Goal: Communication & Community: Connect with others

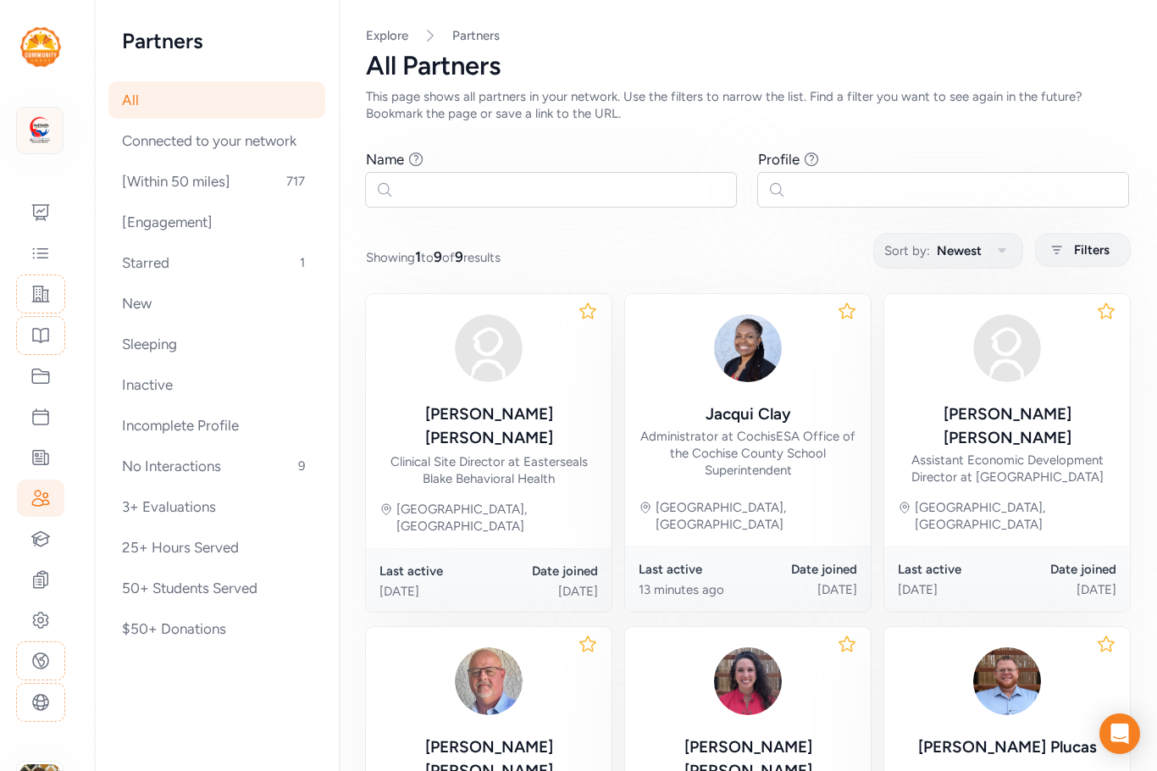
scroll to position [537, 0]
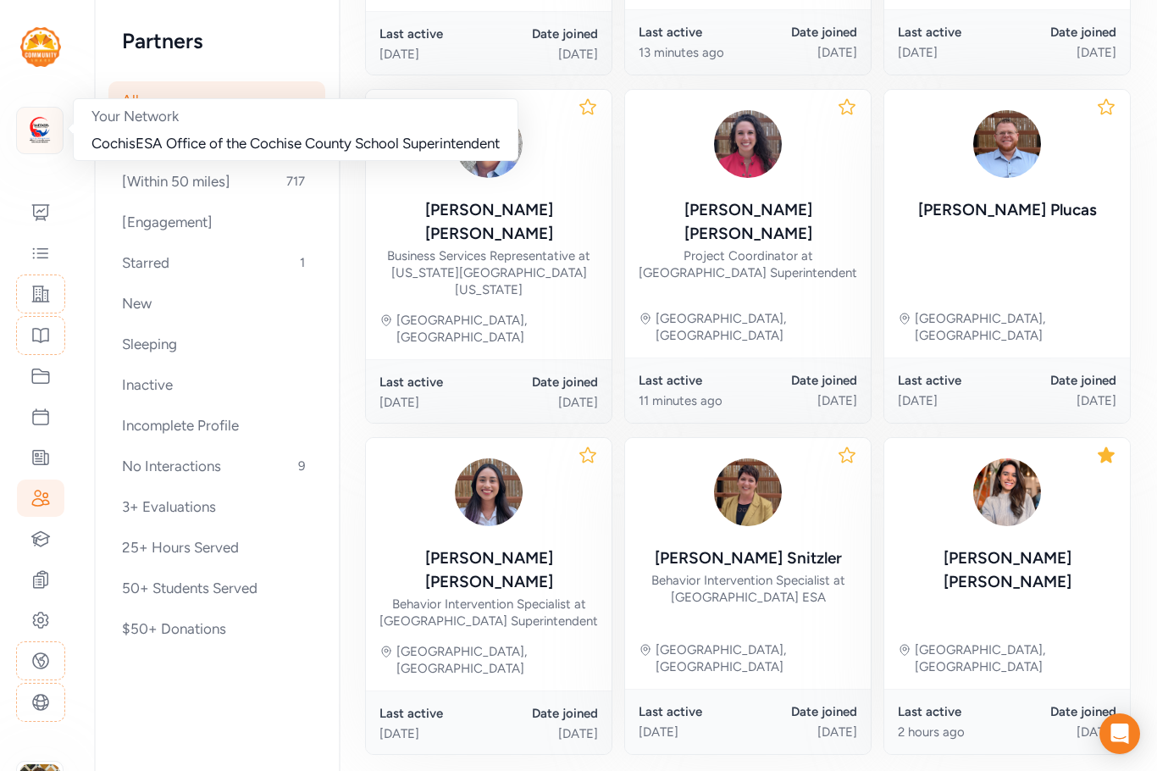
click at [49, 133] on img at bounding box center [39, 130] width 37 height 37
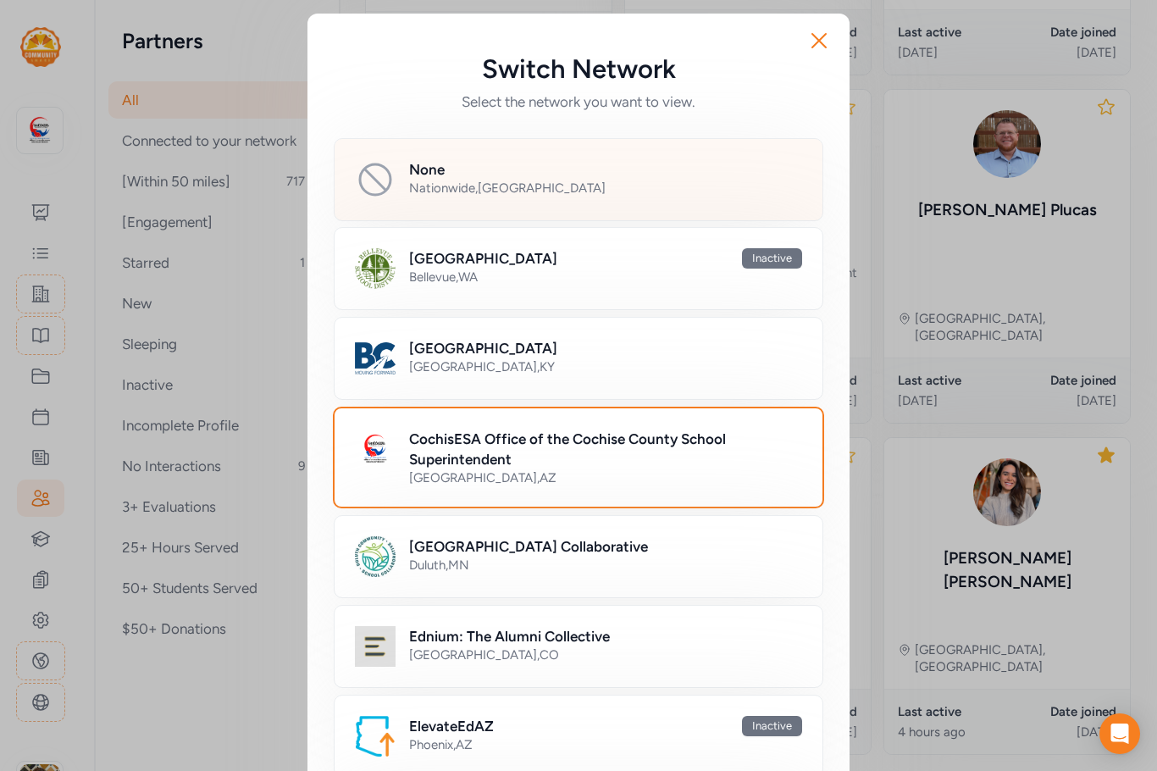
click at [417, 186] on div "Nationwide , [GEOGRAPHIC_DATA]" at bounding box center [605, 188] width 393 height 17
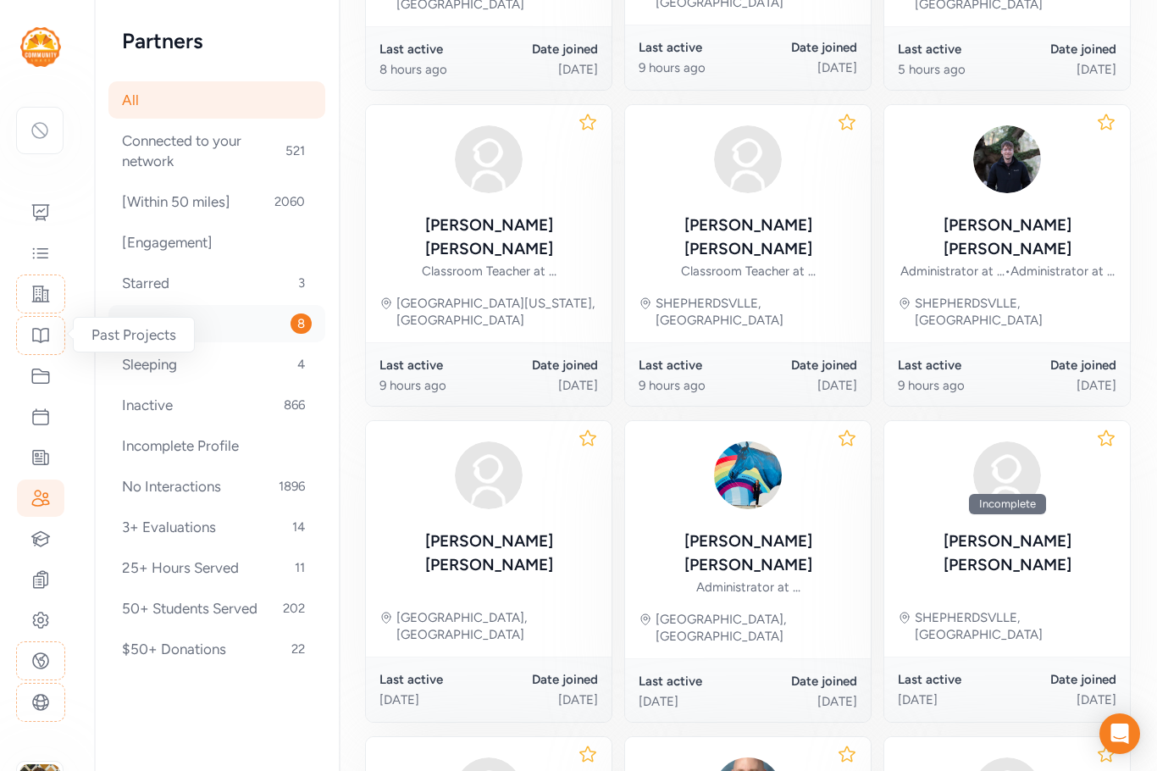
scroll to position [522, 0]
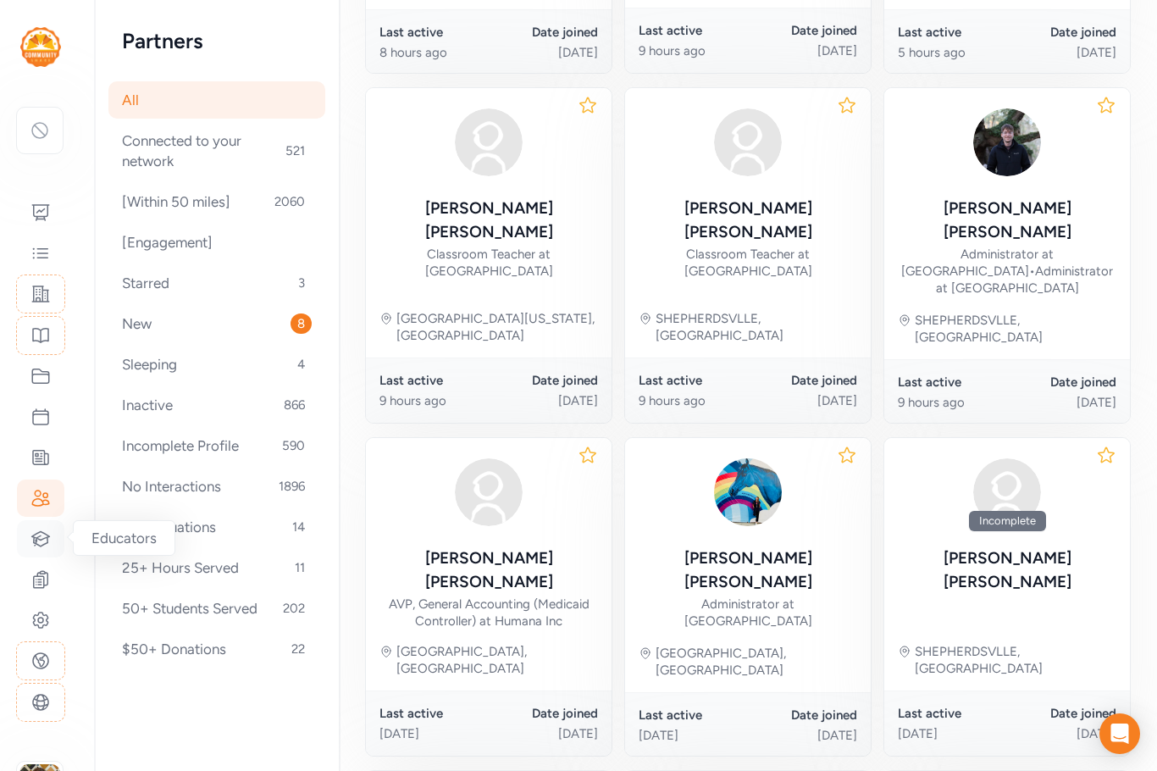
click at [42, 546] on icon at bounding box center [41, 538] width 18 height 14
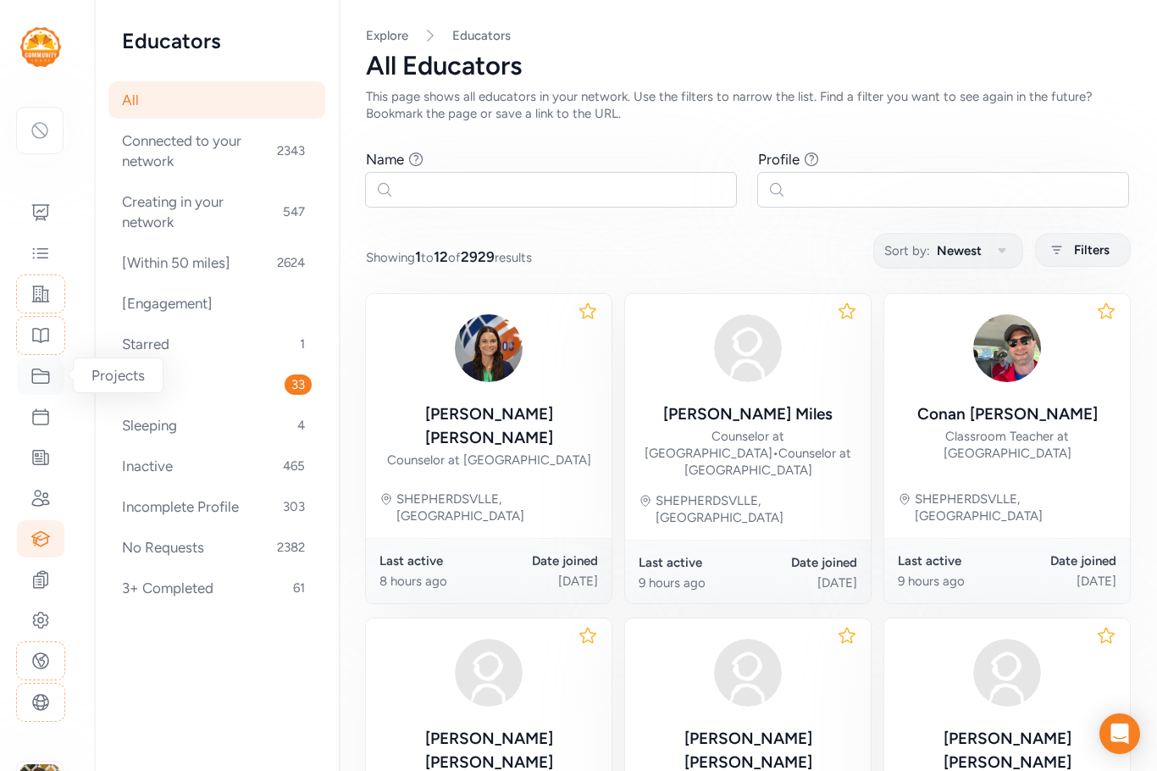
click at [32, 375] on icon at bounding box center [40, 376] width 17 height 14
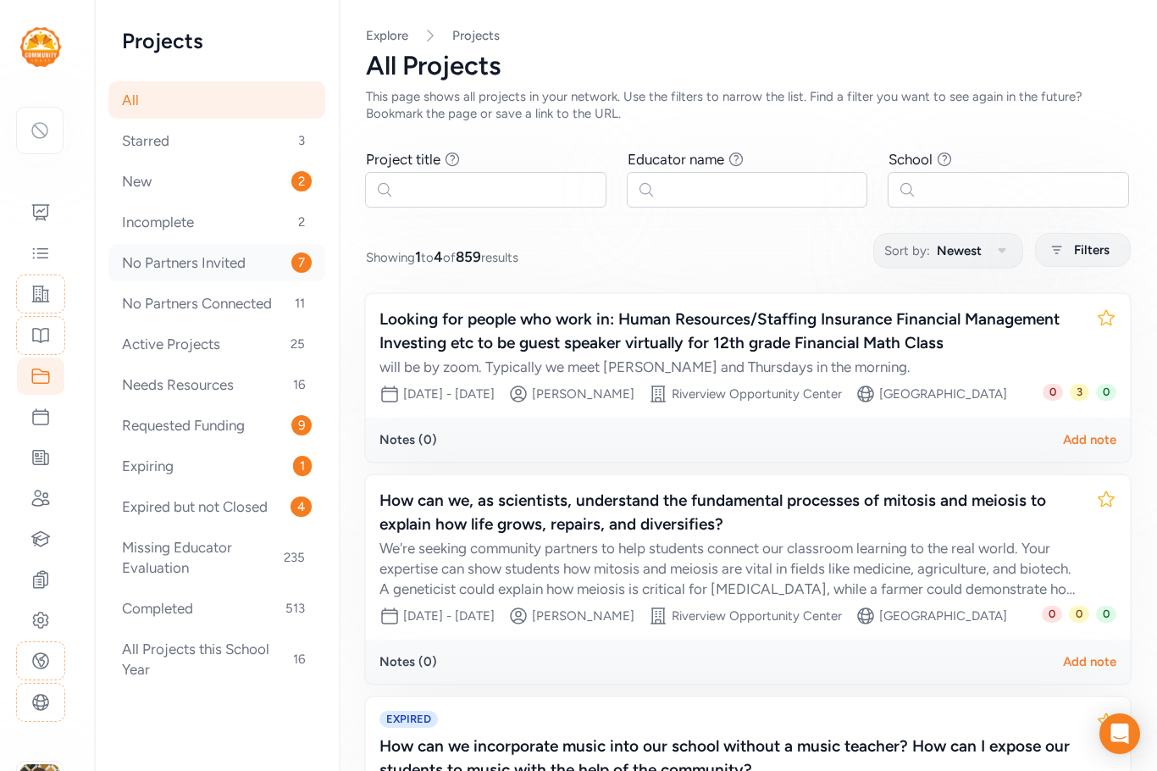
click at [207, 277] on div "No Partners Invited 7" at bounding box center [216, 262] width 217 height 37
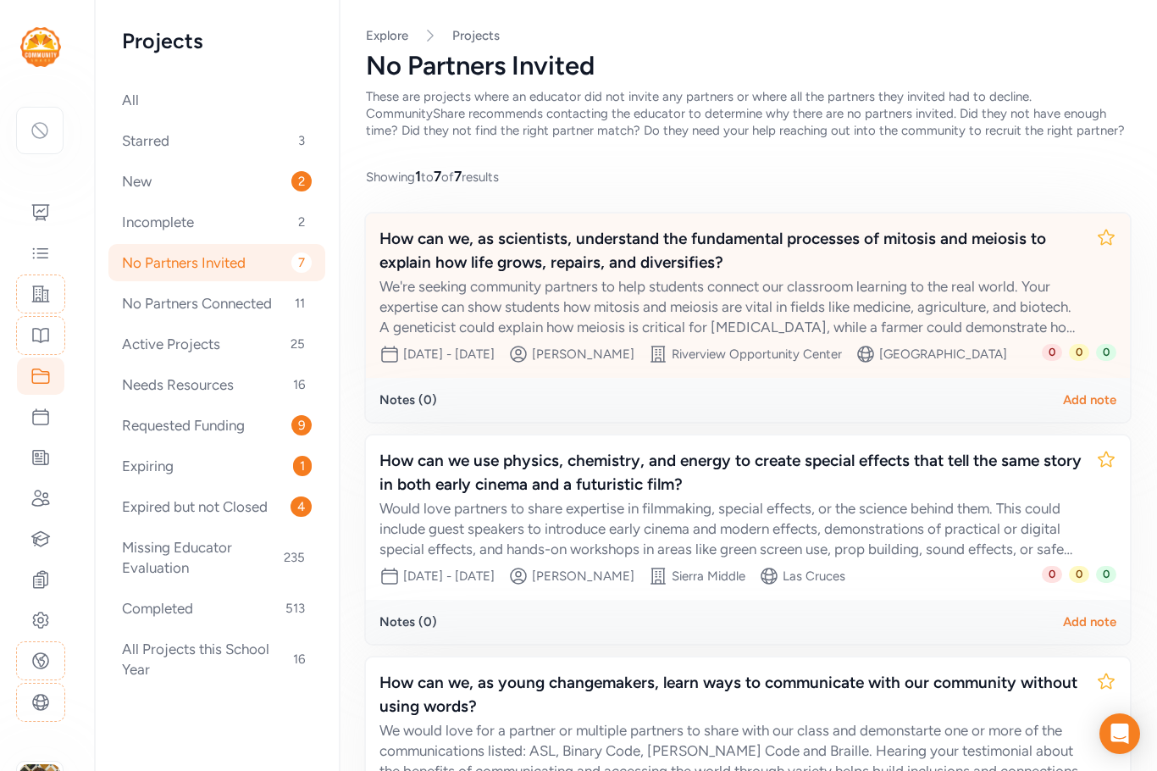
click at [591, 319] on div "We're seeking community partners to help students connect our classroom learnin…" at bounding box center [731, 306] width 703 height 61
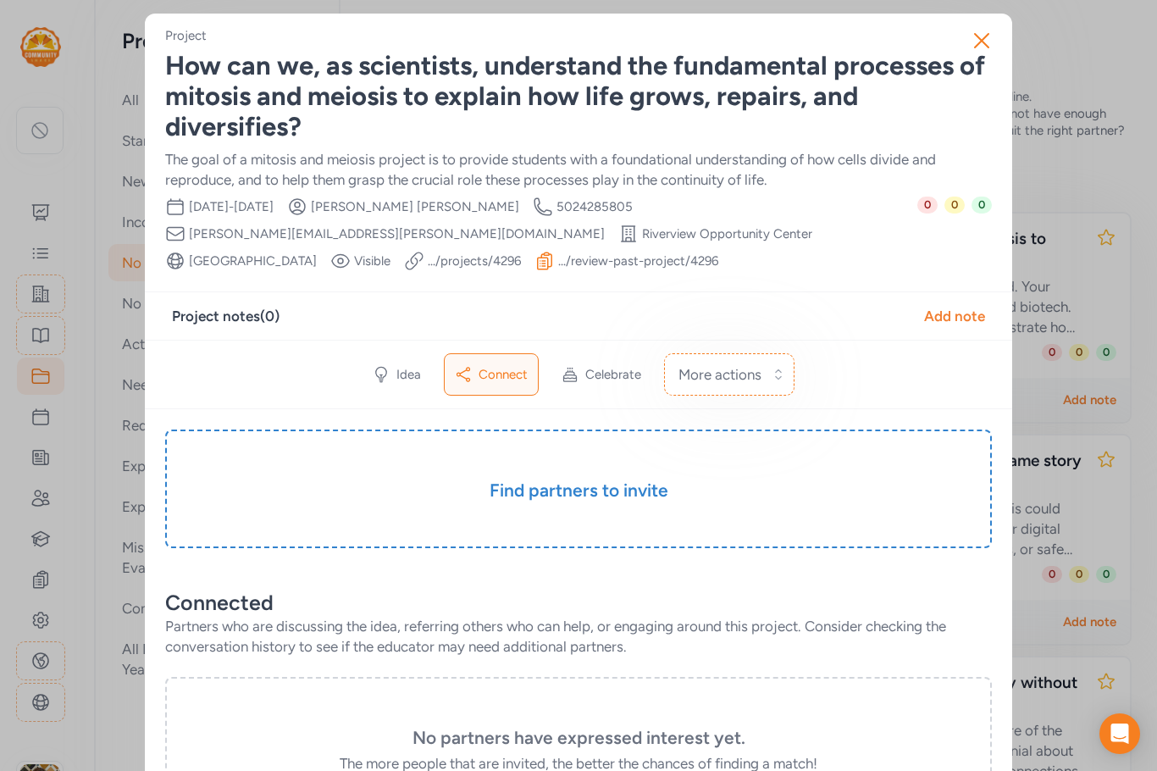
scroll to position [254, 0]
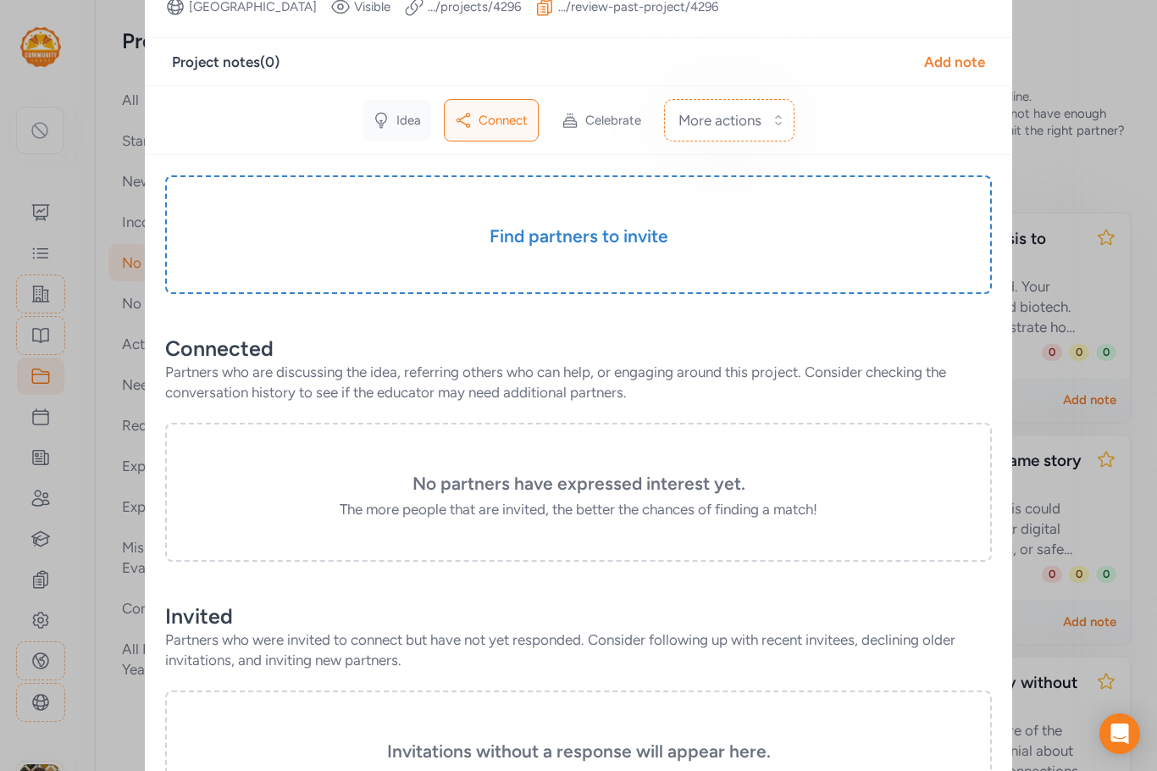
click at [402, 119] on span "Idea" at bounding box center [408, 120] width 25 height 17
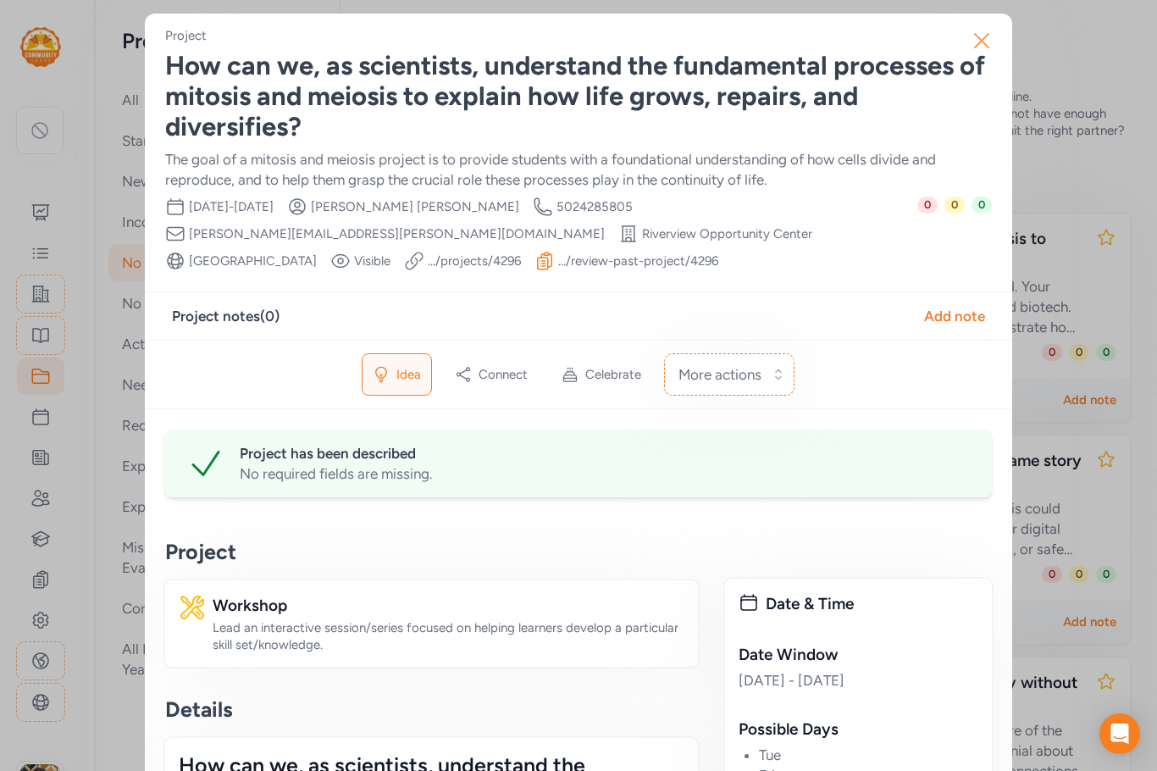
click at [976, 42] on icon "button" at bounding box center [982, 41] width 14 height 14
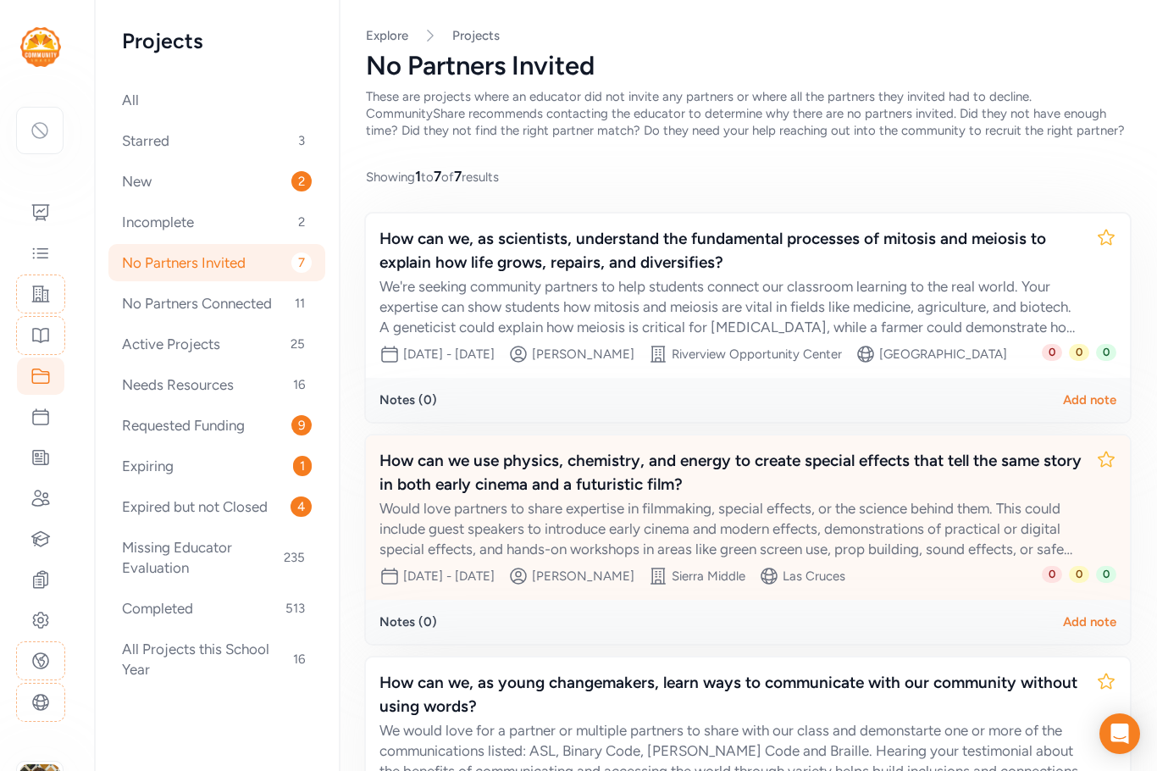
scroll to position [85, 0]
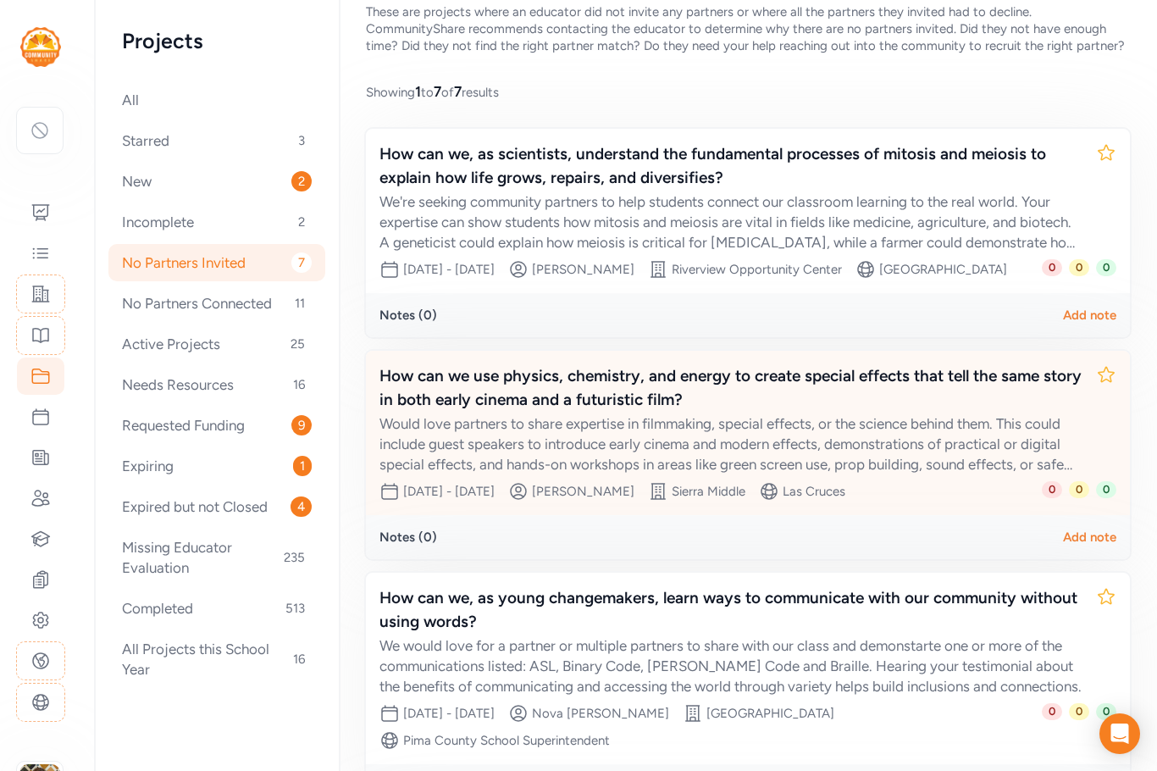
click at [675, 412] on div "How can we use physics, chemistry, and energy to create special effects that te…" at bounding box center [731, 387] width 703 height 47
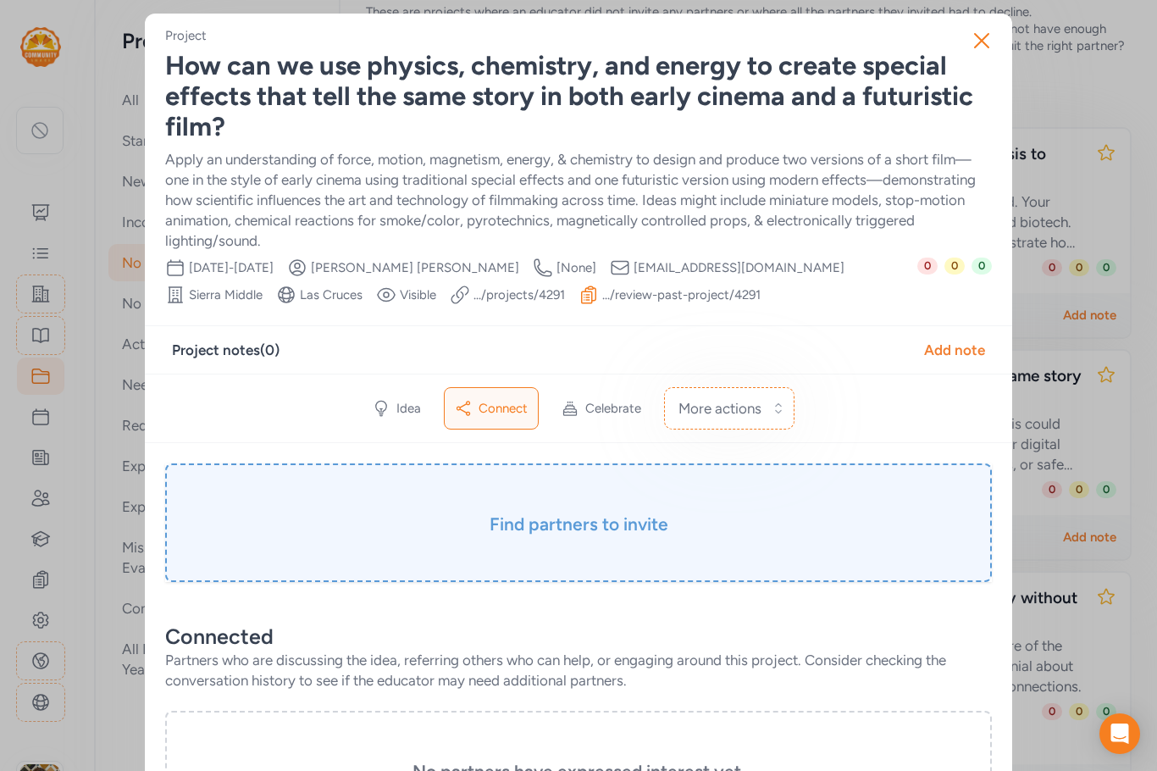
click at [553, 553] on div "Find partners to invite" at bounding box center [578, 522] width 827 height 119
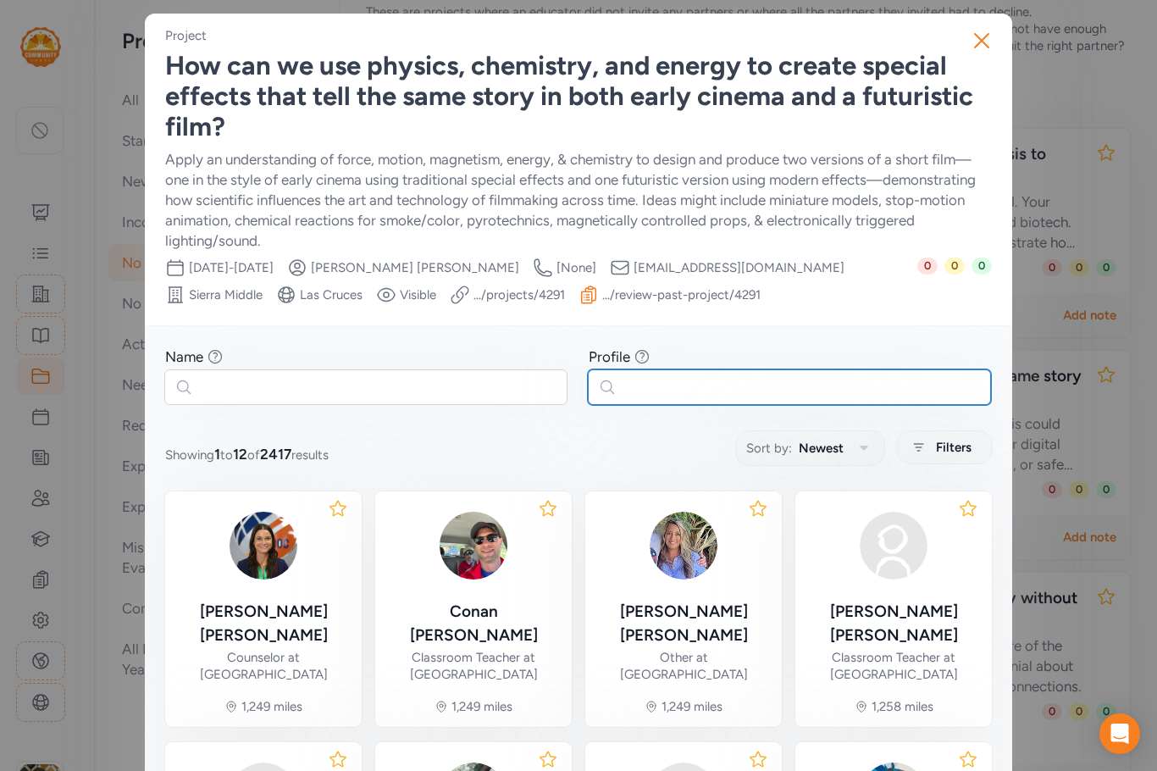
click at [703, 384] on input "text" at bounding box center [789, 387] width 403 height 36
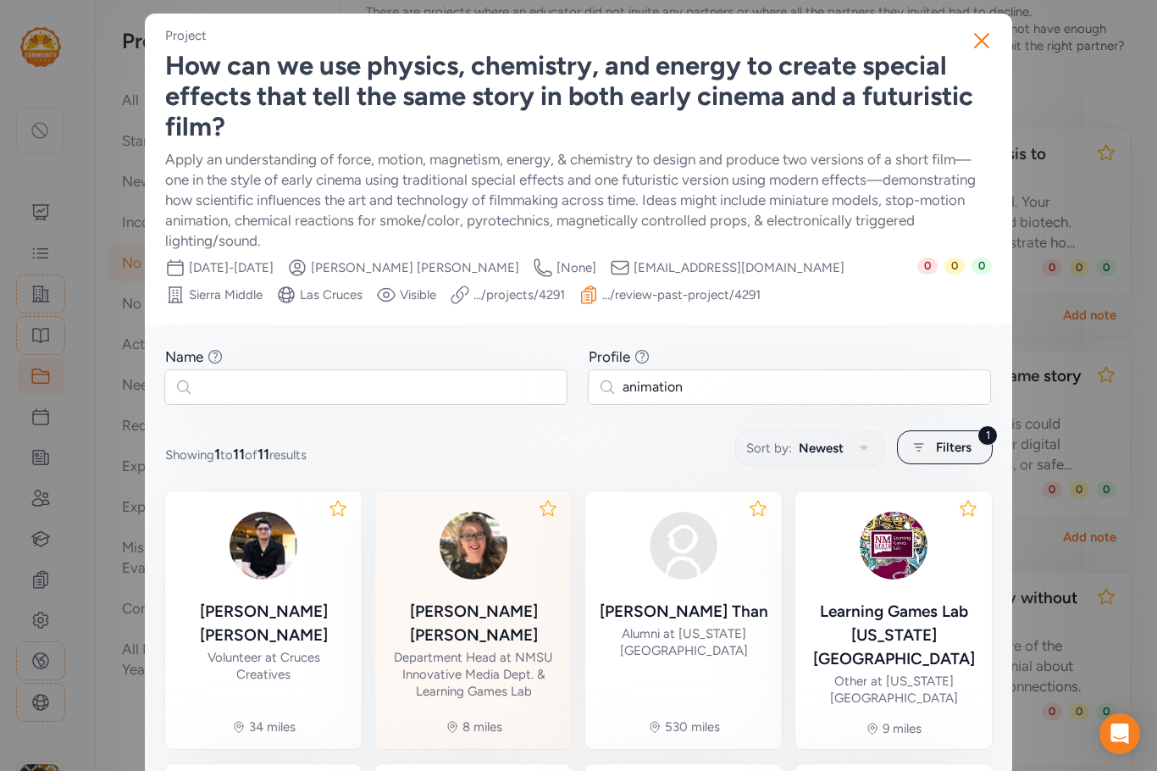
click at [499, 649] on div "Department Head at NMSU Innovative Media Dept. & Learning Games Lab" at bounding box center [473, 674] width 169 height 51
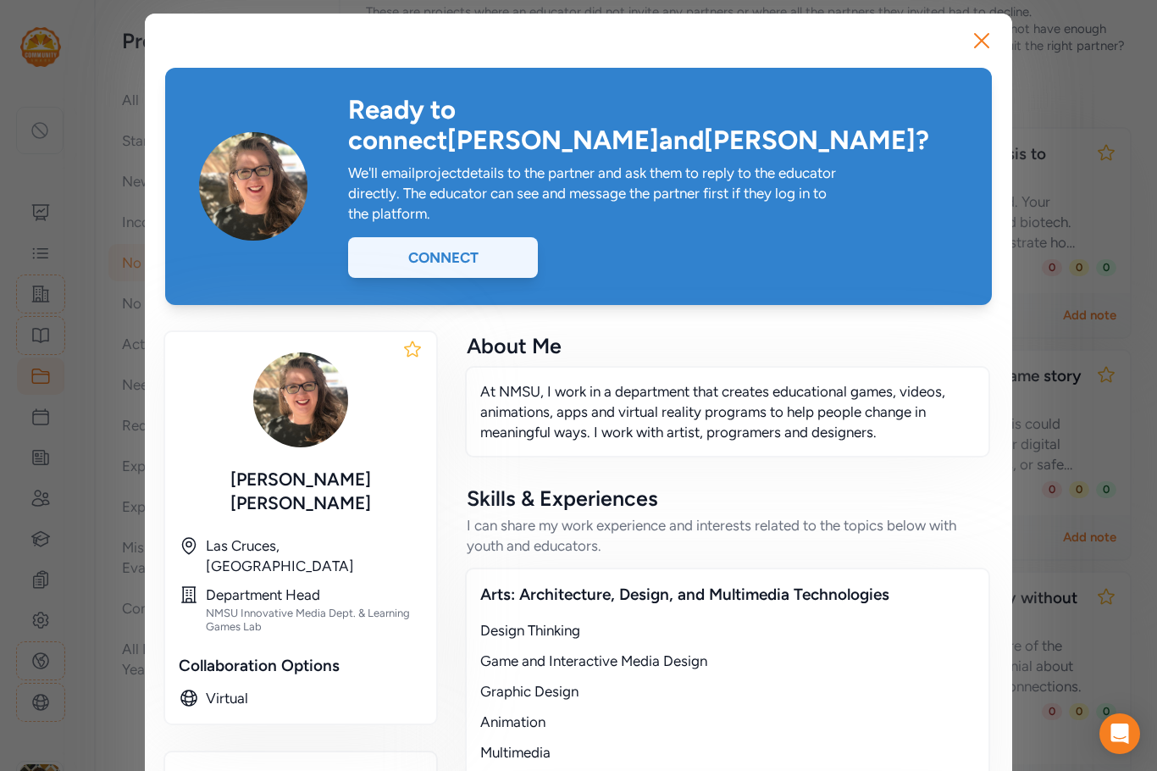
click at [475, 237] on div "Connect" at bounding box center [443, 257] width 190 height 41
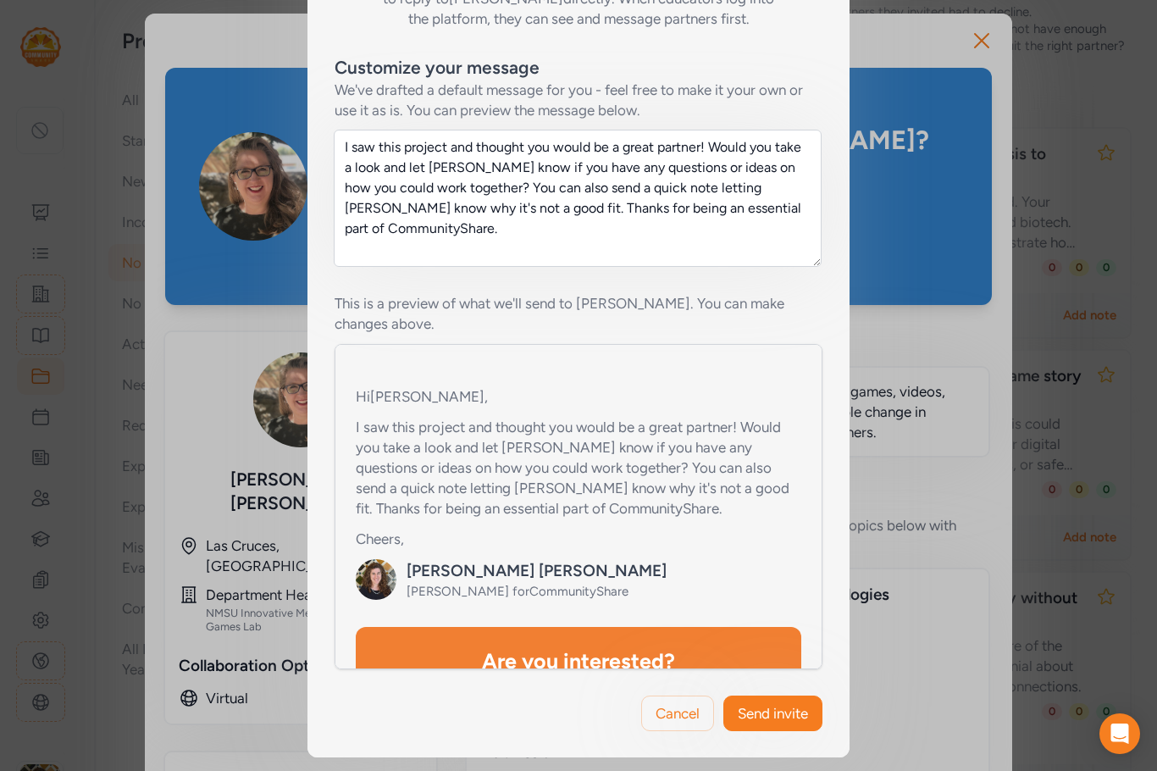
scroll to position [339, 0]
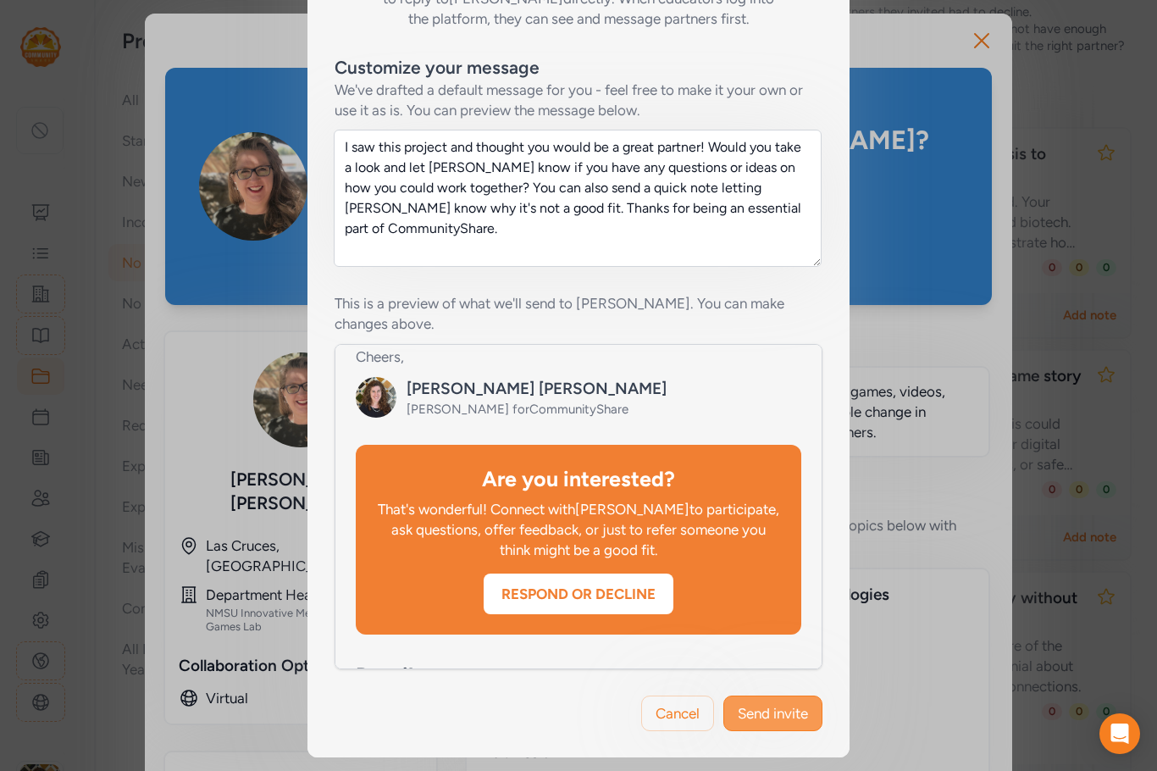
click at [789, 706] on span "Send invite" at bounding box center [773, 713] width 70 height 20
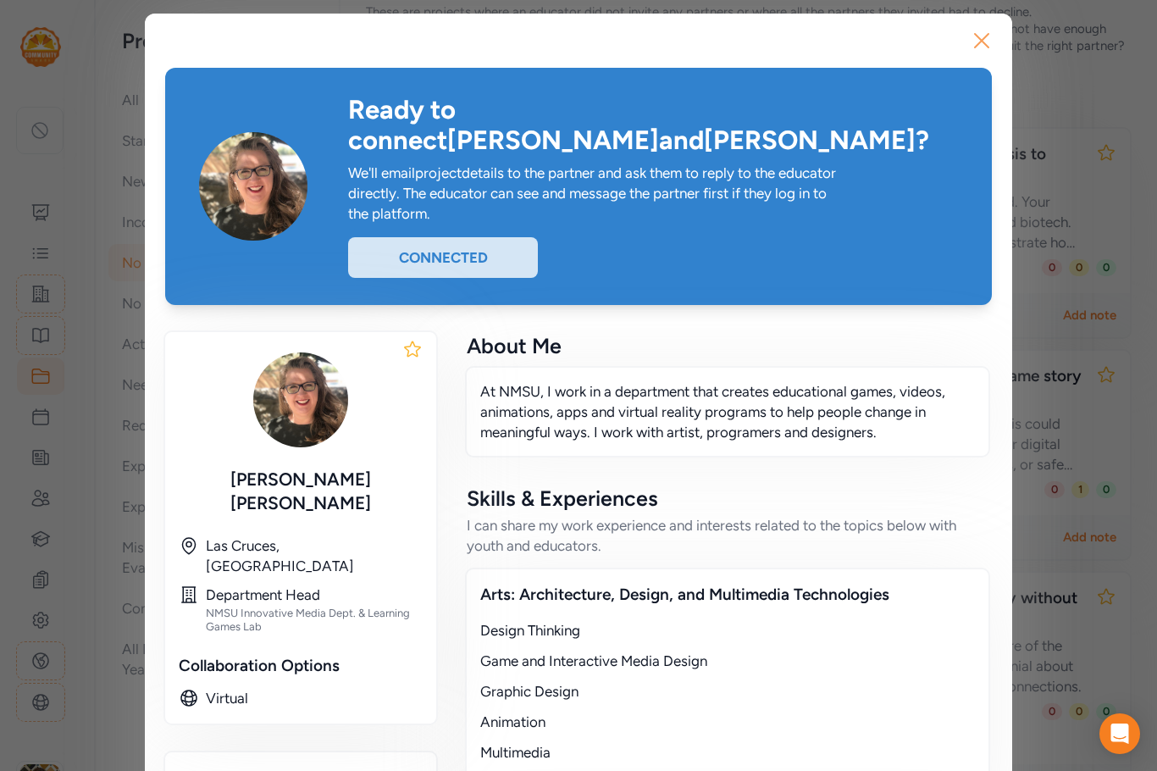
click at [978, 42] on icon "button" at bounding box center [982, 41] width 14 height 14
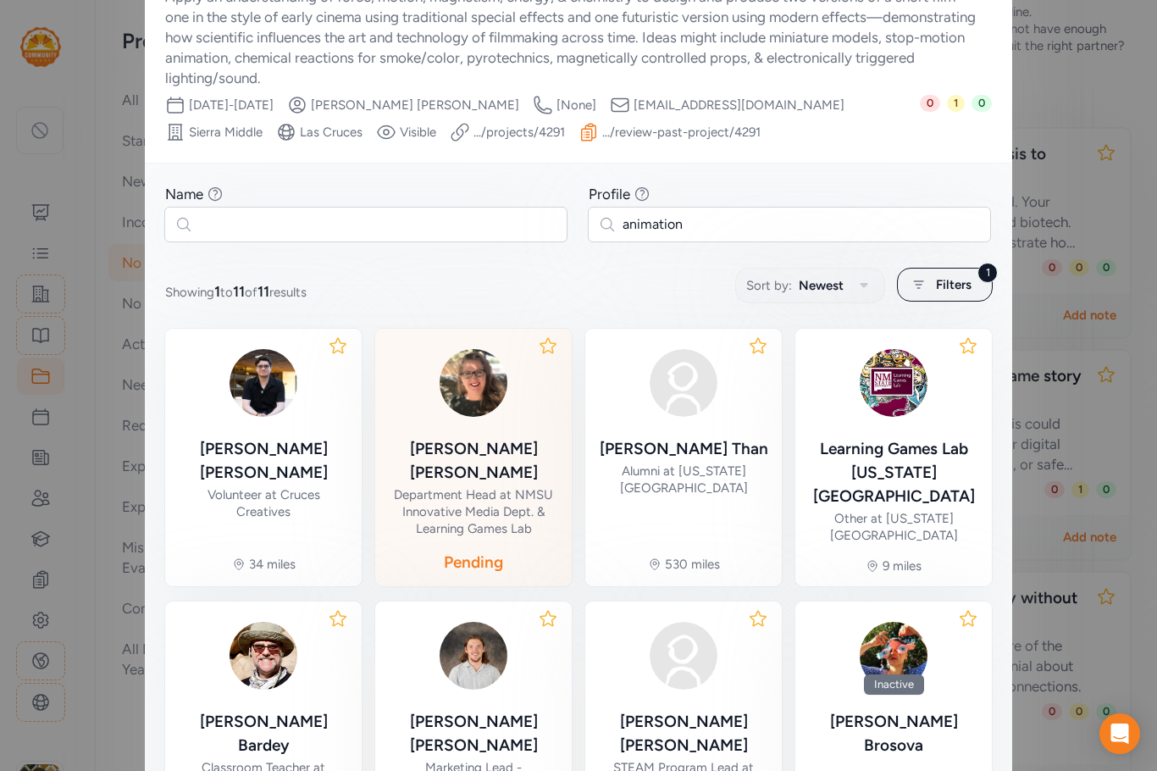
scroll to position [169, 0]
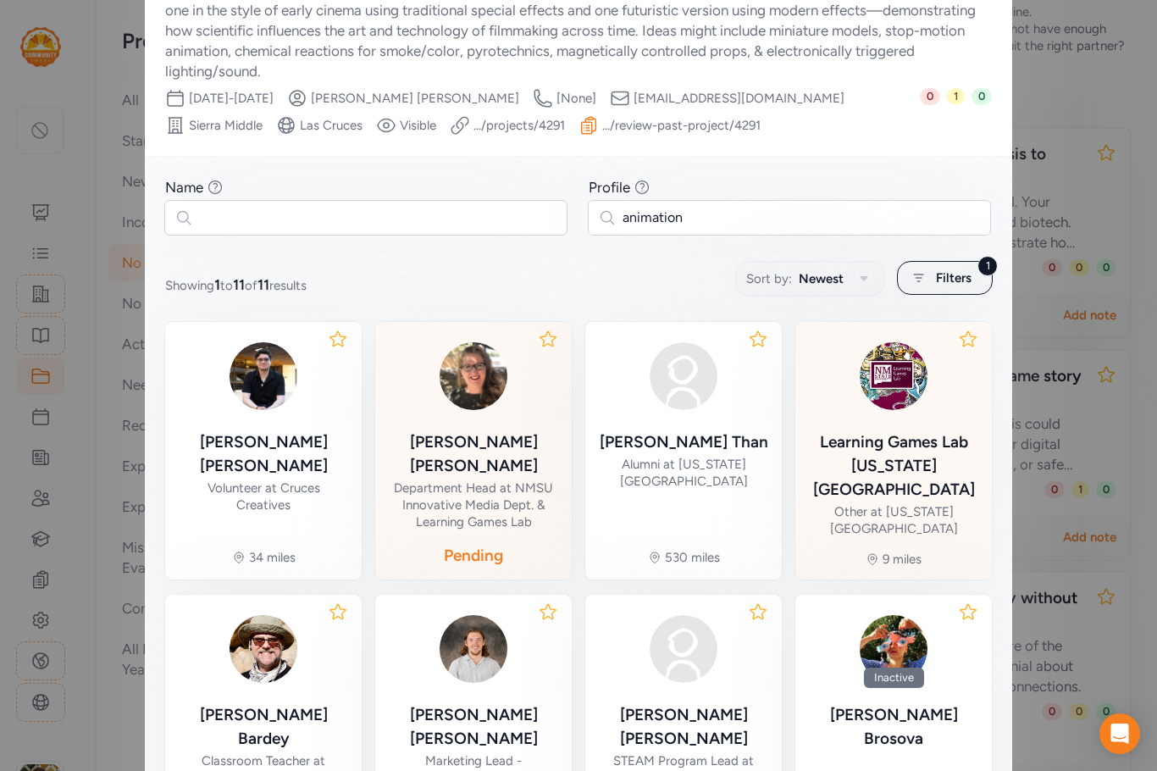
click at [914, 441] on div "Learning Games Lab [US_STATE][GEOGRAPHIC_DATA]" at bounding box center [893, 465] width 169 height 71
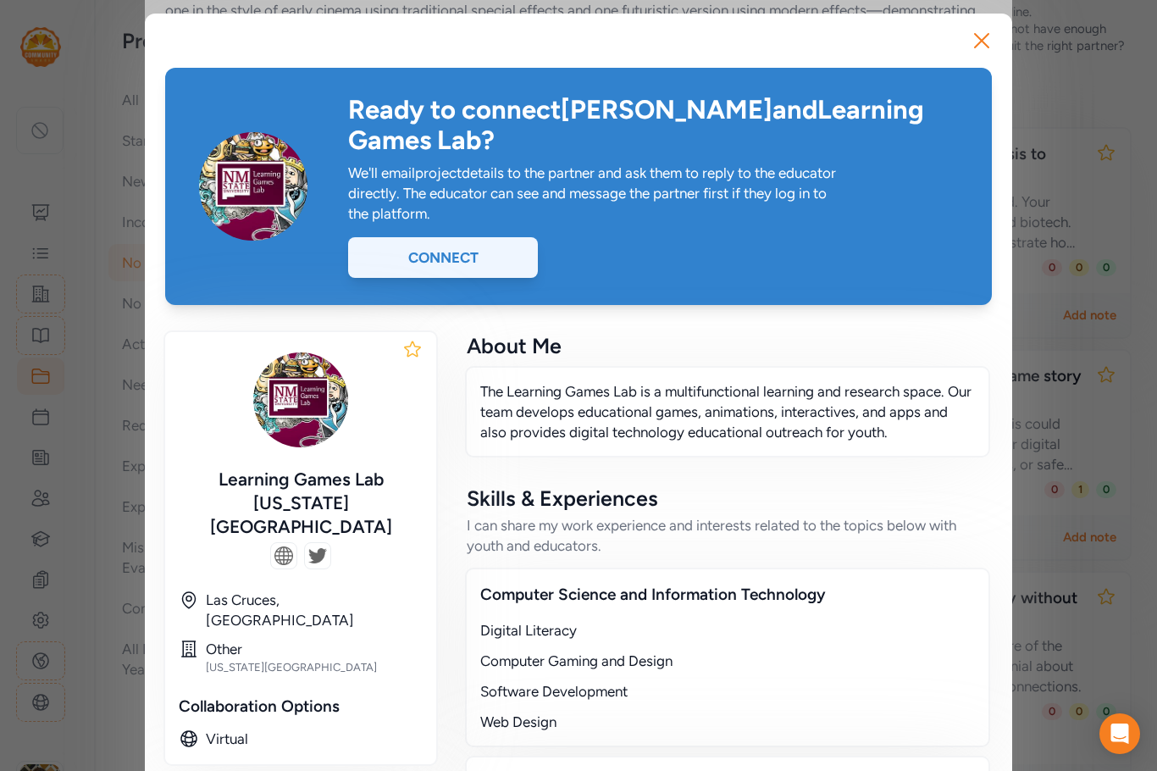
click at [477, 262] on div "Connect" at bounding box center [443, 257] width 190 height 41
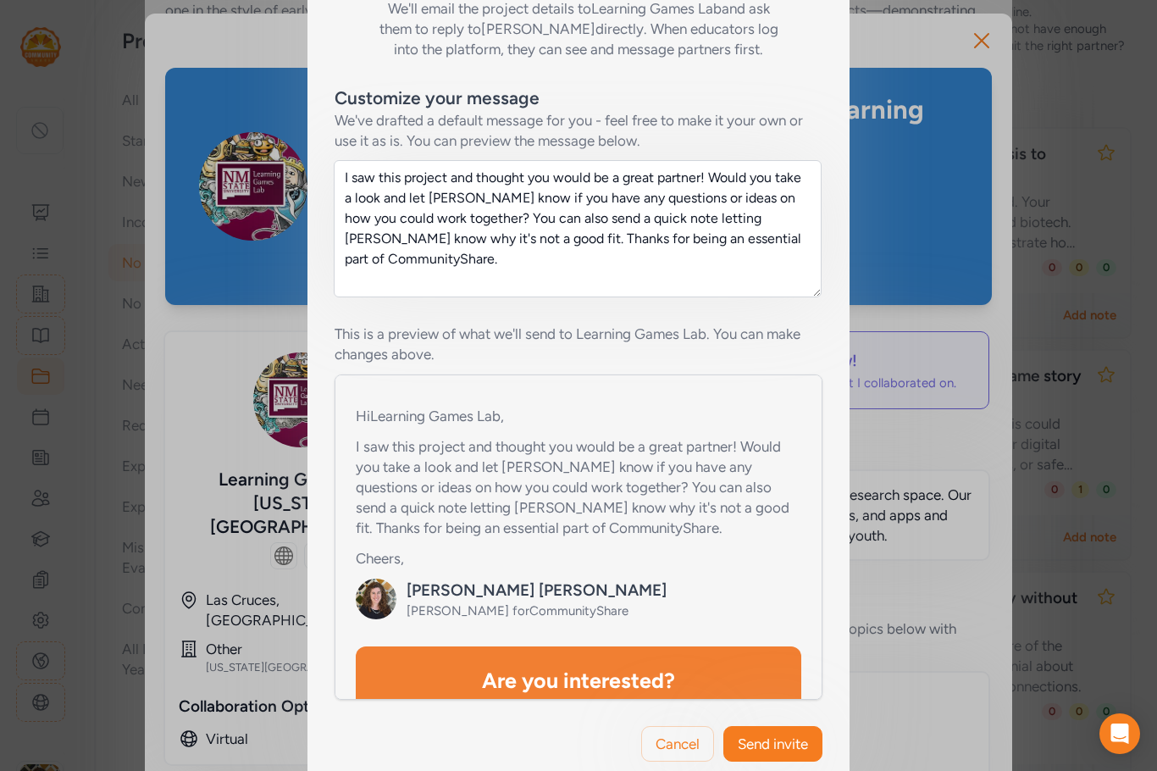
scroll to position [339, 0]
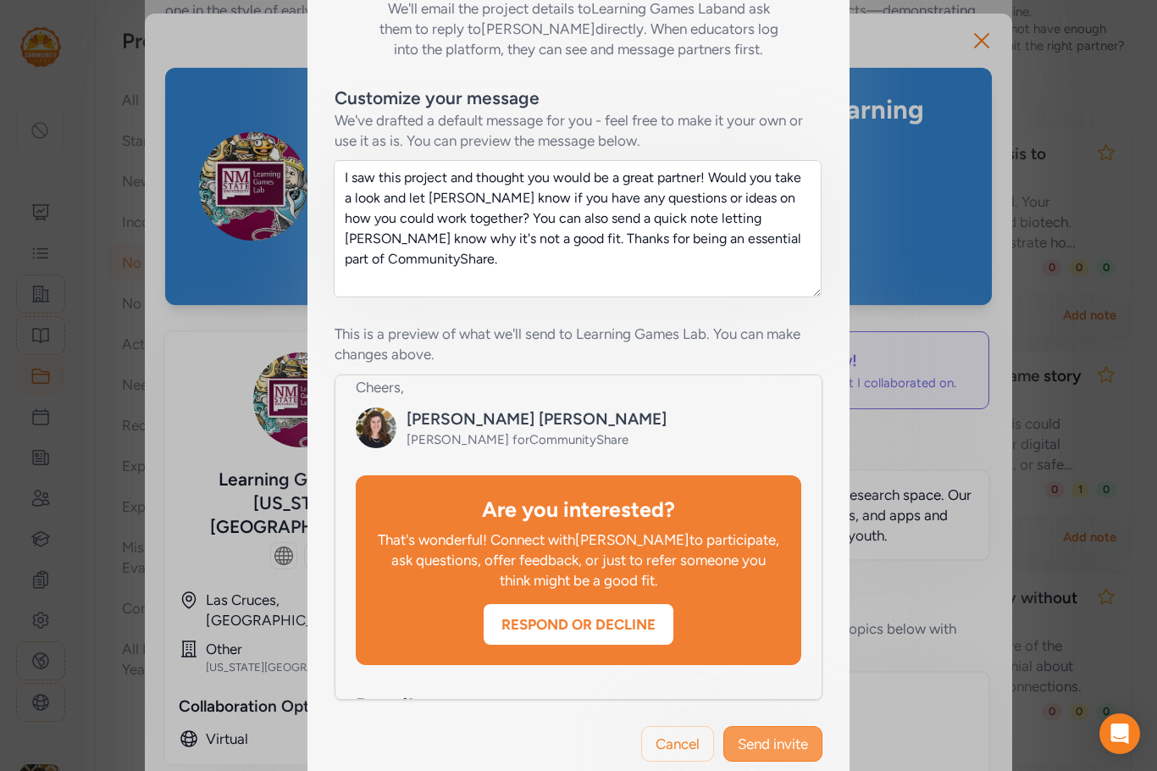
click at [784, 734] on span "Send invite" at bounding box center [773, 744] width 70 height 20
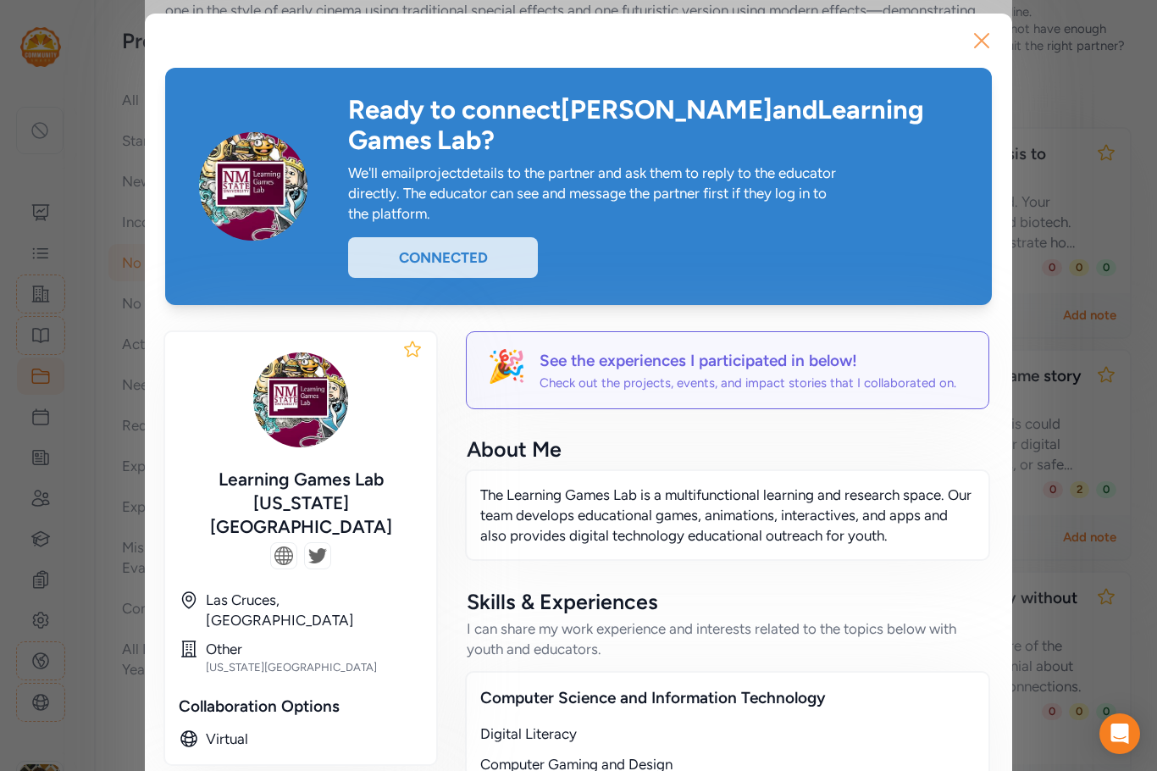
click at [978, 38] on icon "button" at bounding box center [982, 41] width 14 height 14
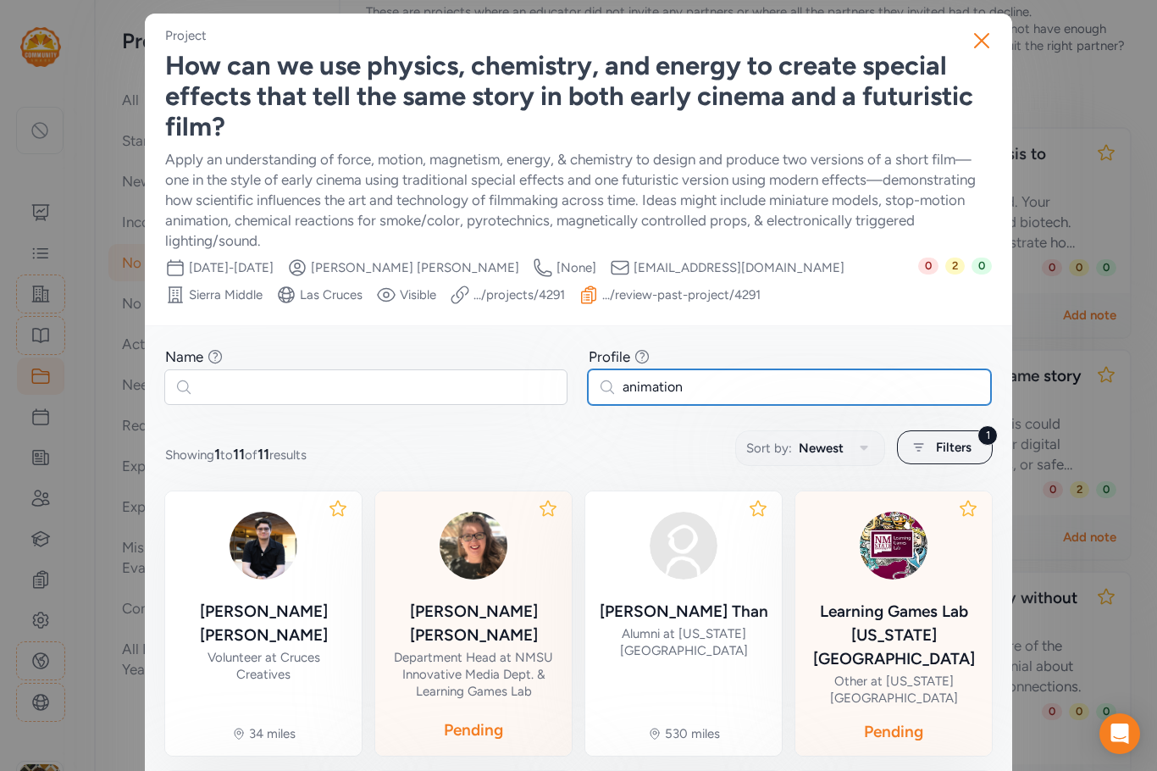
drag, startPoint x: 692, startPoint y: 384, endPoint x: 595, endPoint y: 380, distance: 97.5
click at [595, 380] on input "animation" at bounding box center [789, 387] width 403 height 36
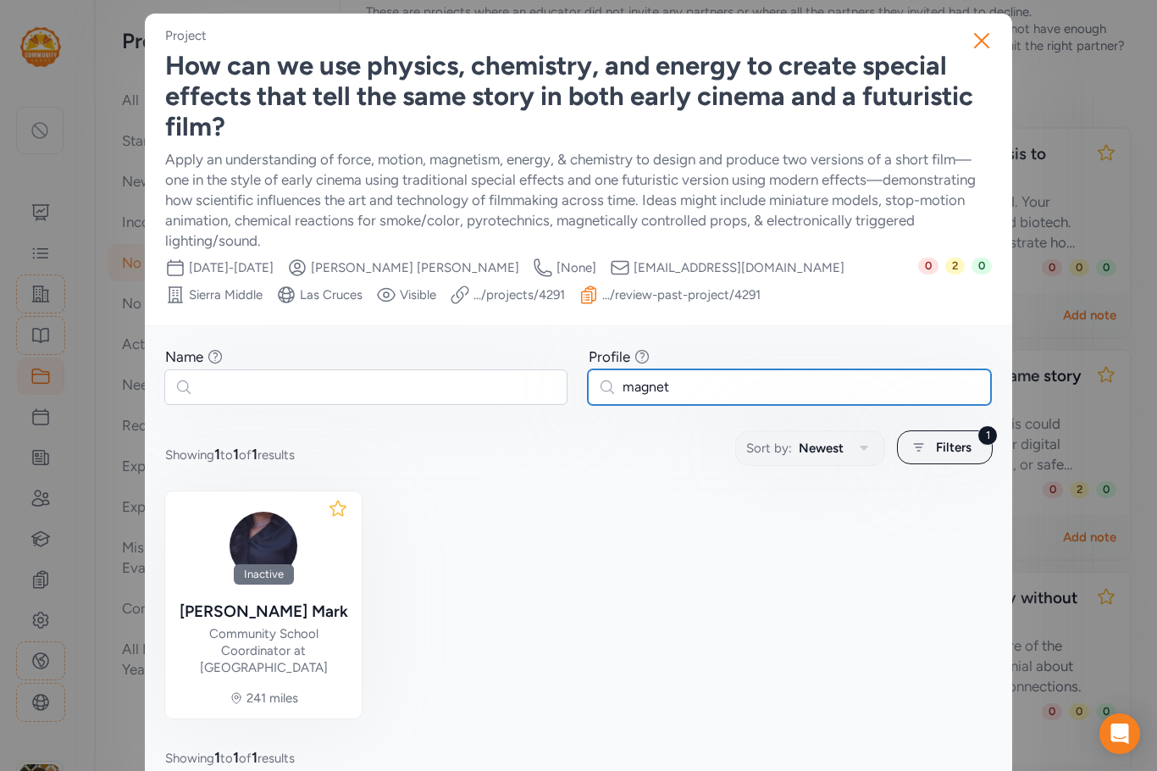
drag, startPoint x: 675, startPoint y: 386, endPoint x: 580, endPoint y: 380, distance: 95.1
click at [580, 380] on div "Name Find partners whose first or last name matches any of the words you enter.…" at bounding box center [578, 375] width 827 height 58
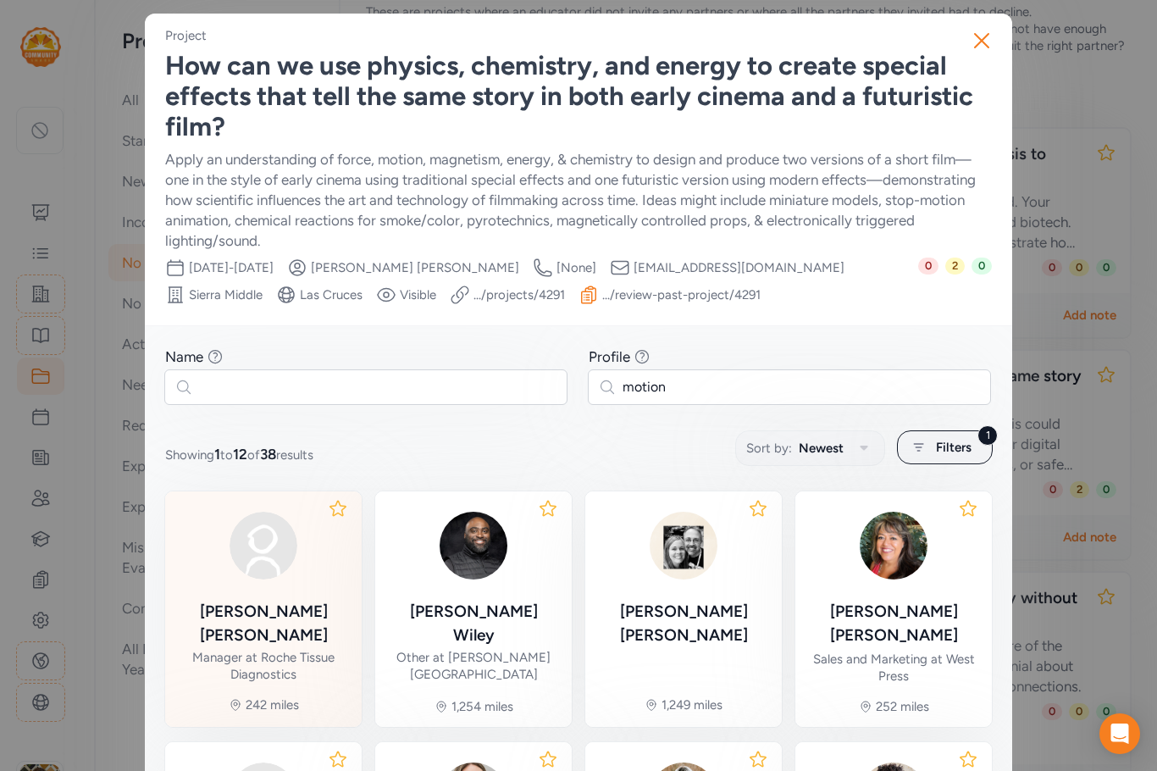
click at [289, 579] on div at bounding box center [263, 545] width 169 height 81
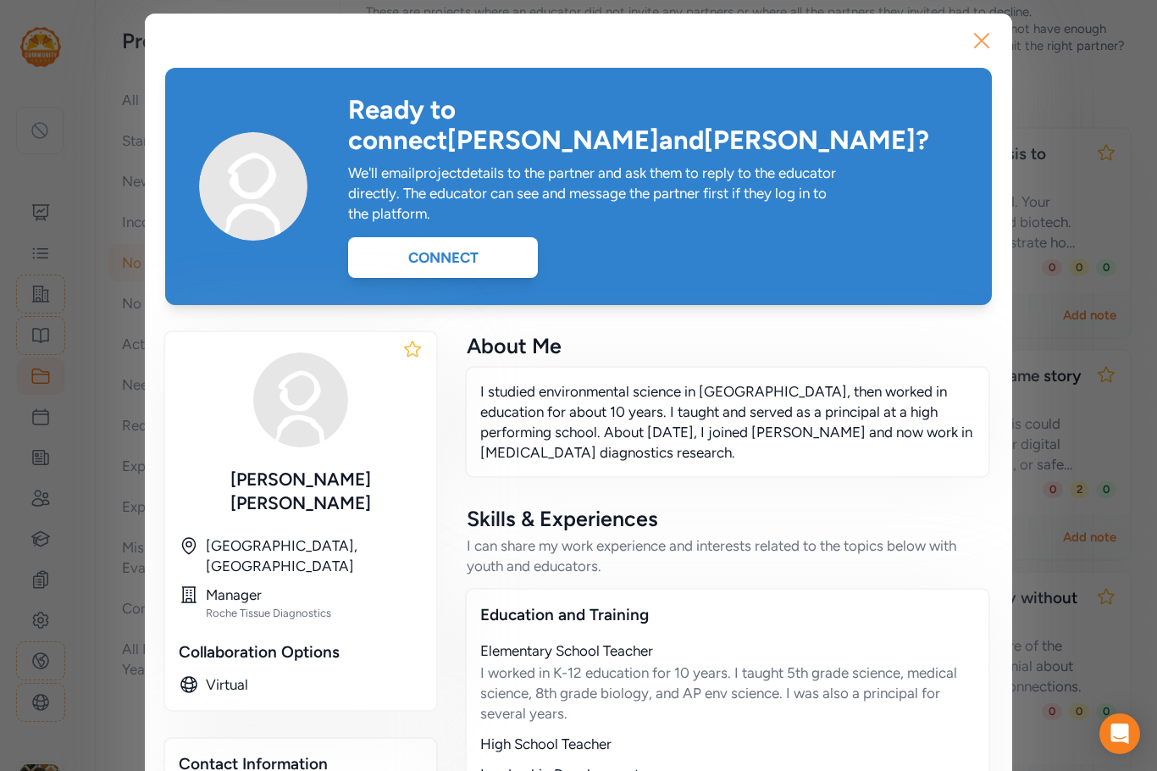
click at [975, 39] on icon "button" at bounding box center [982, 41] width 14 height 14
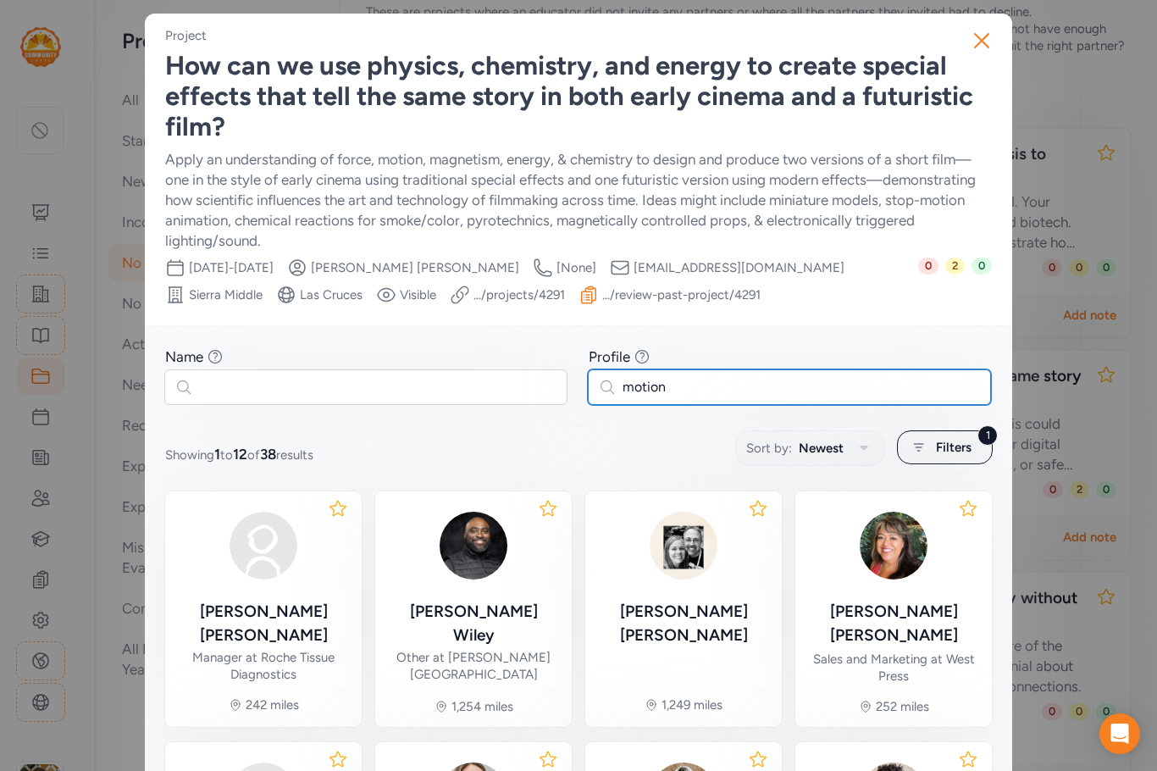
drag, startPoint x: 678, startPoint y: 385, endPoint x: 572, endPoint y: 380, distance: 106.0
click at [572, 380] on div "Name Find partners whose first or last name matches any of the words you enter.…" at bounding box center [578, 375] width 827 height 58
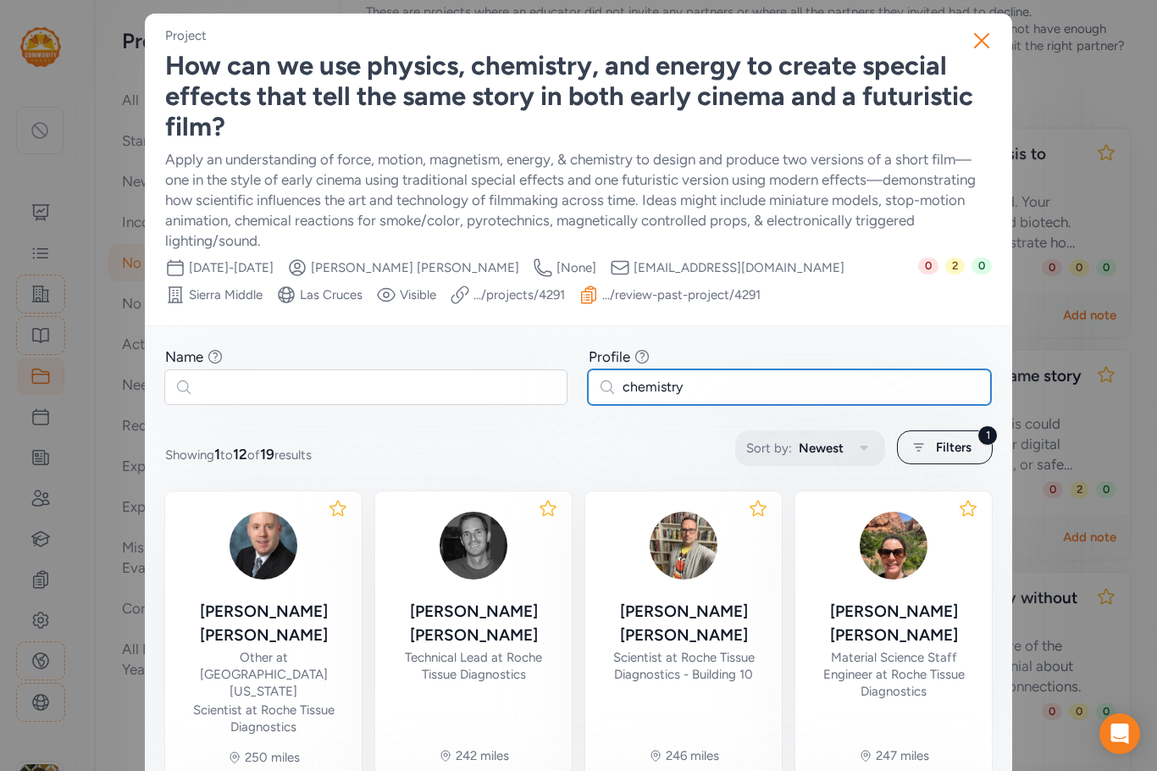
type input "chemistry"
click at [801, 441] on span "Newest" at bounding box center [821, 448] width 45 height 20
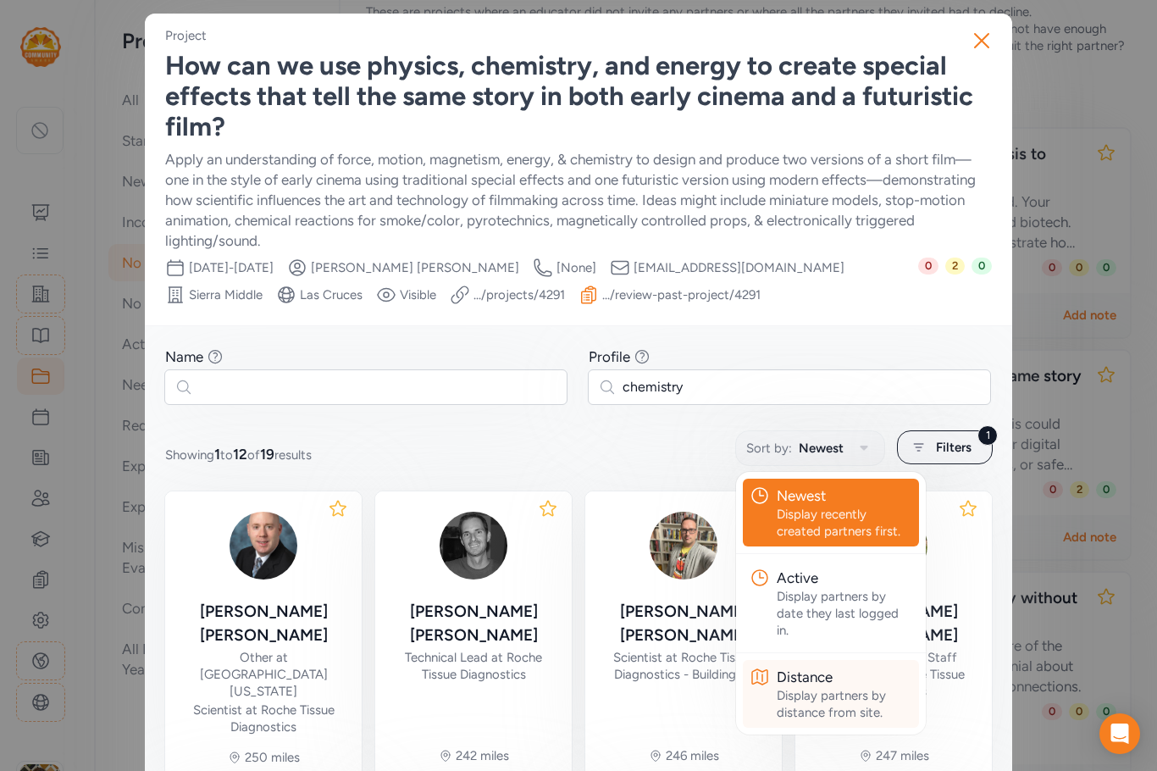
click at [790, 695] on div "Display partners by distance from site." at bounding box center [845, 704] width 136 height 34
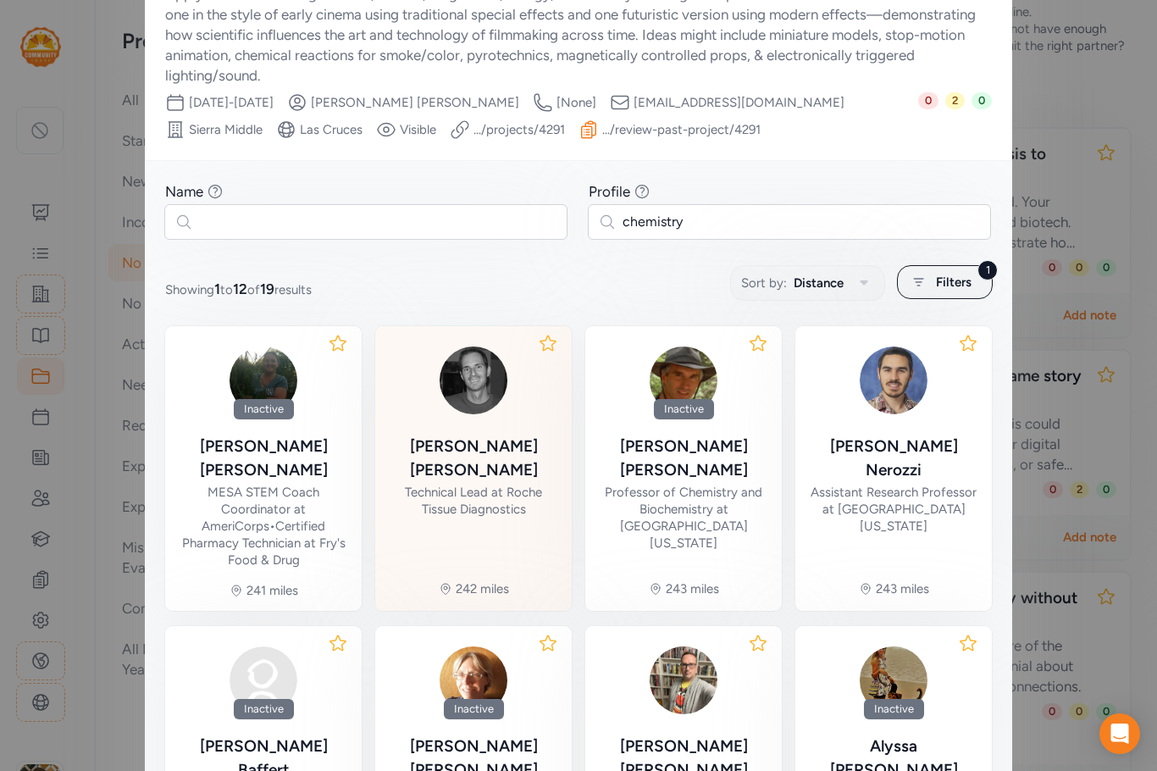
scroll to position [169, 0]
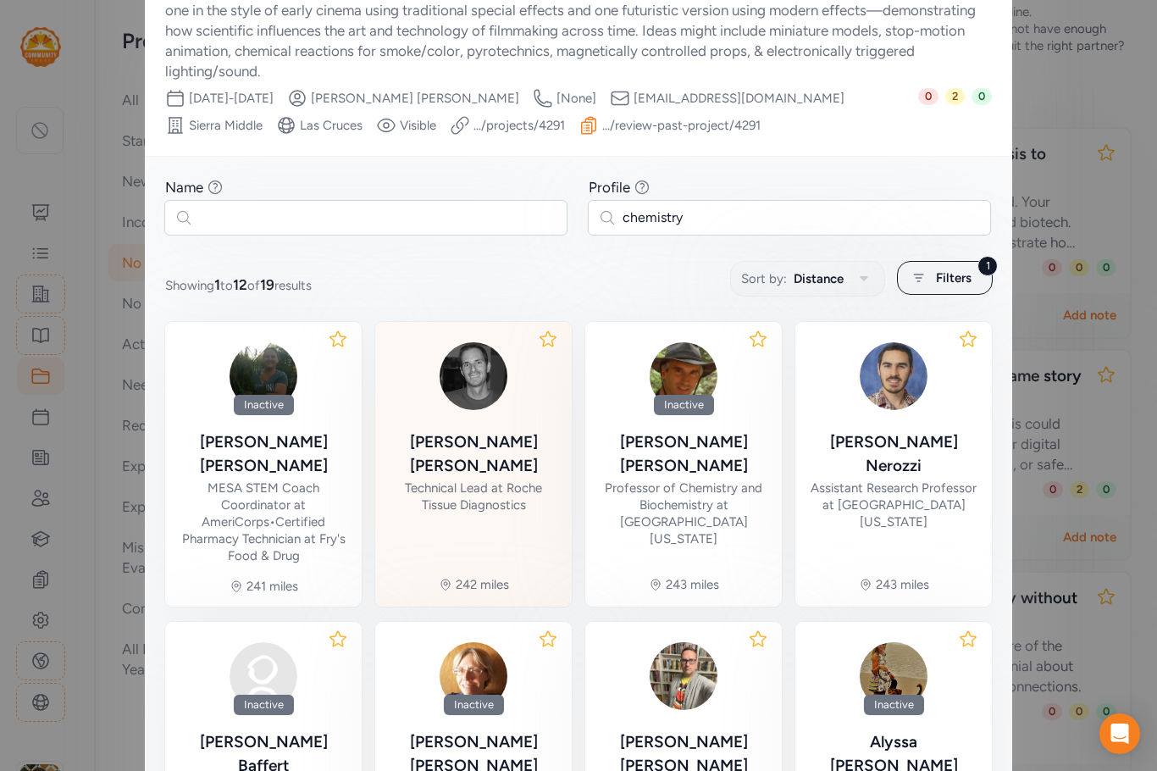
click at [505, 479] on div "Technical Lead at Roche Tissue Diagnostics" at bounding box center [473, 496] width 169 height 34
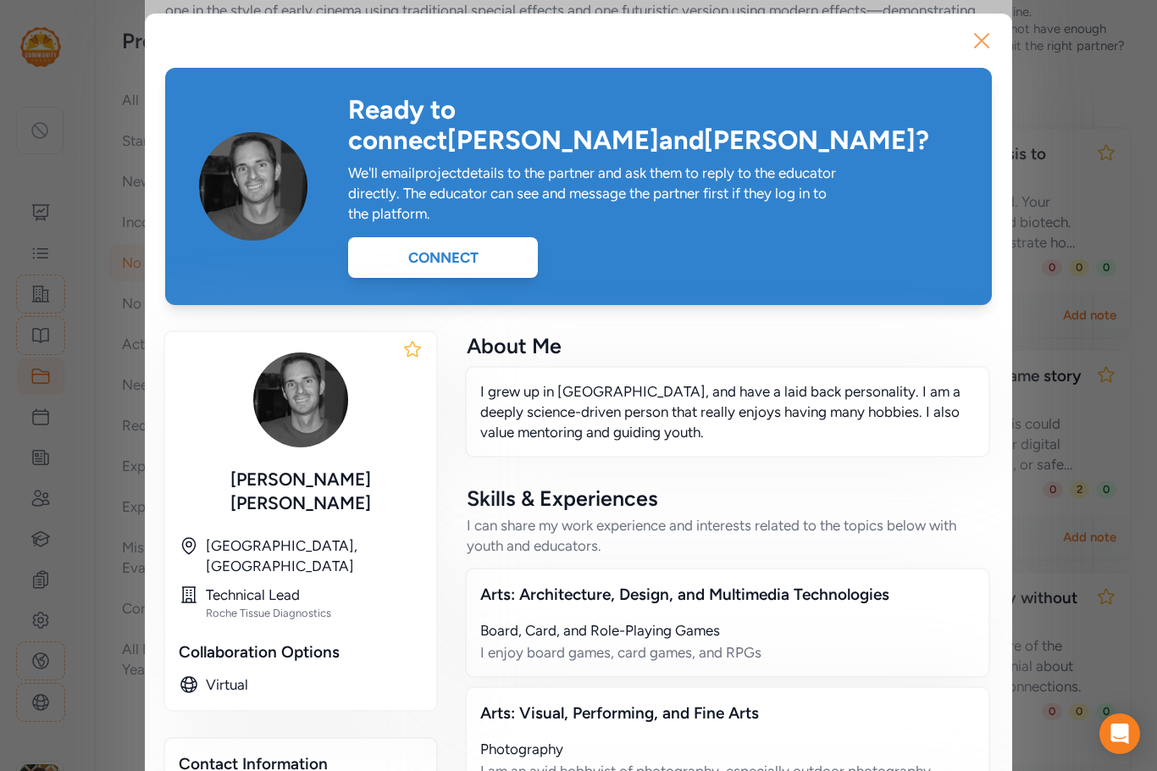
click at [984, 43] on icon "button" at bounding box center [981, 40] width 27 height 27
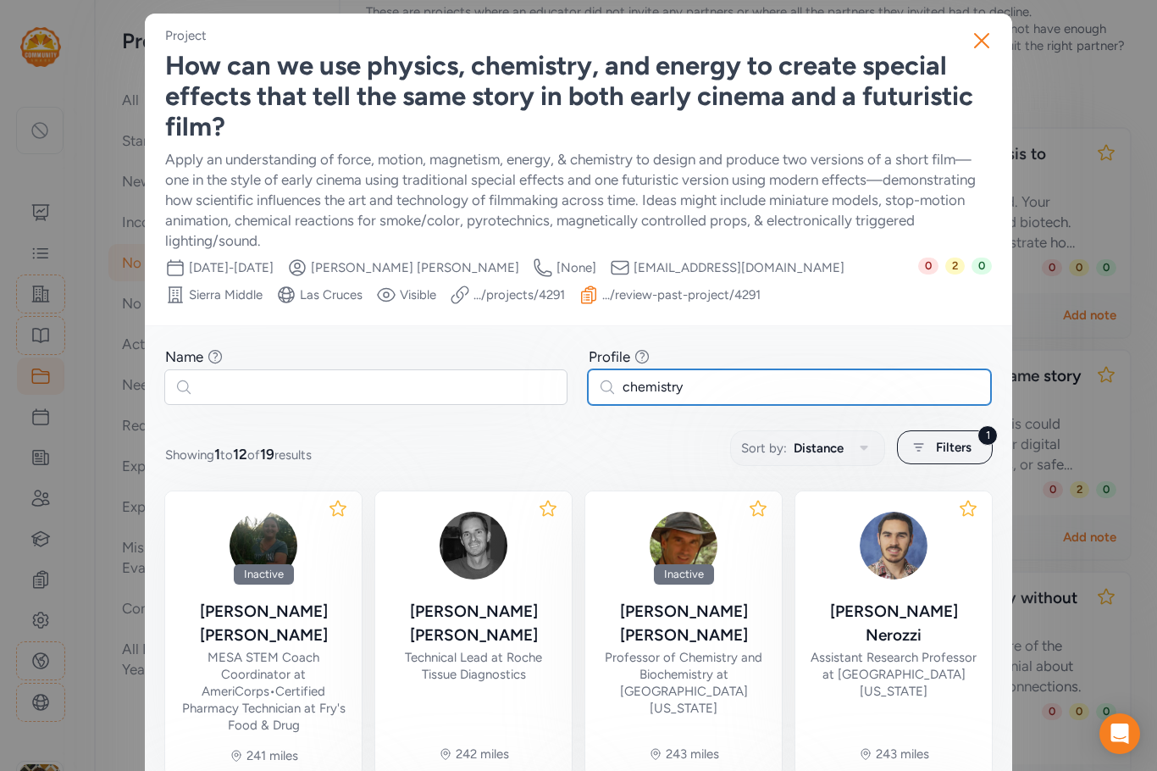
drag, startPoint x: 691, startPoint y: 378, endPoint x: 590, endPoint y: 379, distance: 100.8
click at [590, 379] on input "chemistry" at bounding box center [789, 387] width 403 height 36
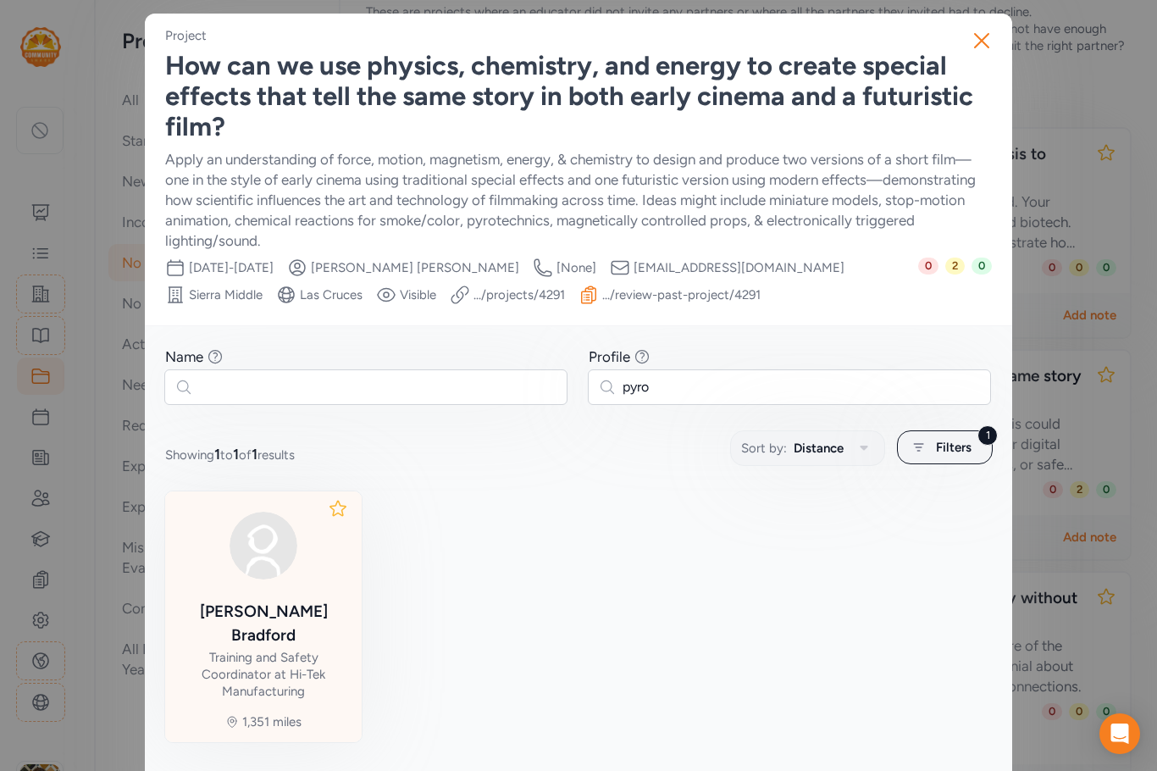
click at [313, 601] on div "[PERSON_NAME]" at bounding box center [263, 623] width 169 height 47
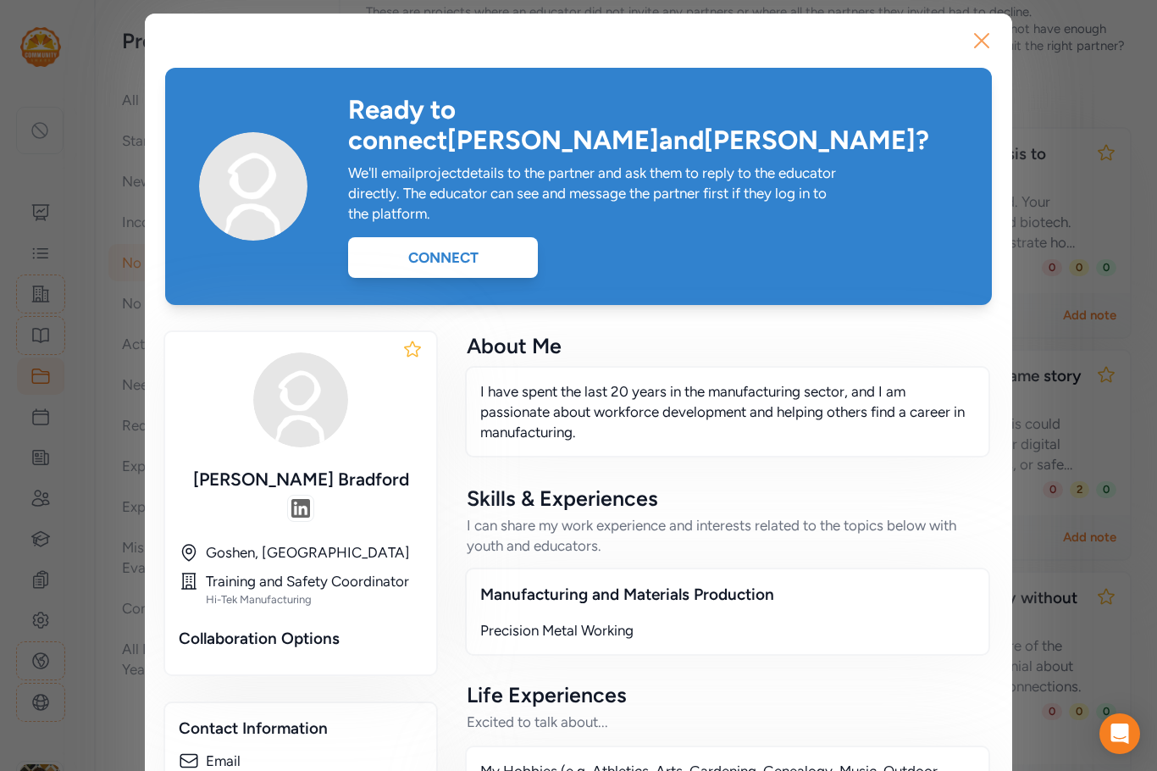
click at [981, 41] on icon "button" at bounding box center [981, 40] width 27 height 27
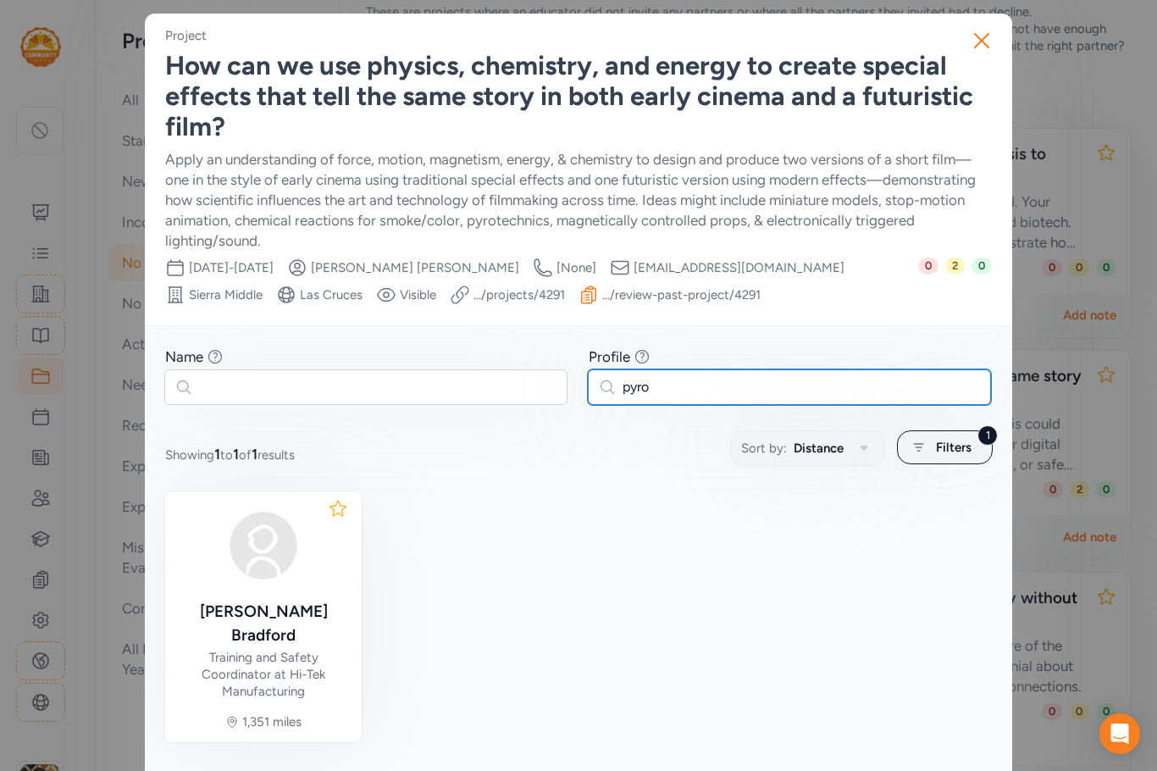
drag, startPoint x: 656, startPoint y: 377, endPoint x: 568, endPoint y: 380, distance: 88.1
click at [568, 380] on div "Name Find partners whose first or last name matches any of the words you enter.…" at bounding box center [578, 375] width 827 height 58
type input "i"
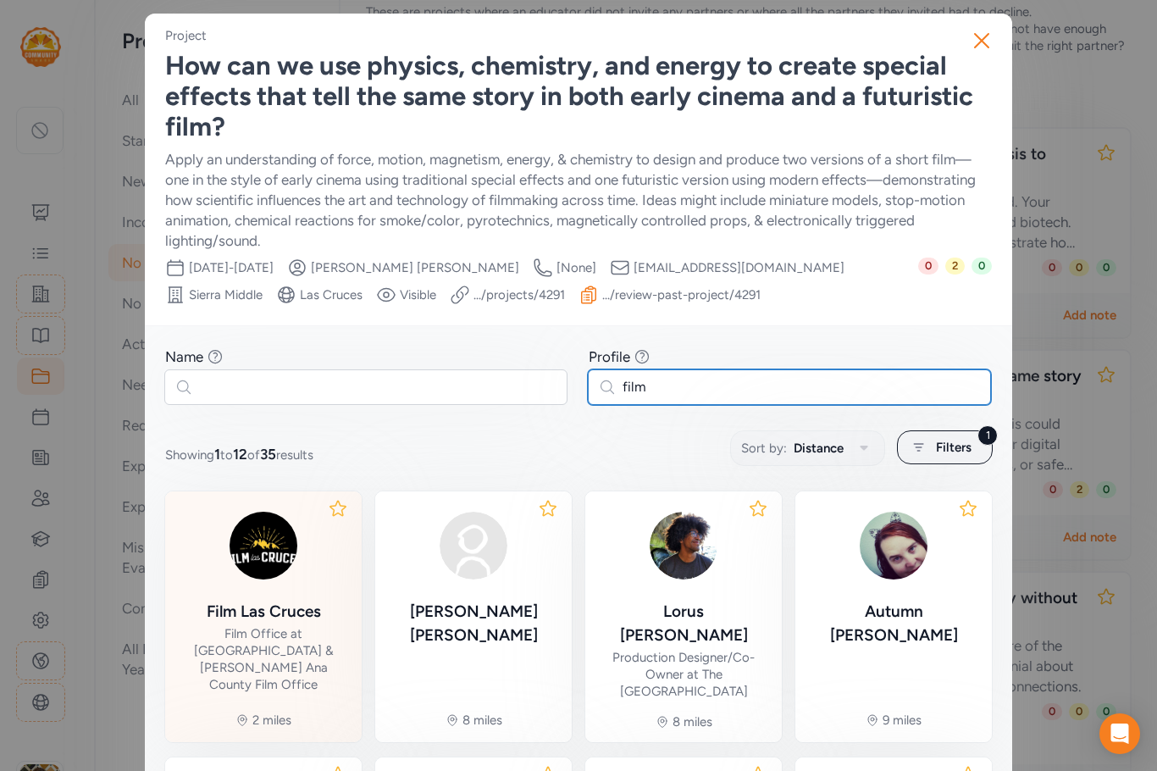
type input "film"
click at [274, 595] on div "Film Las Cruces Film Office at [GEOGRAPHIC_DATA] & [PERSON_NAME] Ana County Fil…" at bounding box center [263, 599] width 169 height 188
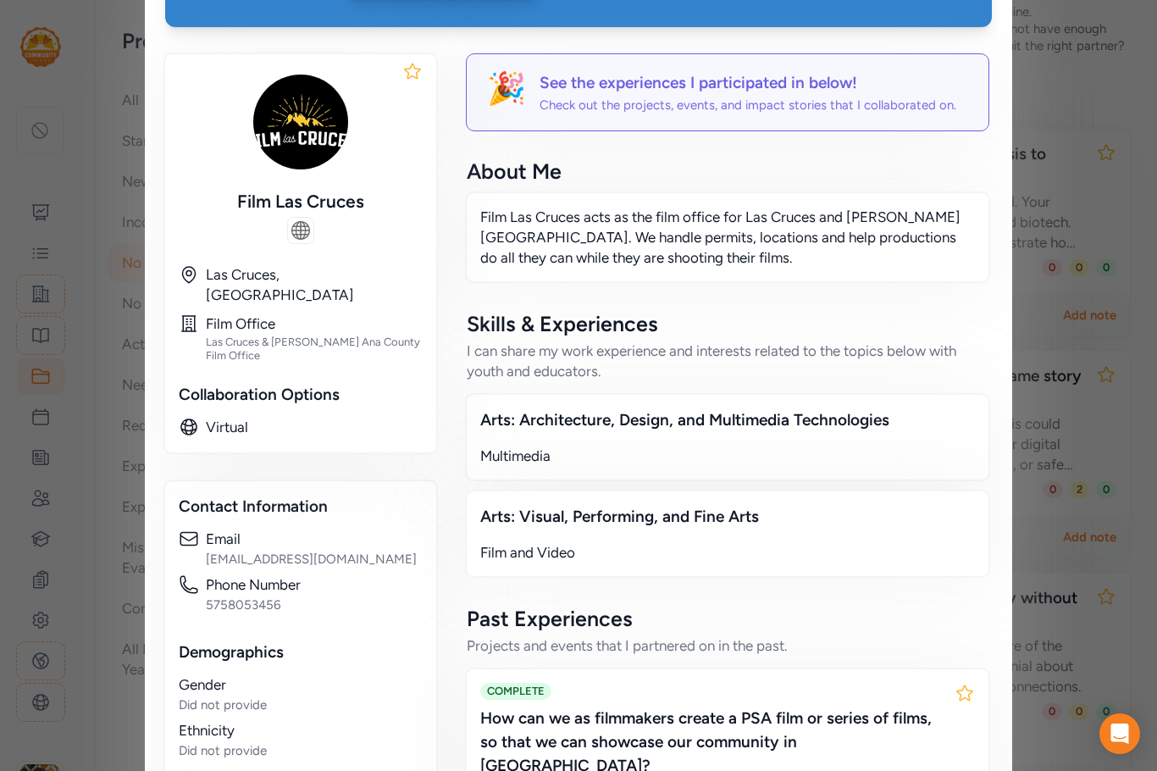
scroll to position [85, 0]
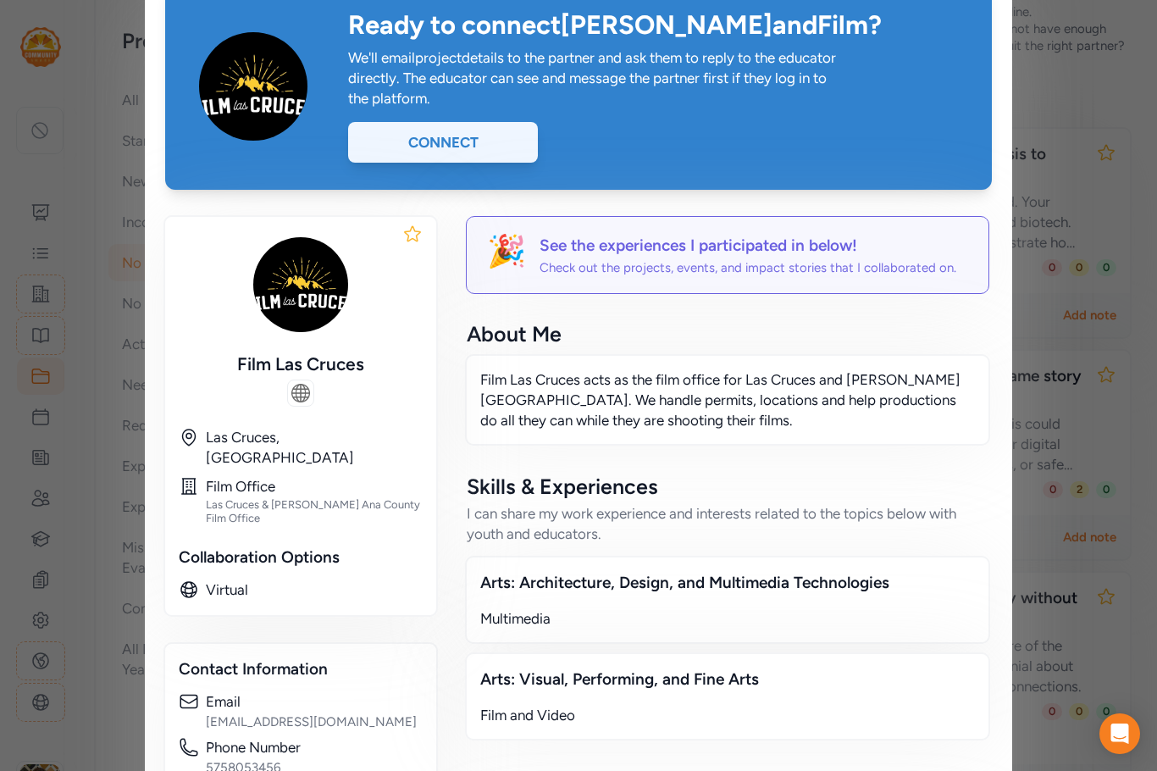
click at [474, 134] on div "Connect" at bounding box center [443, 142] width 190 height 41
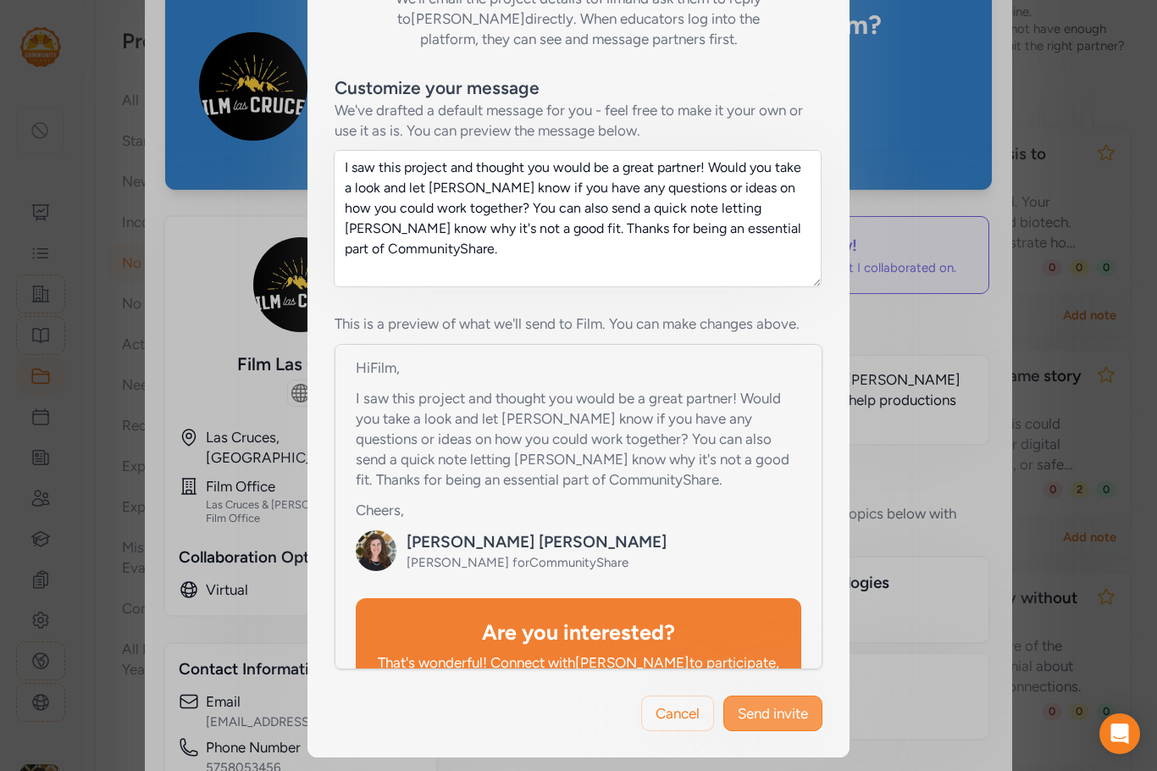
scroll to position [254, 0]
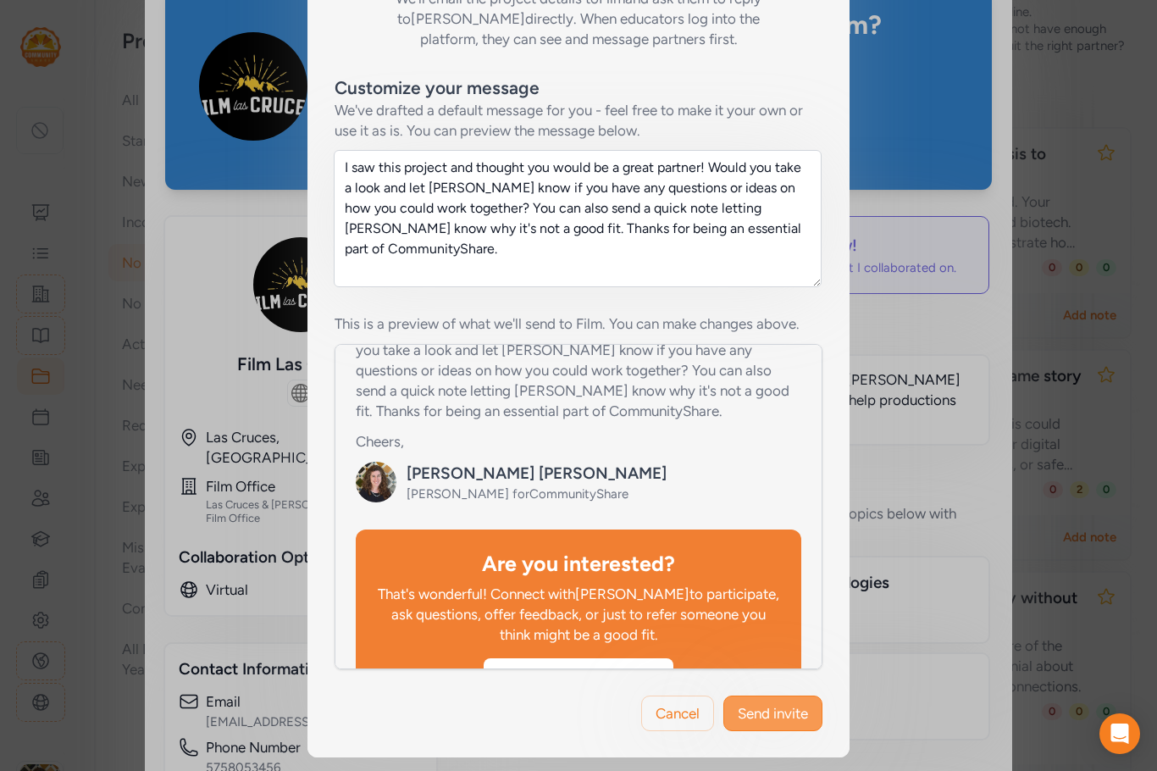
click at [754, 712] on span "Send invite" at bounding box center [773, 713] width 70 height 20
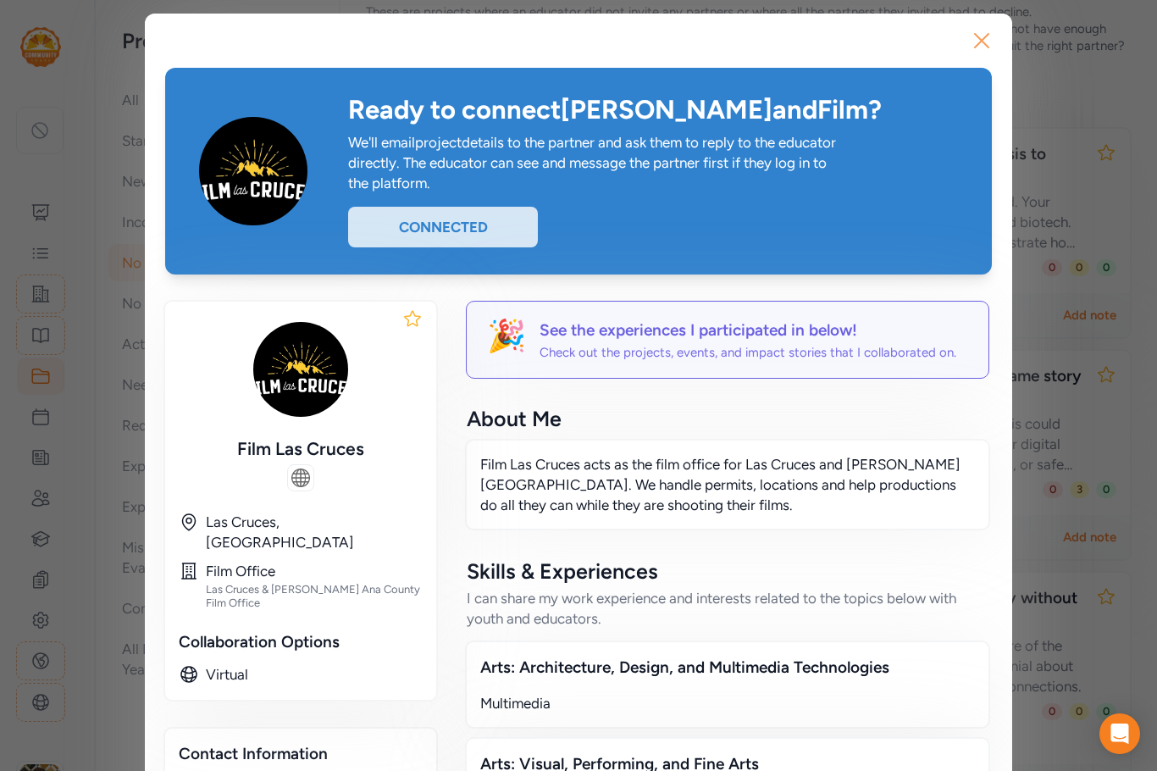
click at [973, 45] on icon "button" at bounding box center [981, 40] width 27 height 27
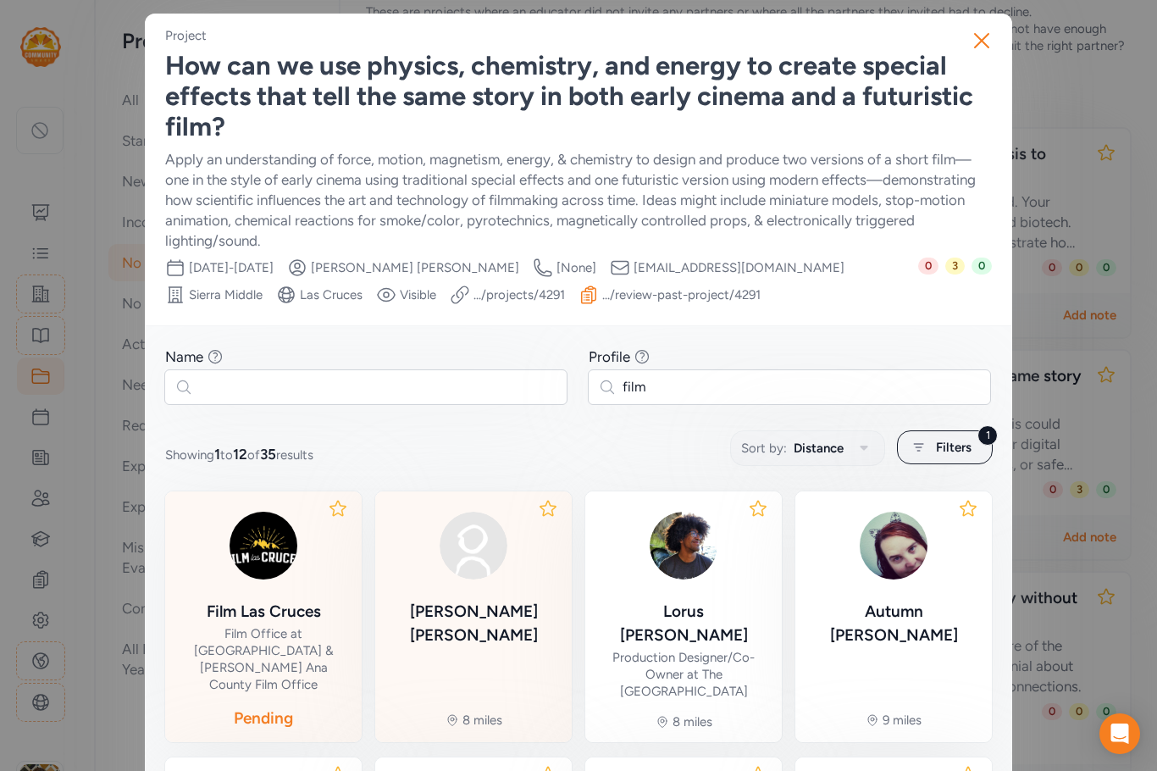
click at [500, 578] on div at bounding box center [473, 545] width 169 height 81
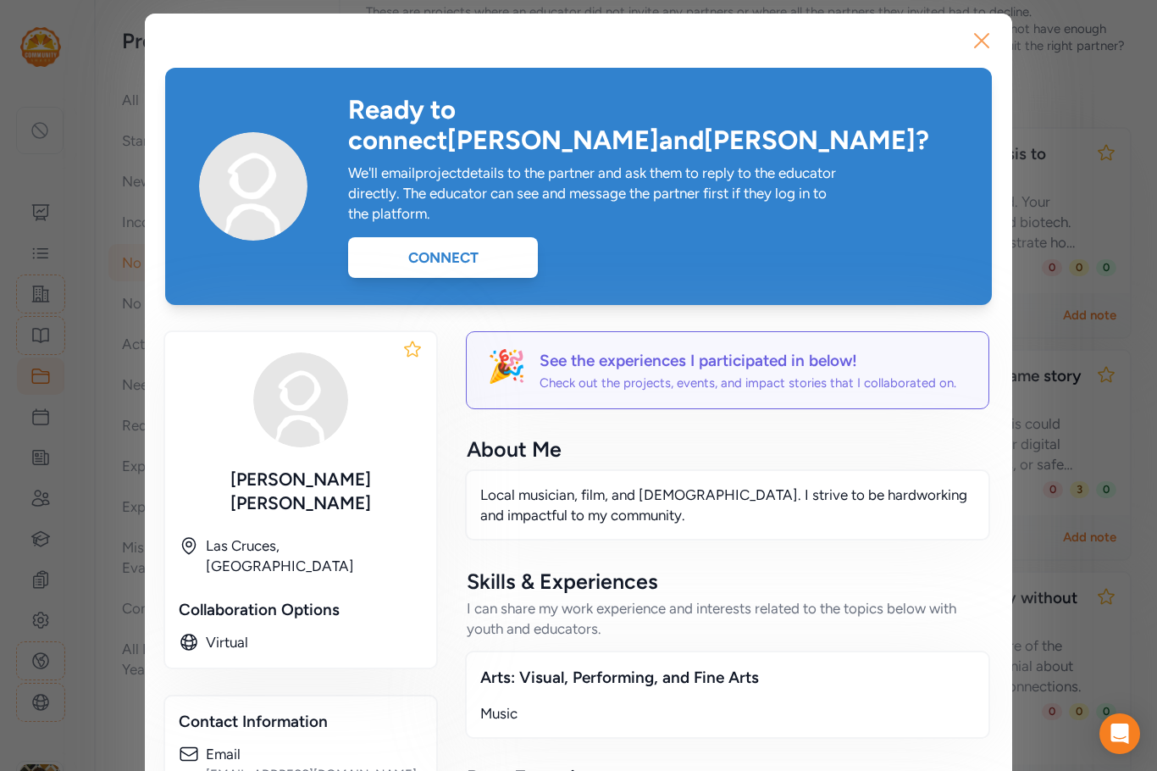
click at [978, 39] on icon "button" at bounding box center [981, 40] width 27 height 27
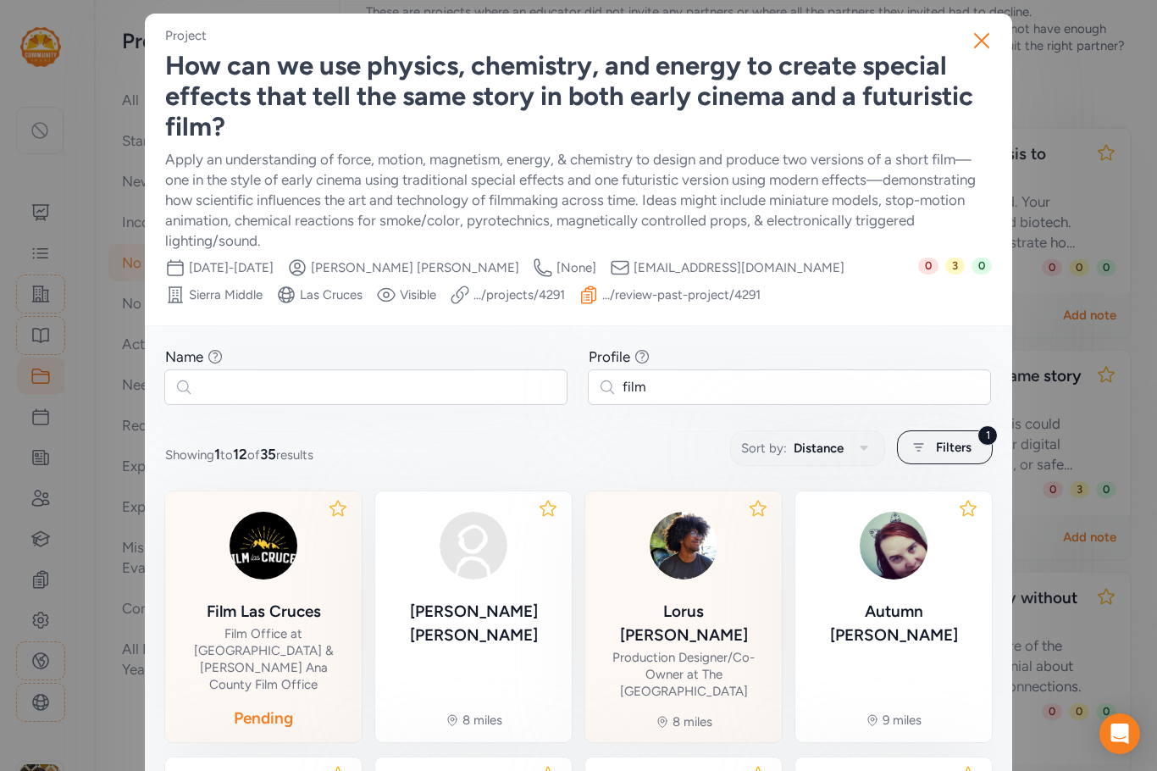
click at [673, 568] on img at bounding box center [683, 545] width 81 height 81
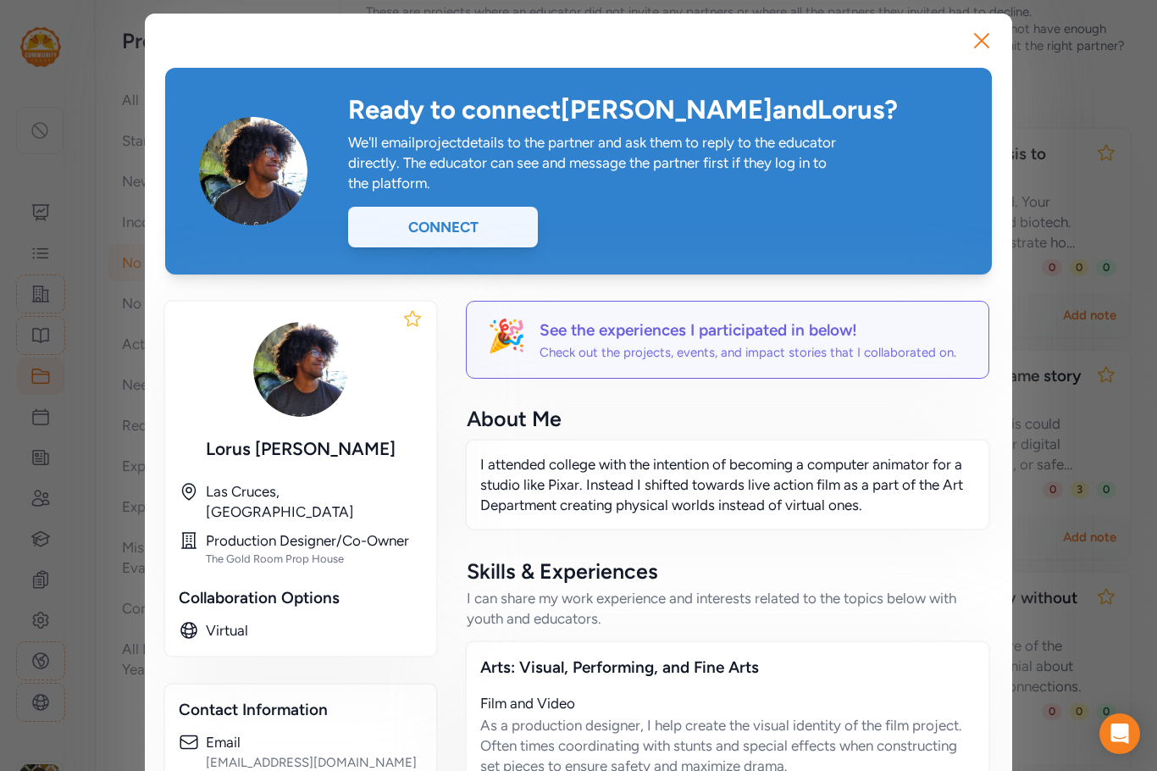
click at [441, 227] on div "Connect" at bounding box center [443, 227] width 190 height 41
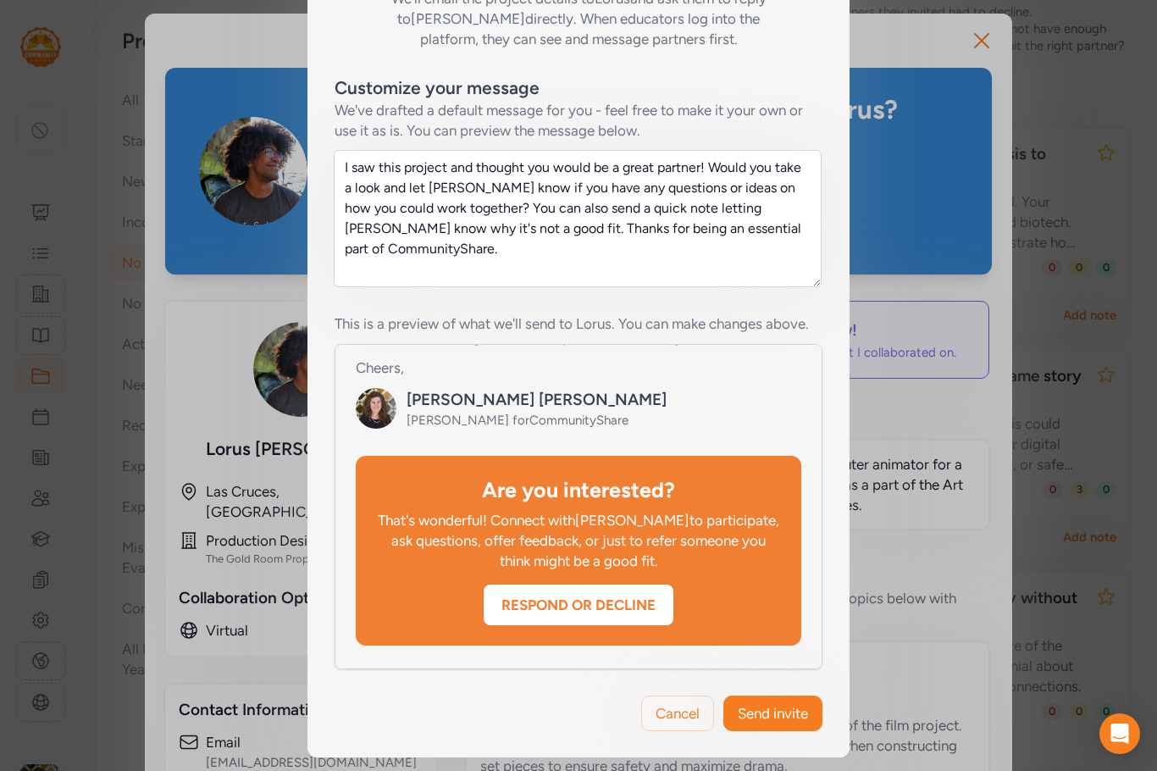
scroll to position [593, 0]
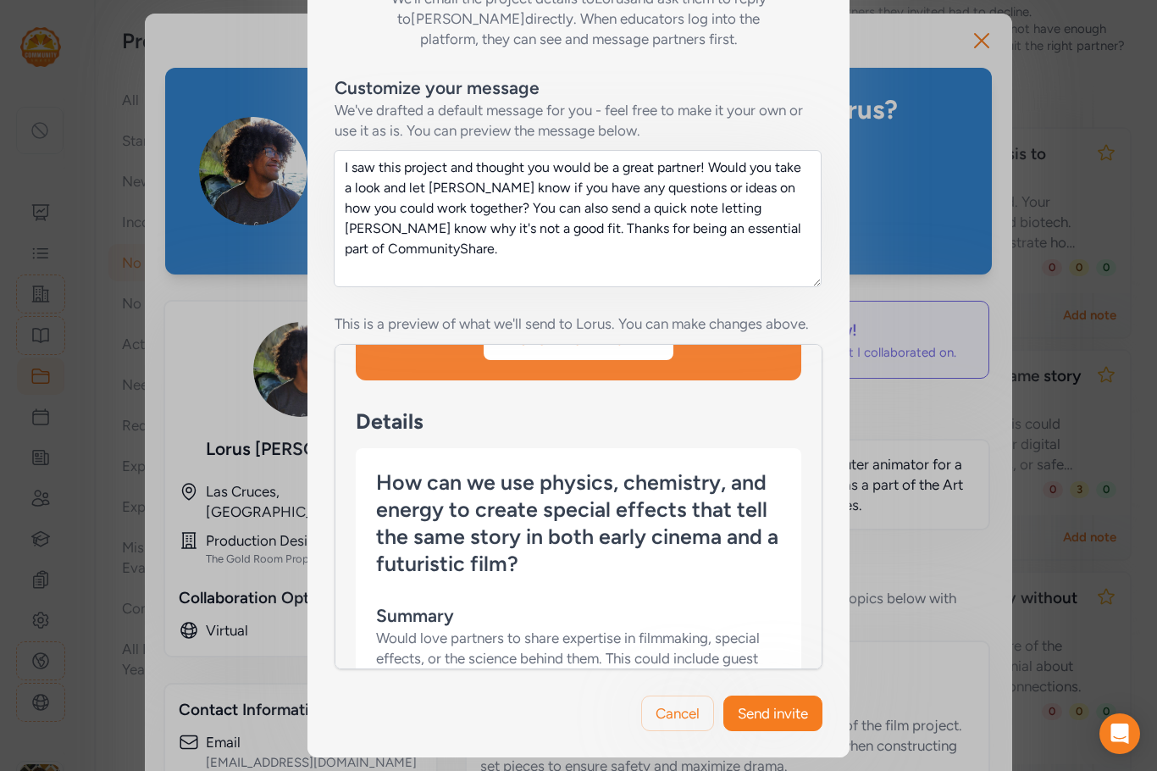
click at [779, 706] on span "Send invite" at bounding box center [773, 713] width 70 height 20
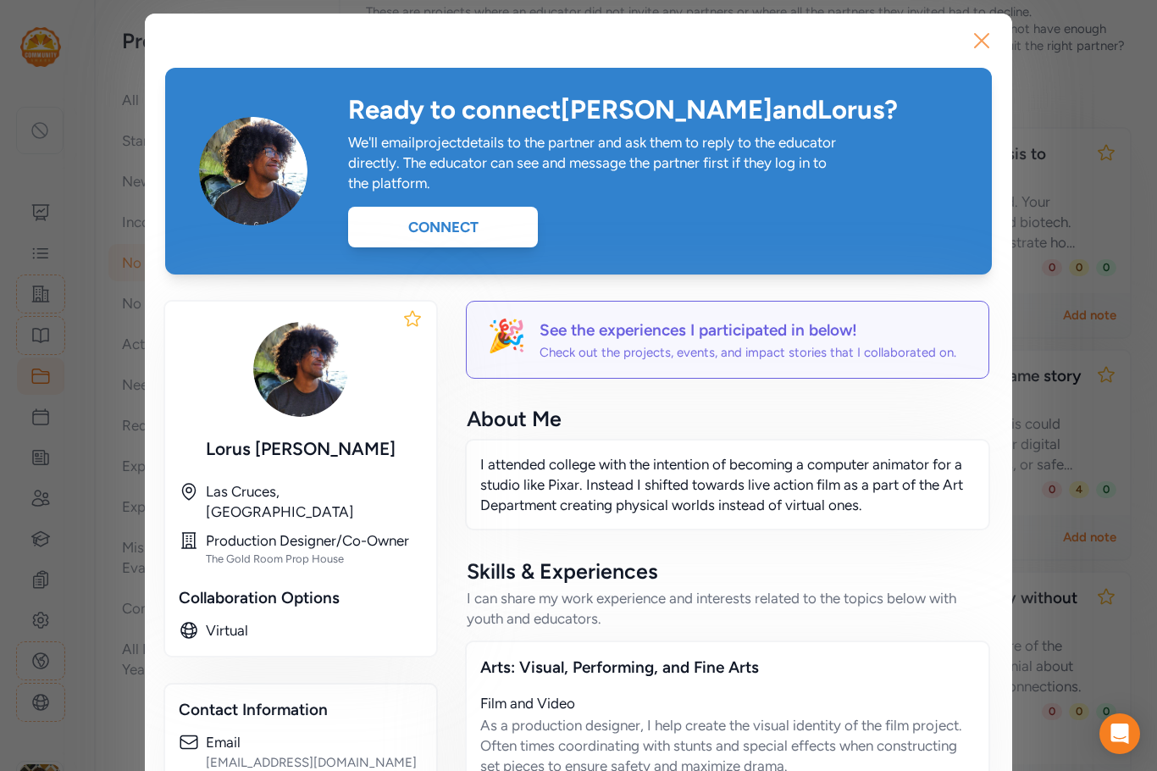
click at [975, 37] on icon "button" at bounding box center [982, 41] width 14 height 14
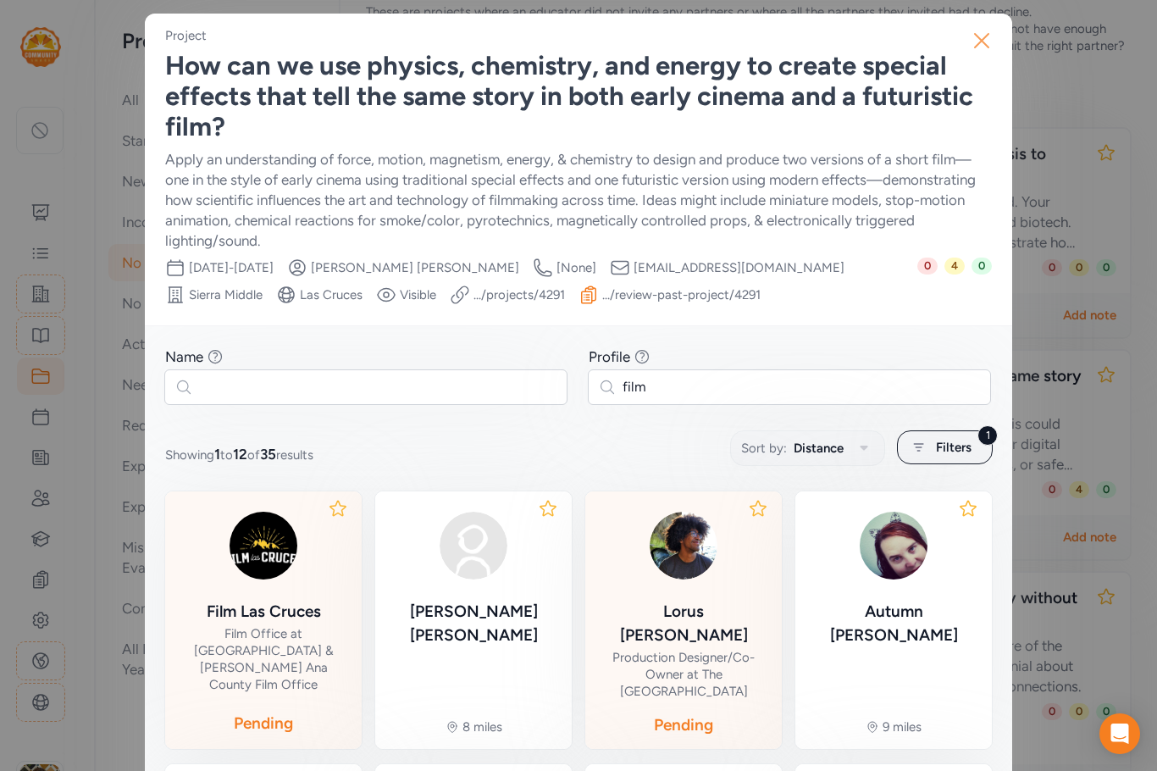
click at [975, 45] on icon "button" at bounding box center [981, 40] width 27 height 27
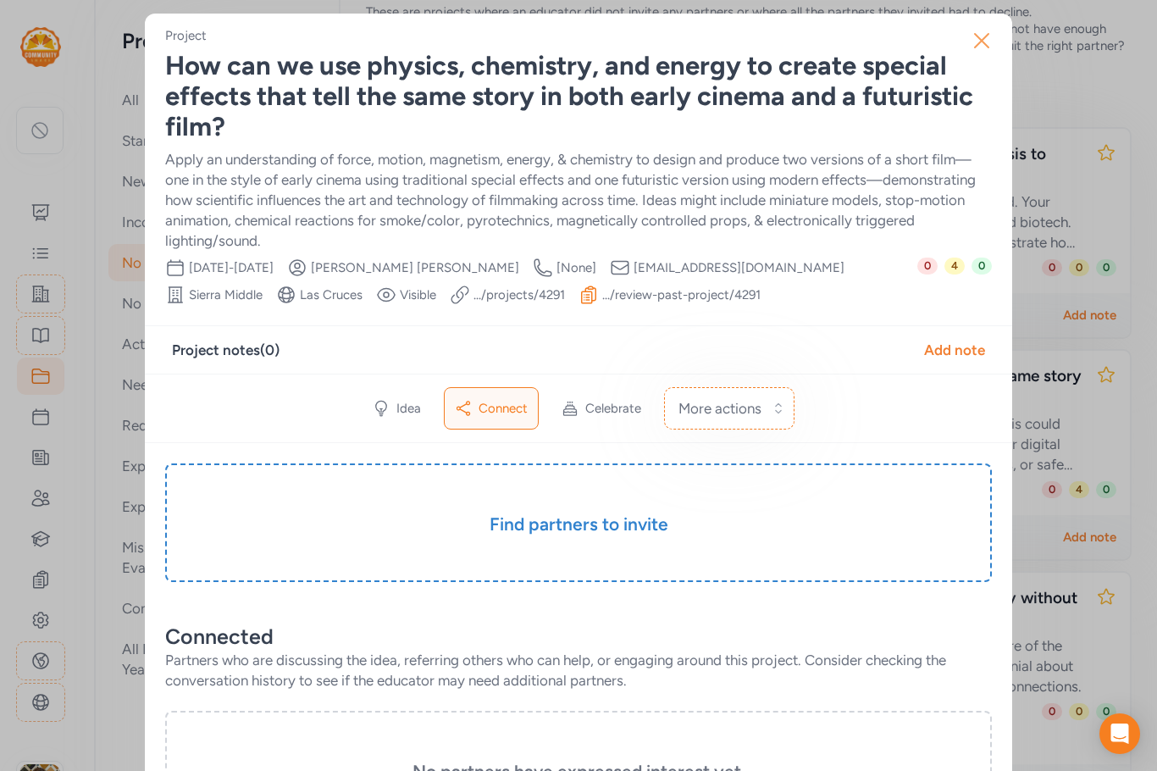
click at [984, 42] on icon "button" at bounding box center [981, 40] width 27 height 27
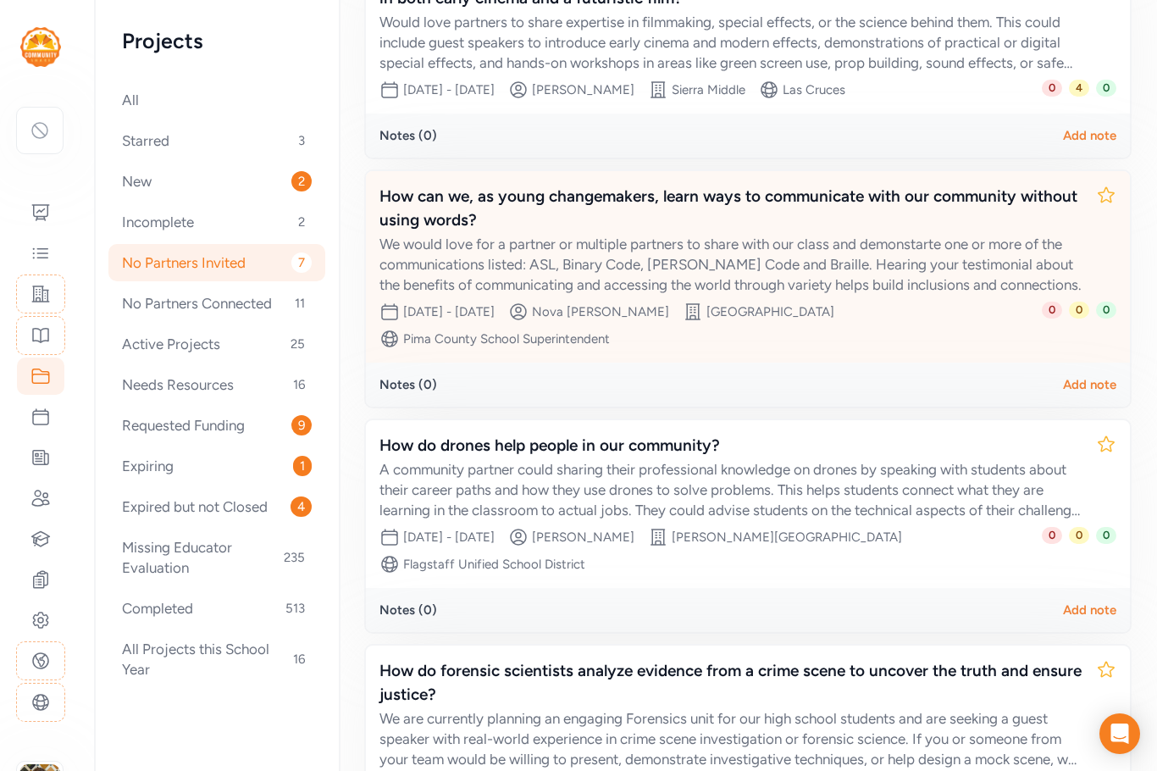
scroll to position [508, 0]
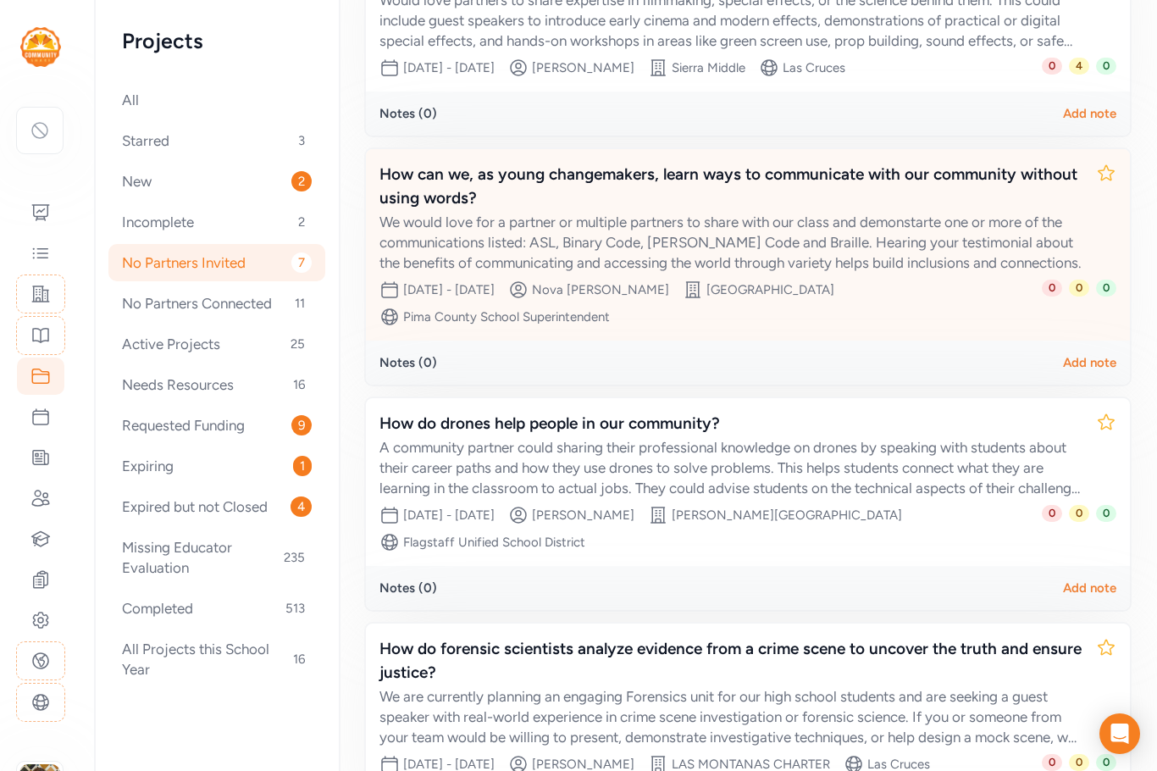
click at [774, 265] on div "We would love for a partner or multiple partners to share with our class and de…" at bounding box center [731, 242] width 703 height 61
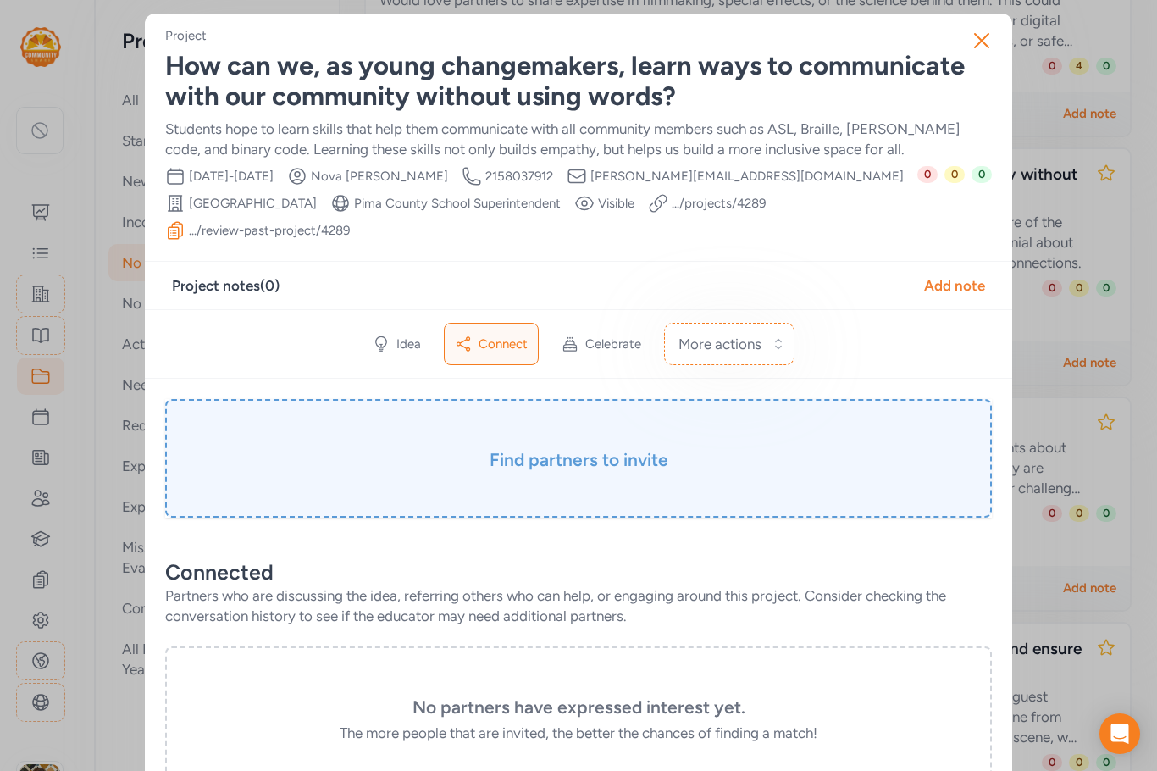
click at [533, 448] on h3 "Find partners to invite" at bounding box center [579, 460] width 742 height 24
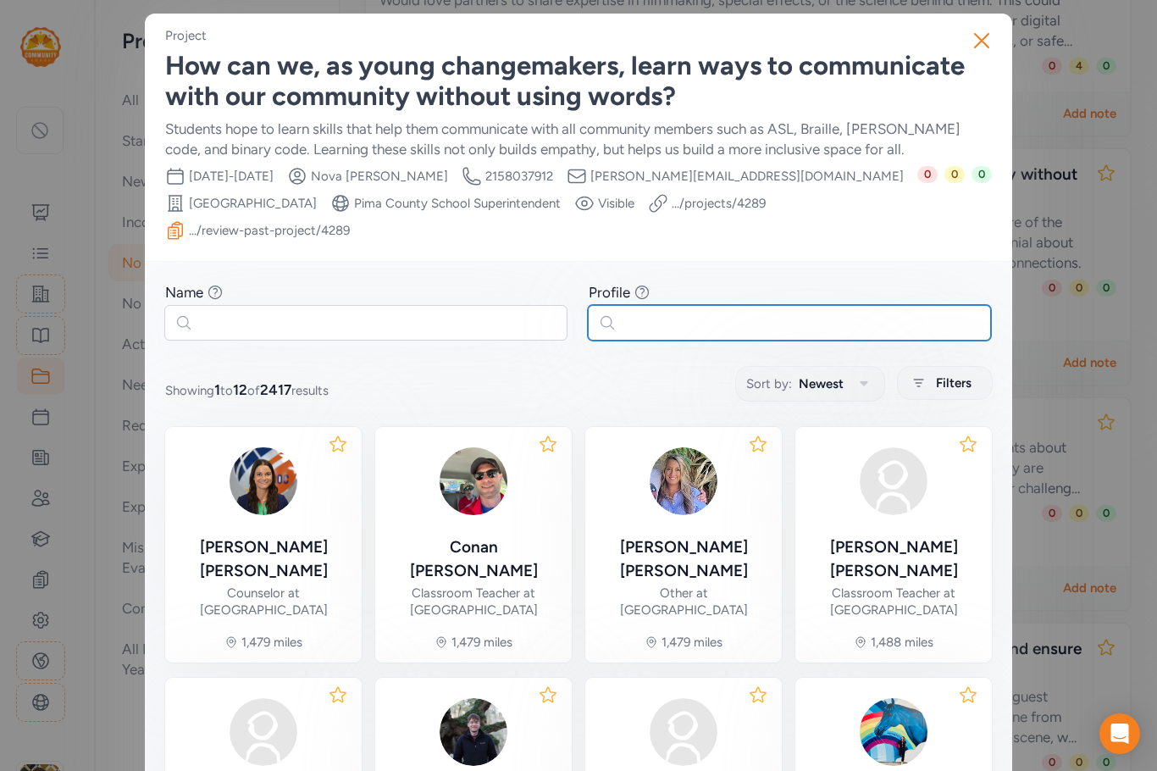
click at [707, 305] on input "text" at bounding box center [789, 323] width 403 height 36
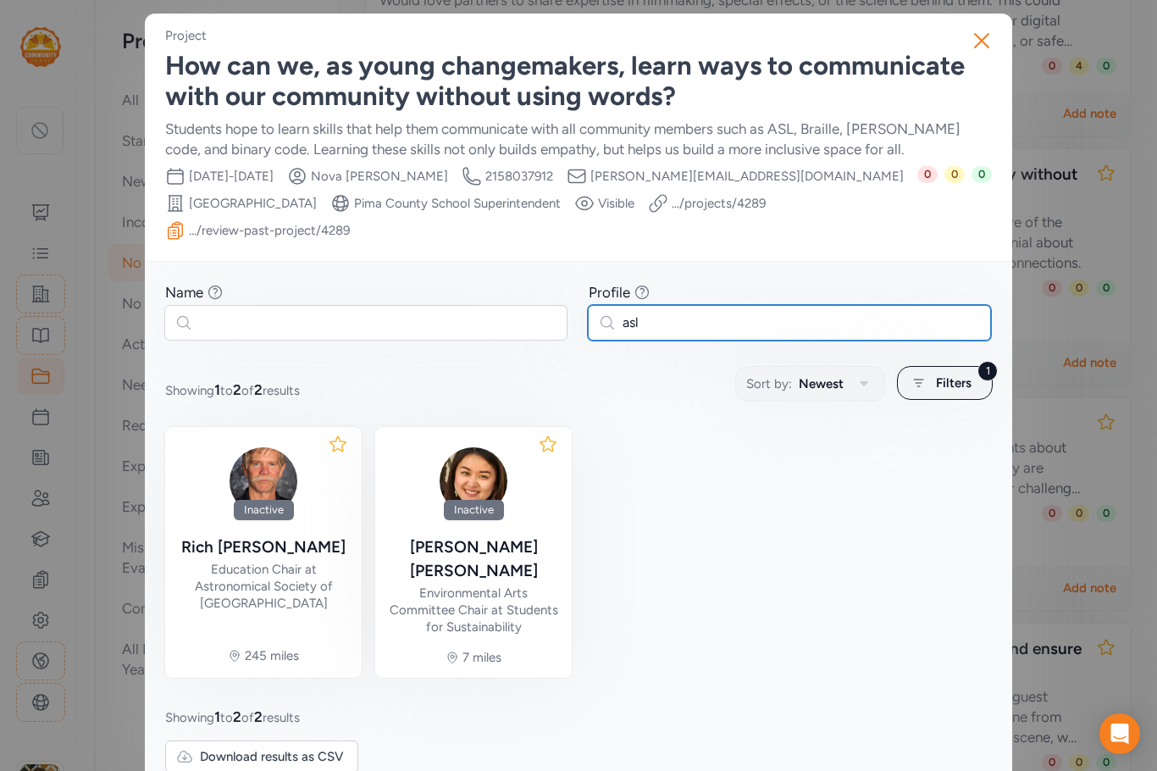
drag, startPoint x: 655, startPoint y: 301, endPoint x: 579, endPoint y: 300, distance: 75.4
click at [579, 300] on div "Name Find partners whose first or last name matches any of the words you enter.…" at bounding box center [578, 311] width 827 height 58
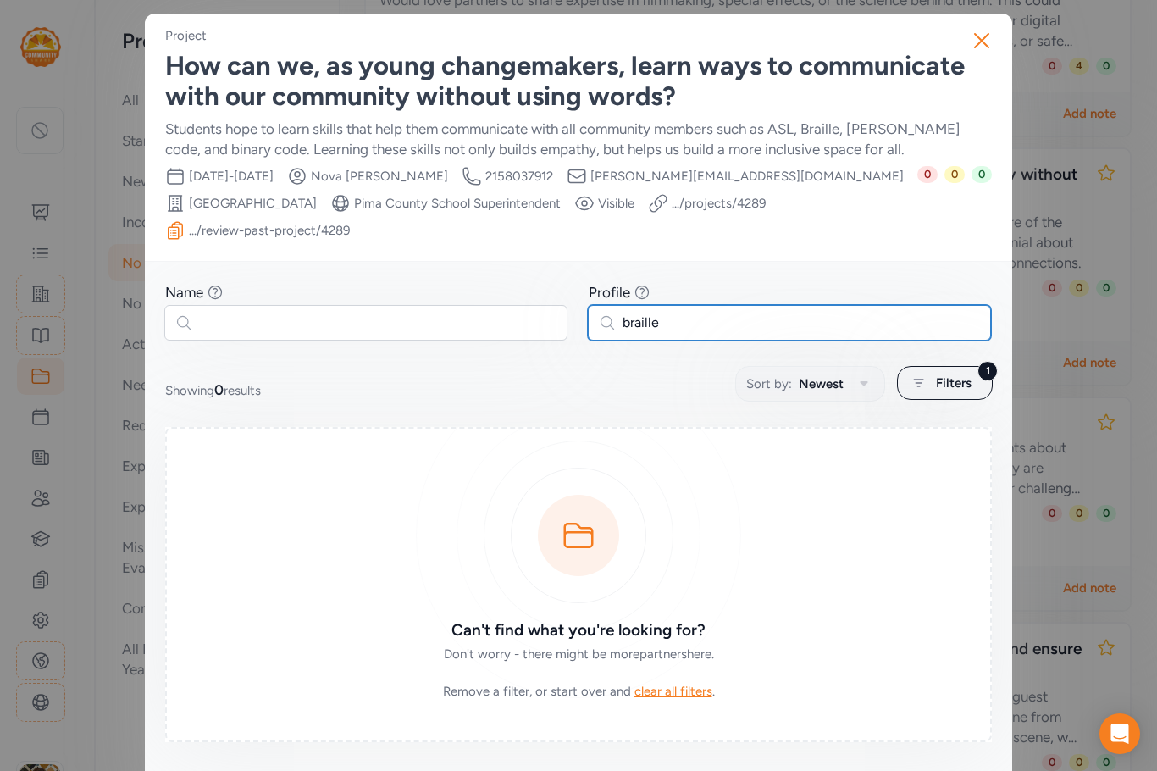
drag, startPoint x: 638, startPoint y: 294, endPoint x: 573, endPoint y: 292, distance: 65.3
click at [573, 292] on div "Name Find partners whose first or last name matches any of the words you enter.…" at bounding box center [578, 311] width 827 height 58
type input "m"
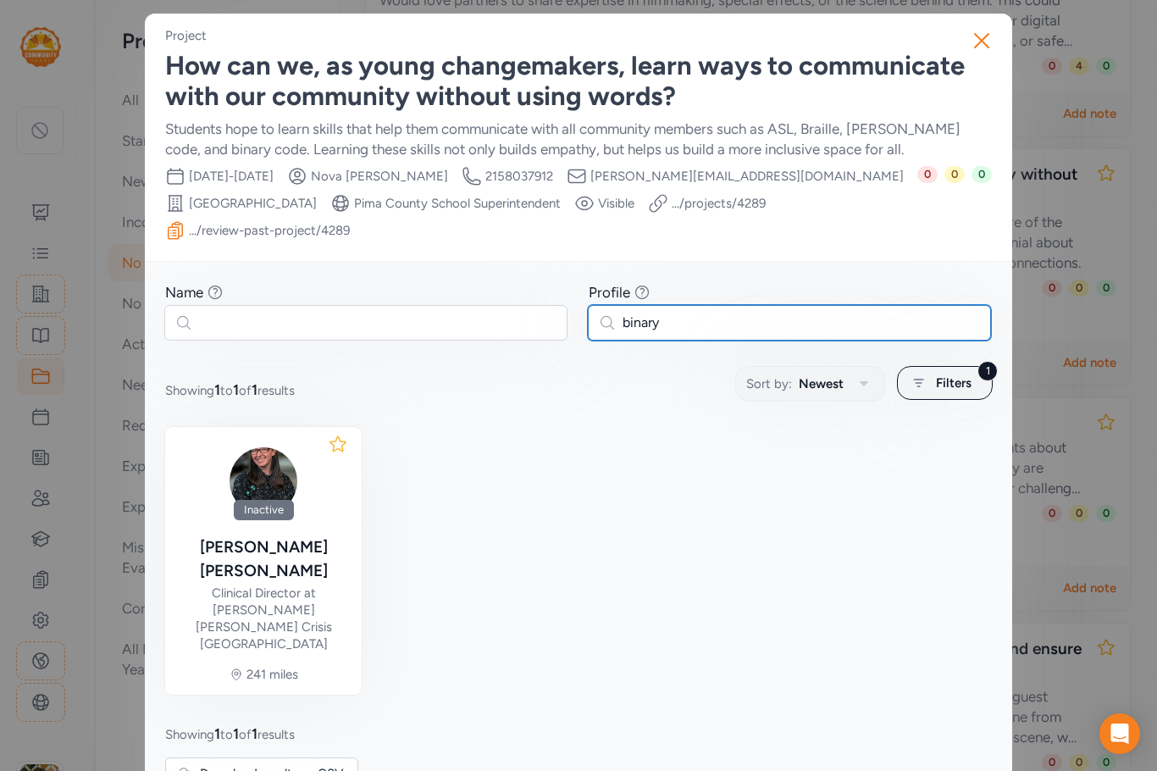
drag, startPoint x: 668, startPoint y: 294, endPoint x: 587, endPoint y: 287, distance: 81.6
click at [587, 287] on div "Name Find partners whose first or last name matches any of the words you enter.…" at bounding box center [578, 311] width 827 height 58
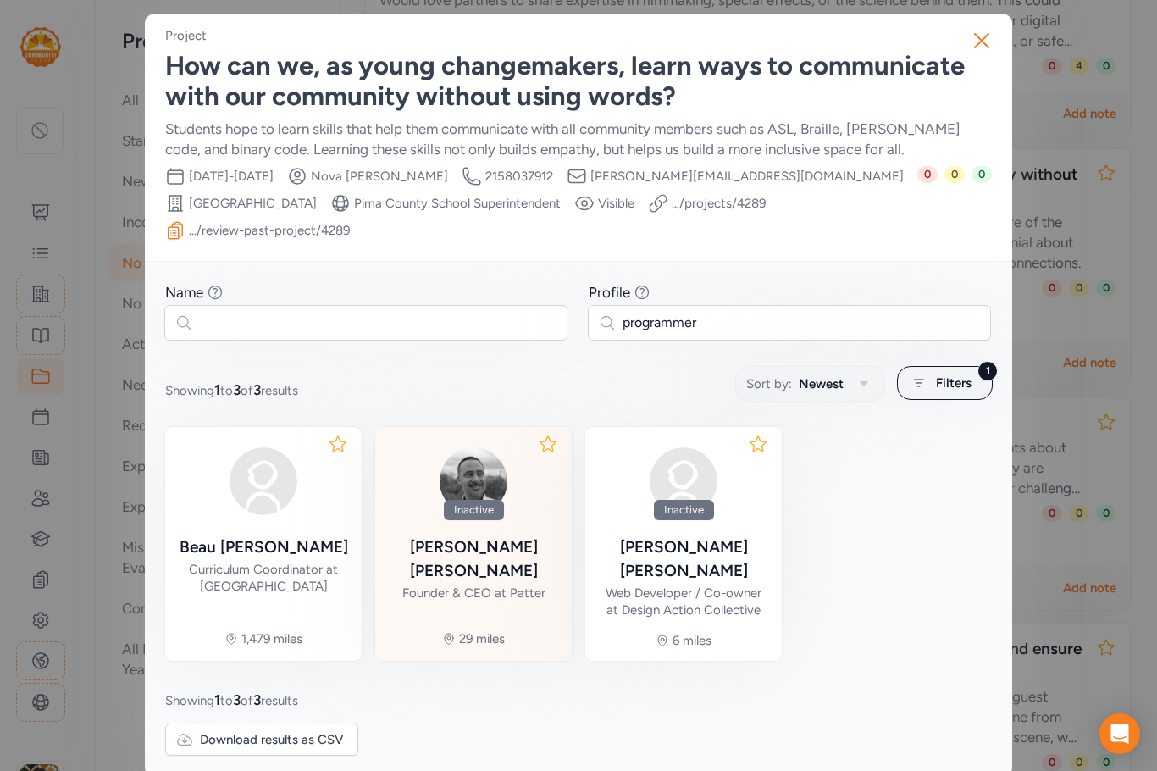
click at [535, 585] on div "Founder & CEO at Patter" at bounding box center [473, 593] width 143 height 17
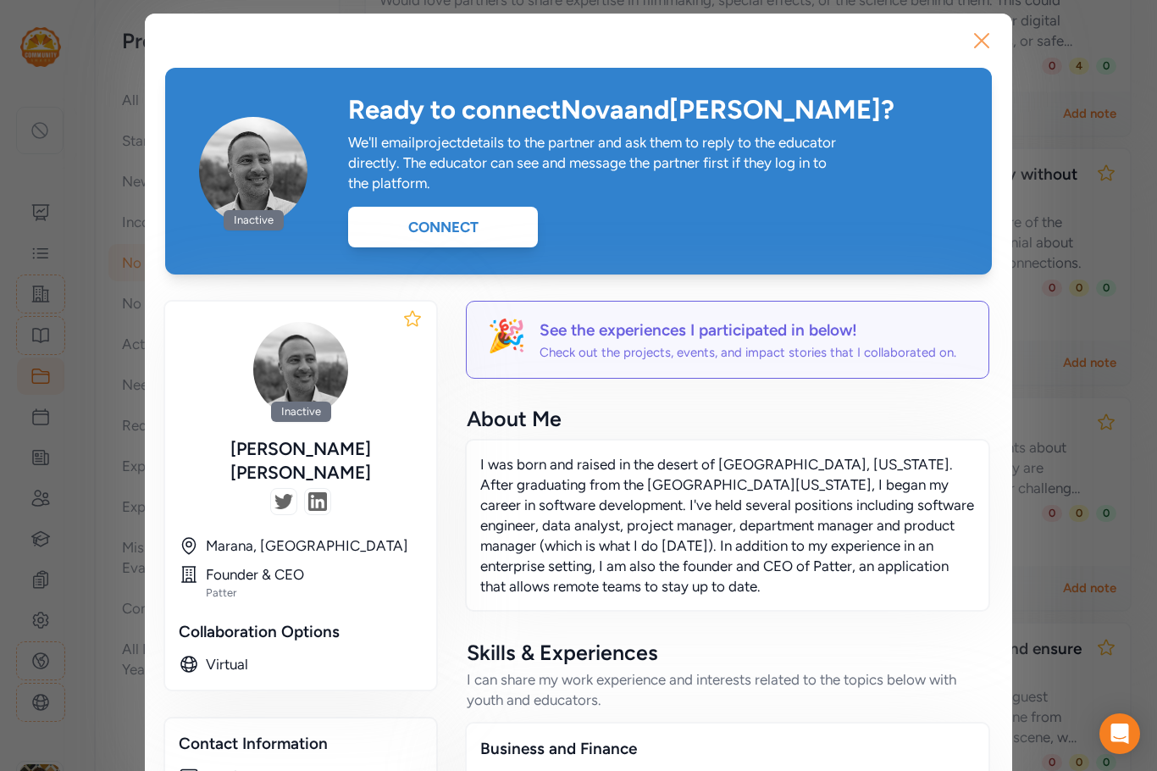
click at [978, 41] on icon "button" at bounding box center [981, 40] width 27 height 27
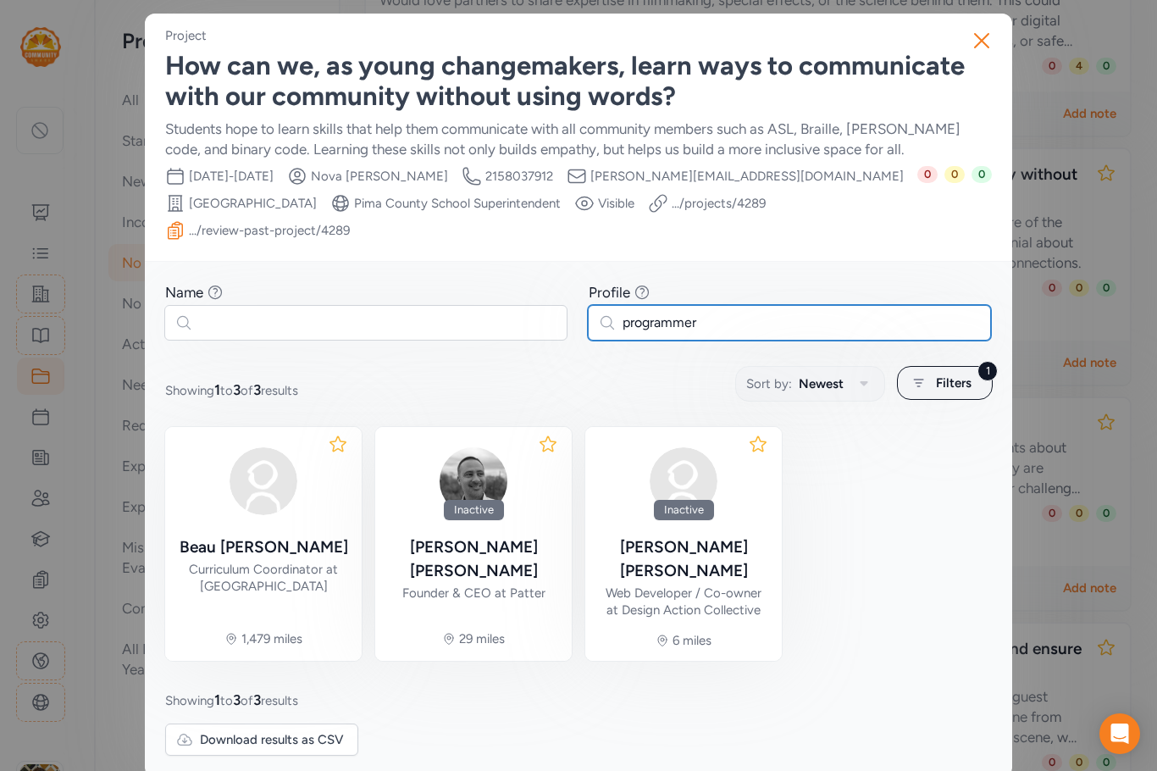
click at [706, 306] on input "programmer" at bounding box center [789, 323] width 403 height 36
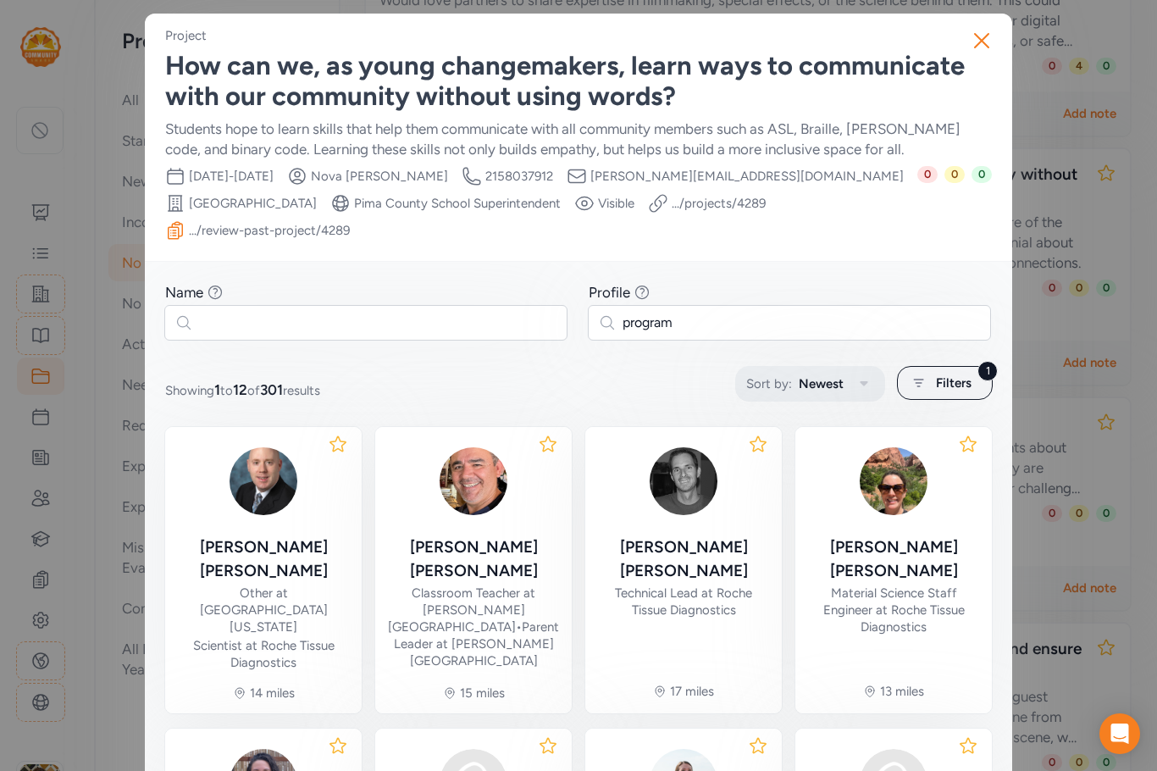
click at [799, 374] on span "Newest" at bounding box center [821, 384] width 45 height 20
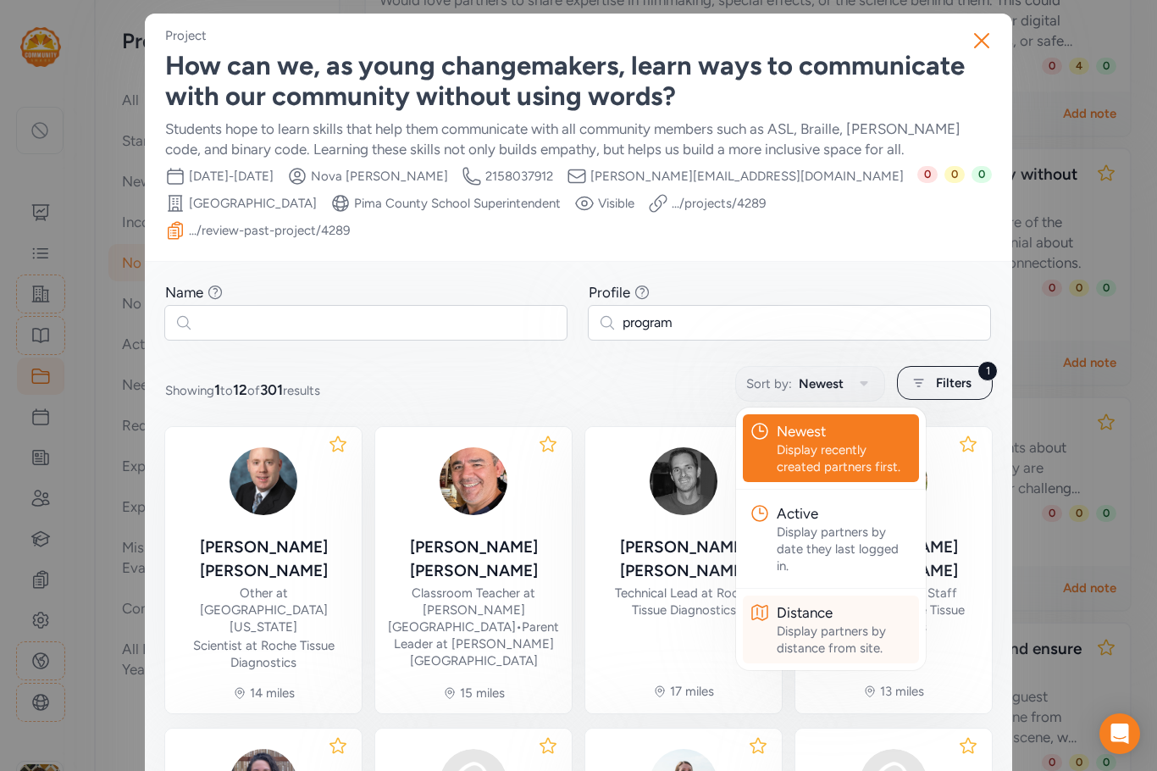
click at [812, 602] on div "Distance" at bounding box center [845, 612] width 136 height 20
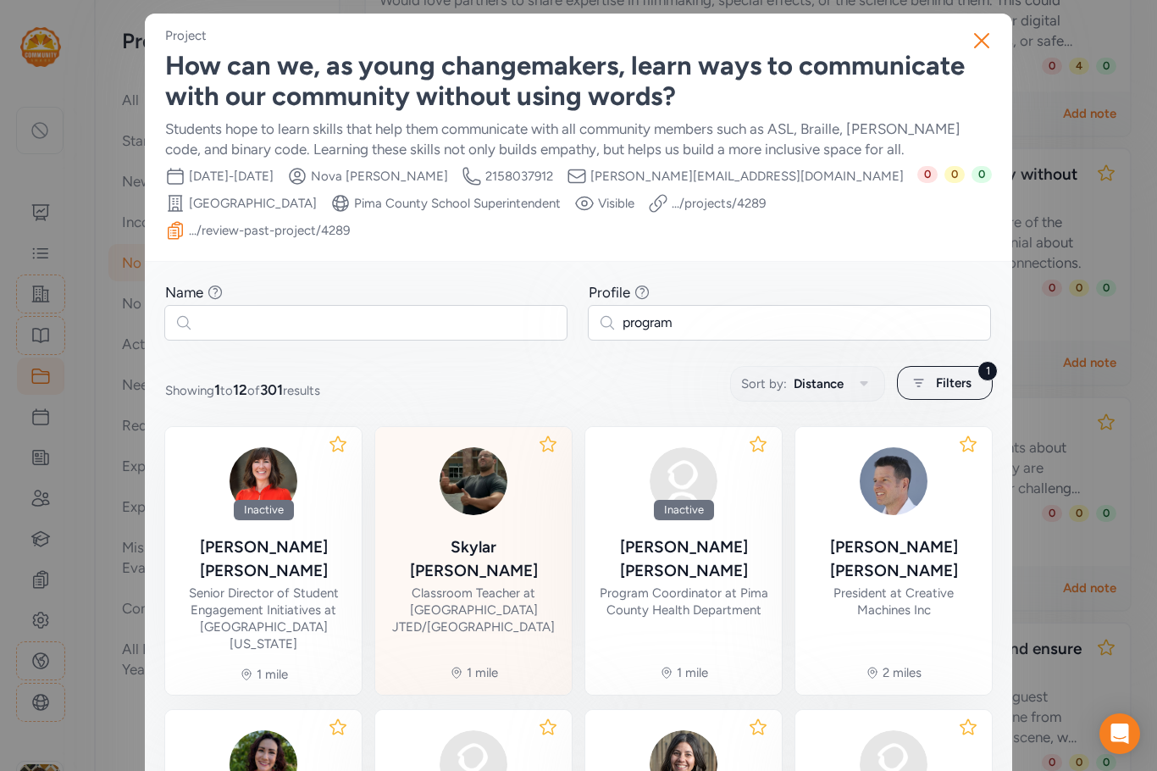
click at [433, 535] on div "[PERSON_NAME]" at bounding box center [473, 558] width 169 height 47
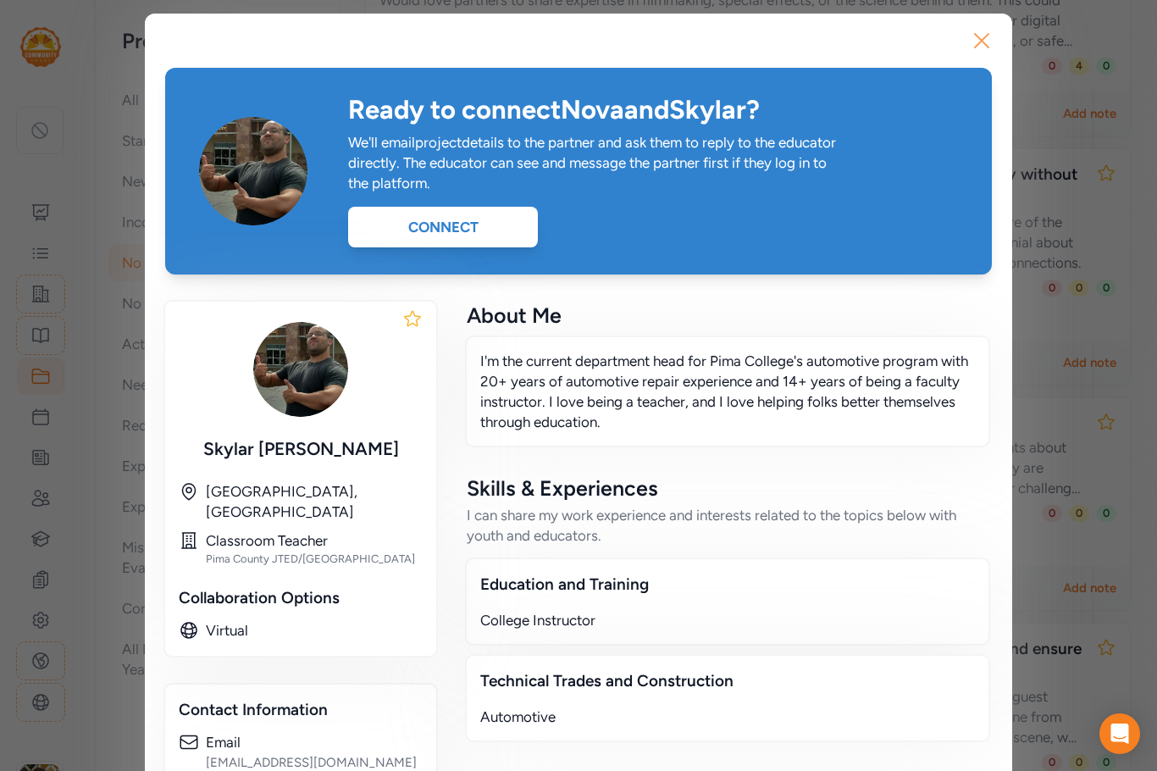
click at [973, 35] on icon "button" at bounding box center [981, 40] width 27 height 27
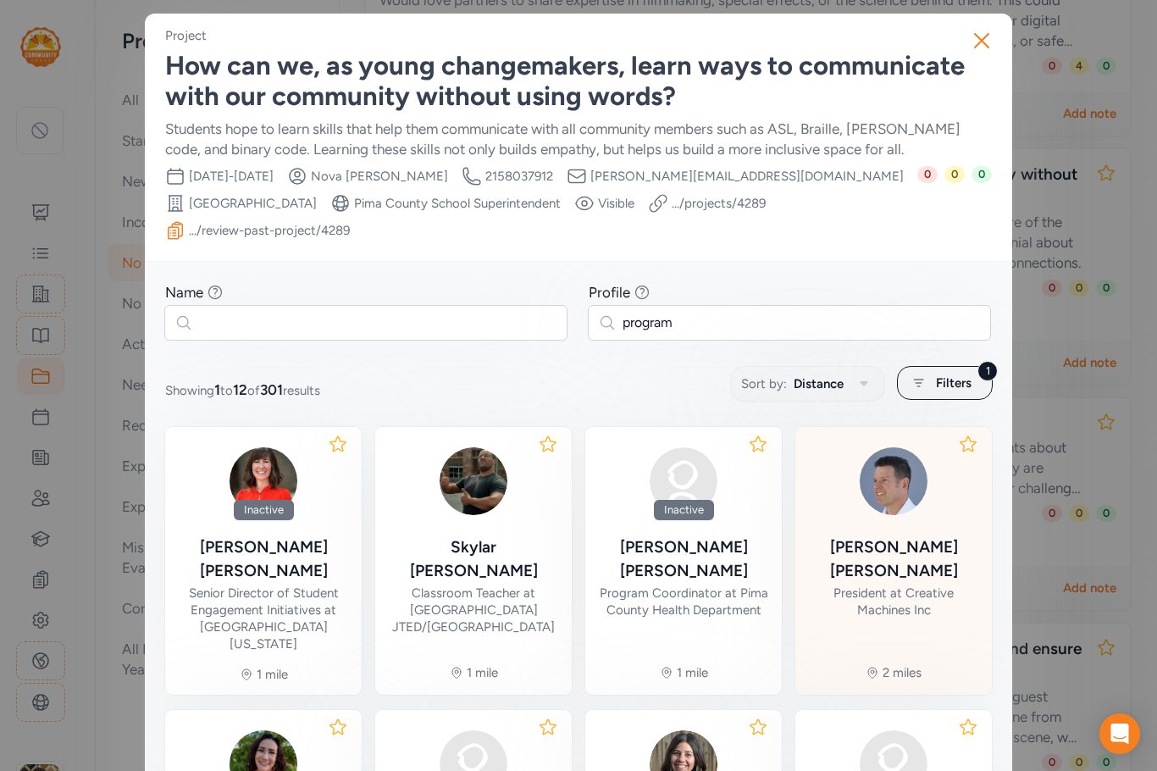
click at [854, 535] on div "[PERSON_NAME]" at bounding box center [893, 558] width 169 height 47
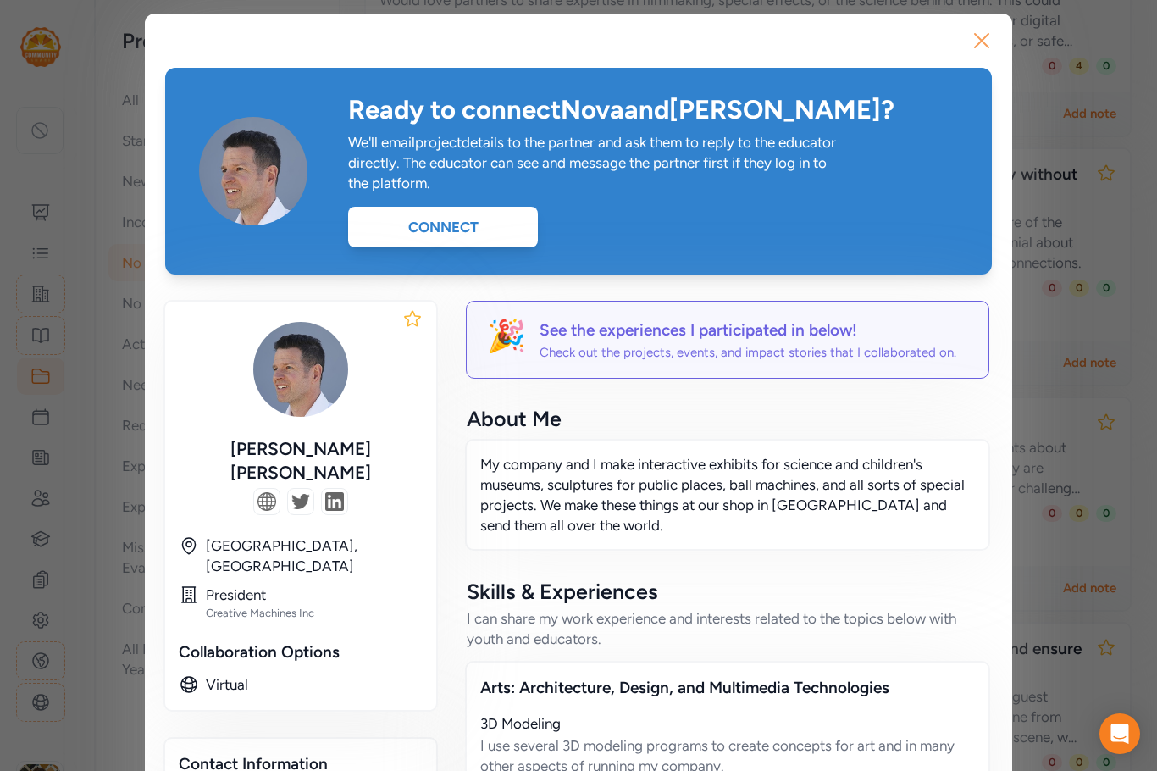
click at [974, 33] on icon "button" at bounding box center [981, 40] width 27 height 27
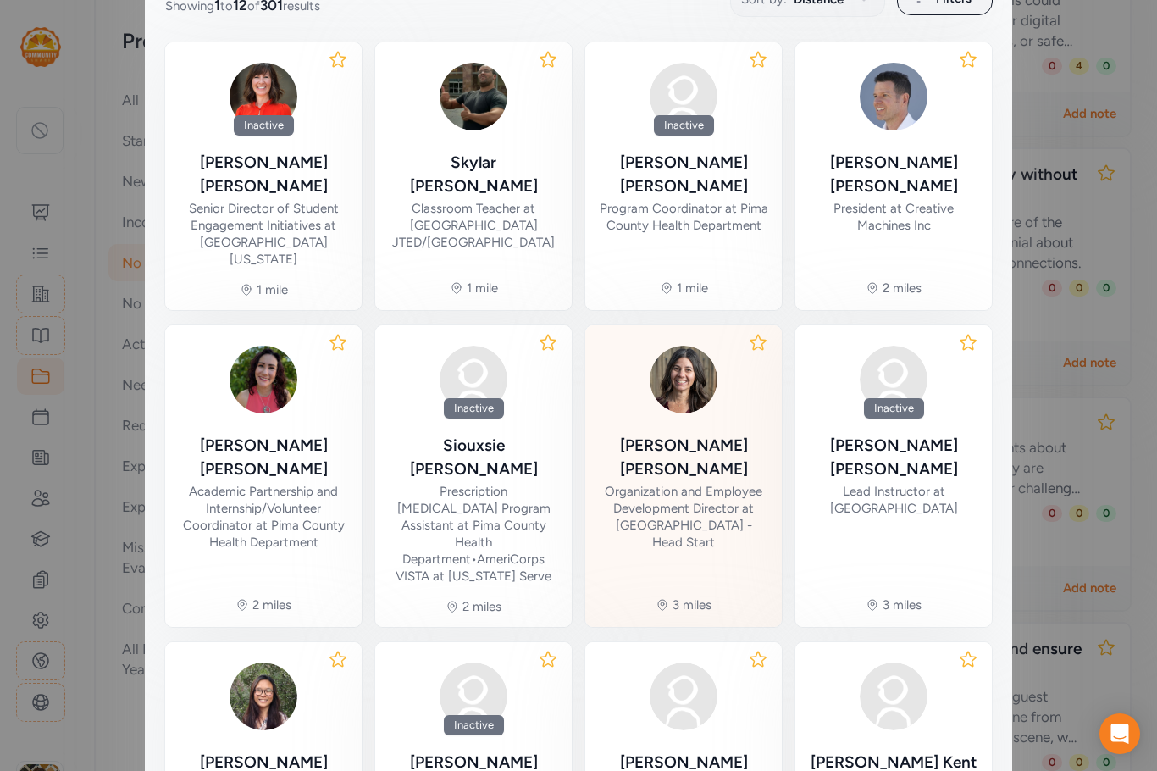
scroll to position [424, 0]
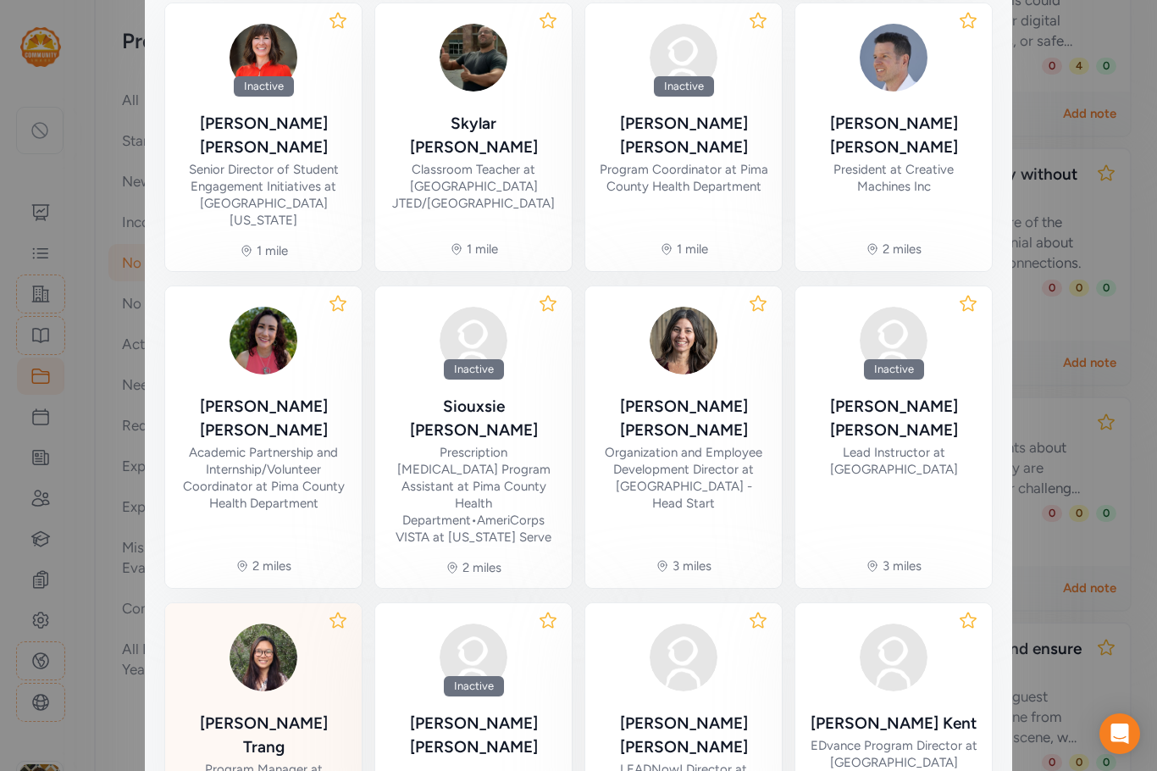
click at [285, 712] on div "[PERSON_NAME]" at bounding box center [263, 735] width 169 height 47
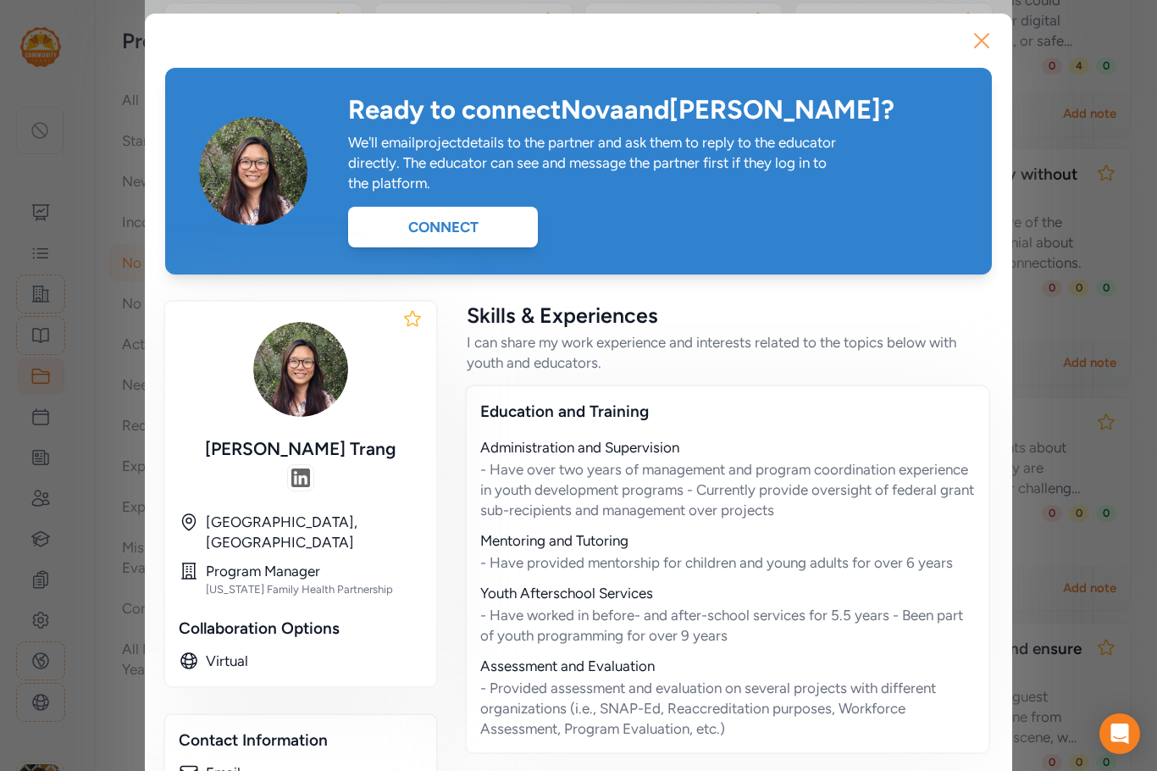
click at [969, 23] on button "Close" at bounding box center [982, 41] width 54 height 54
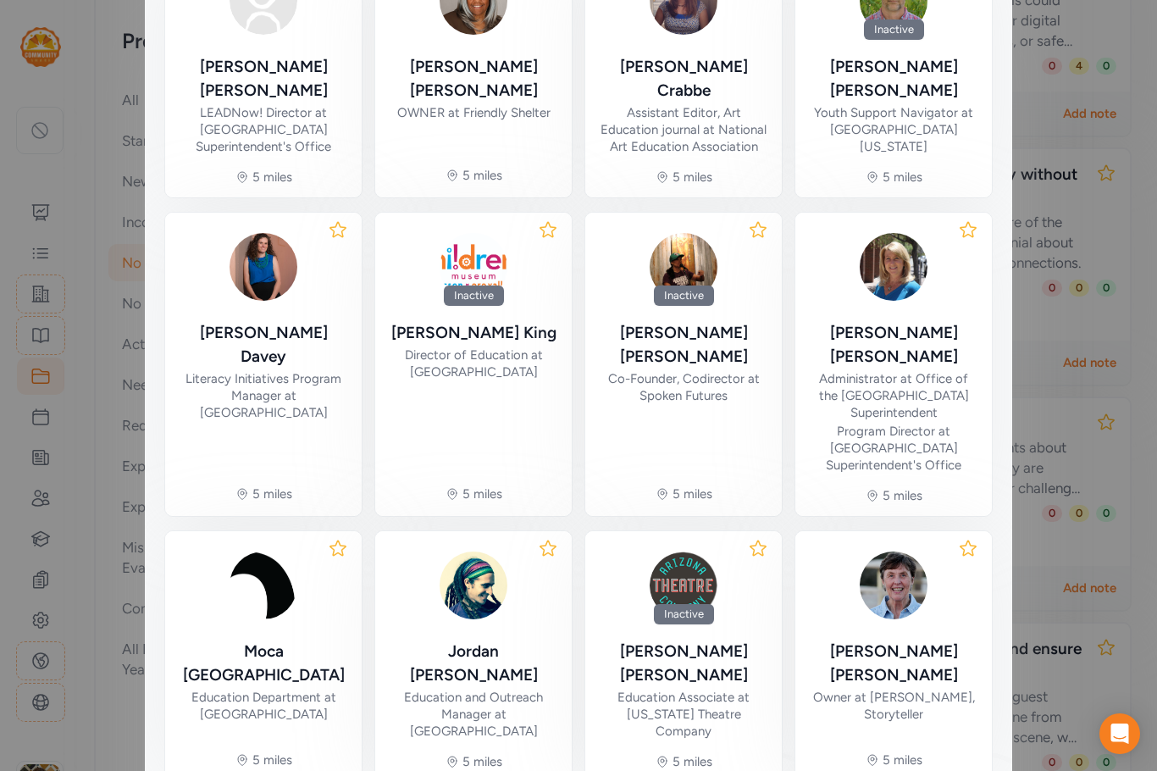
scroll to position [529, 0]
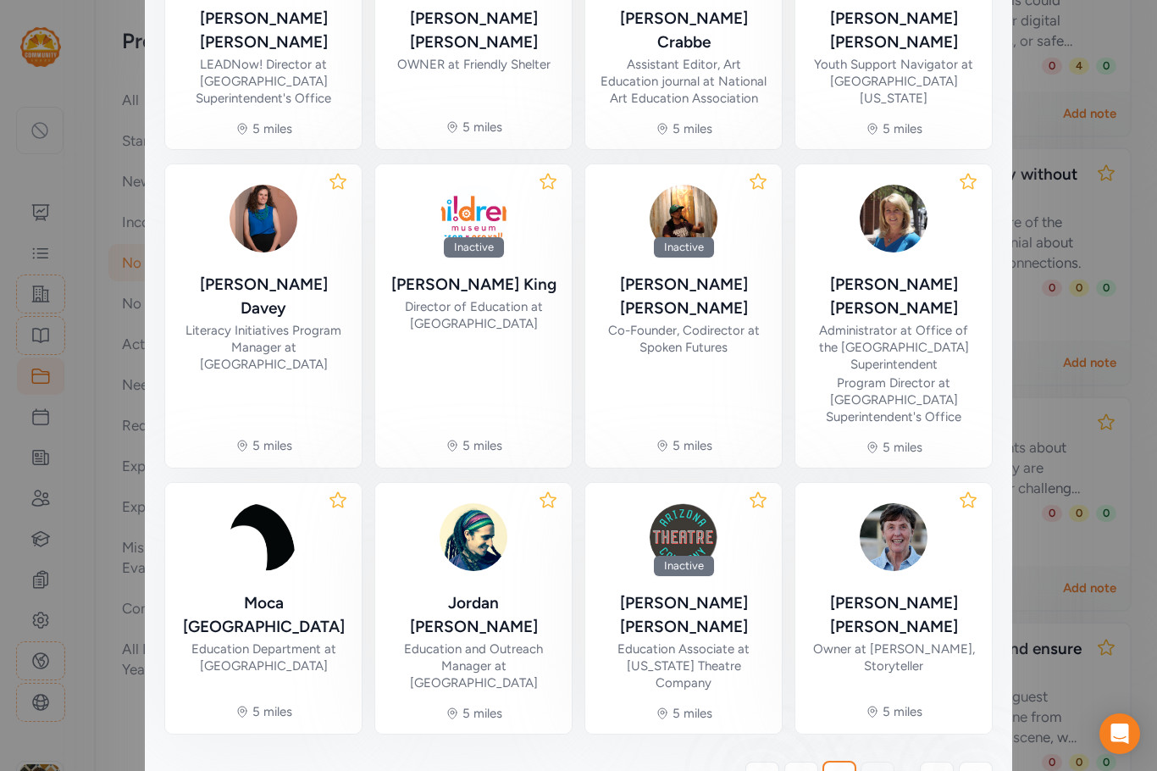
click at [885, 762] on link "3" at bounding box center [878, 779] width 34 height 34
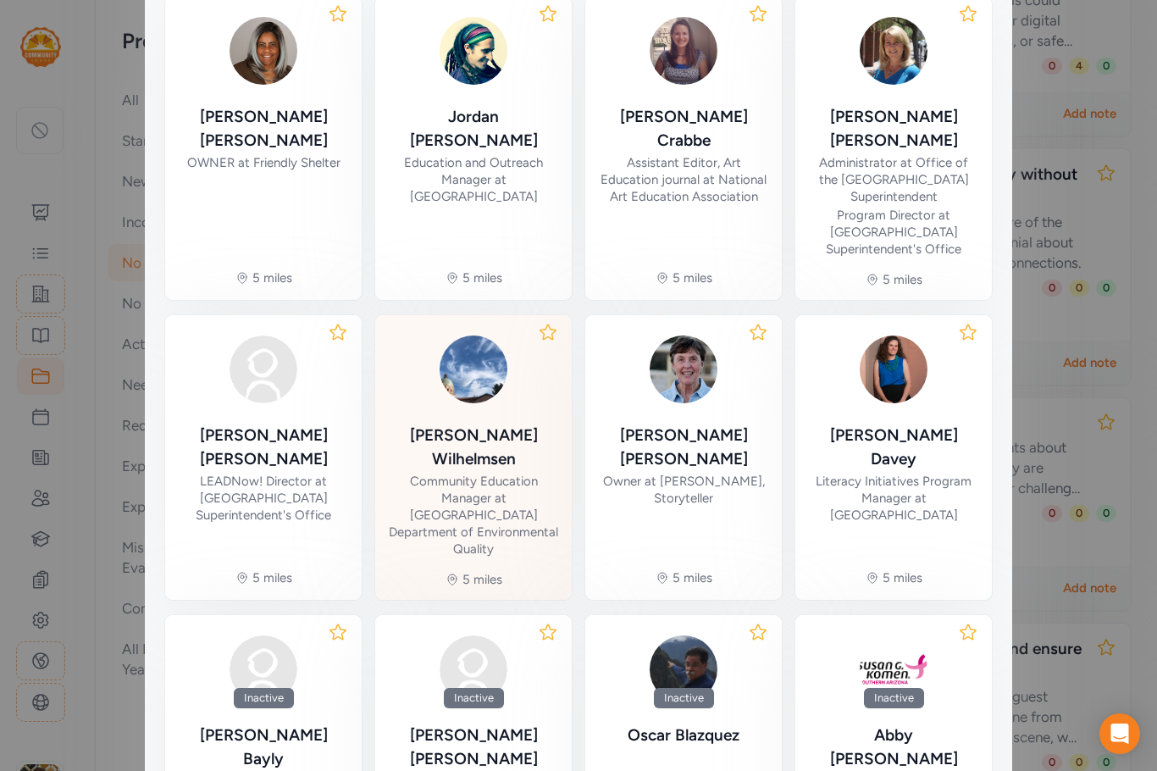
scroll to position [529, 0]
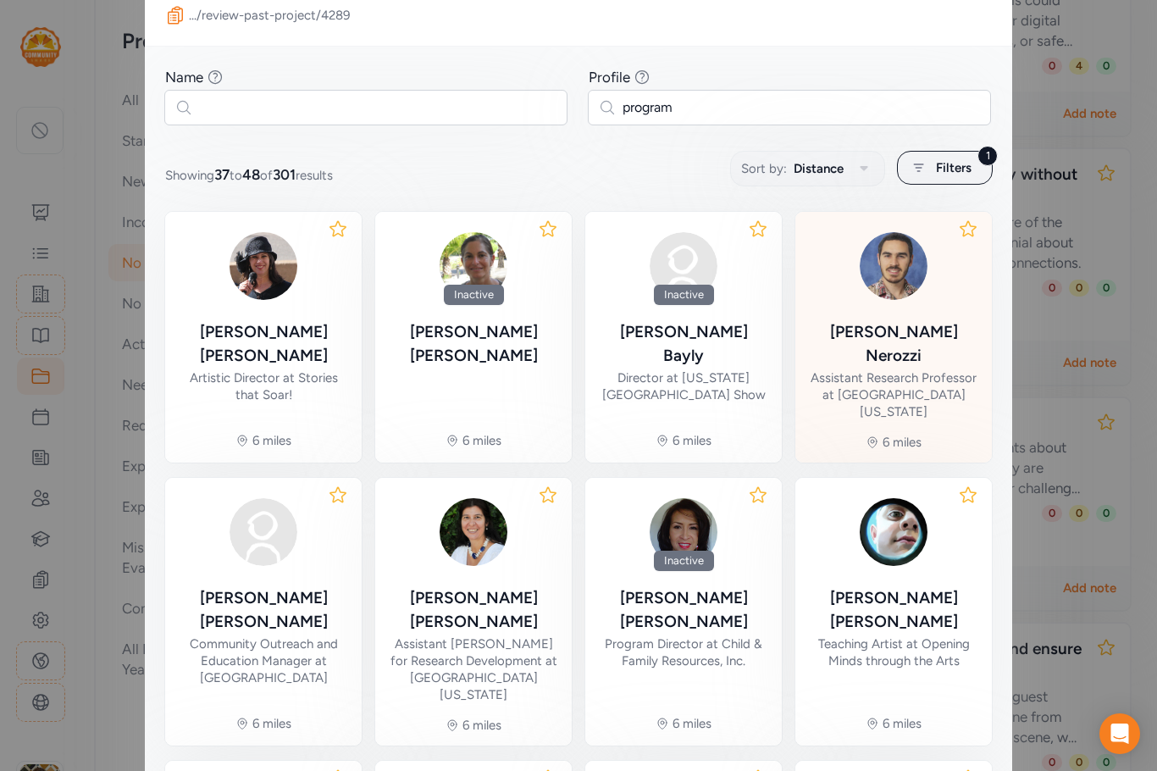
scroll to position [274, 0]
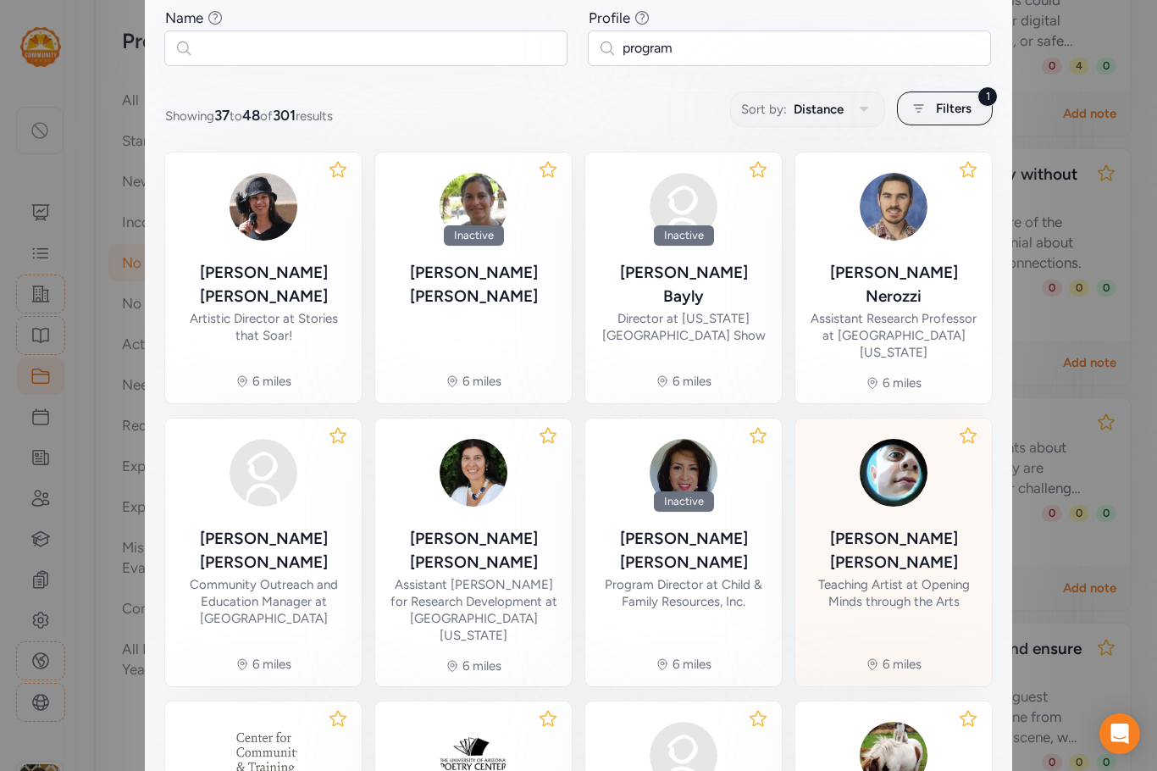
click at [841, 576] on div "Teaching Artist at Opening Minds through the Arts" at bounding box center [893, 593] width 169 height 34
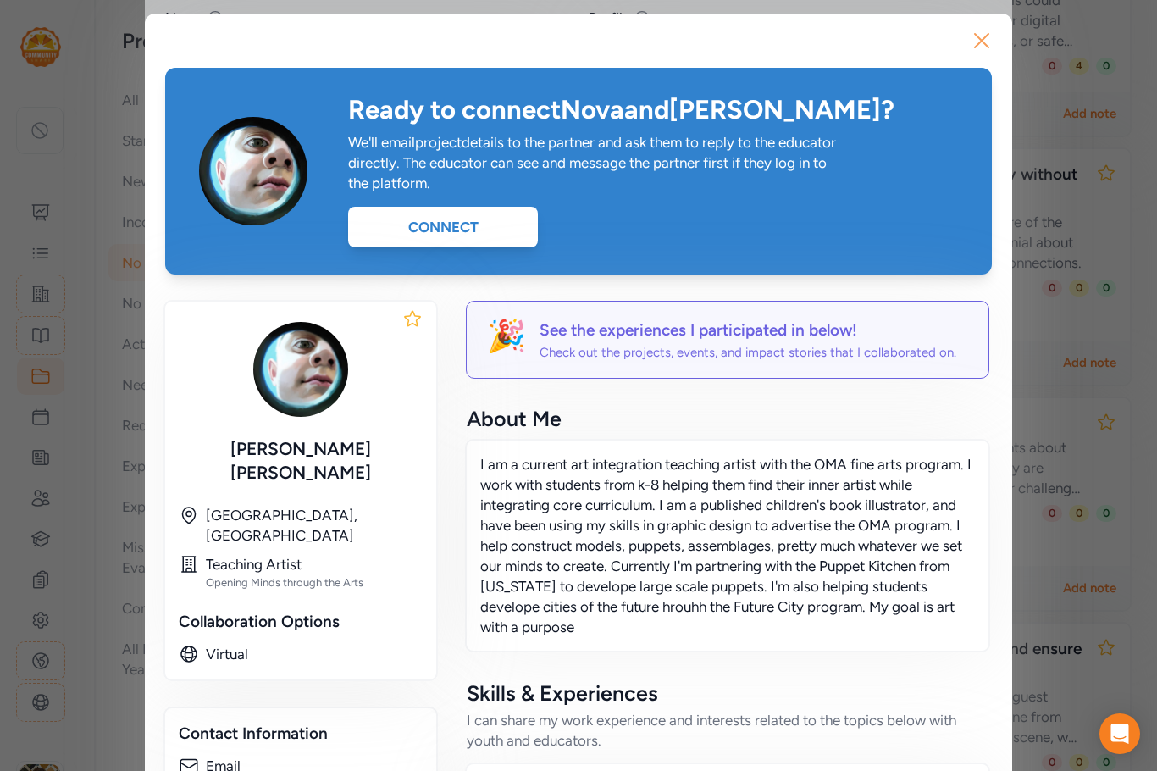
click at [976, 39] on icon "button" at bounding box center [981, 40] width 27 height 27
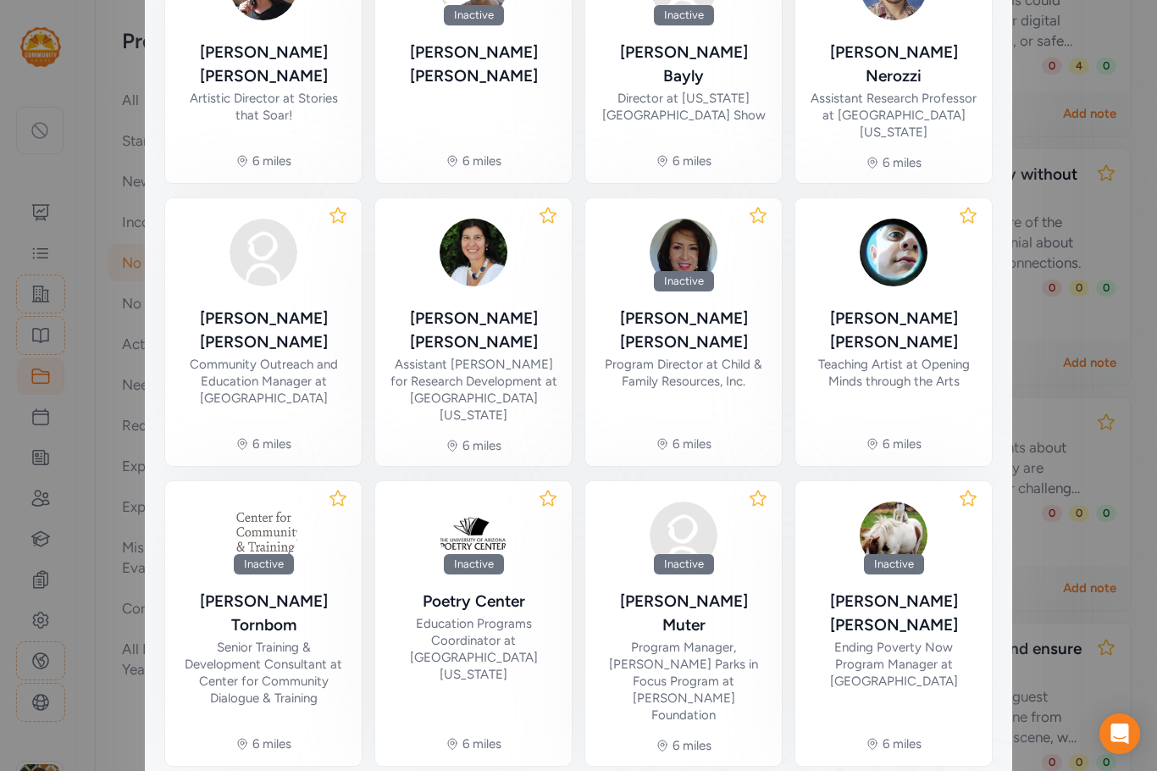
scroll to position [500, 0]
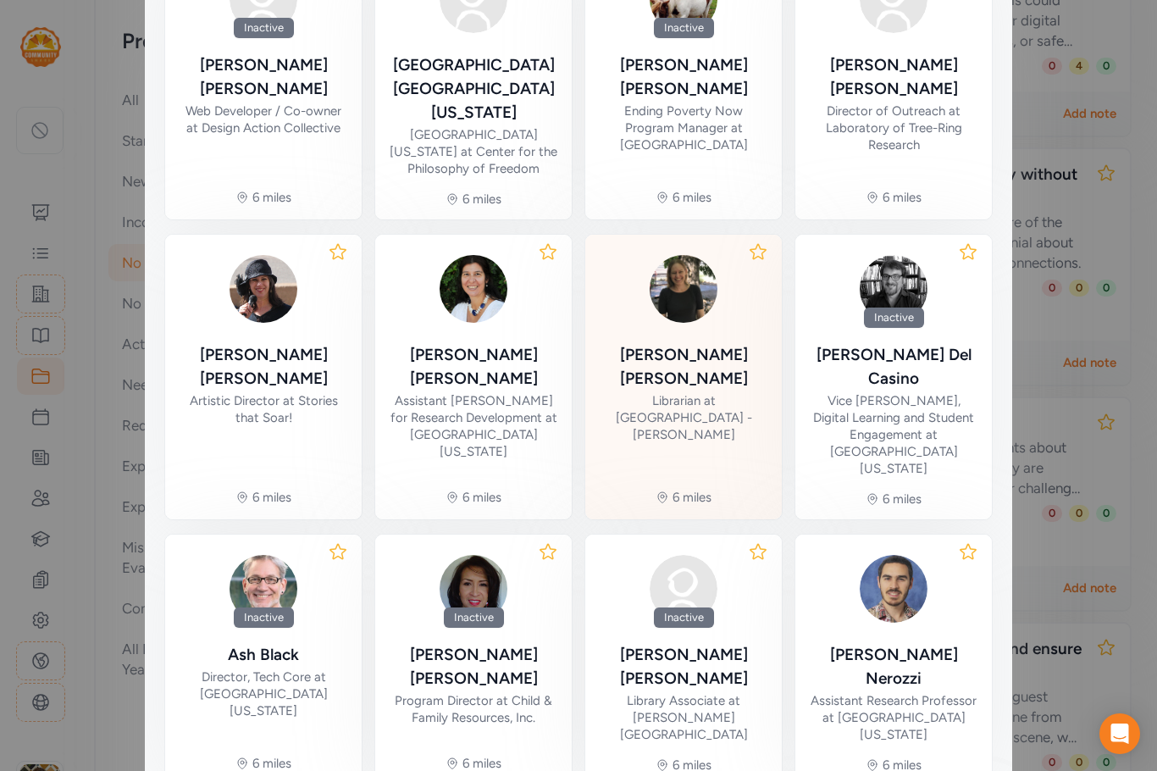
scroll to position [490, 0]
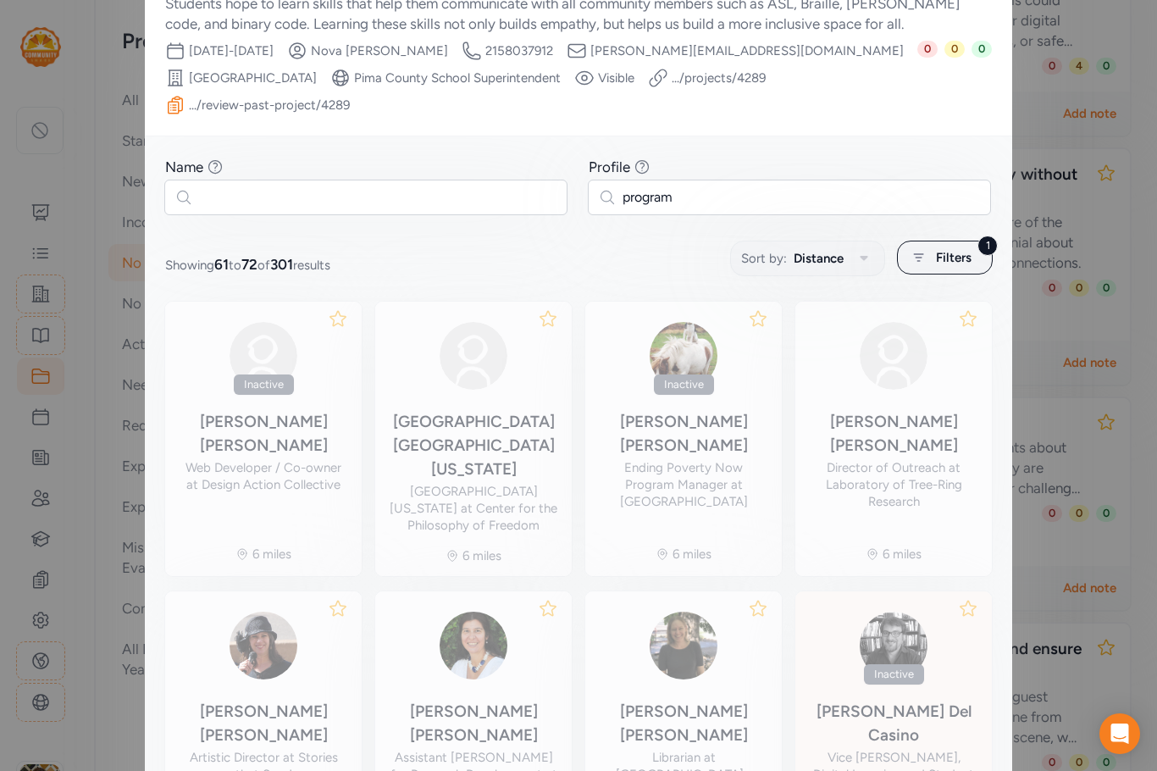
scroll to position [105, 0]
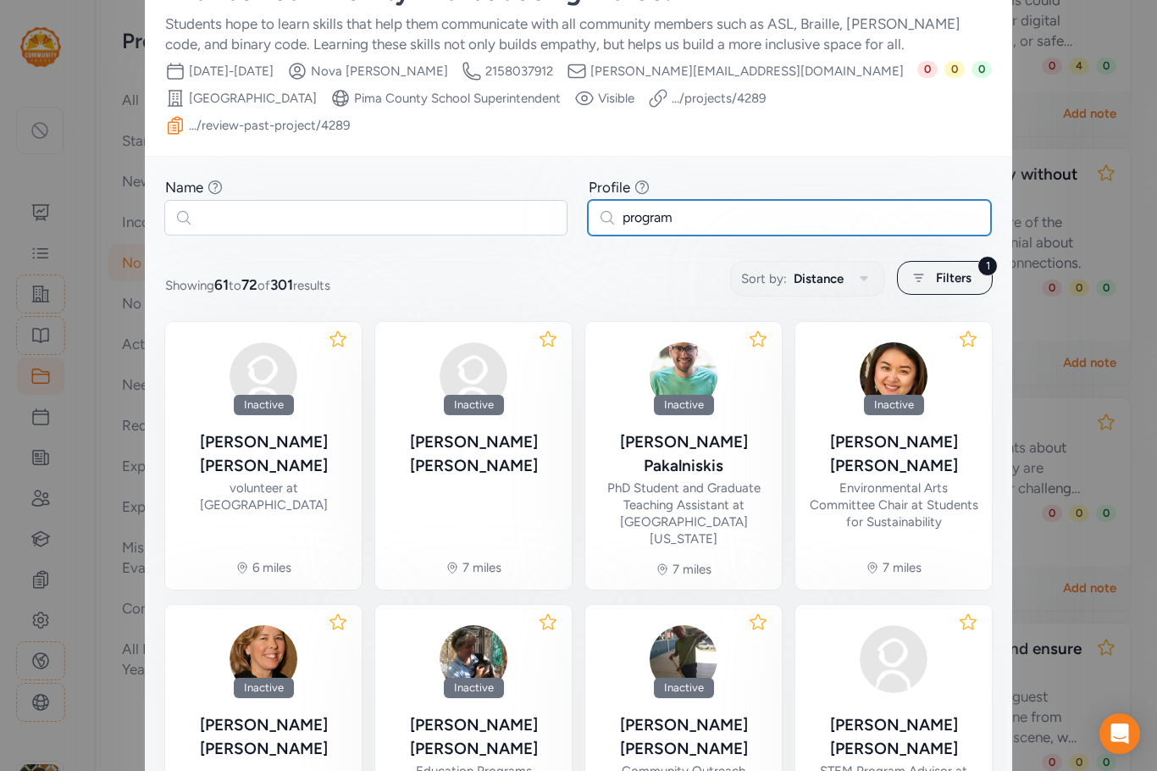
drag, startPoint x: 679, startPoint y: 191, endPoint x: 568, endPoint y: 180, distance: 110.7
click at [568, 180] on div "Name Find partners whose first or last name matches any of the words you enter.…" at bounding box center [578, 206] width 827 height 58
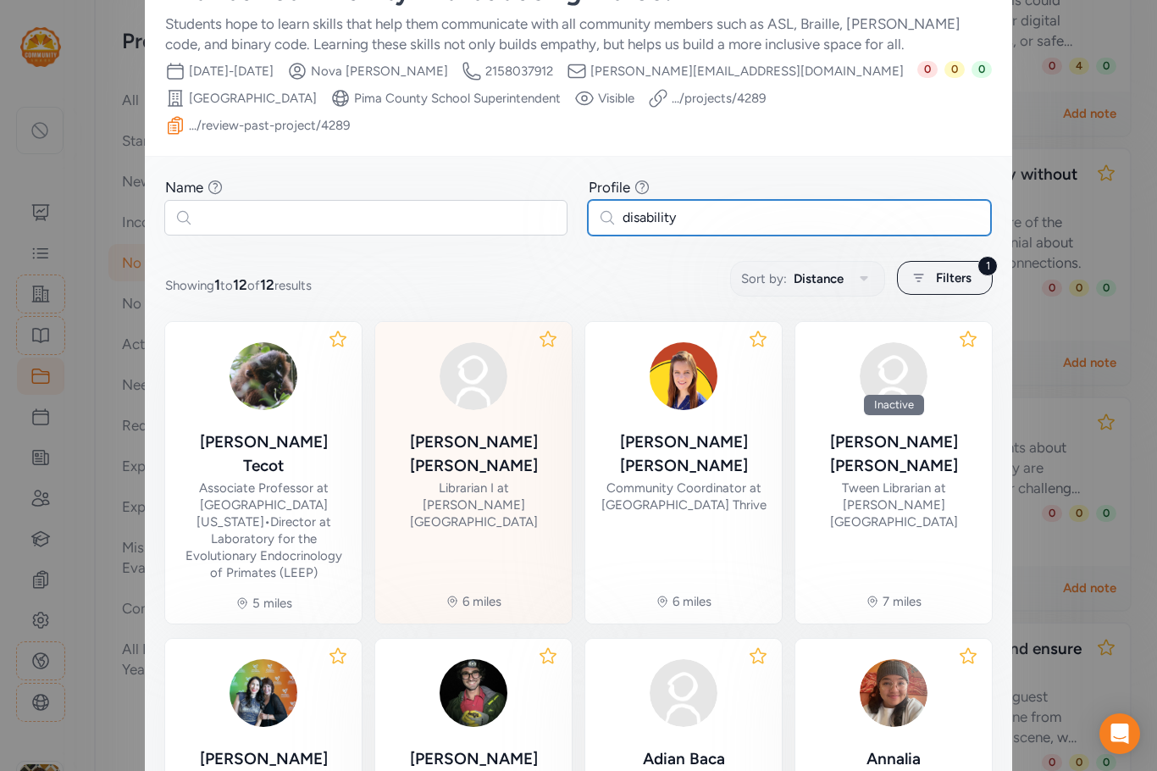
type input "disability"
click at [433, 479] on div "Librarian I at [PERSON_NAME][GEOGRAPHIC_DATA]" at bounding box center [473, 504] width 169 height 51
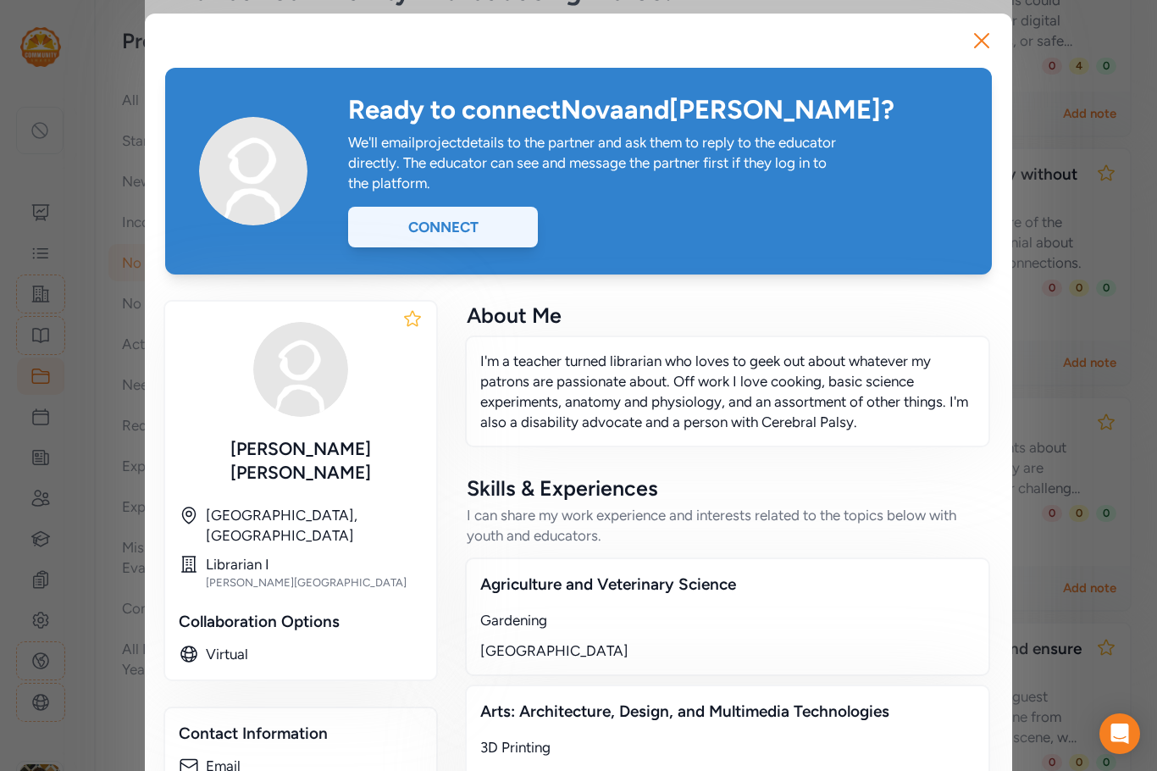
click at [450, 230] on div "Connect" at bounding box center [443, 227] width 190 height 41
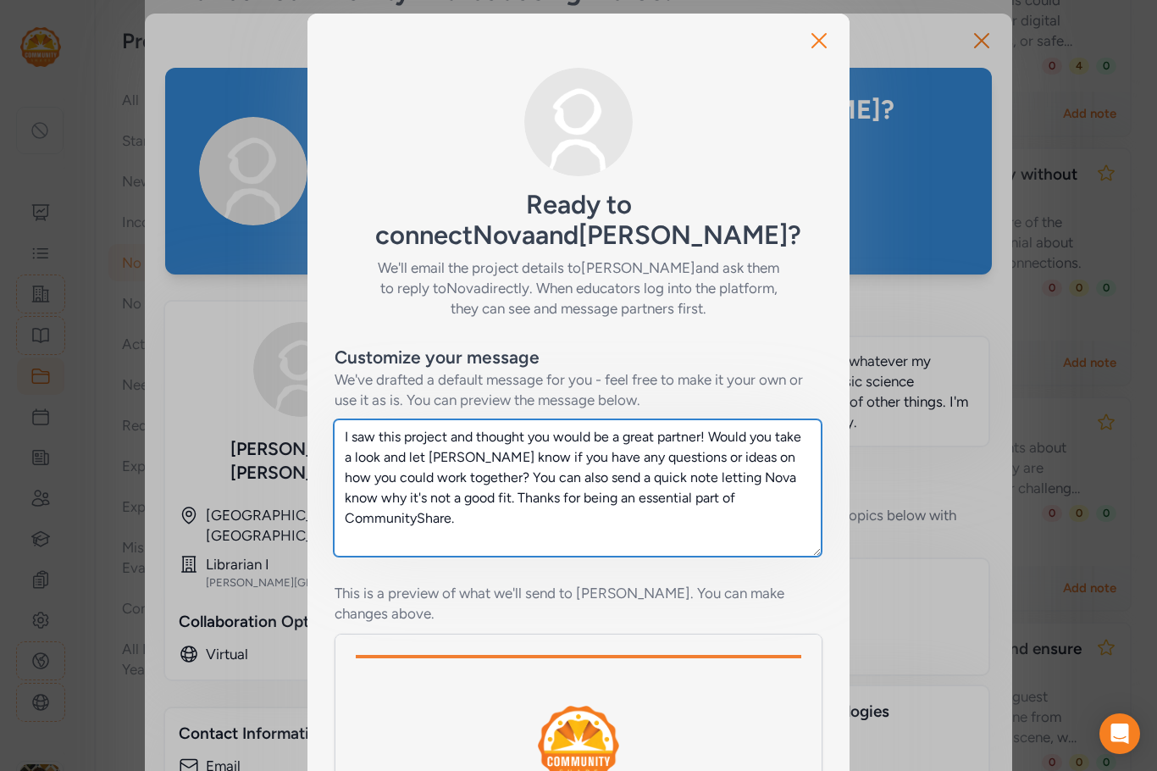
click at [336, 436] on textarea "I saw this project and thought you would be a great partner! Would you take a l…" at bounding box center [578, 487] width 488 height 137
drag, startPoint x: 773, startPoint y: 438, endPoint x: 540, endPoint y: 437, distance: 233.0
click at [540, 437] on textarea "Hello [PERSON_NAME]! I saw this project and thought you would be a great partne…" at bounding box center [578, 487] width 488 height 137
drag, startPoint x: 578, startPoint y: 478, endPoint x: 390, endPoint y: 459, distance: 189.0
click at [384, 462] on textarea "Hello [PERSON_NAME]! I saw this project and wondered if you might have patrons …" at bounding box center [578, 487] width 488 height 137
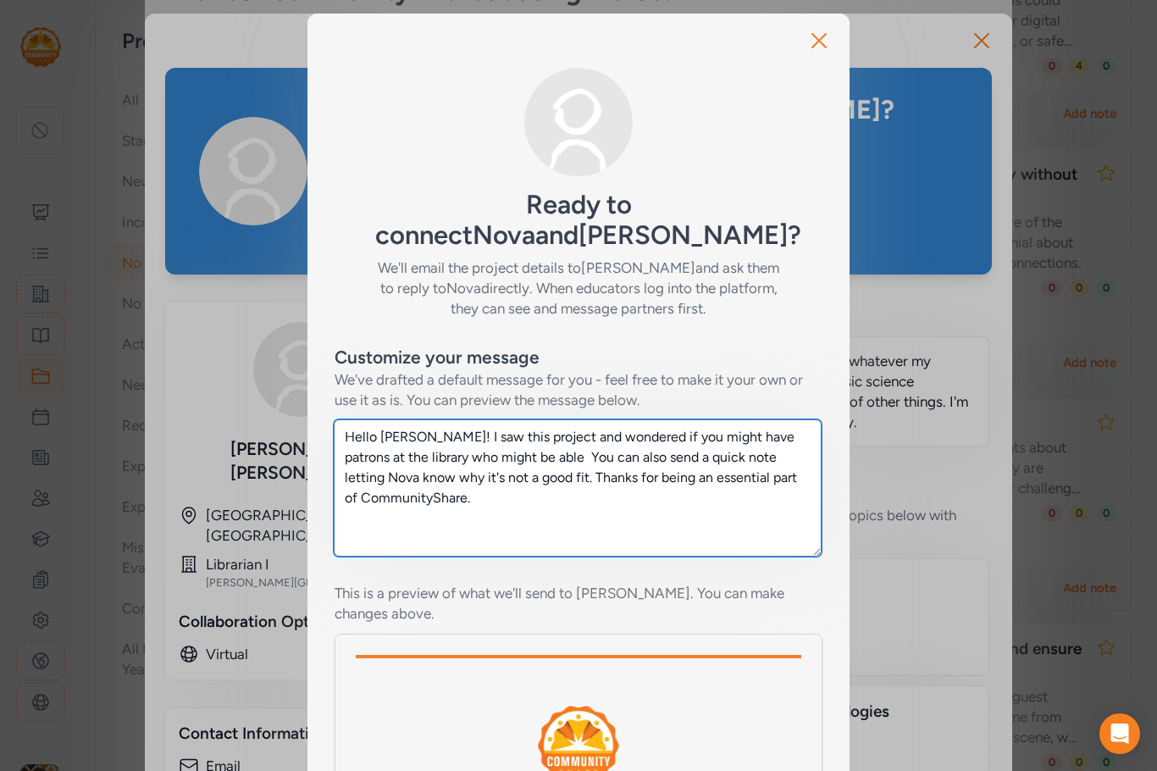
click at [380, 462] on textarea "Hello [PERSON_NAME]! I saw this project and wondered if you might have patrons …" at bounding box center [578, 487] width 488 height 137
drag, startPoint x: 490, startPoint y: 457, endPoint x: 463, endPoint y: 451, distance: 27.9
click at [463, 451] on textarea "Hello [PERSON_NAME]! I saw this project and wondered if you might have patrons …" at bounding box center [578, 487] width 488 height 137
drag, startPoint x: 533, startPoint y: 503, endPoint x: 327, endPoint y: 435, distance: 216.7
click at [334, 435] on textarea "Hello [PERSON_NAME]! I saw this project and wondered if you might have patrons …" at bounding box center [578, 487] width 488 height 137
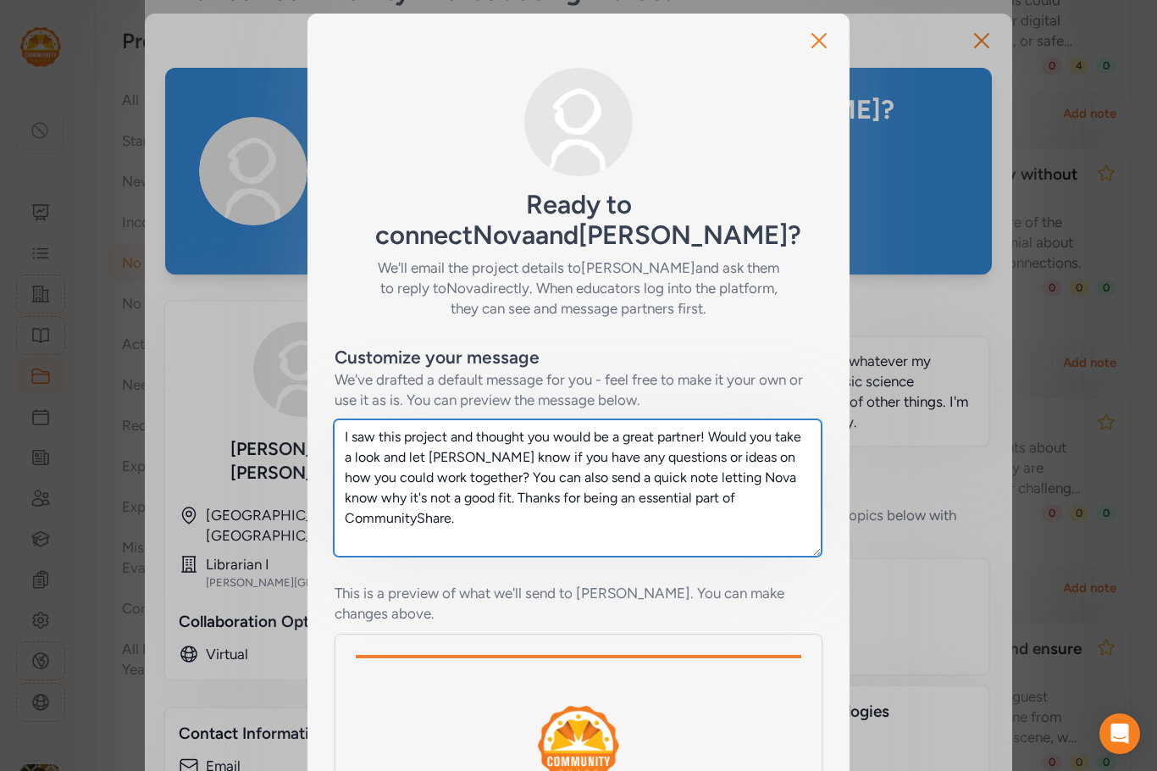
drag, startPoint x: 760, startPoint y: 494, endPoint x: 325, endPoint y: 435, distance: 438.6
click at [325, 435] on div "Customize your message We've drafted a default message for you - feel free to m…" at bounding box center [579, 639] width 542 height 640
type textarea "I saw this project and thought you would be a great partner! Would you take a l…"
drag, startPoint x: 339, startPoint y: 431, endPoint x: 790, endPoint y: 513, distance: 459.0
click at [790, 513] on textarea "I saw this project and thought you would be a great partner! Would you take a l…" at bounding box center [578, 487] width 488 height 137
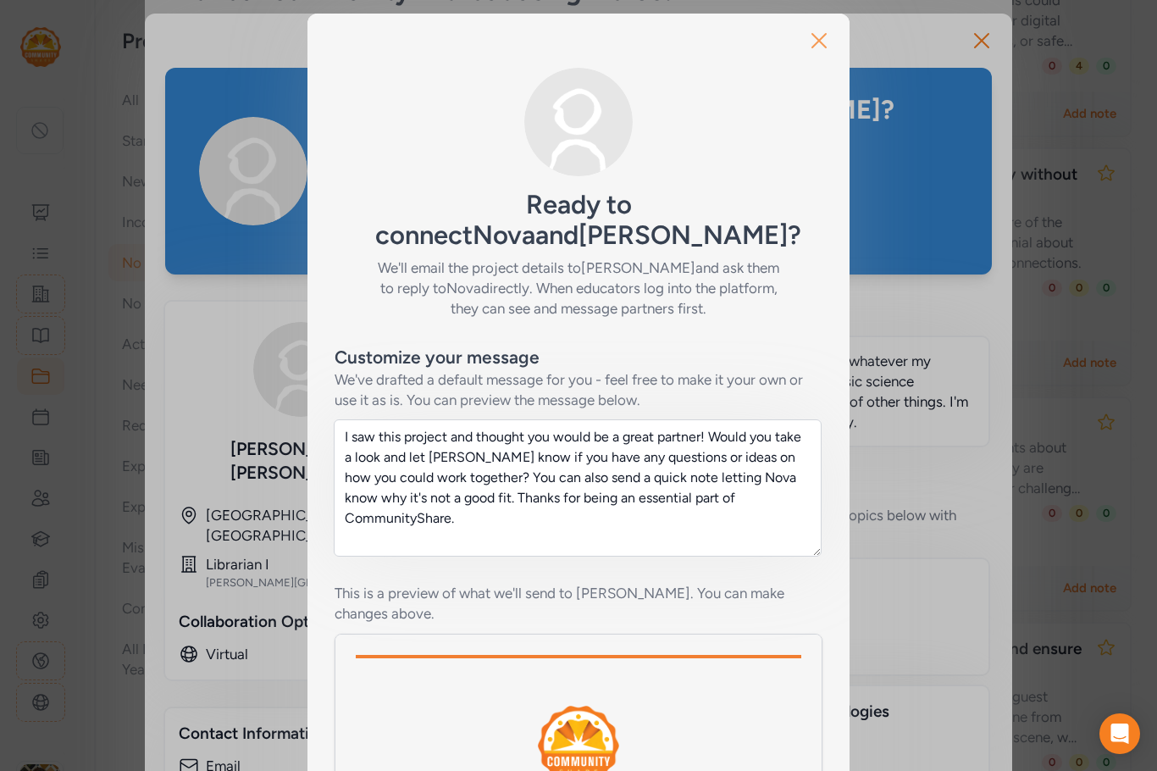
click at [816, 38] on icon "button" at bounding box center [819, 41] width 14 height 14
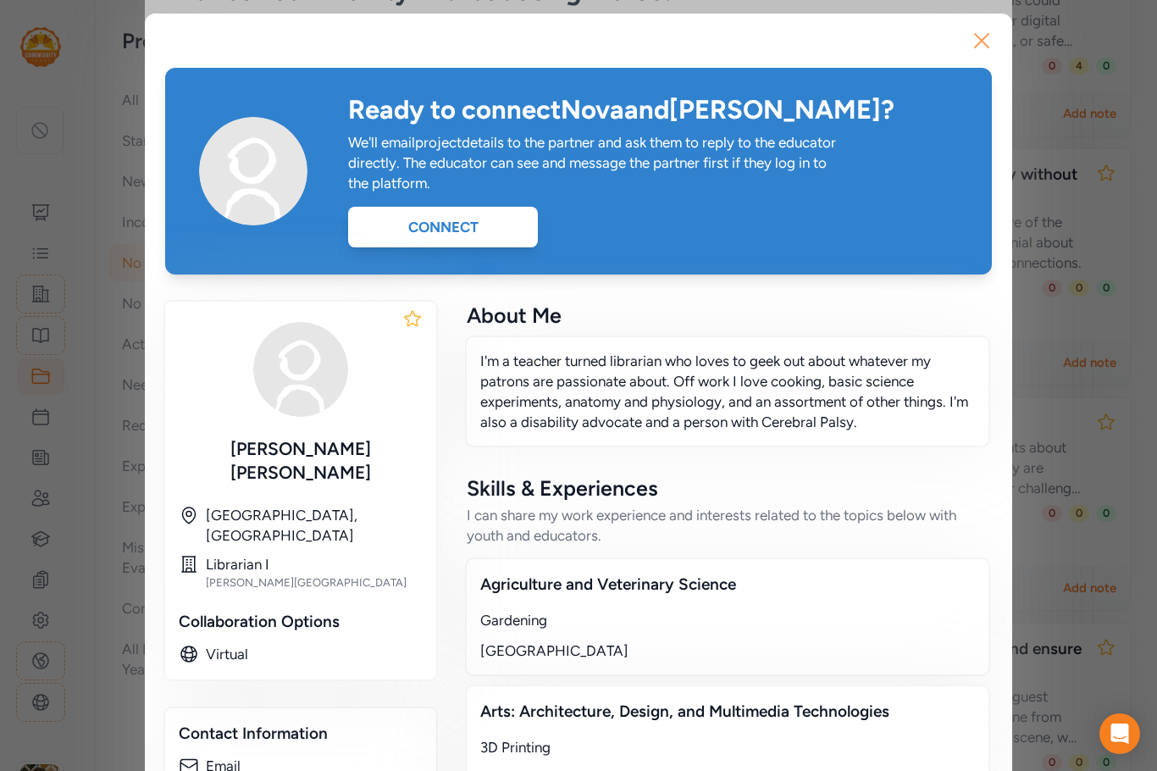
click at [975, 40] on icon "button" at bounding box center [982, 41] width 14 height 14
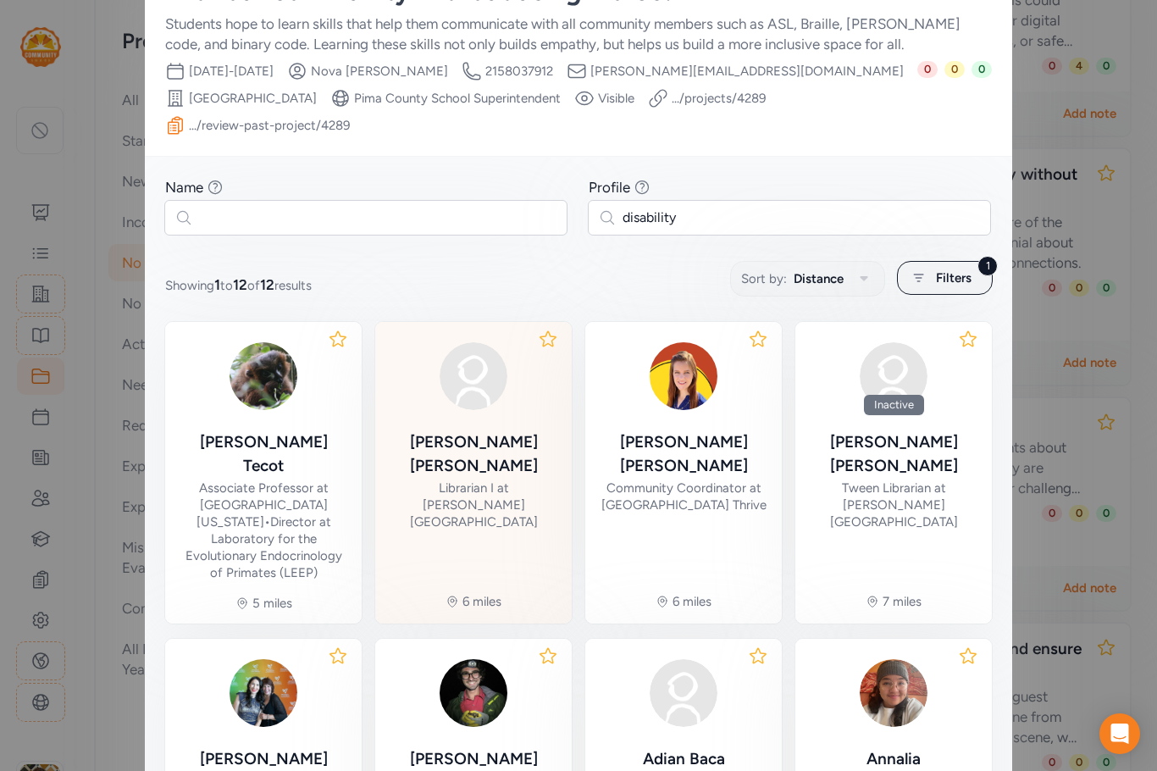
click at [513, 430] on div "[PERSON_NAME]" at bounding box center [473, 453] width 169 height 47
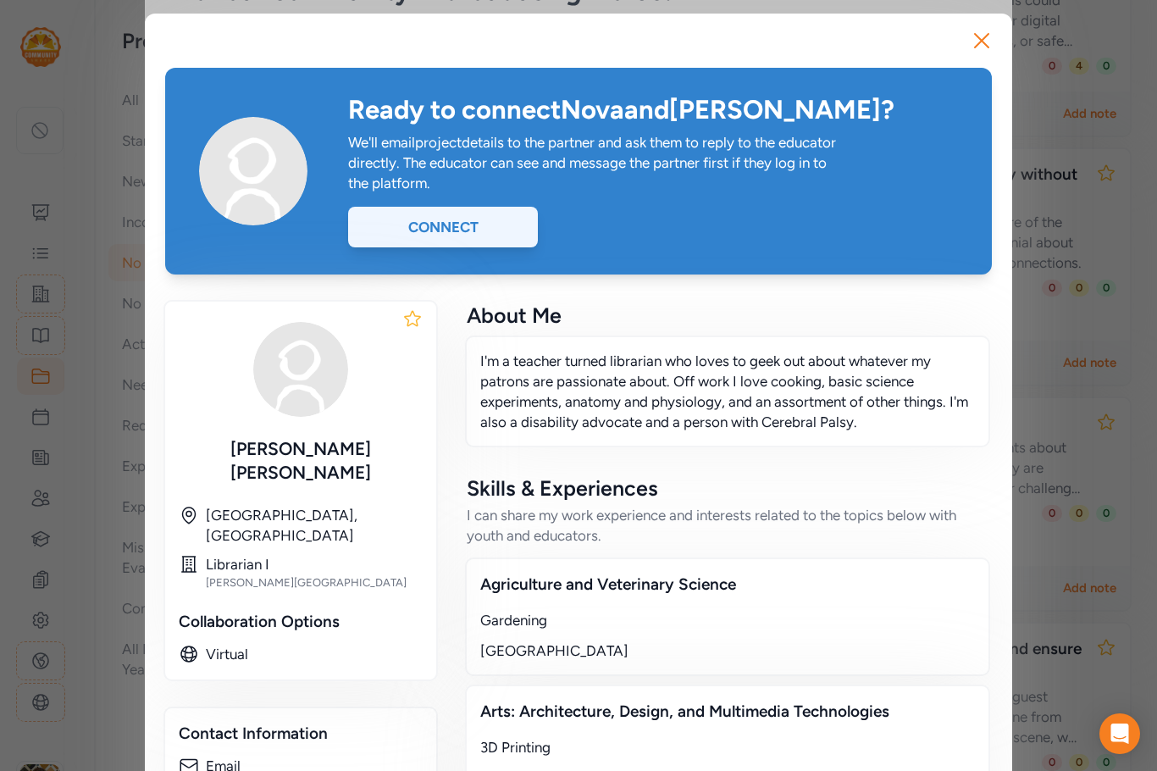
click at [438, 217] on div "Connect" at bounding box center [443, 227] width 190 height 41
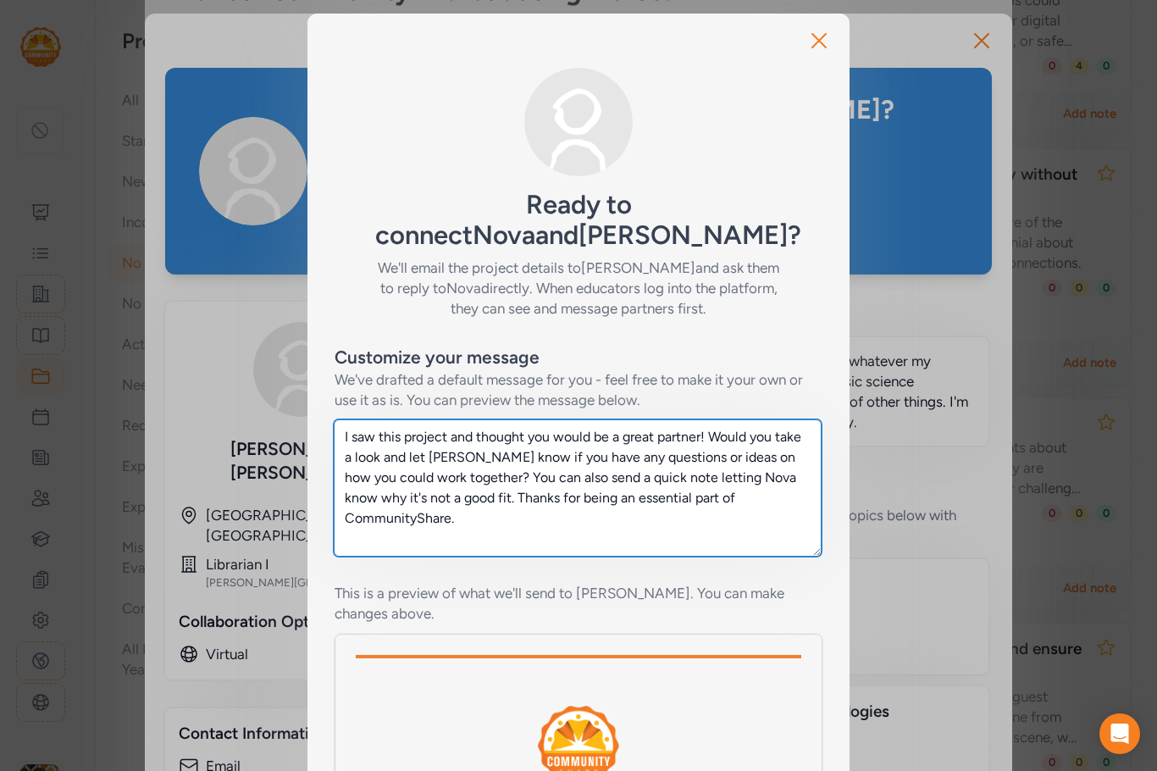
drag, startPoint x: 790, startPoint y: 502, endPoint x: 266, endPoint y: 402, distance: 532.8
click at [266, 402] on div "Close Ready to connect Nova and [PERSON_NAME] ? We'll email the project details…" at bounding box center [578, 530] width 1157 height 1061
drag, startPoint x: 794, startPoint y: 496, endPoint x: 241, endPoint y: 386, distance: 563.9
click at [241, 386] on div "Close Ready to connect Nova and [PERSON_NAME] ? We'll email the project details…" at bounding box center [578, 530] width 1157 height 1061
paste textarea "H"
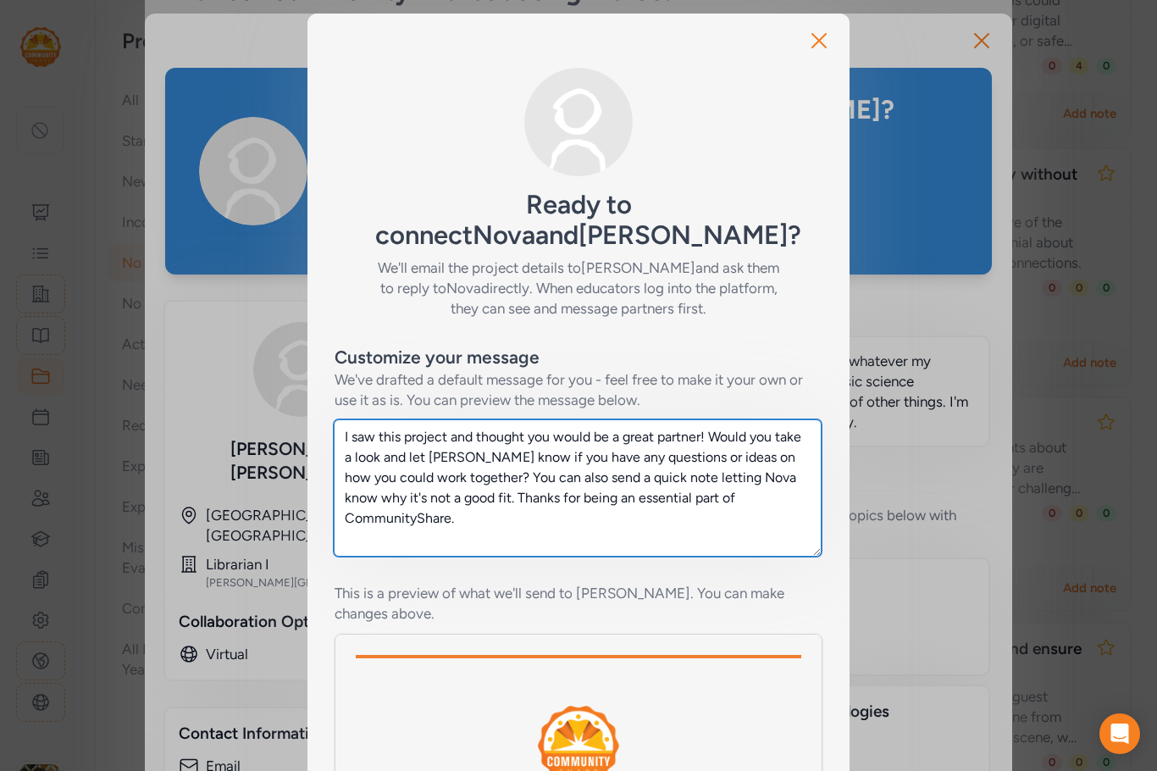
drag, startPoint x: 788, startPoint y: 496, endPoint x: 199, endPoint y: 408, distance: 595.3
click at [199, 408] on div "Close Ready to connect Nova and [PERSON_NAME] ? We'll email the project details…" at bounding box center [578, 530] width 1157 height 1061
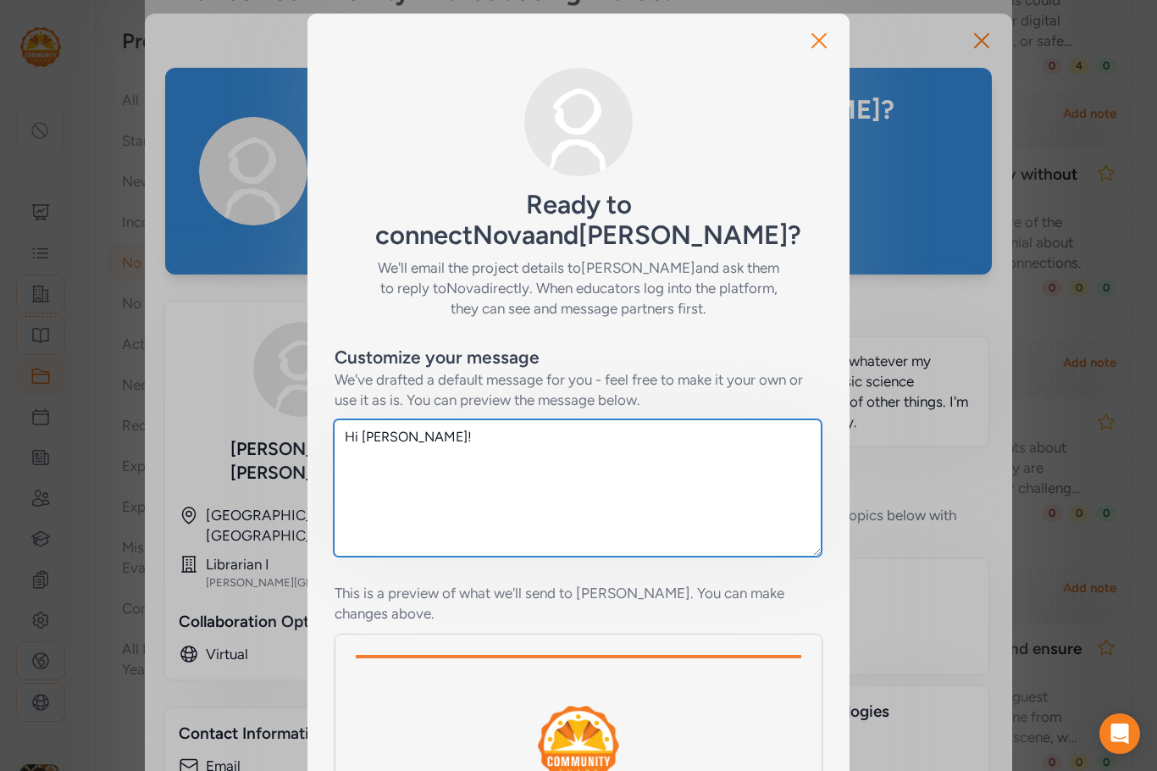
paste textarea "I saw this project and thought you would be a great partner! Would you take a l…"
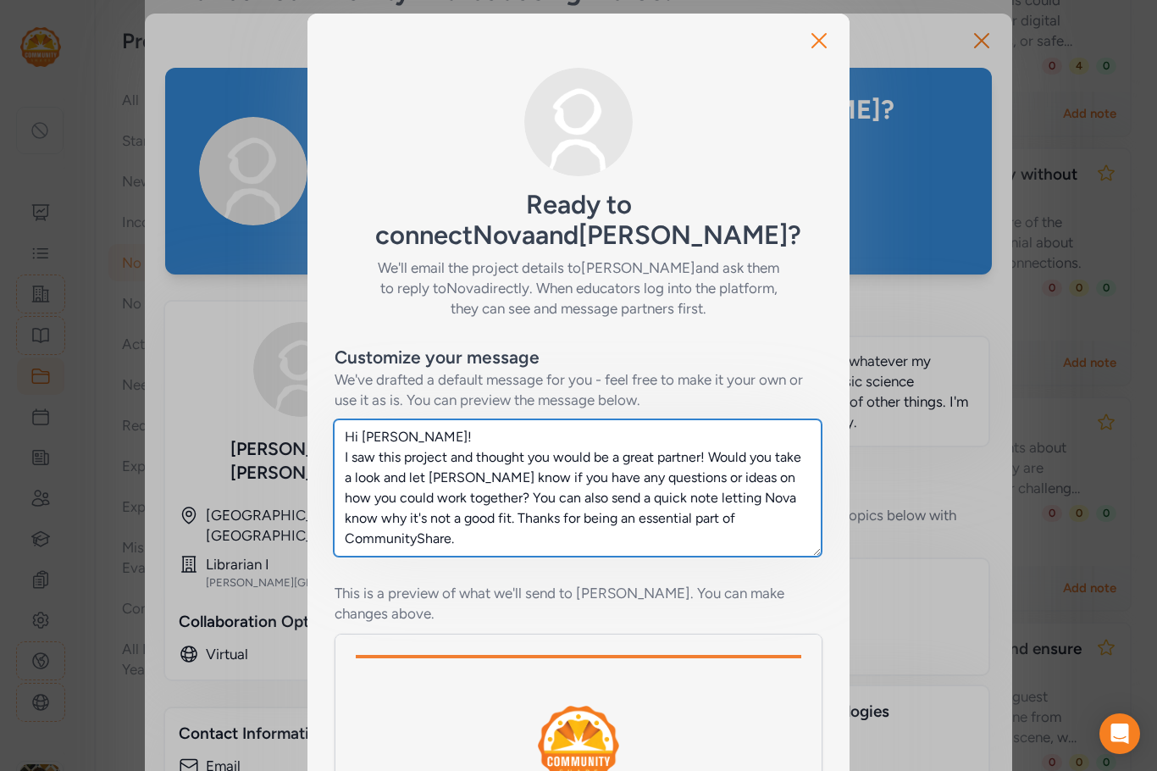
drag, startPoint x: 469, startPoint y: 457, endPoint x: 707, endPoint y: 462, distance: 237.2
click at [707, 462] on textarea "Hi [PERSON_NAME]! I saw this project and thought you would be a great partner! …" at bounding box center [578, 487] width 488 height 137
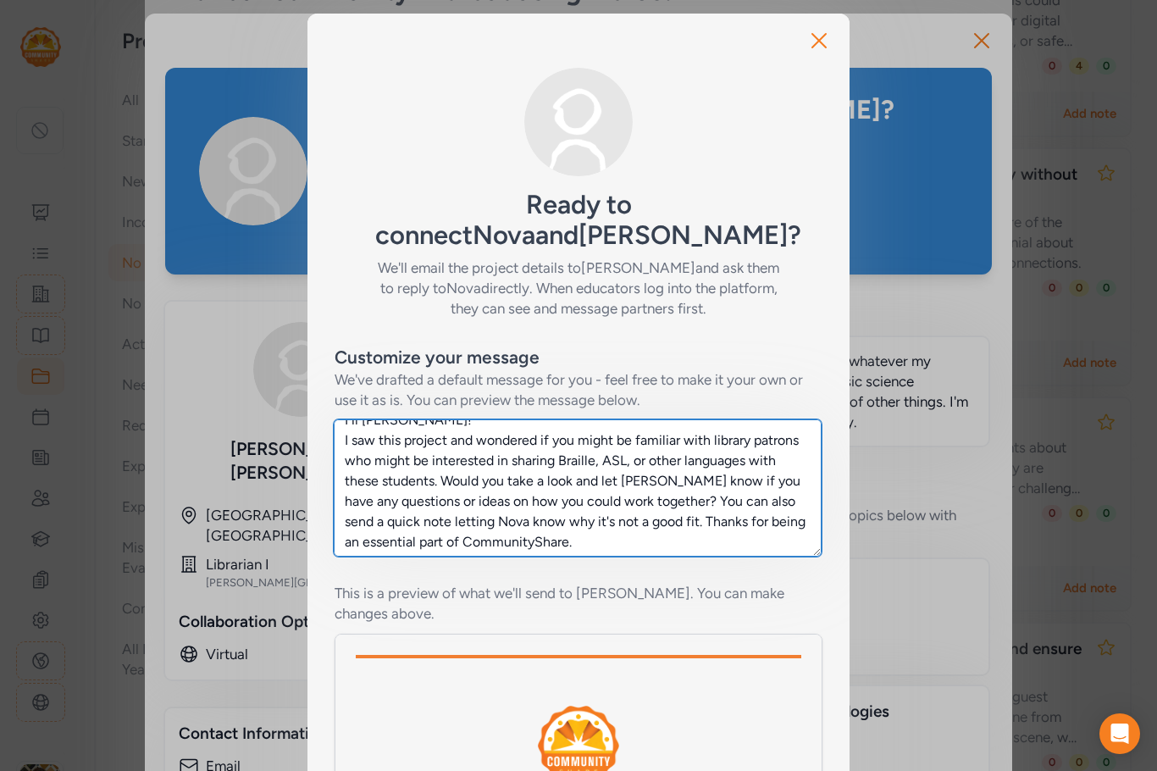
scroll to position [20, 0]
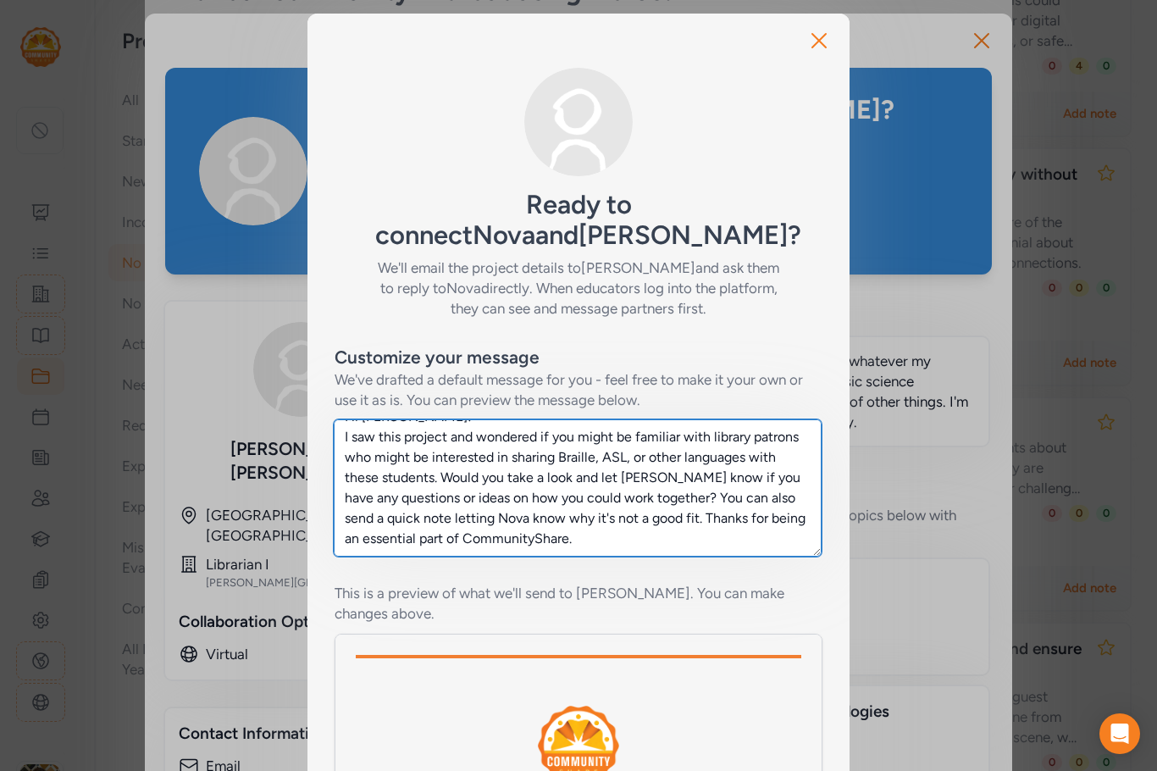
drag, startPoint x: 673, startPoint y: 496, endPoint x: 596, endPoint y: 475, distance: 79.7
click at [596, 475] on textarea "Hi [PERSON_NAME]! I saw this project and wondered if you might be familiar with…" at bounding box center [578, 487] width 488 height 137
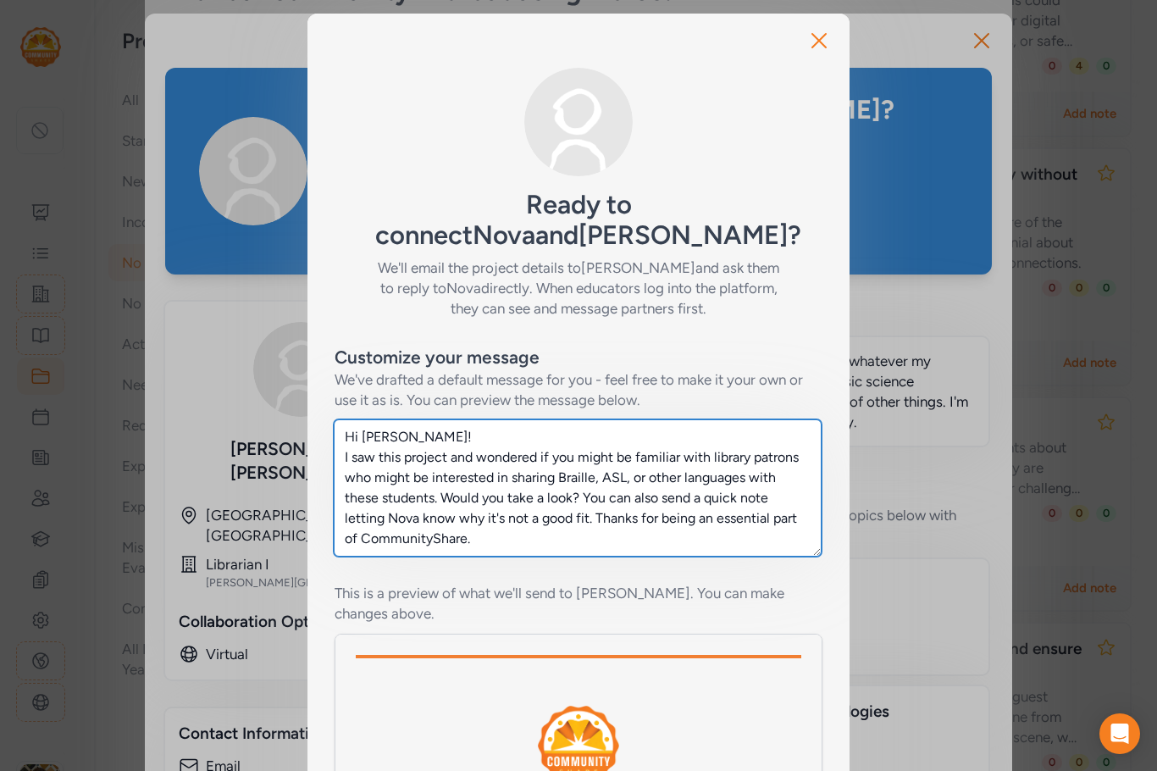
scroll to position [0, 0]
click at [479, 518] on textarea "Hi [PERSON_NAME]! I saw this project and wondered if you might be familiar with…" at bounding box center [578, 487] width 488 height 137
click at [581, 518] on textarea "Hi [PERSON_NAME]! I saw this project and wondered if you might be familiar with…" at bounding box center [578, 487] width 488 height 137
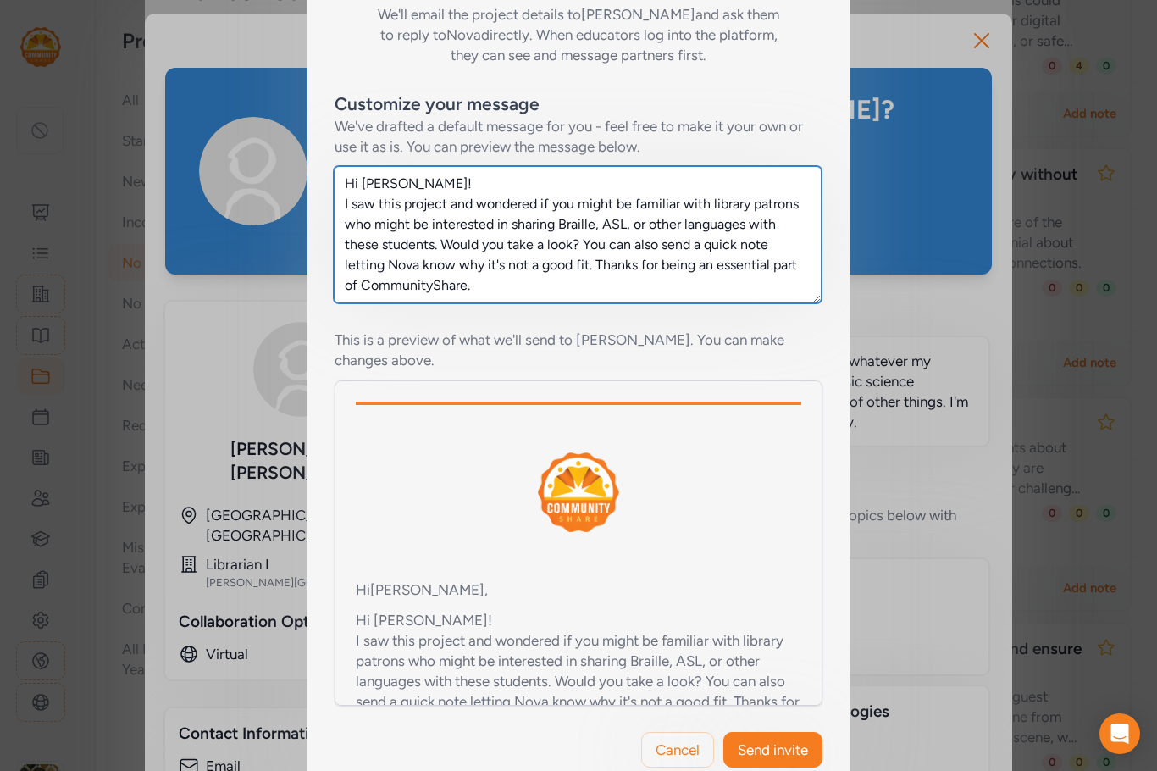
scroll to position [254, 0]
type textarea "Hi [PERSON_NAME]! I saw this project and wondered if you might be familiar with…"
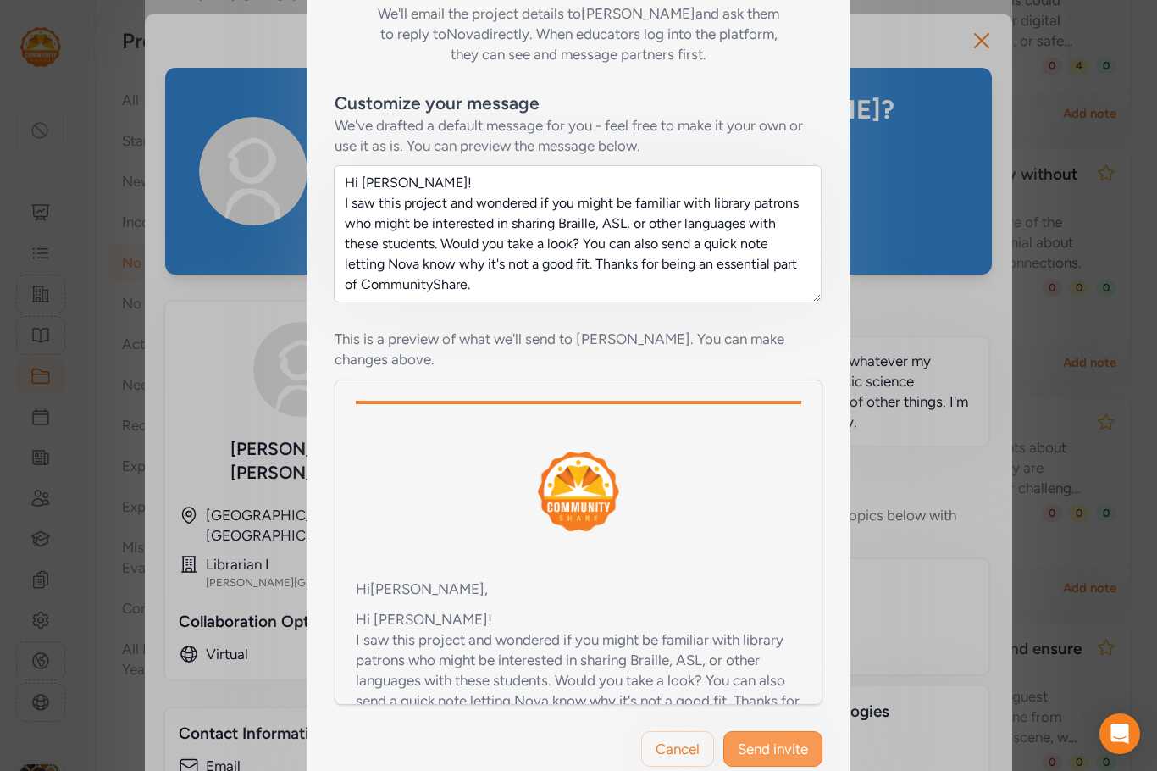
click at [791, 739] on span "Send invite" at bounding box center [773, 749] width 70 height 20
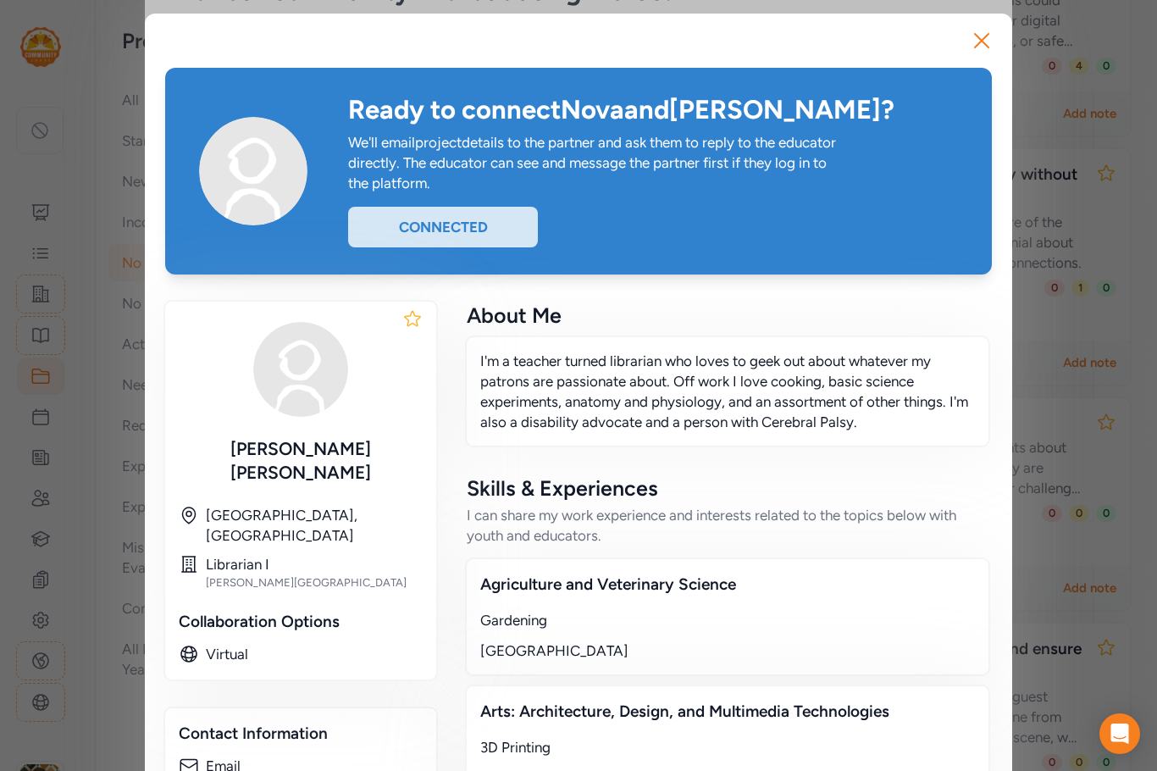
click at [974, 43] on icon "button" at bounding box center [981, 40] width 27 height 27
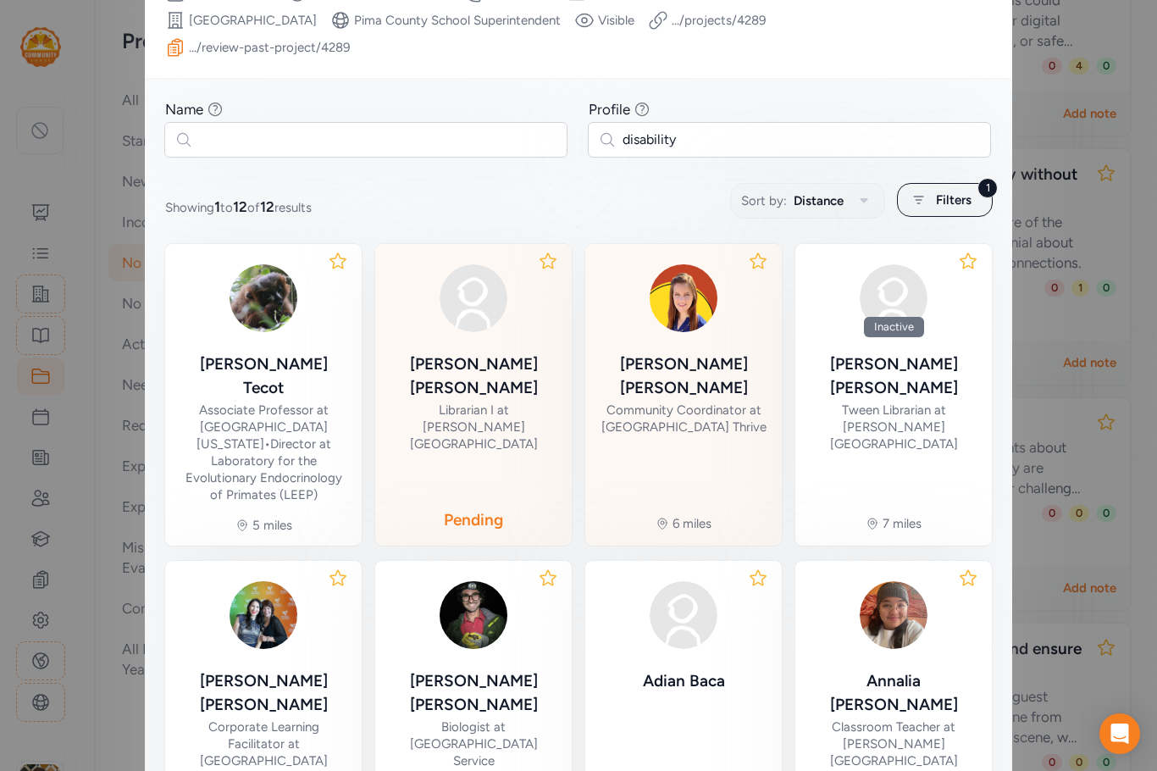
scroll to position [274, 0]
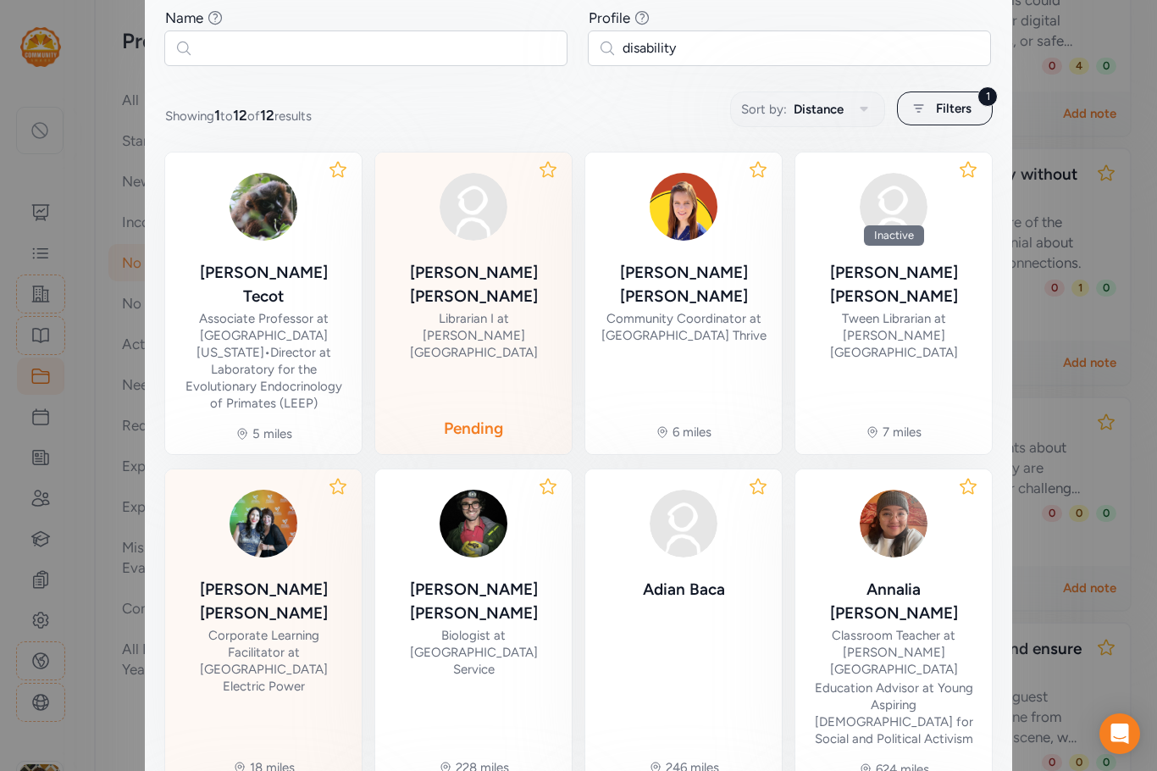
click at [317, 627] on div "Corporate Learning Facilitator at [GEOGRAPHIC_DATA] Electric Power" at bounding box center [263, 661] width 169 height 68
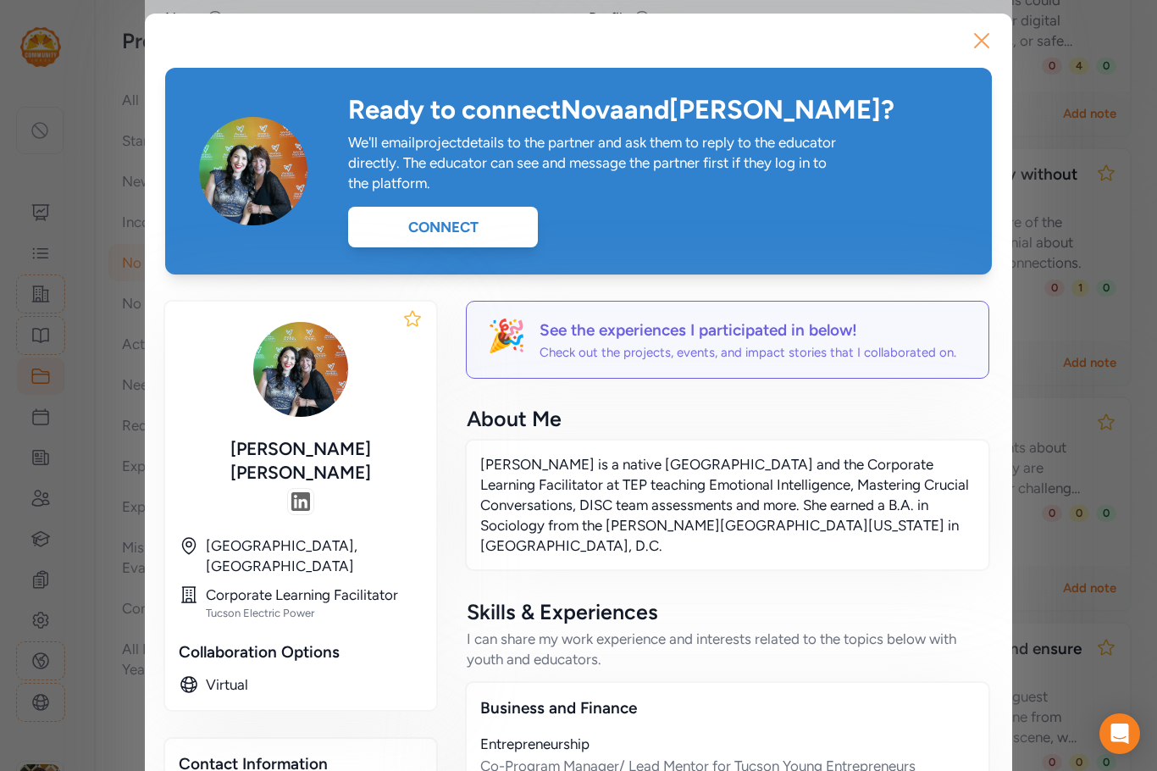
click at [975, 37] on icon "button" at bounding box center [982, 41] width 14 height 14
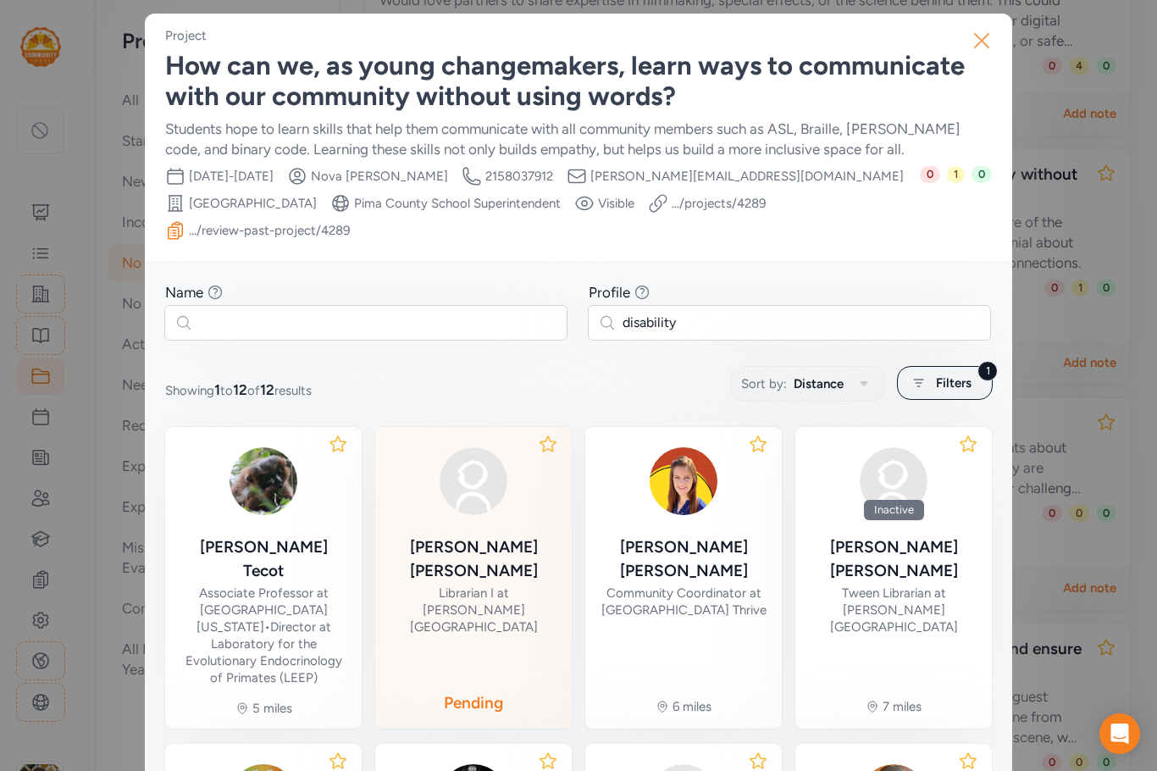
click at [972, 38] on icon "button" at bounding box center [981, 40] width 27 height 27
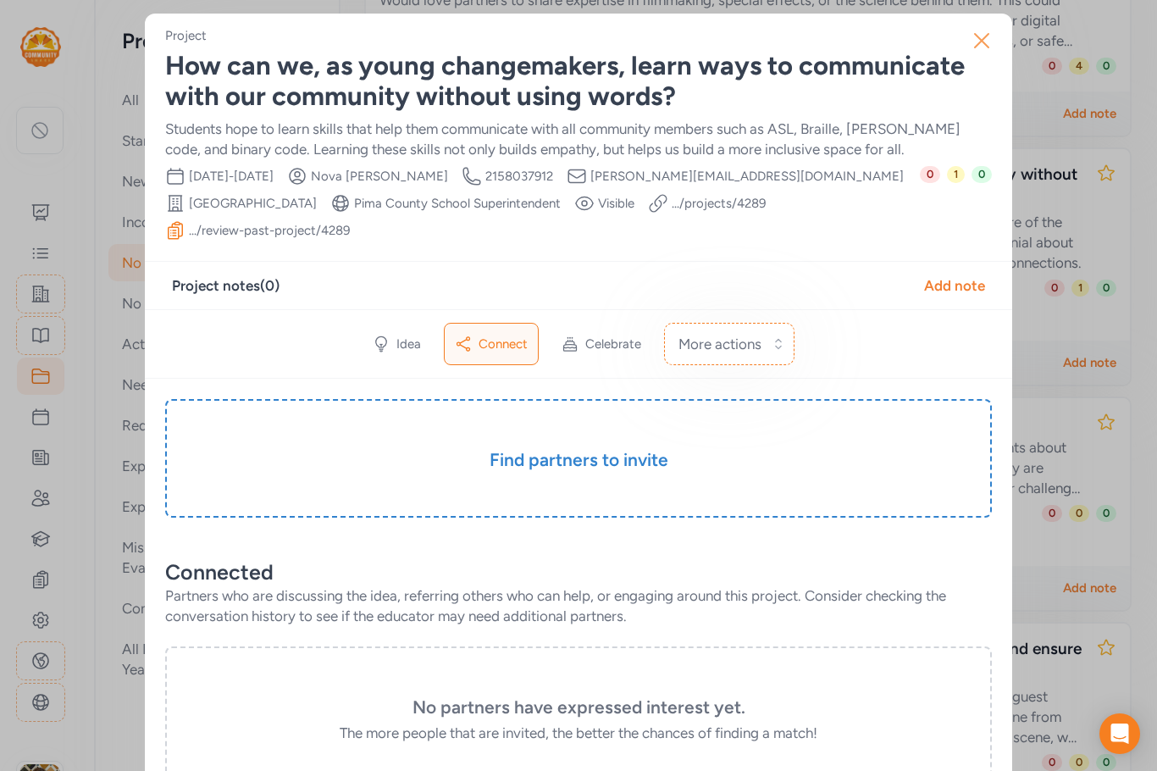
click at [970, 37] on icon "button" at bounding box center [981, 40] width 27 height 27
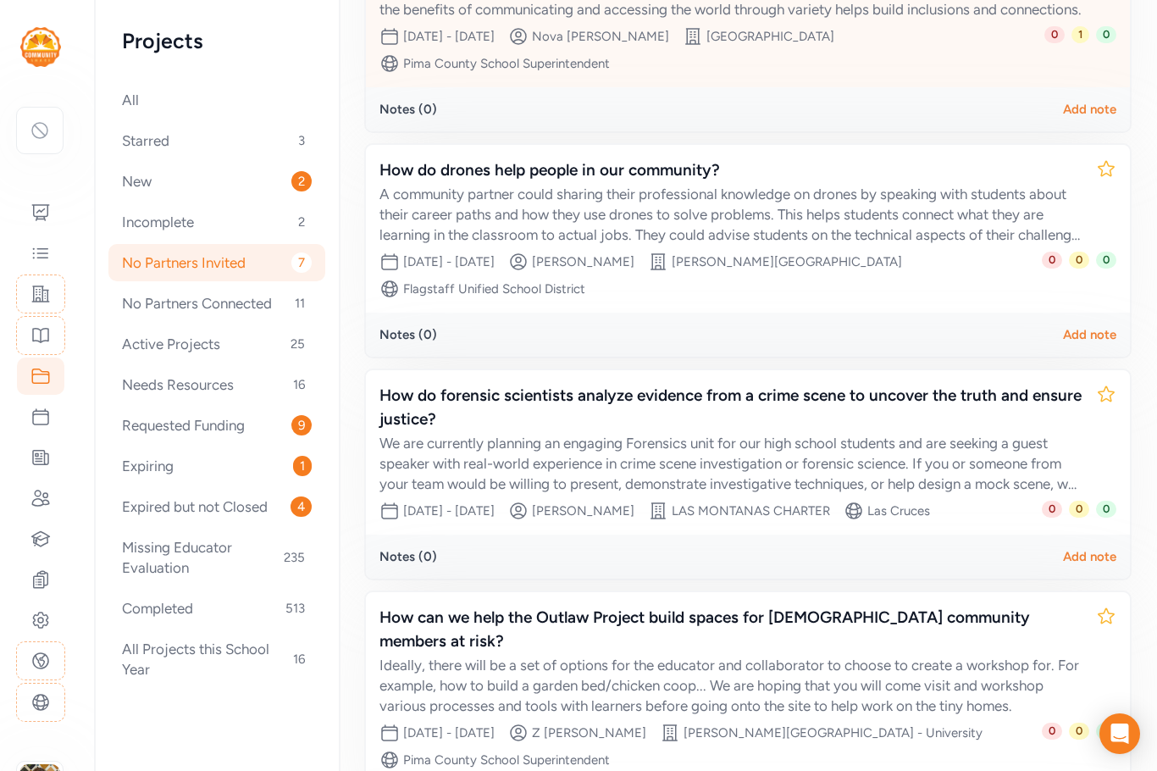
scroll to position [762, 0]
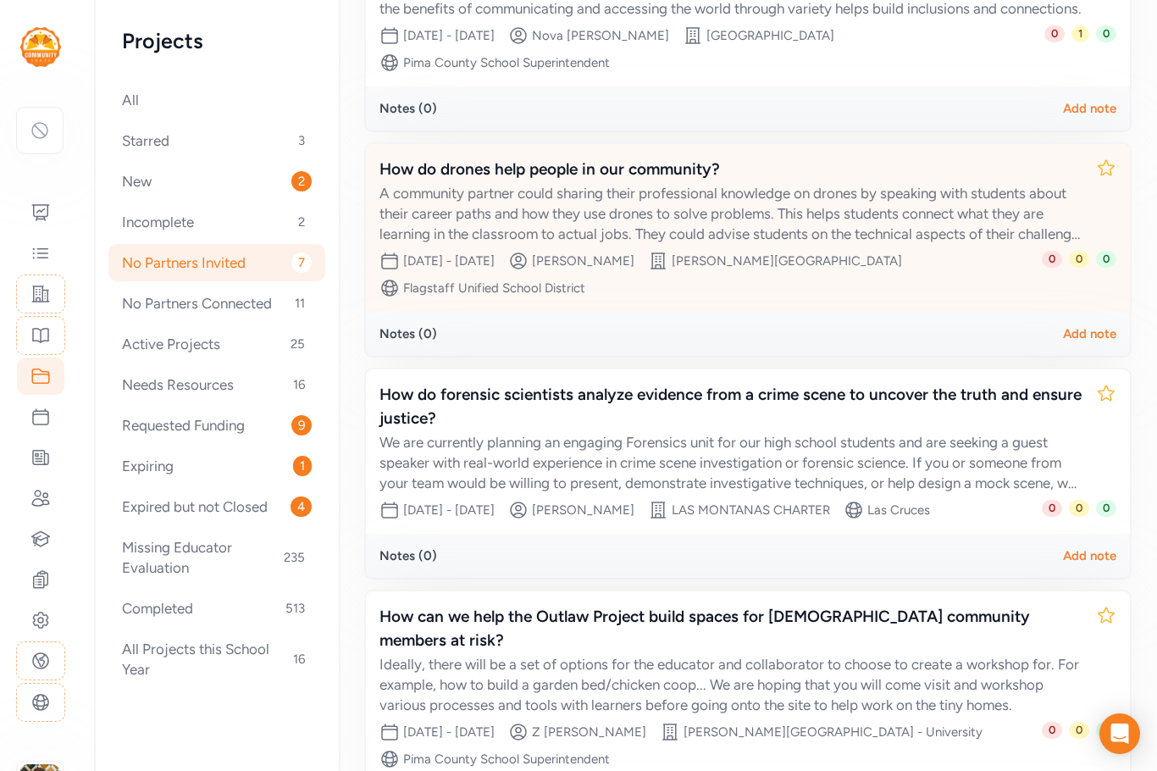
click at [766, 244] on div "A community partner could sharing their professional knowledge on drones by spe…" at bounding box center [731, 213] width 703 height 61
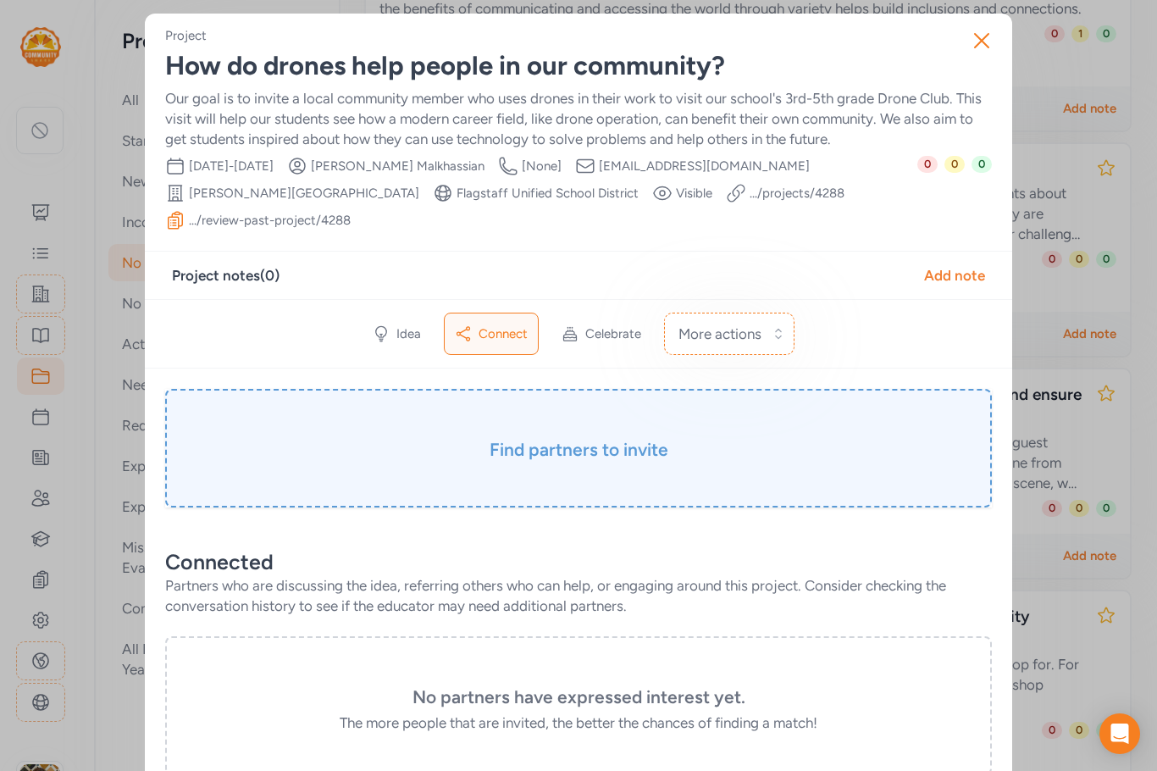
click at [644, 441] on h3 "Find partners to invite" at bounding box center [579, 450] width 742 height 24
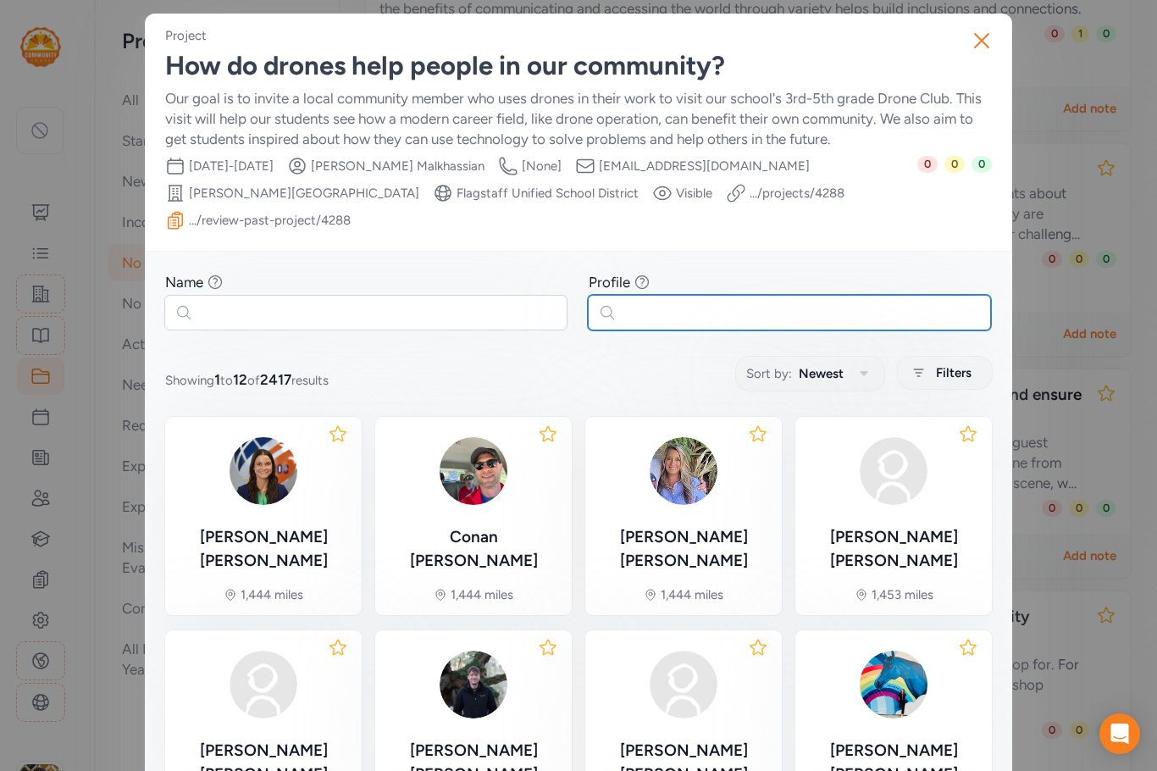
click at [640, 311] on input "text" at bounding box center [789, 313] width 403 height 36
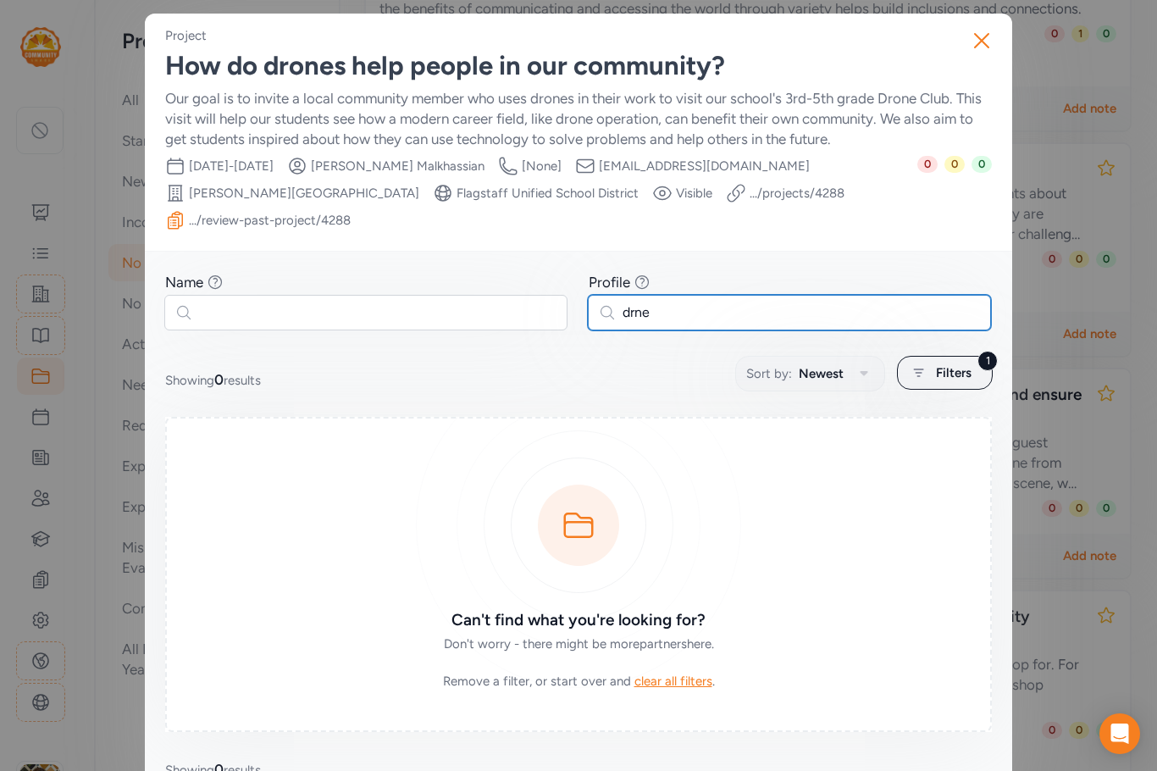
click at [629, 313] on input "drne" at bounding box center [789, 313] width 403 height 36
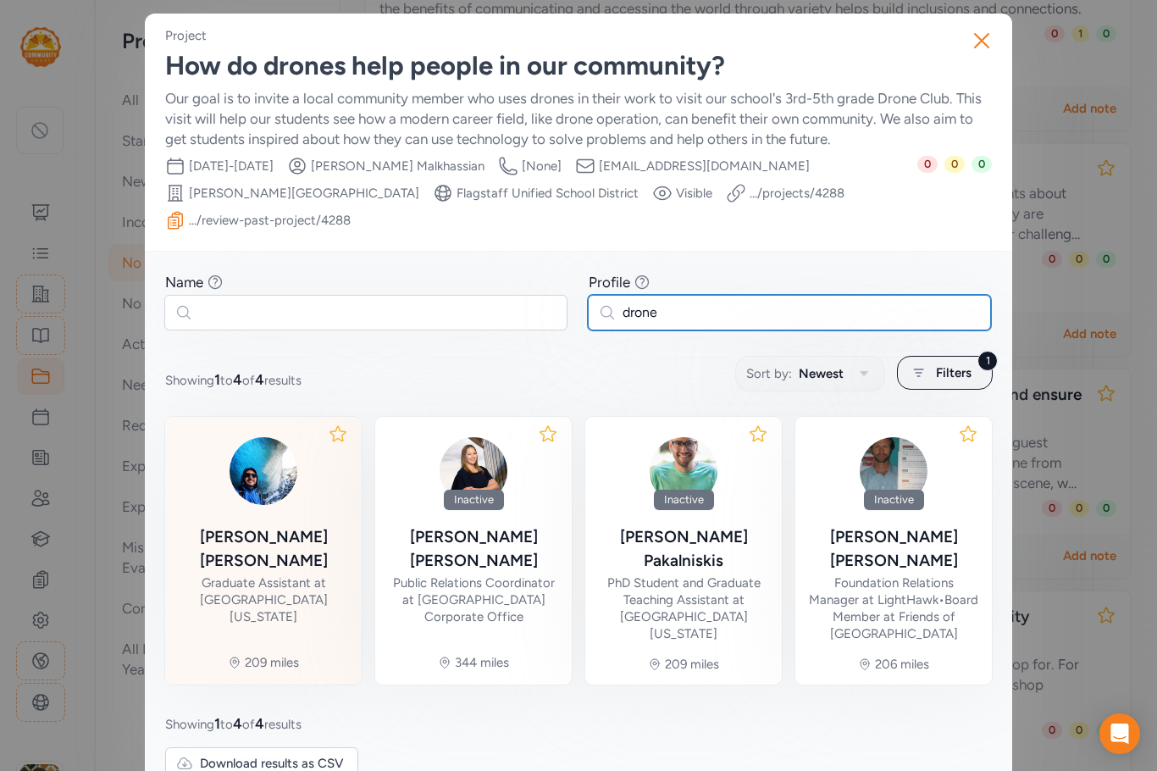
type input "drone"
click at [246, 567] on div "[PERSON_NAME]" at bounding box center [263, 548] width 169 height 47
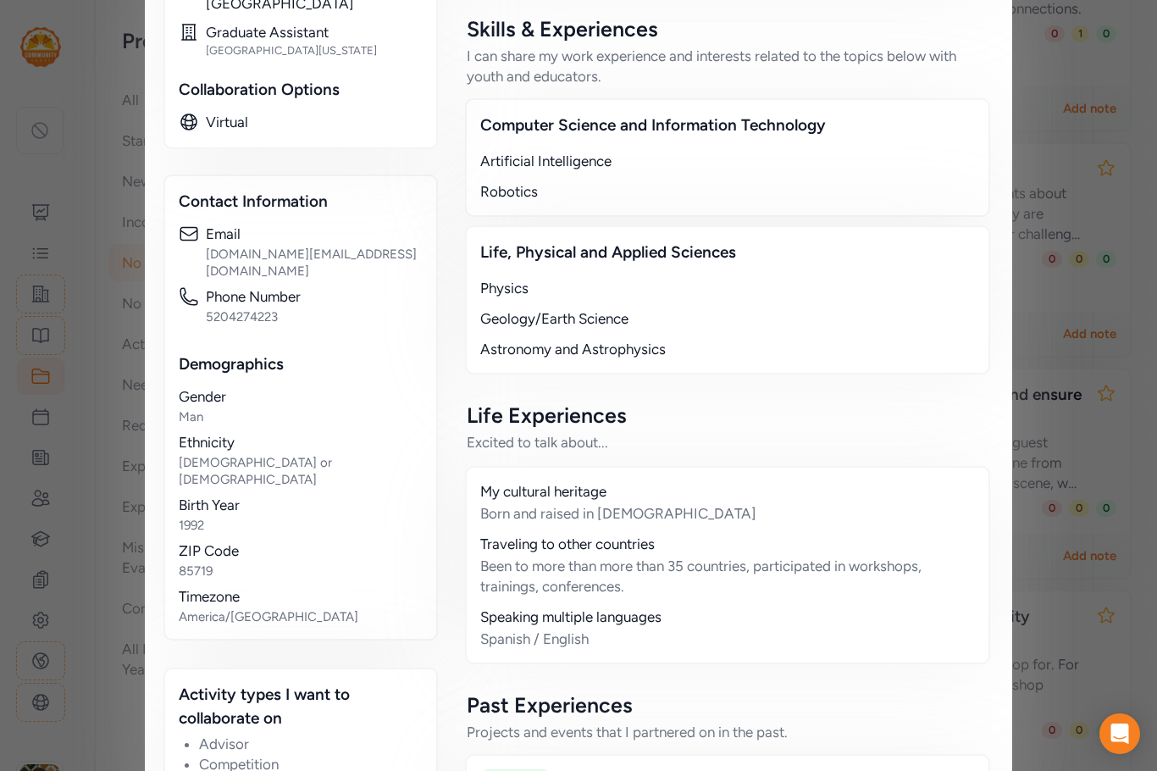
scroll to position [85, 0]
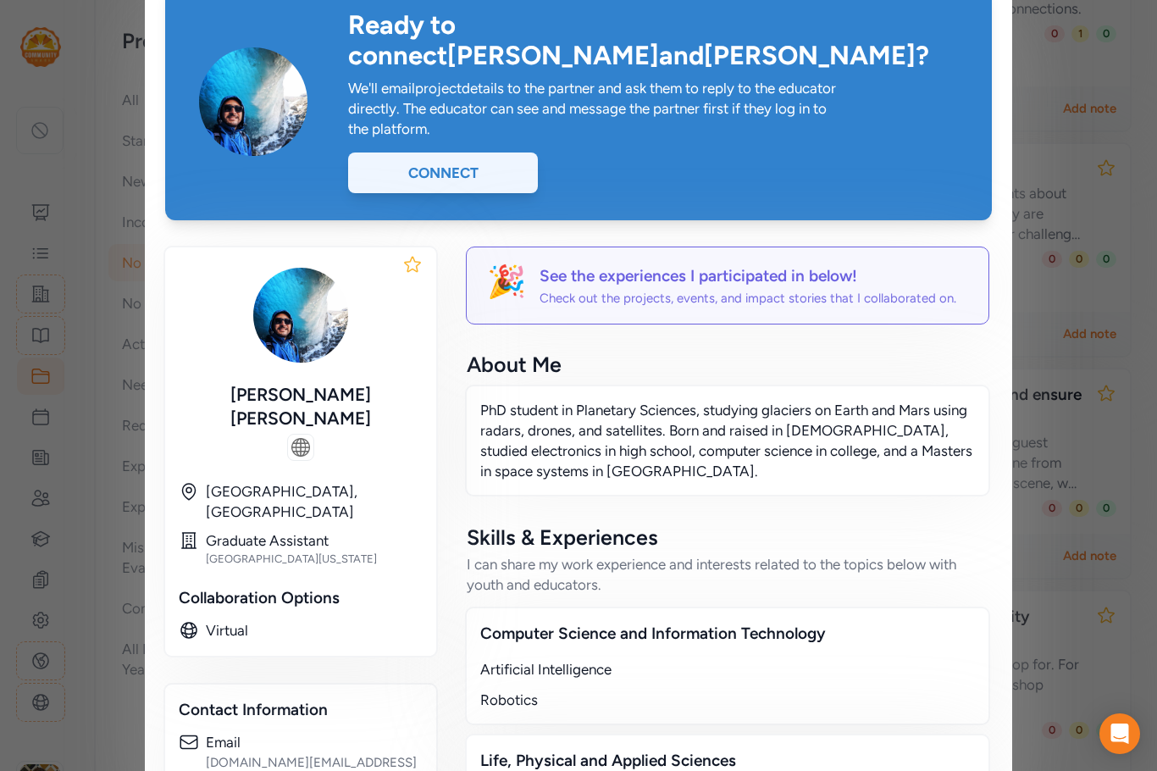
click at [458, 152] on div "Connect" at bounding box center [443, 172] width 190 height 41
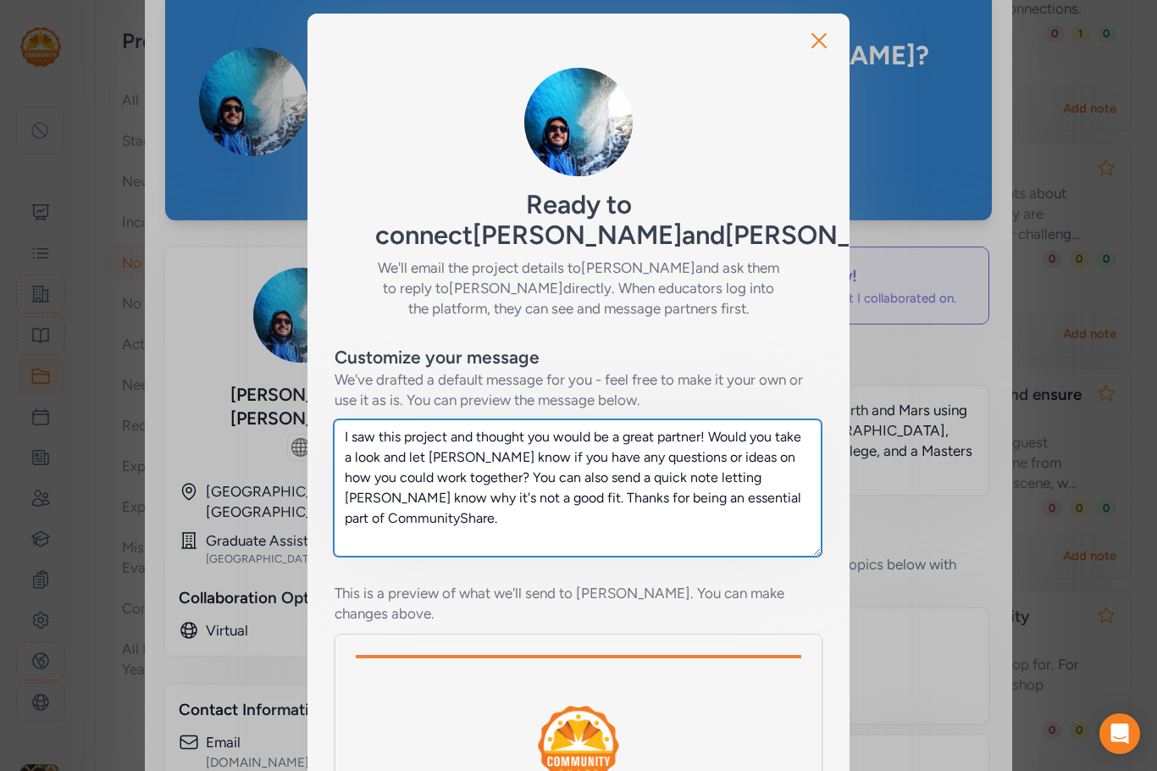
click at [335, 438] on textarea "I saw this project and thought you would be a great partner! Would you take a l…" at bounding box center [578, 487] width 488 height 137
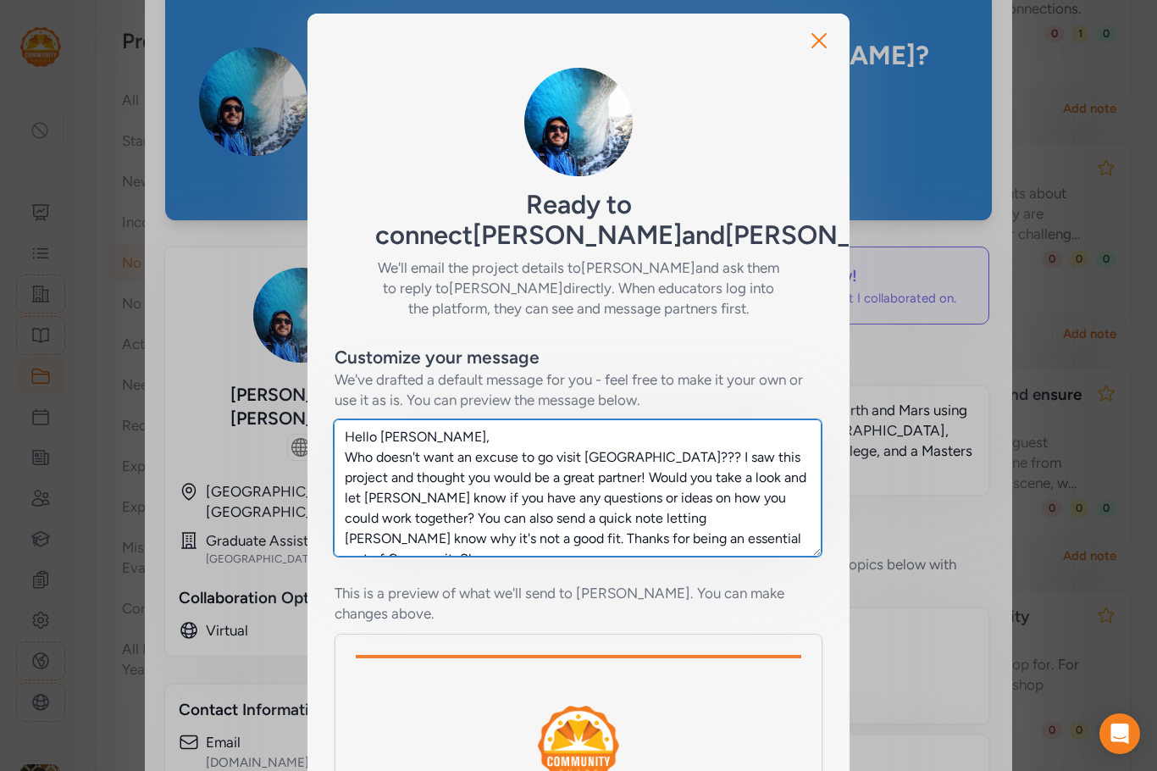
drag, startPoint x: 400, startPoint y: 540, endPoint x: 656, endPoint y: 455, distance: 269.5
click at [656, 455] on textarea "Hello [PERSON_NAME], Who doesn't want an excuse to go visit [GEOGRAPHIC_DATA]??…" at bounding box center [578, 487] width 488 height 137
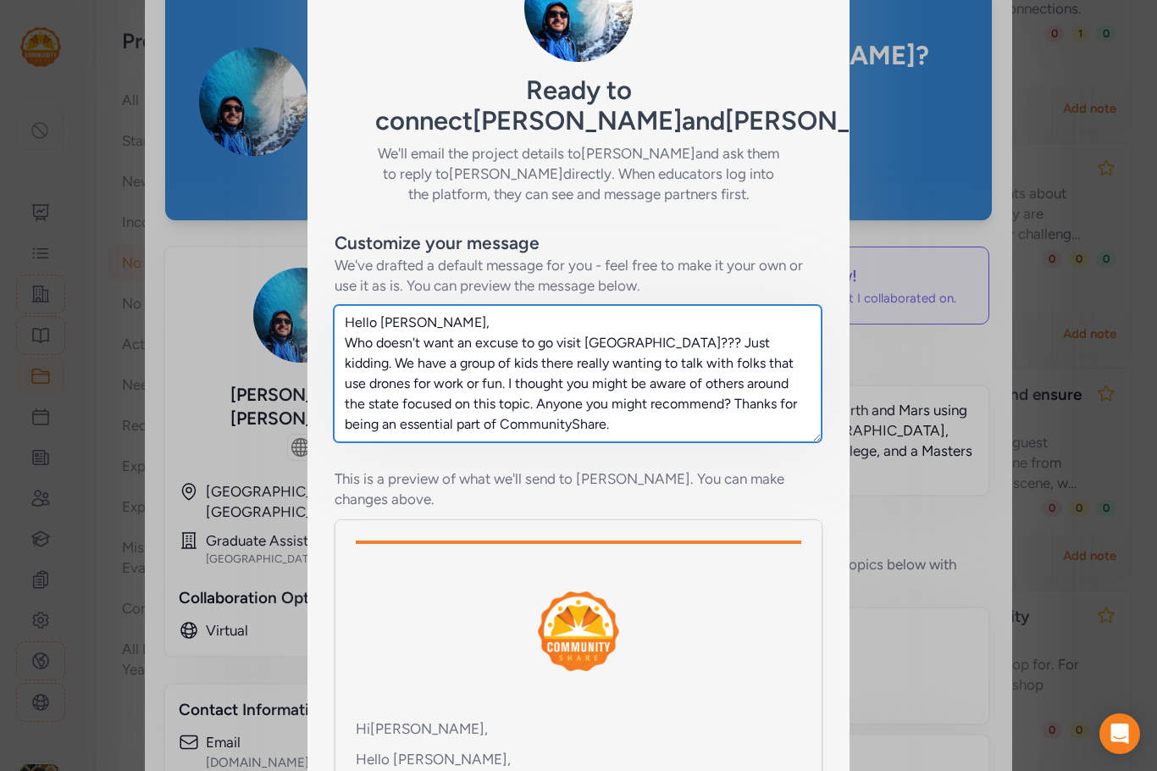
scroll to position [290, 0]
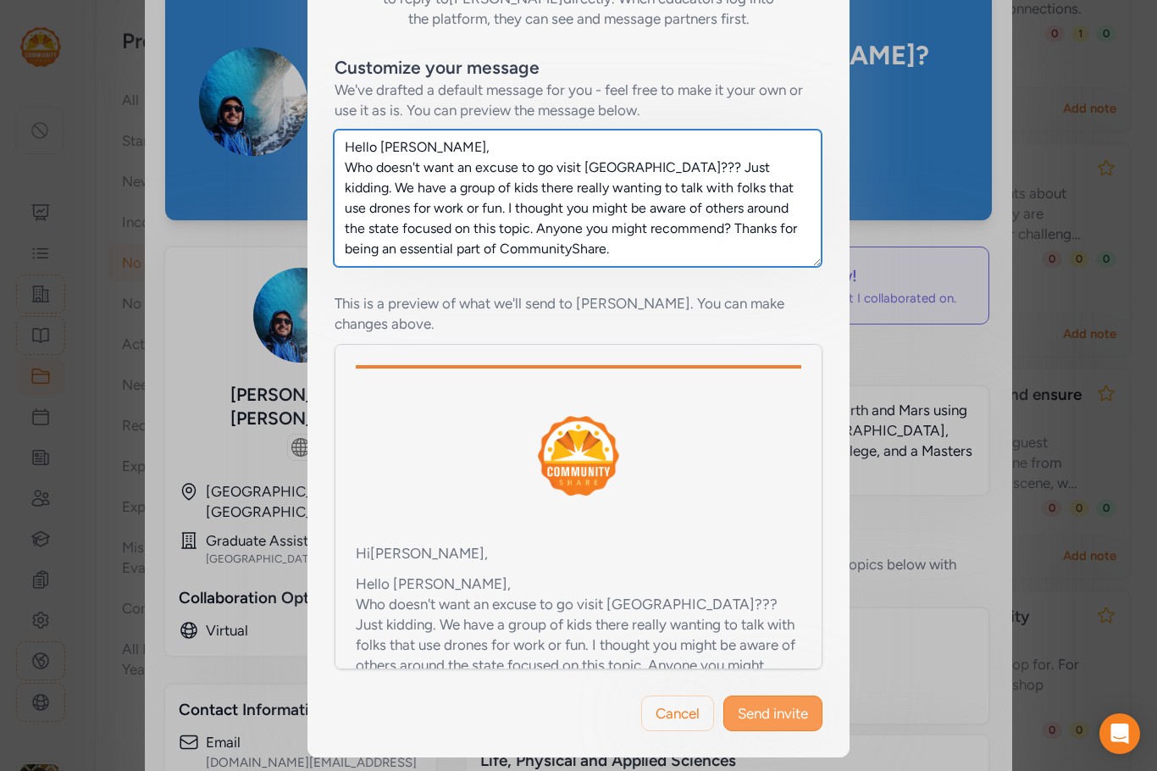
type textarea "Hello [PERSON_NAME], Who doesn't want an excuse to go visit [GEOGRAPHIC_DATA]??…"
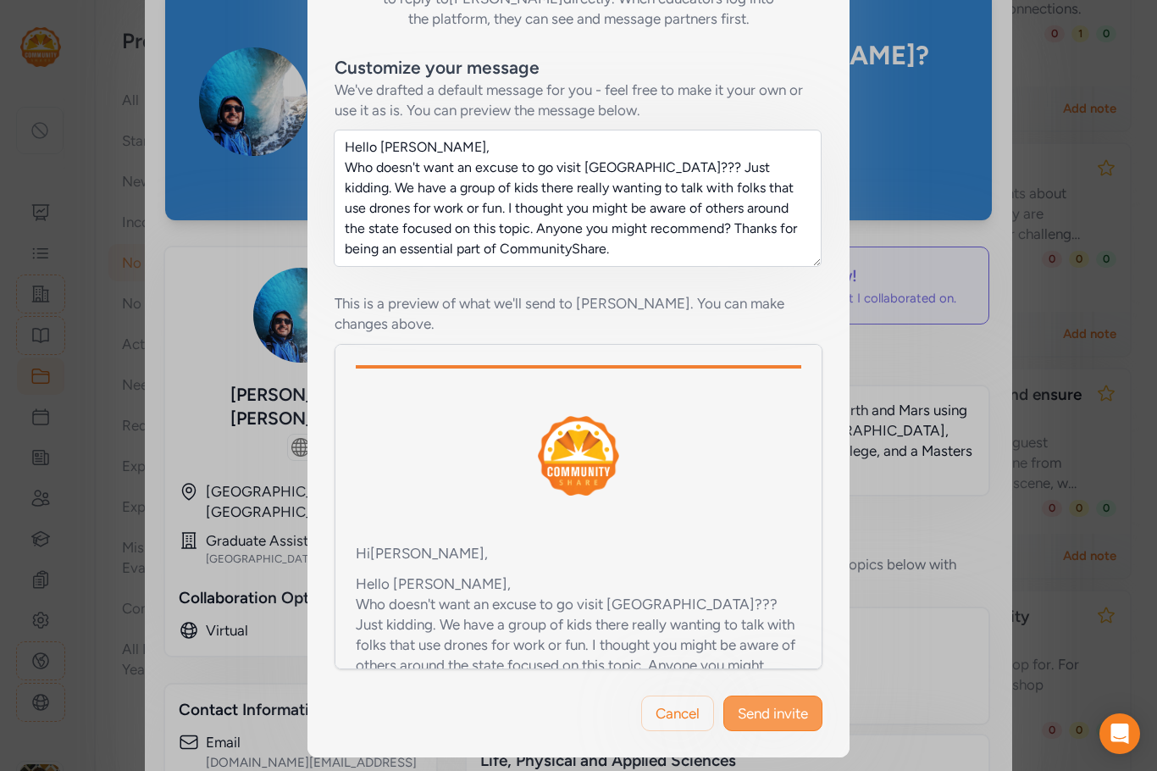
click at [782, 710] on span "Send invite" at bounding box center [773, 713] width 70 height 20
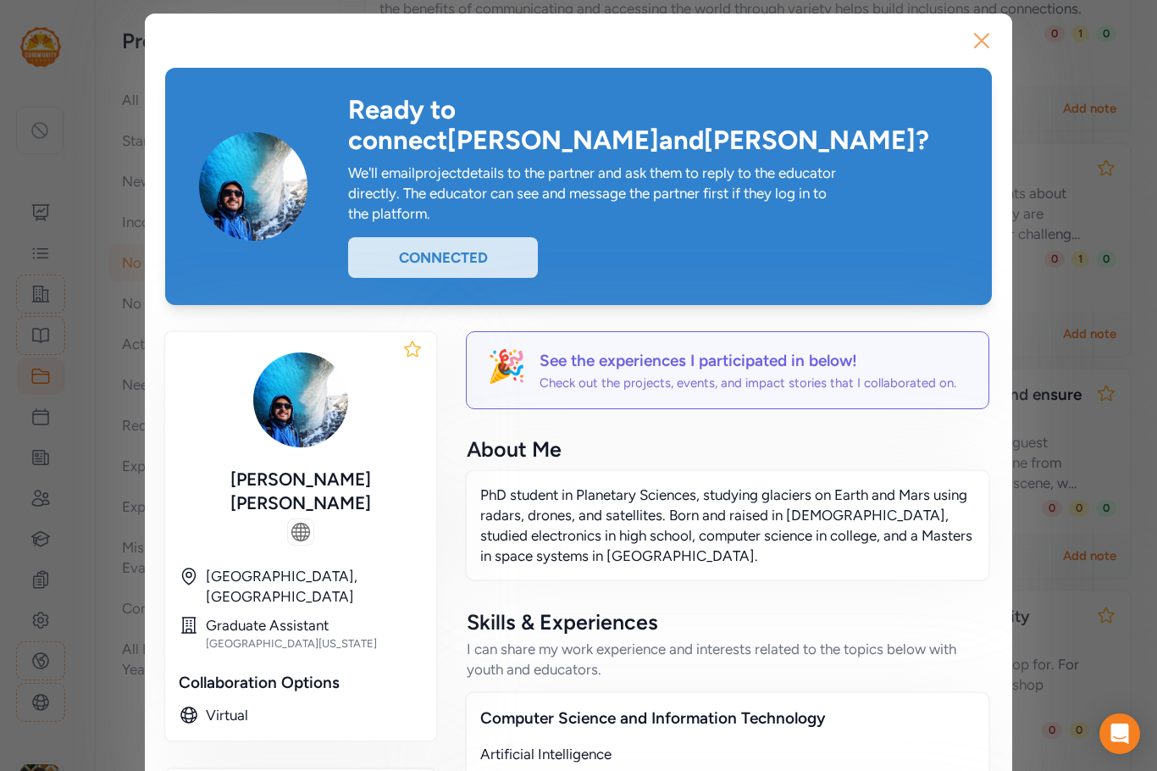
click at [975, 40] on icon "button" at bounding box center [982, 41] width 14 height 14
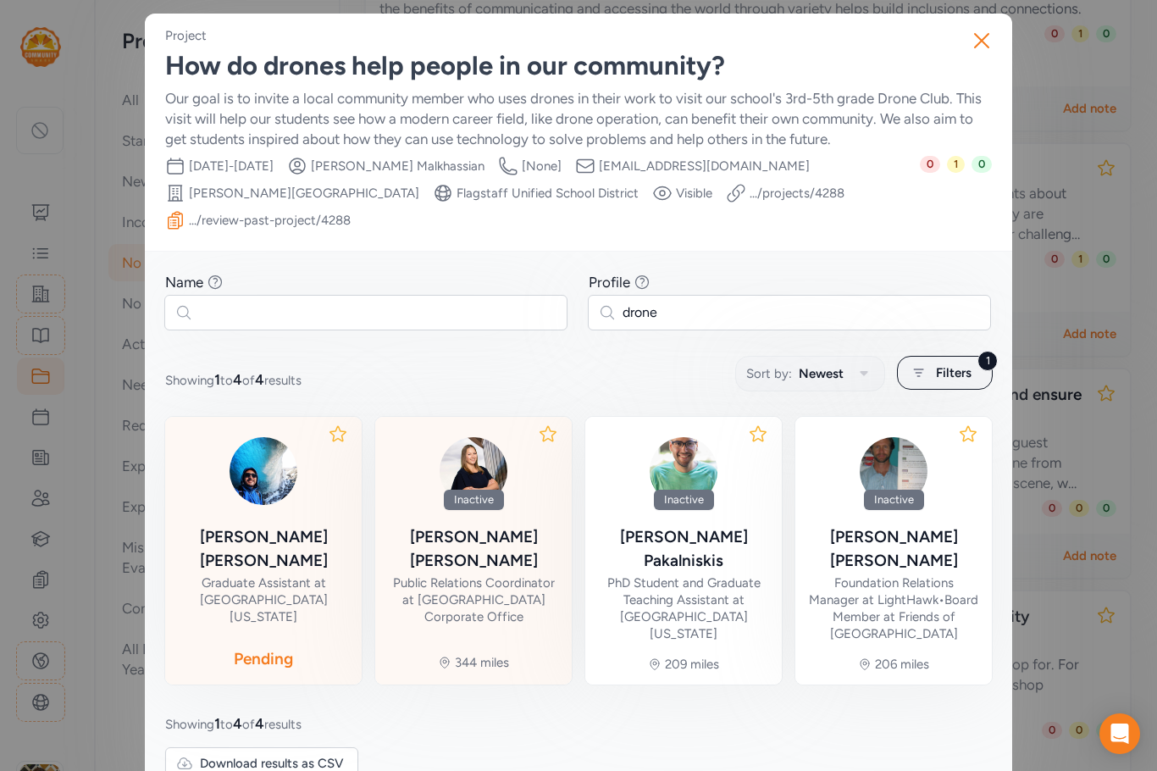
click at [474, 541] on div "[PERSON_NAME]" at bounding box center [473, 548] width 169 height 47
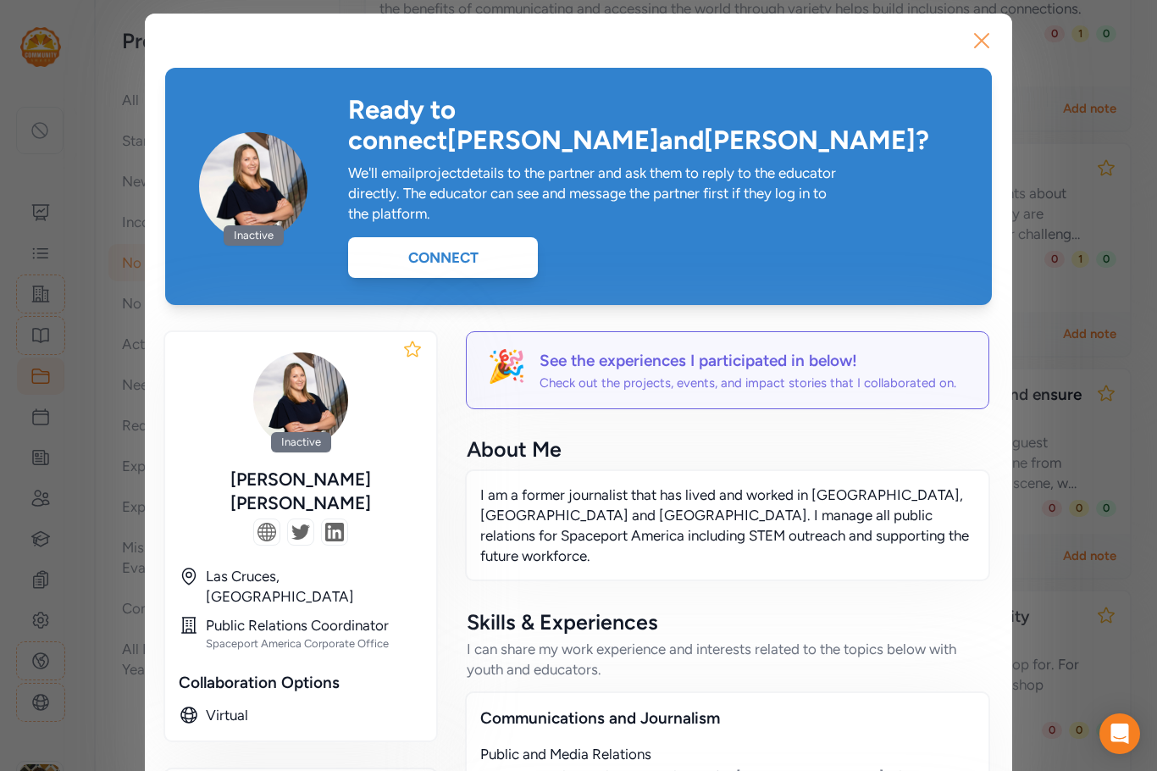
click at [977, 41] on icon "button" at bounding box center [981, 40] width 27 height 27
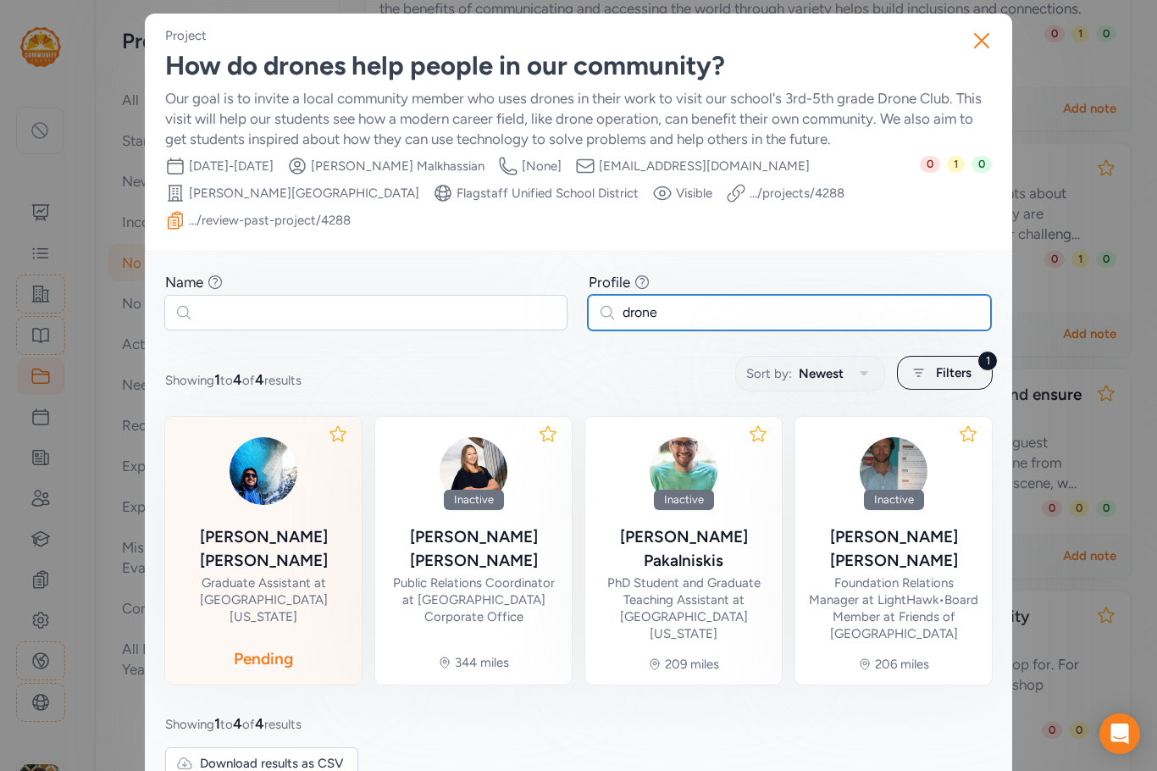
drag, startPoint x: 664, startPoint y: 315, endPoint x: 615, endPoint y: 315, distance: 49.1
click at [615, 315] on input "drone" at bounding box center [789, 313] width 403 height 36
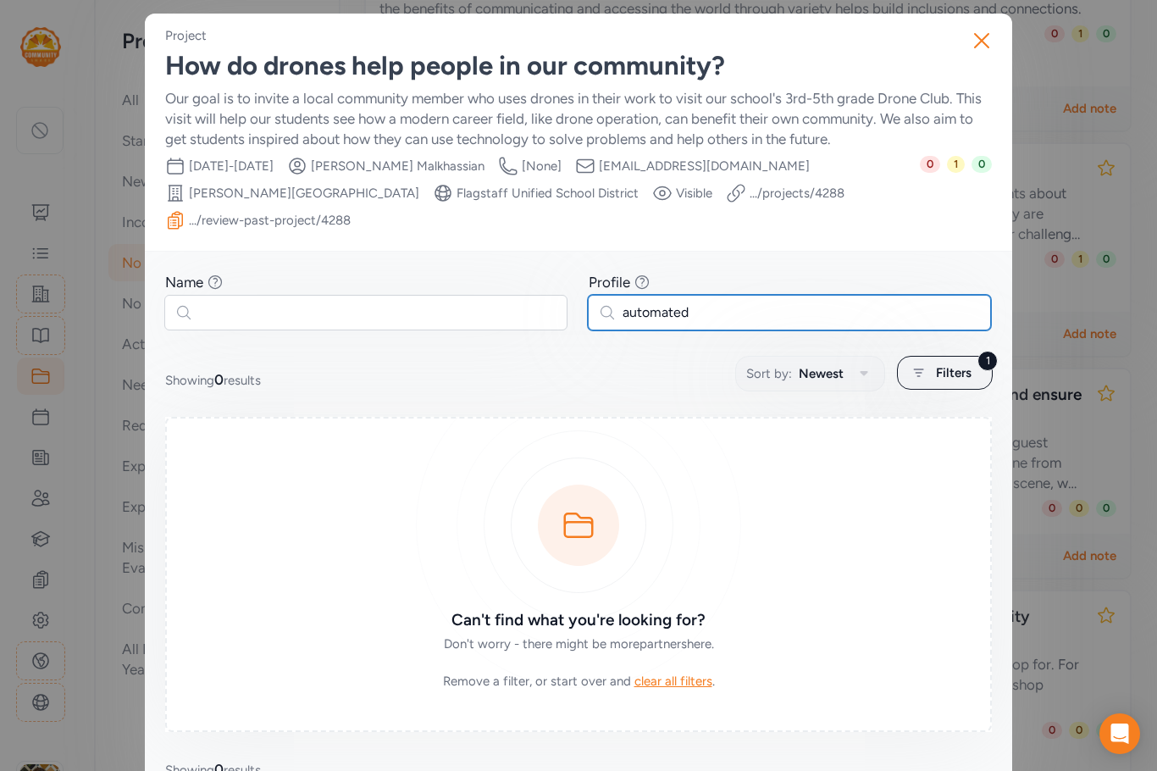
drag, startPoint x: 690, startPoint y: 314, endPoint x: 669, endPoint y: 314, distance: 21.2
click at [669, 314] on input "automated" at bounding box center [789, 313] width 403 height 36
type input "a"
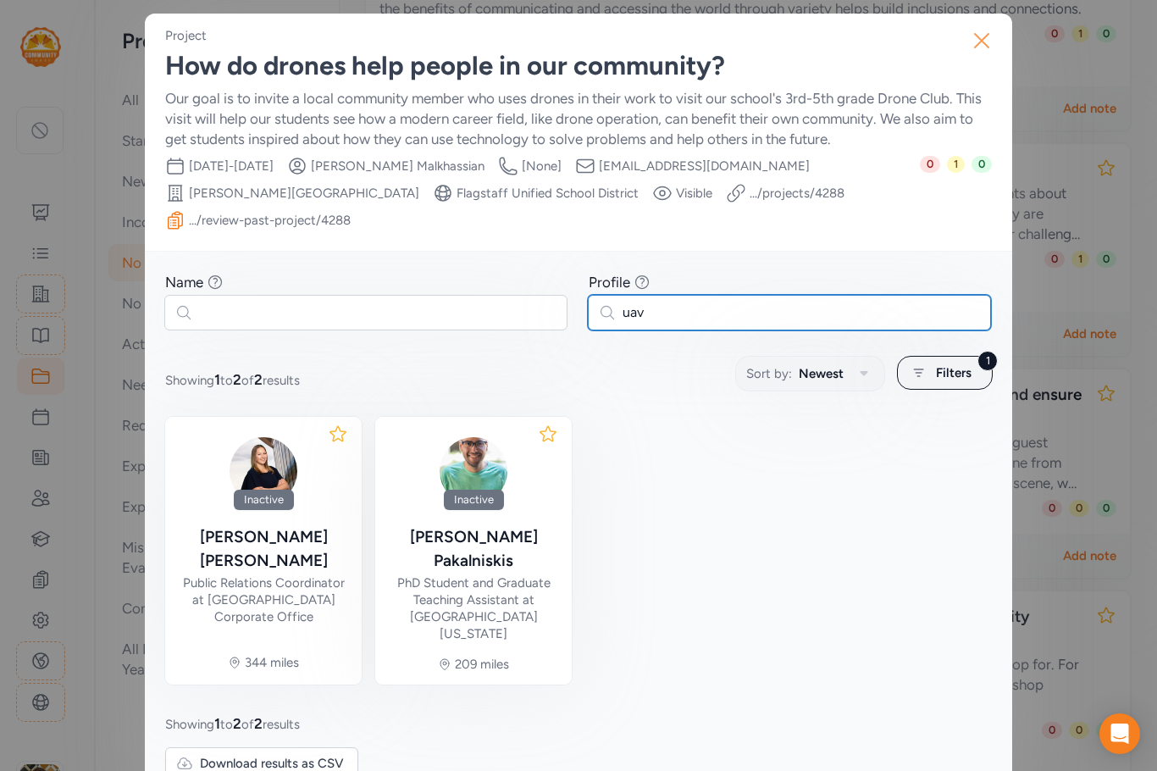
type input "uav"
click at [983, 39] on icon "button" at bounding box center [981, 40] width 27 height 27
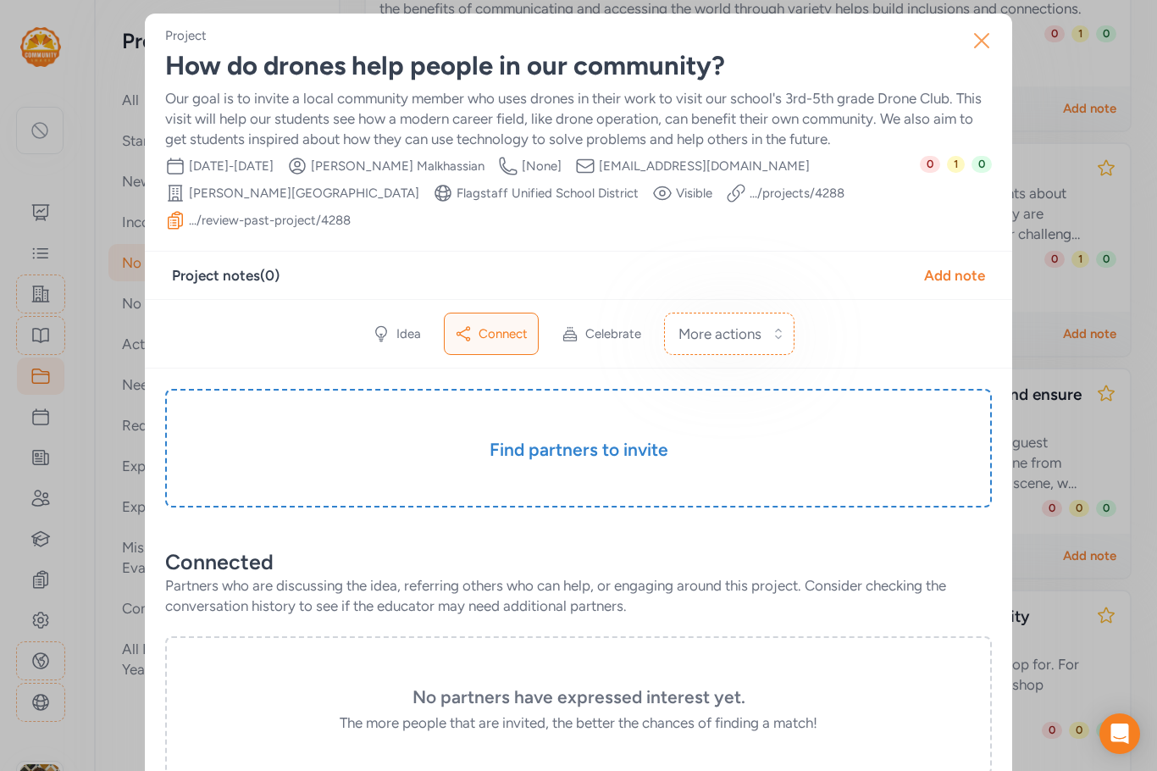
click at [971, 47] on icon "button" at bounding box center [981, 40] width 27 height 27
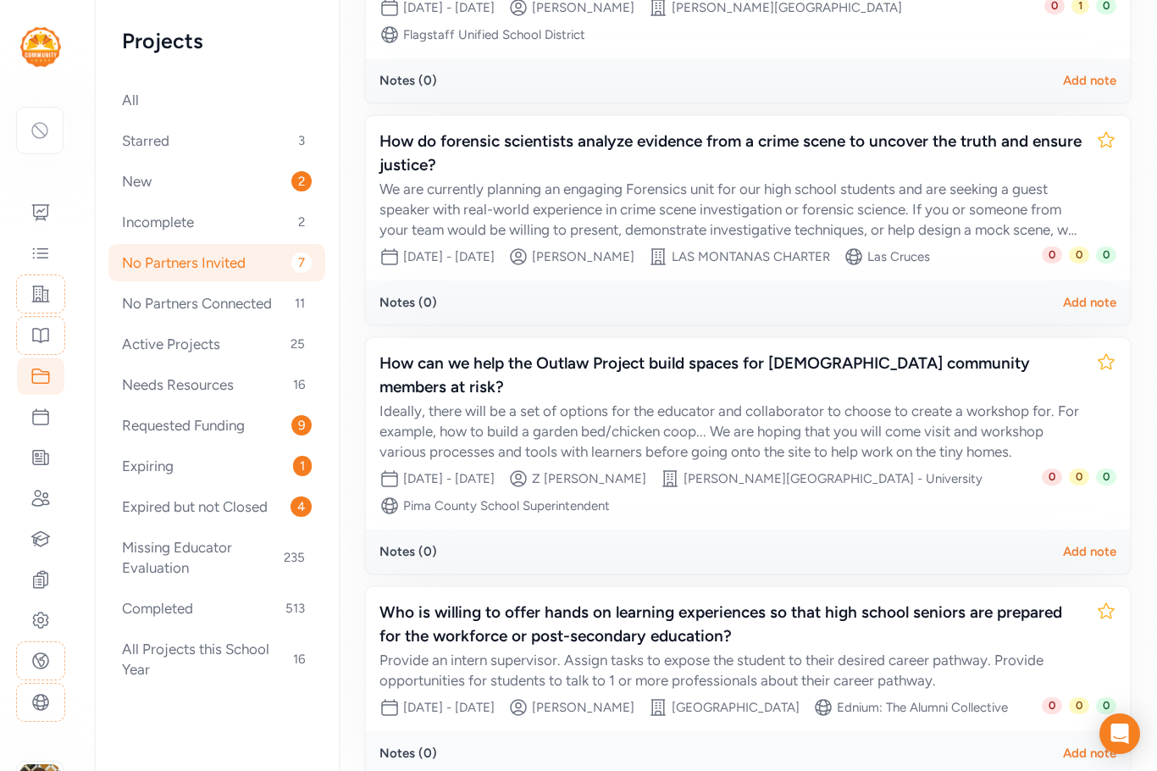
scroll to position [1017, 0]
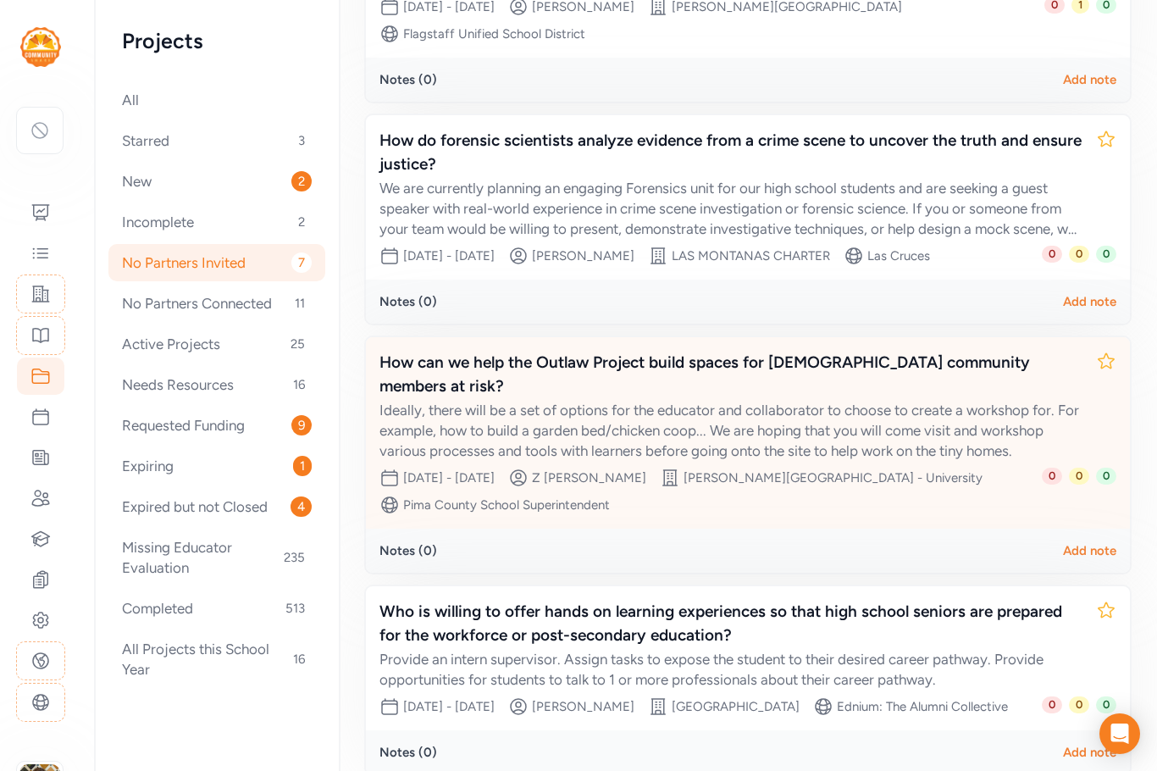
click at [722, 445] on div "Ideally, there will be a set of options for the educator and collaborator to ch…" at bounding box center [731, 430] width 703 height 61
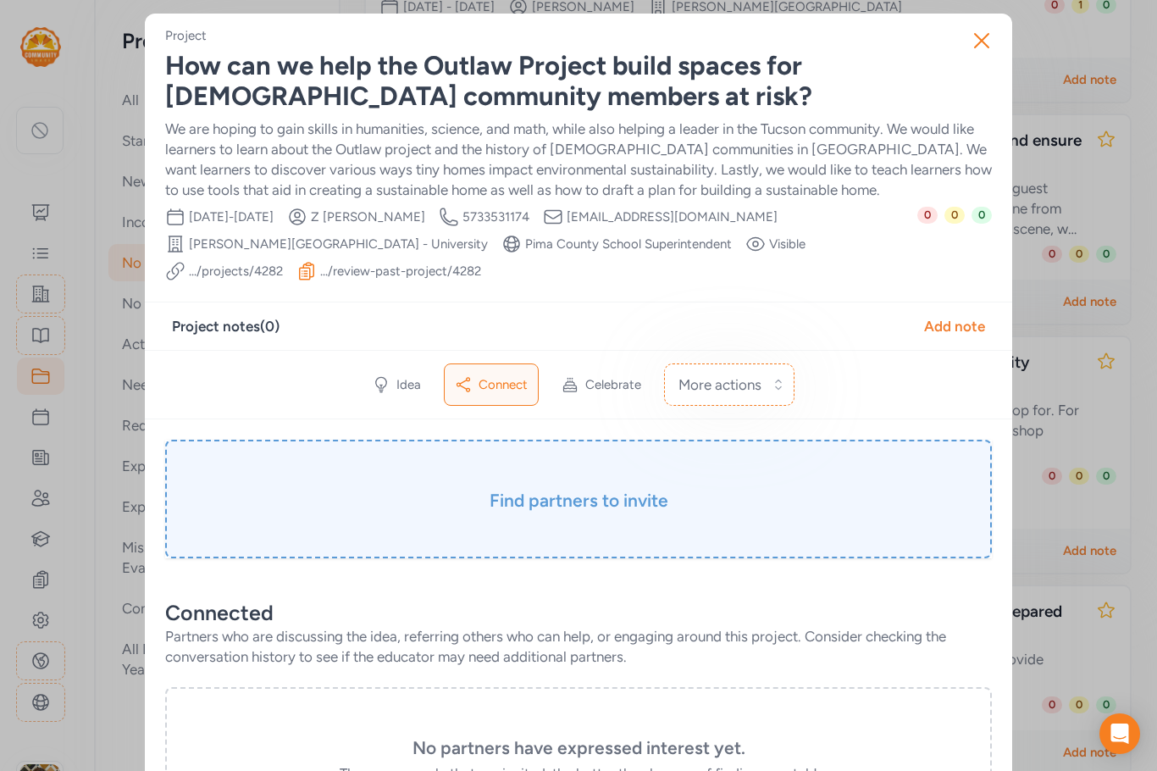
click at [587, 474] on div "Find partners to invite" at bounding box center [578, 499] width 827 height 119
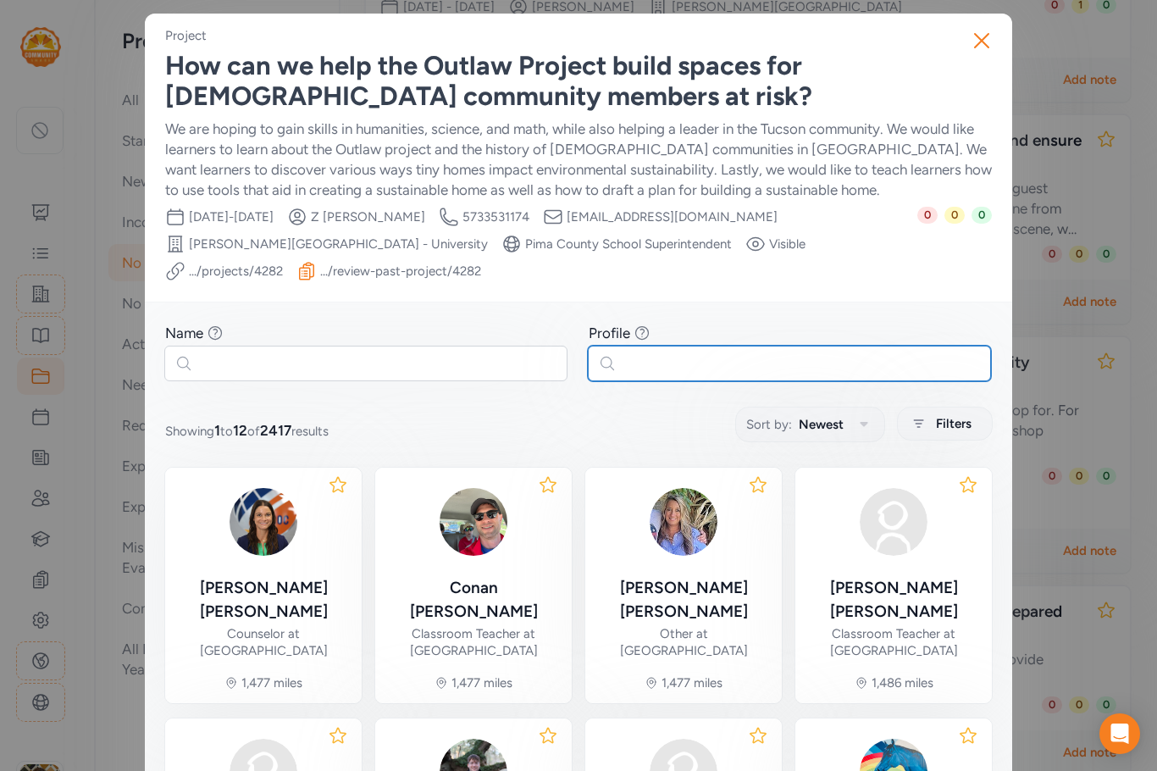
click at [645, 370] on input "text" at bounding box center [789, 364] width 403 height 36
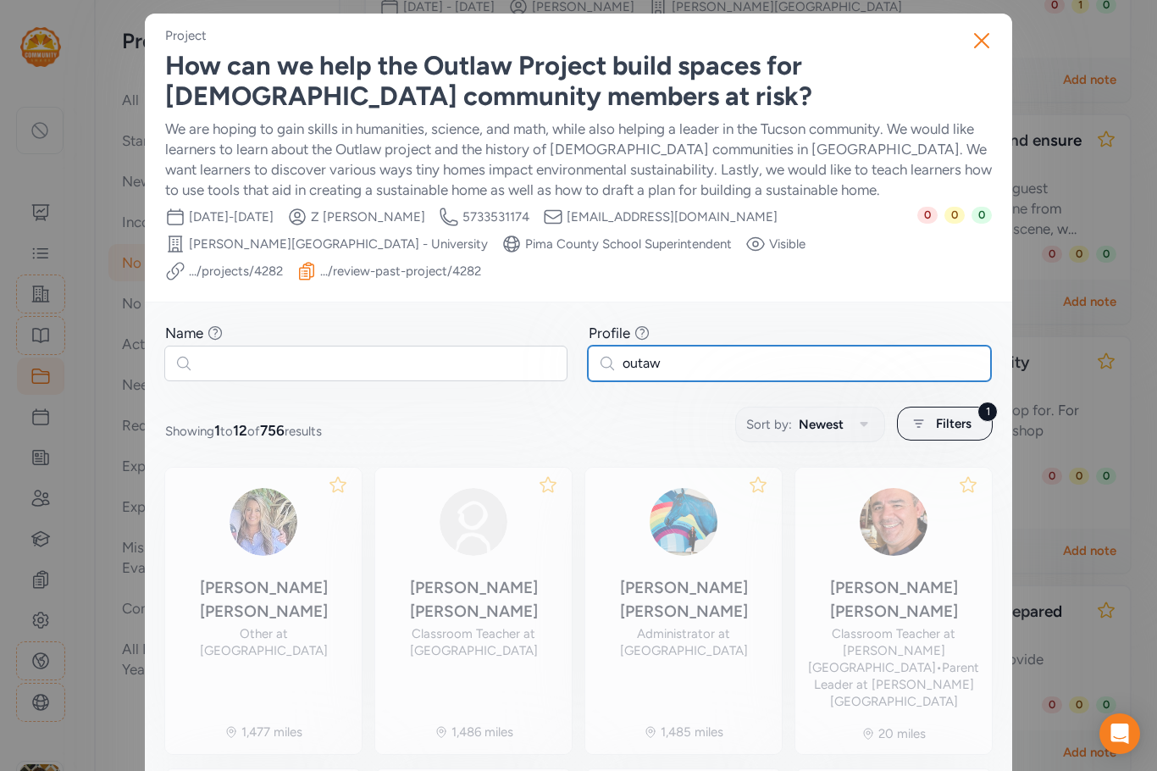
click at [640, 362] on input "outaw" at bounding box center [789, 364] width 403 height 36
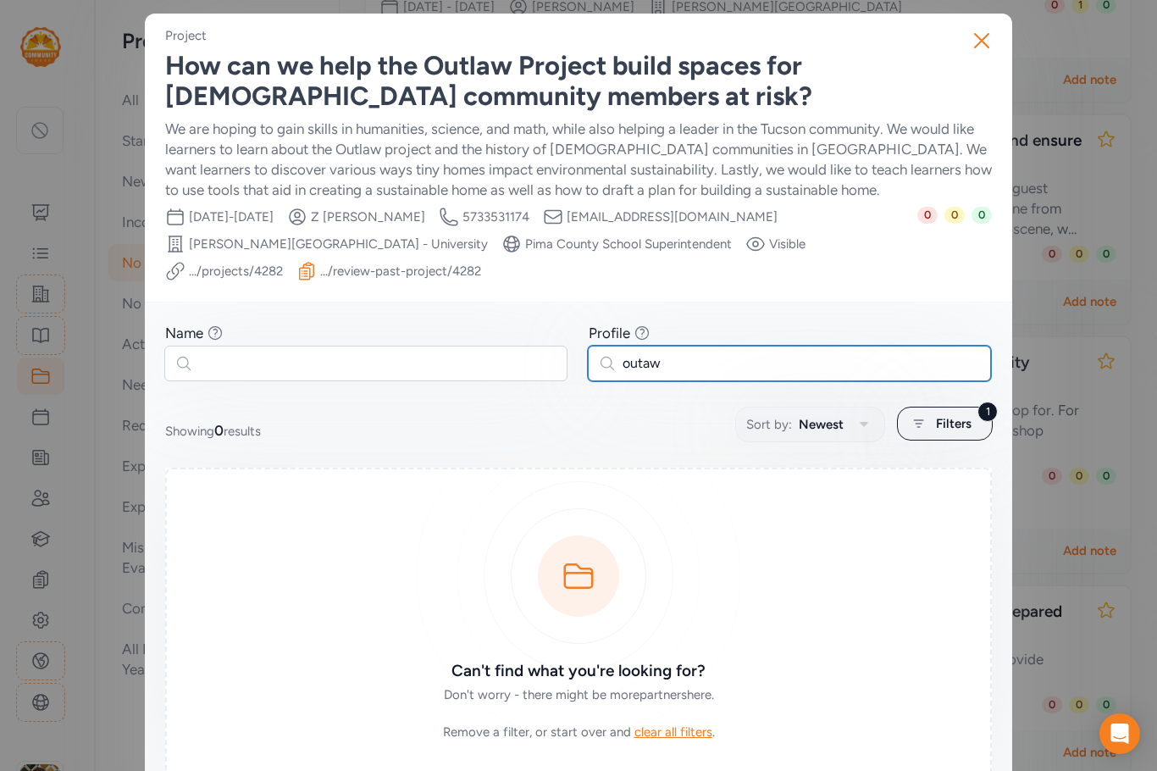
click at [636, 362] on input "outaw" at bounding box center [789, 364] width 403 height 36
type input "outlaw"
drag, startPoint x: 694, startPoint y: 362, endPoint x: 607, endPoint y: 364, distance: 86.4
click at [607, 364] on input "outlaw" at bounding box center [789, 364] width 403 height 36
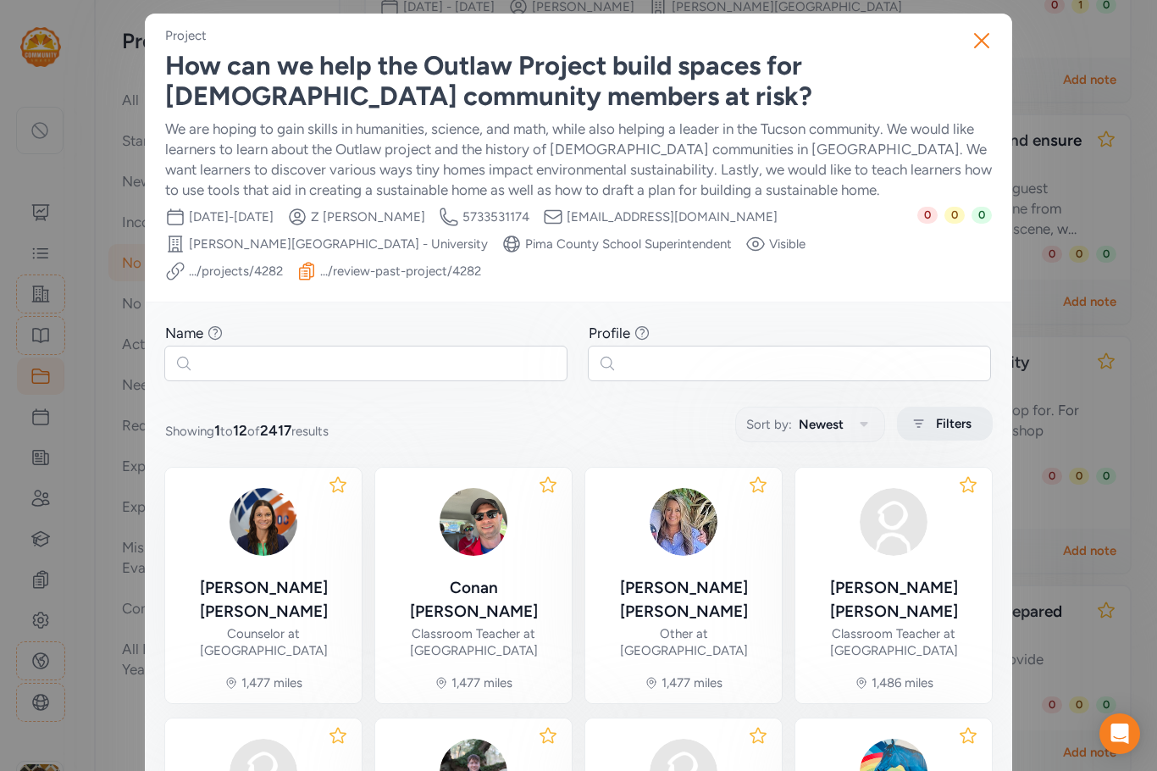
click at [961, 425] on span "Filters" at bounding box center [954, 423] width 36 height 20
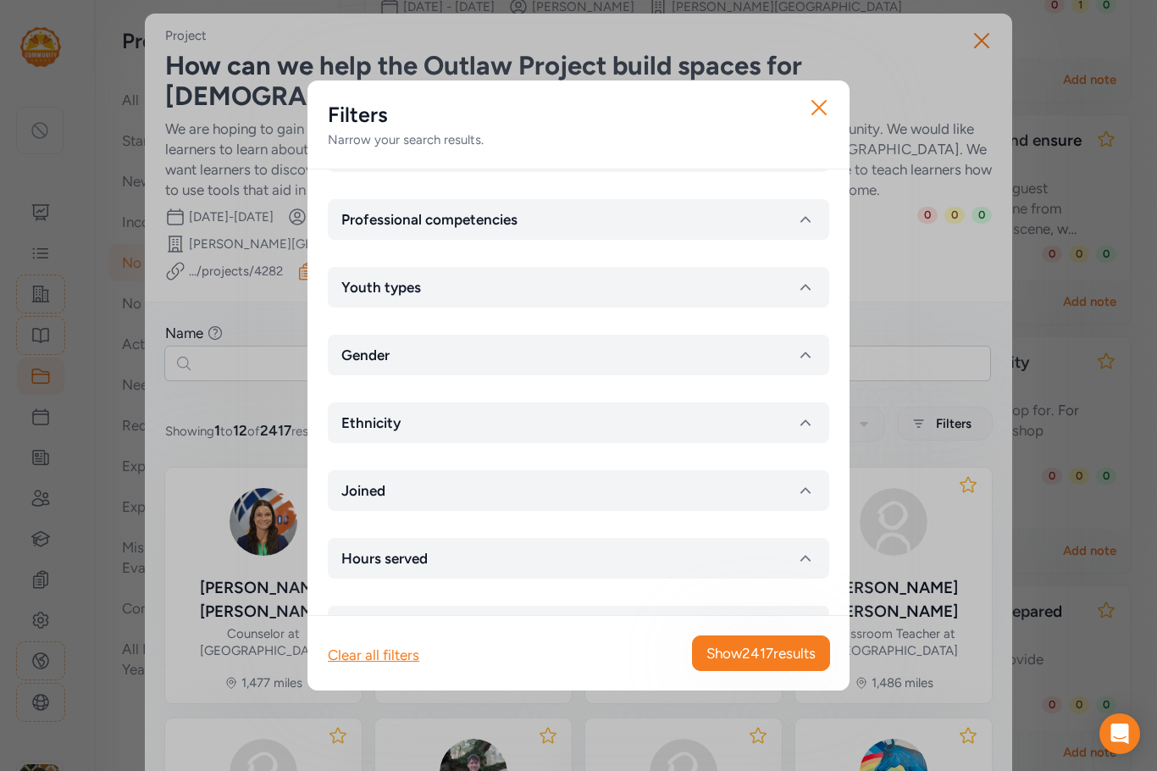
scroll to position [310, 0]
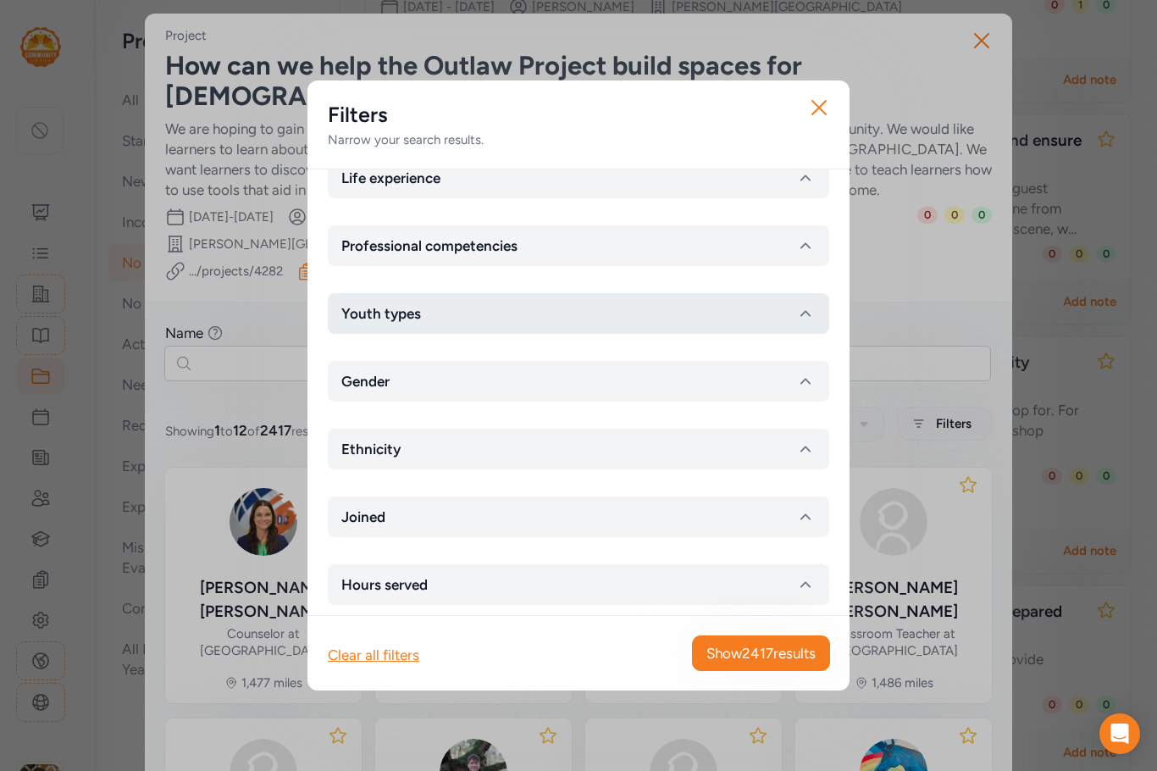
click at [548, 317] on button "Youth types" at bounding box center [579, 313] width 502 height 41
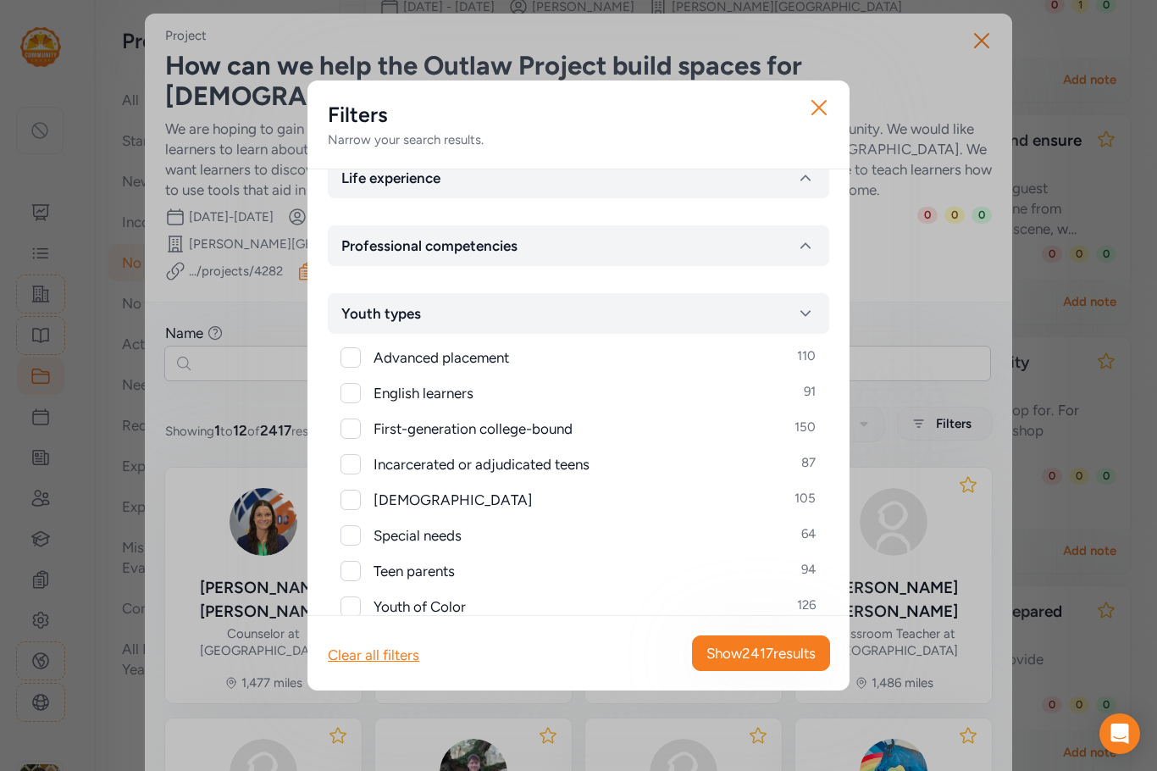
click at [395, 506] on span "[DEMOGRAPHIC_DATA]" at bounding box center [453, 500] width 159 height 20
checkbox input "true"
click at [800, 651] on span "Show 105 results" at bounding box center [765, 653] width 102 height 20
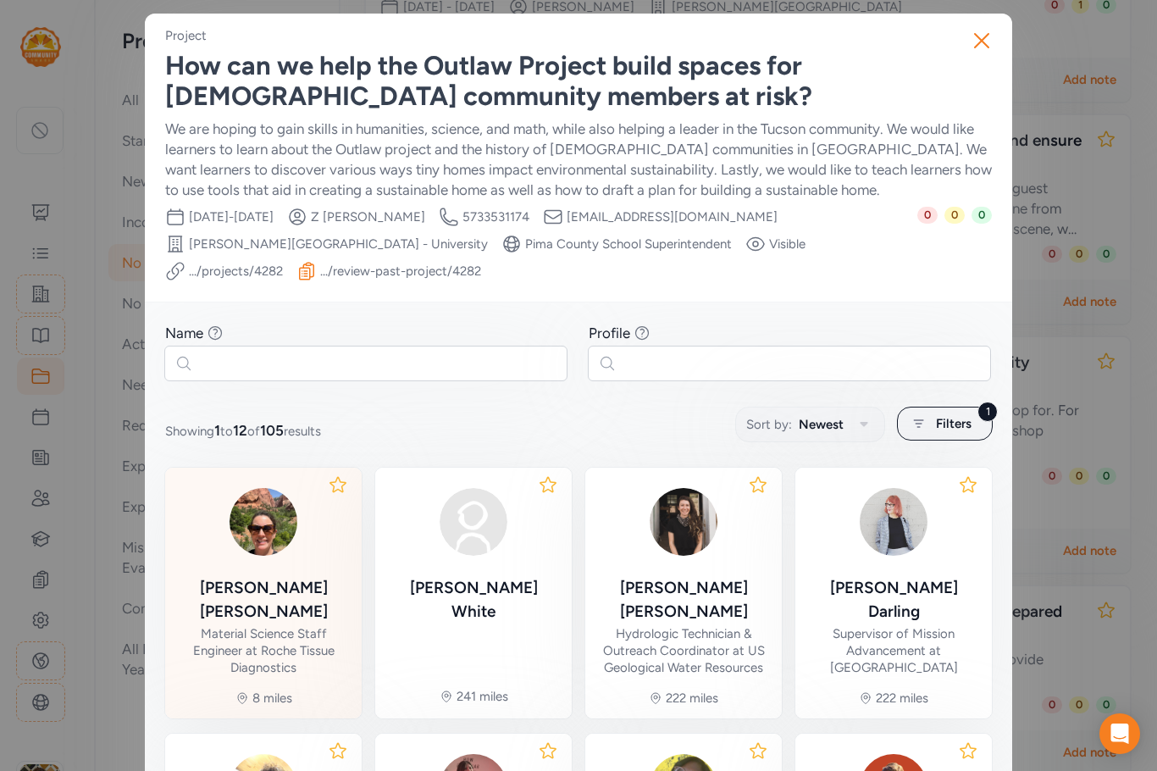
click at [290, 625] on div "Material Science Staff Engineer at Roche Tissue Diagnostics" at bounding box center [263, 650] width 169 height 51
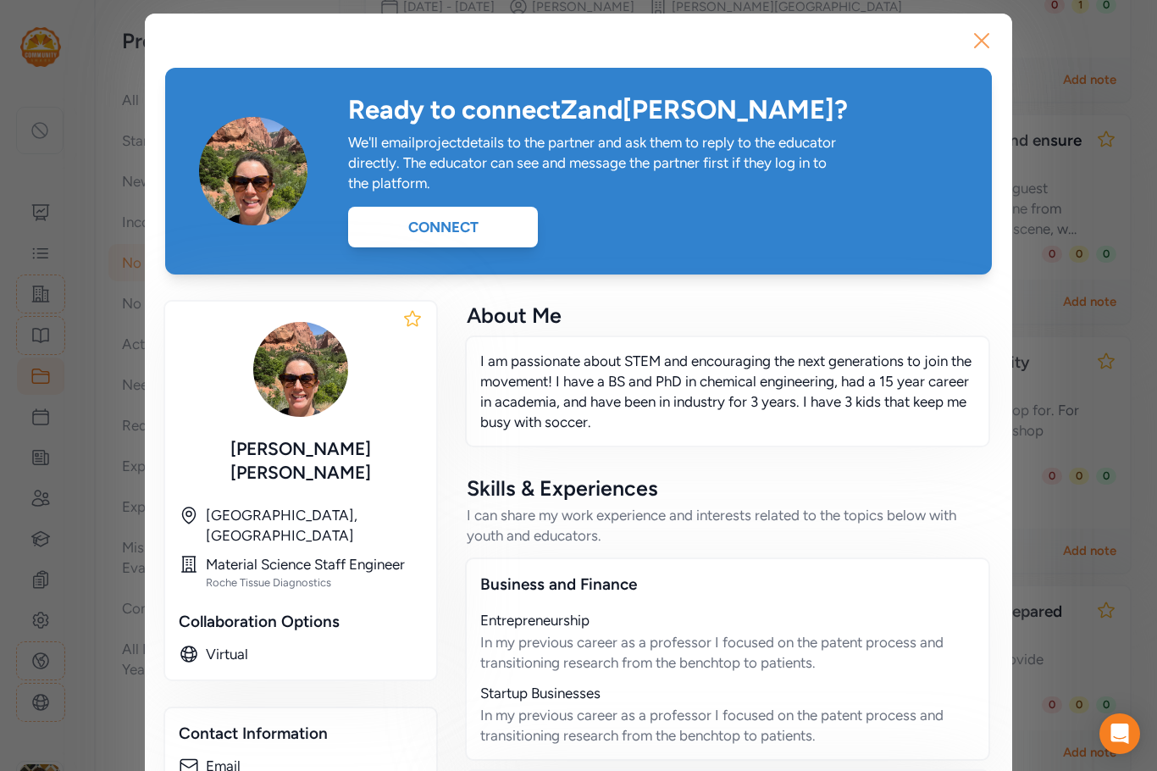
click at [975, 38] on icon "button" at bounding box center [981, 40] width 27 height 27
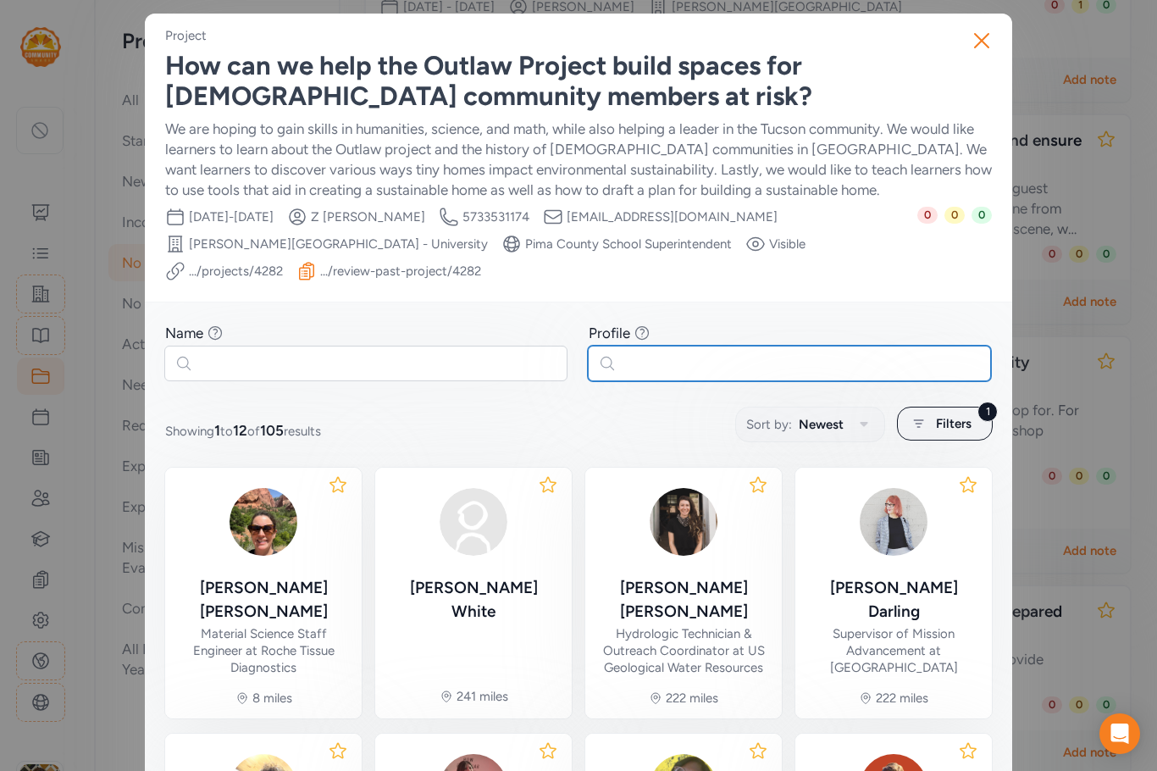
click at [665, 364] on input "text" at bounding box center [789, 364] width 403 height 36
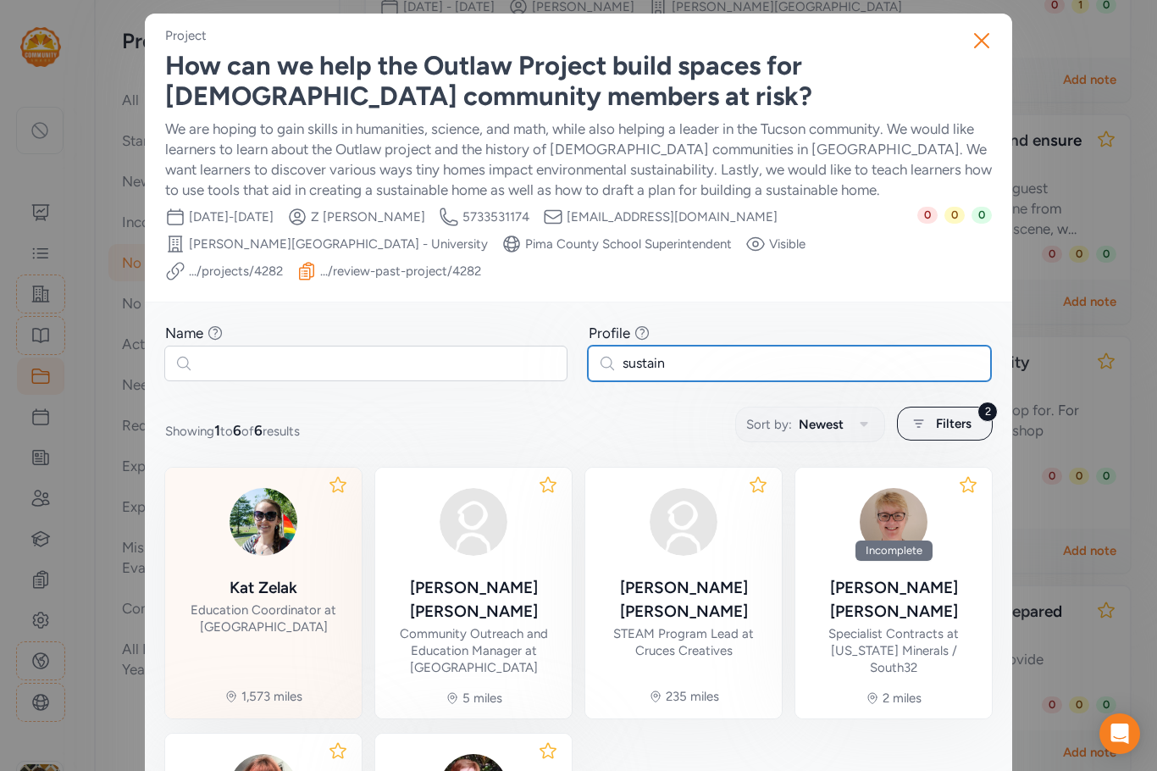
type input "sustain"
click at [294, 595] on div "[PERSON_NAME] Education Coordinator at [GEOGRAPHIC_DATA]" at bounding box center [263, 605] width 169 height 59
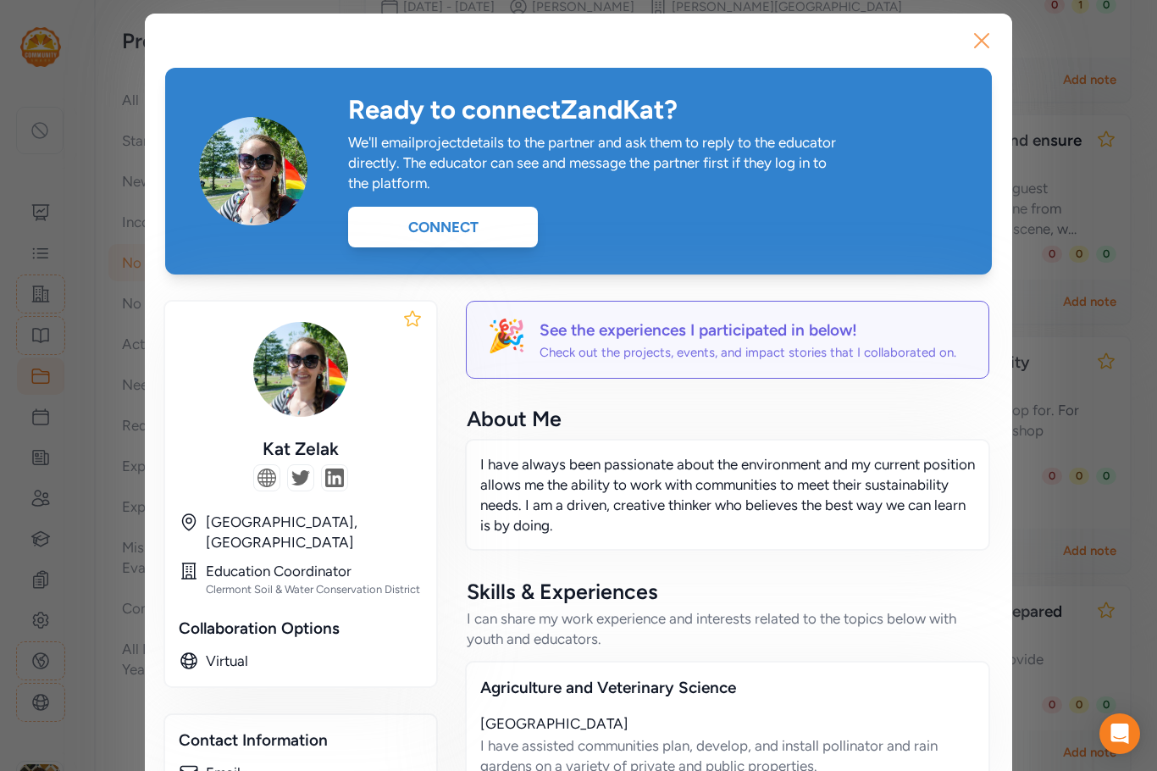
click at [979, 36] on icon "button" at bounding box center [981, 40] width 27 height 27
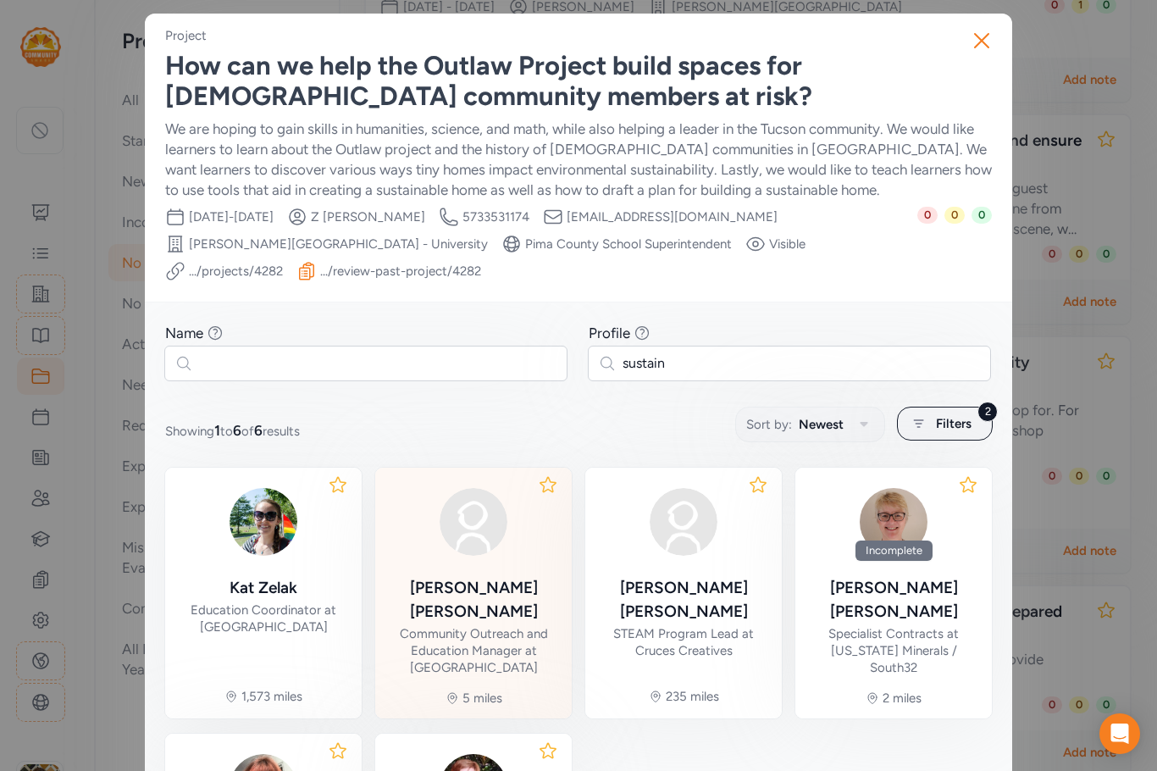
click at [472, 572] on div "[PERSON_NAME] Community Outreach and Education Manager at [GEOGRAPHIC_DATA]" at bounding box center [473, 578] width 169 height 195
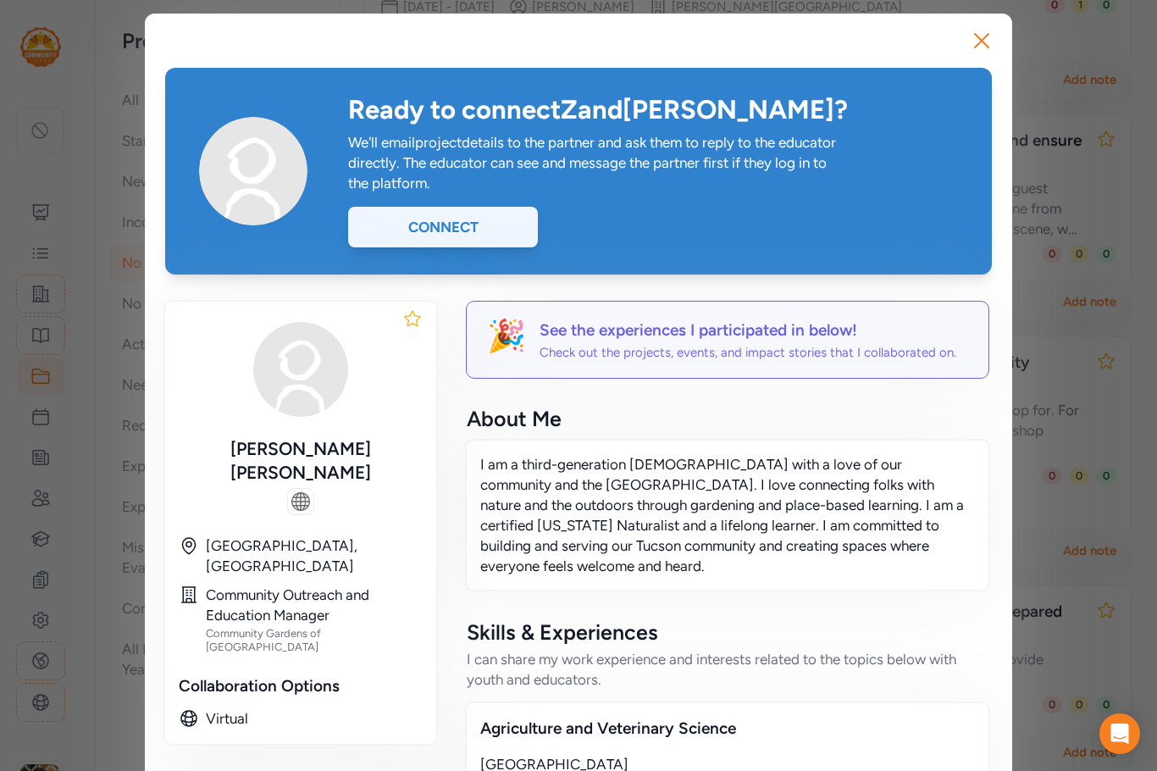
click at [432, 230] on div "Connect" at bounding box center [443, 227] width 190 height 41
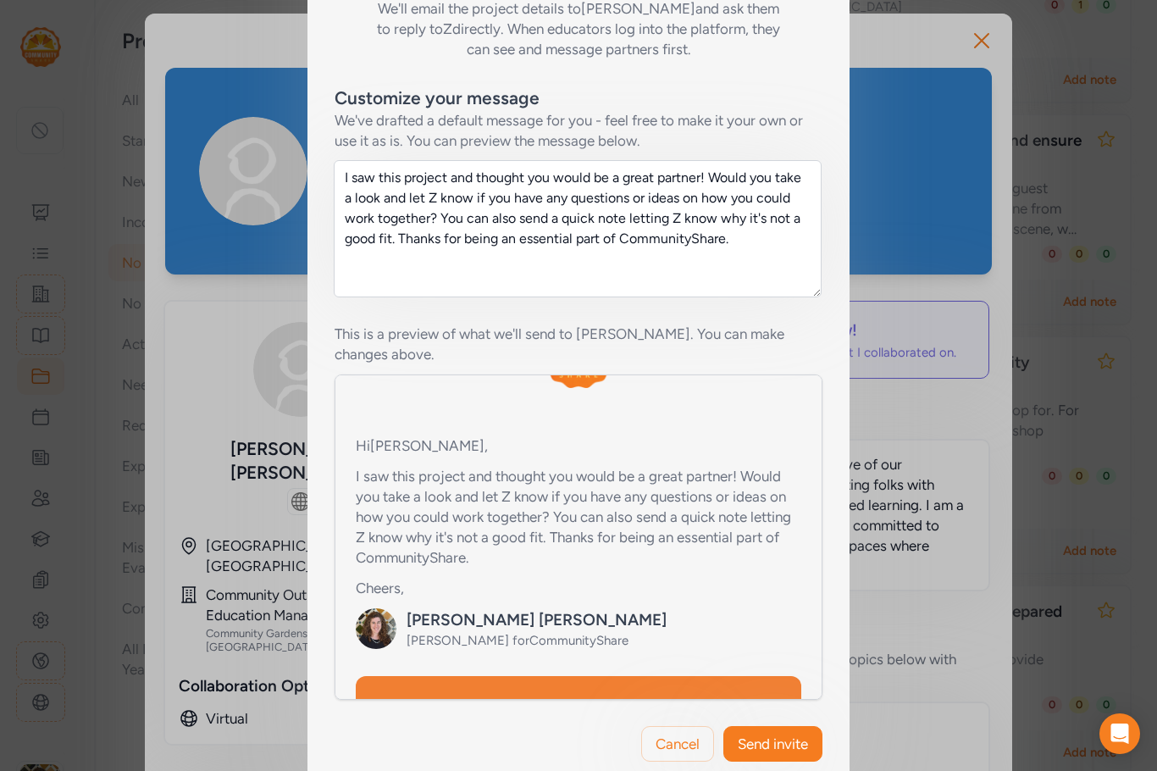
scroll to position [339, 0]
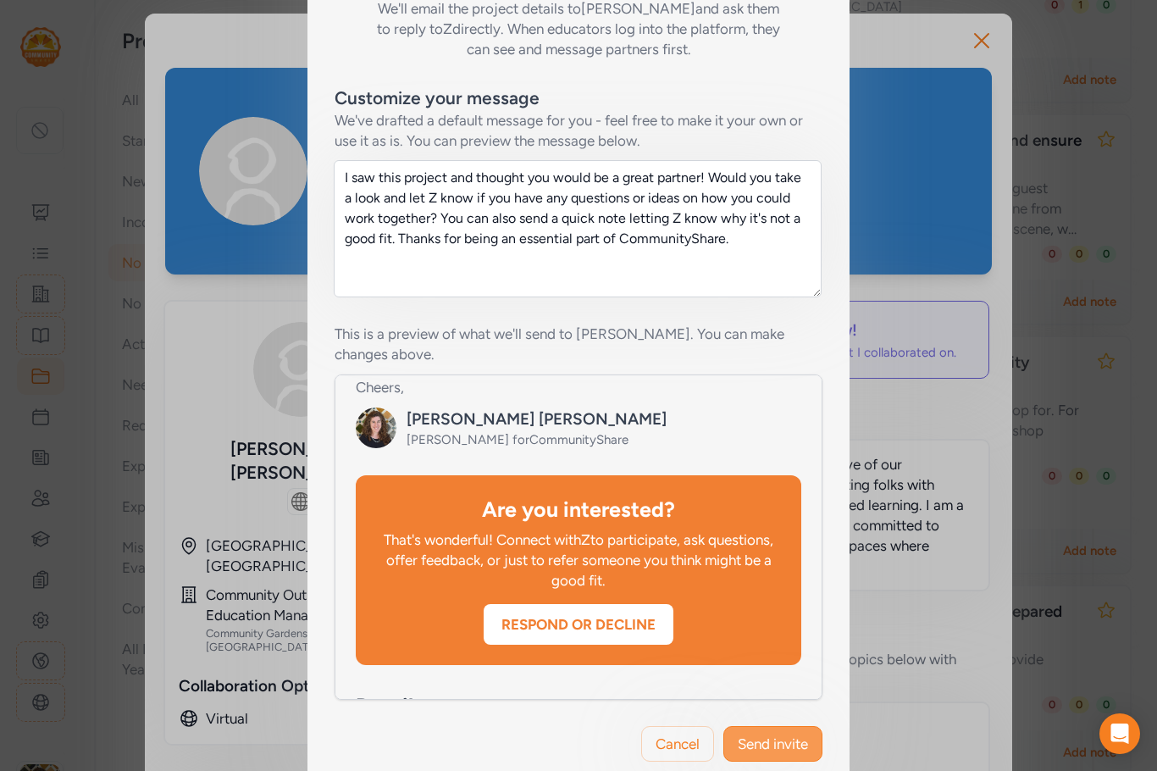
click at [768, 734] on span "Send invite" at bounding box center [773, 744] width 70 height 20
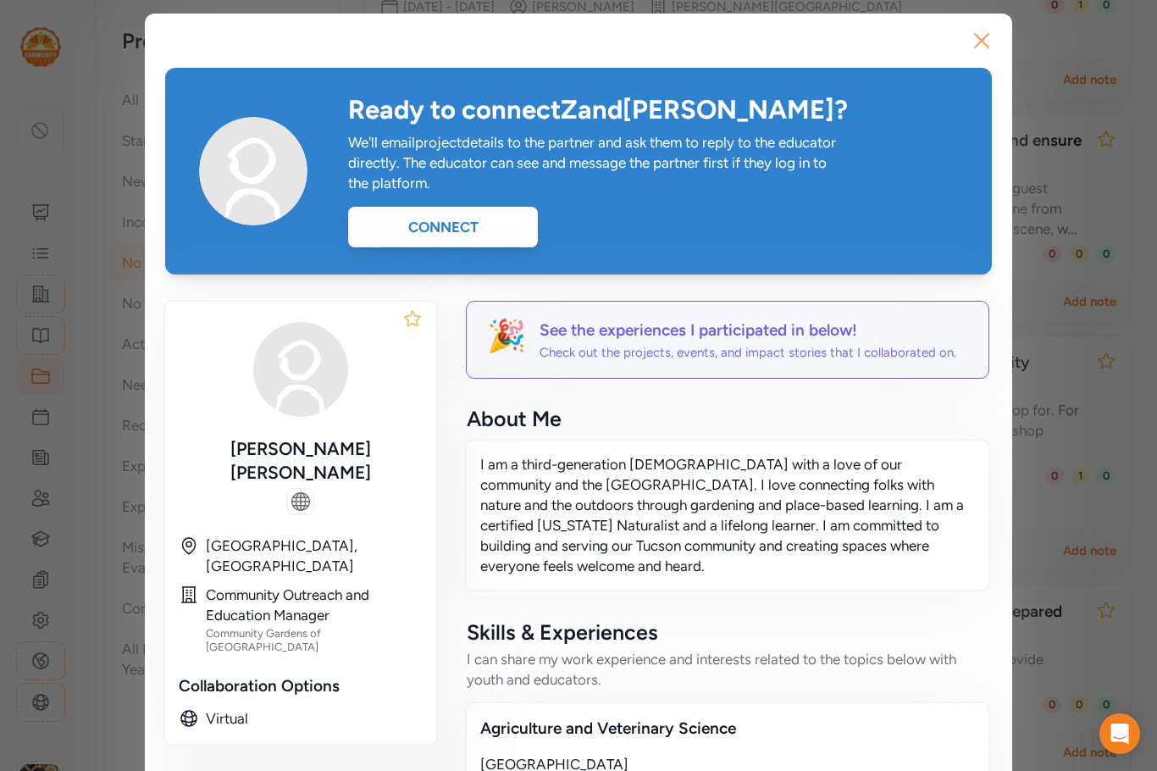
click at [971, 37] on icon "button" at bounding box center [981, 40] width 27 height 27
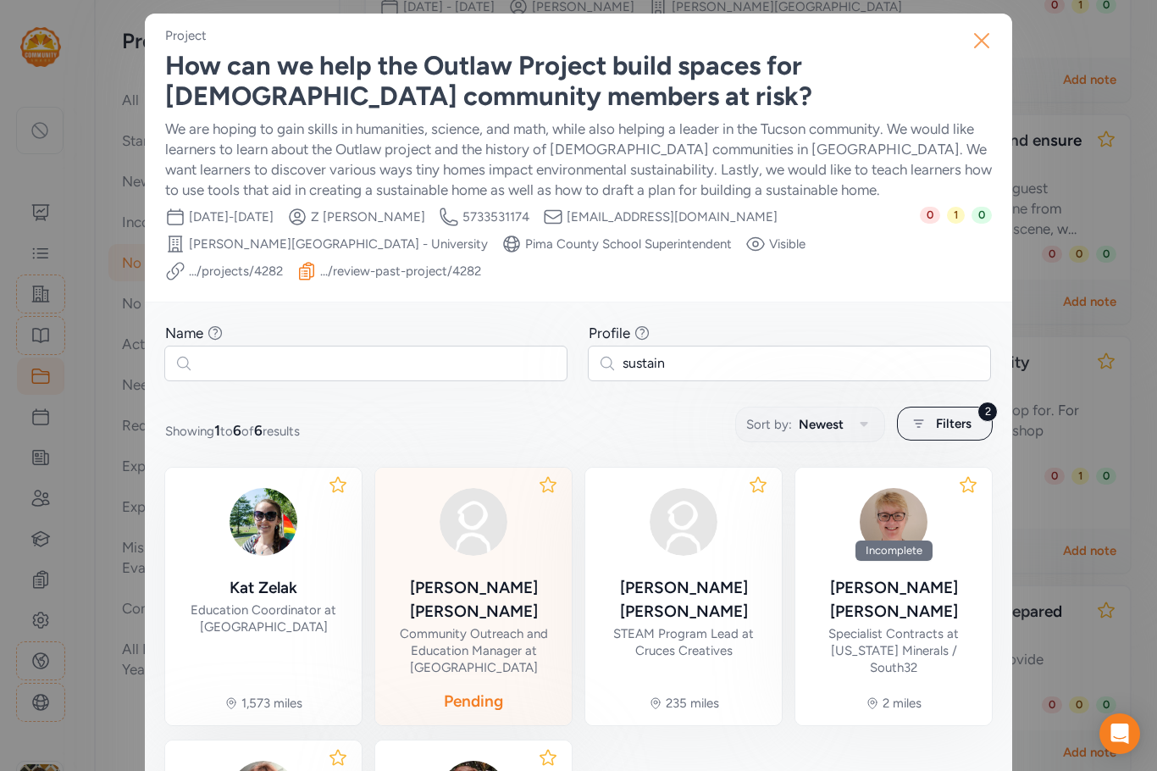
click at [978, 43] on icon "button" at bounding box center [982, 41] width 14 height 14
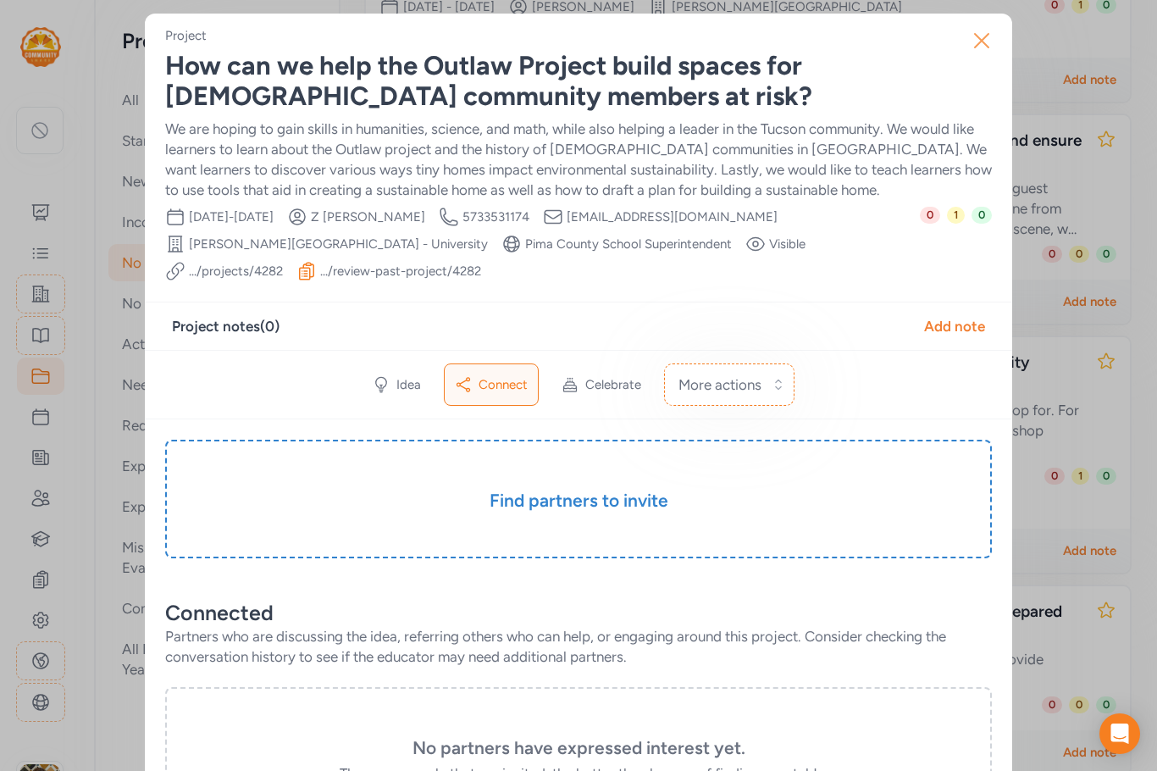
click at [981, 40] on icon "button" at bounding box center [981, 40] width 27 height 27
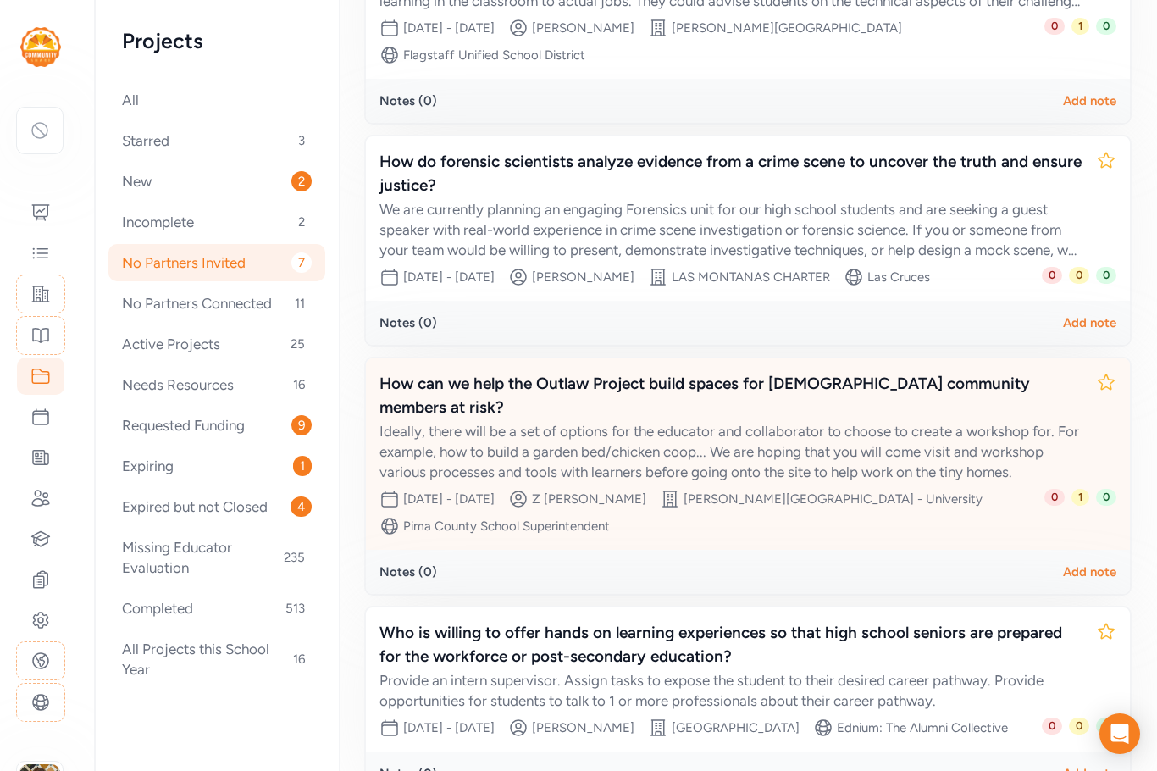
scroll to position [973, 0]
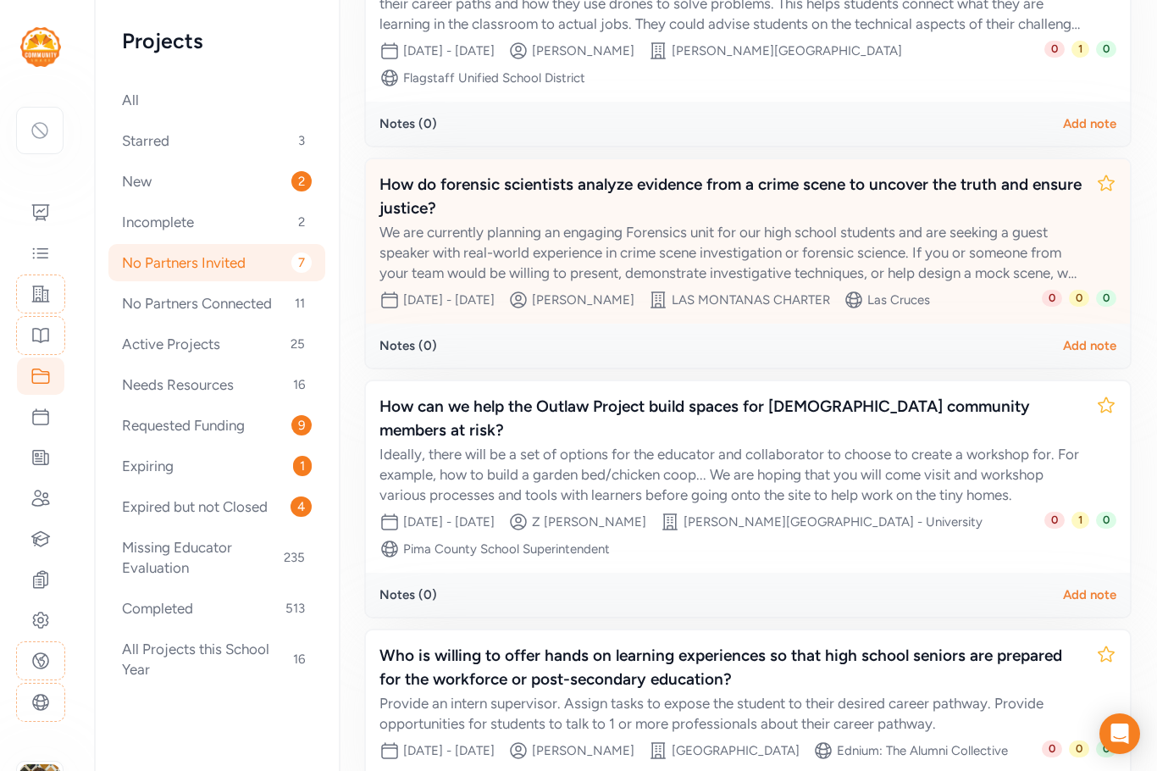
click at [804, 272] on div "We are currently planning an engaging Forensics unit for our high school studen…" at bounding box center [731, 252] width 703 height 61
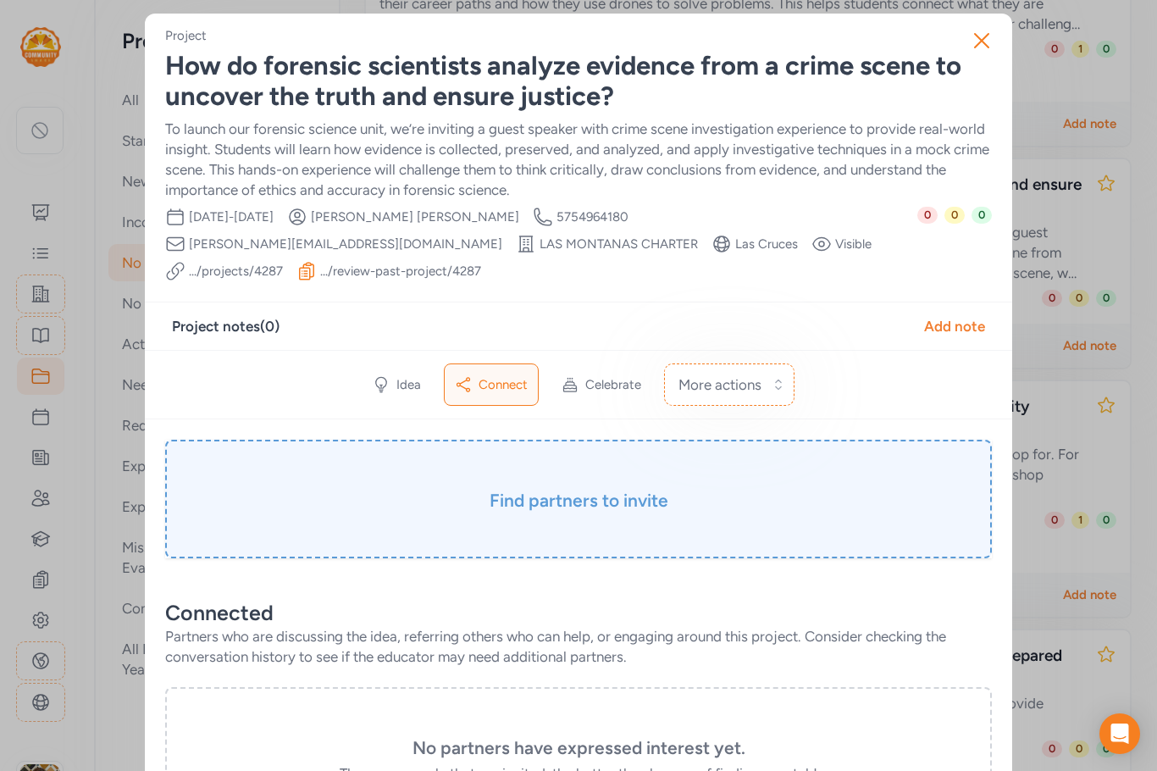
click at [591, 489] on h3 "Find partners to invite" at bounding box center [579, 501] width 742 height 24
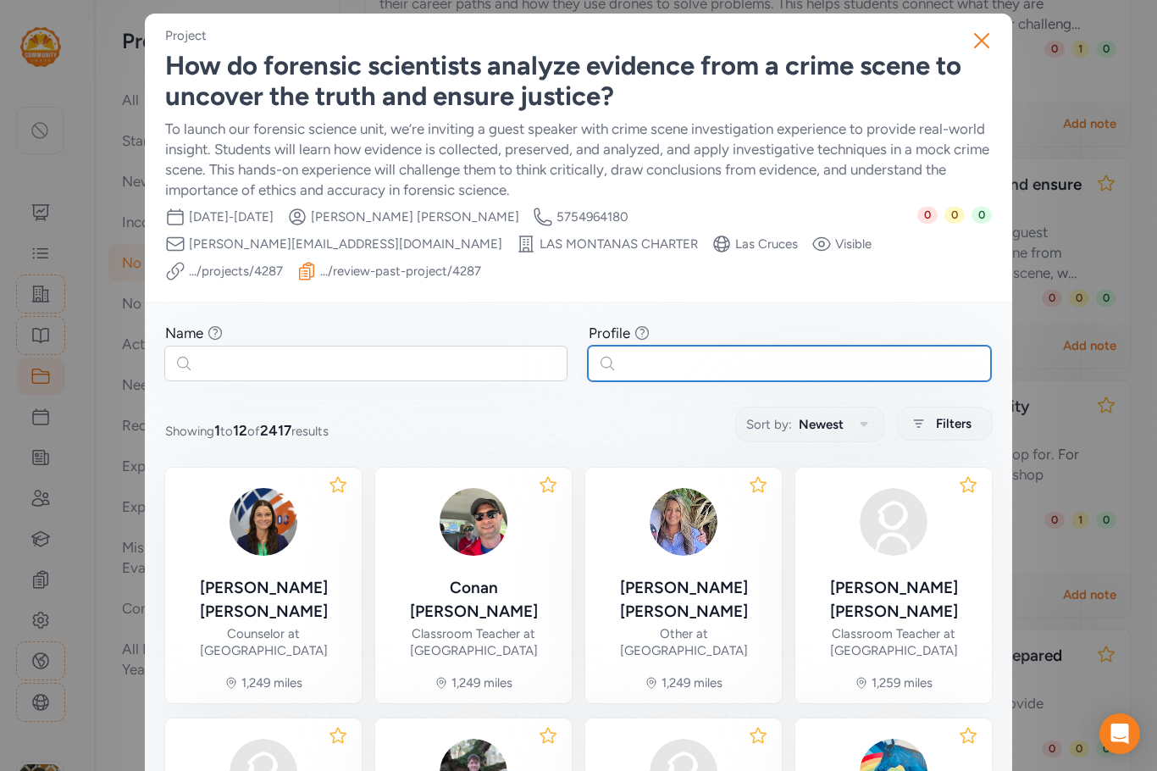
click at [650, 346] on input "text" at bounding box center [789, 364] width 403 height 36
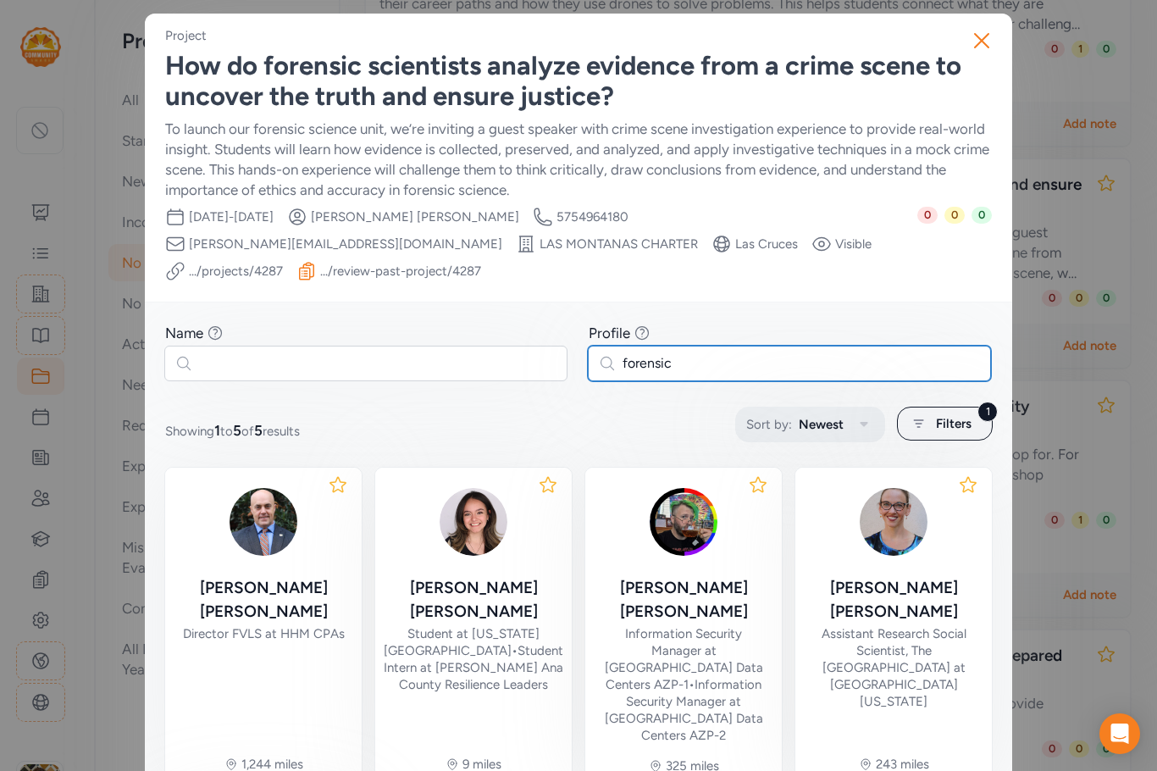
type input "forensic"
click at [818, 414] on span "Newest" at bounding box center [821, 424] width 45 height 20
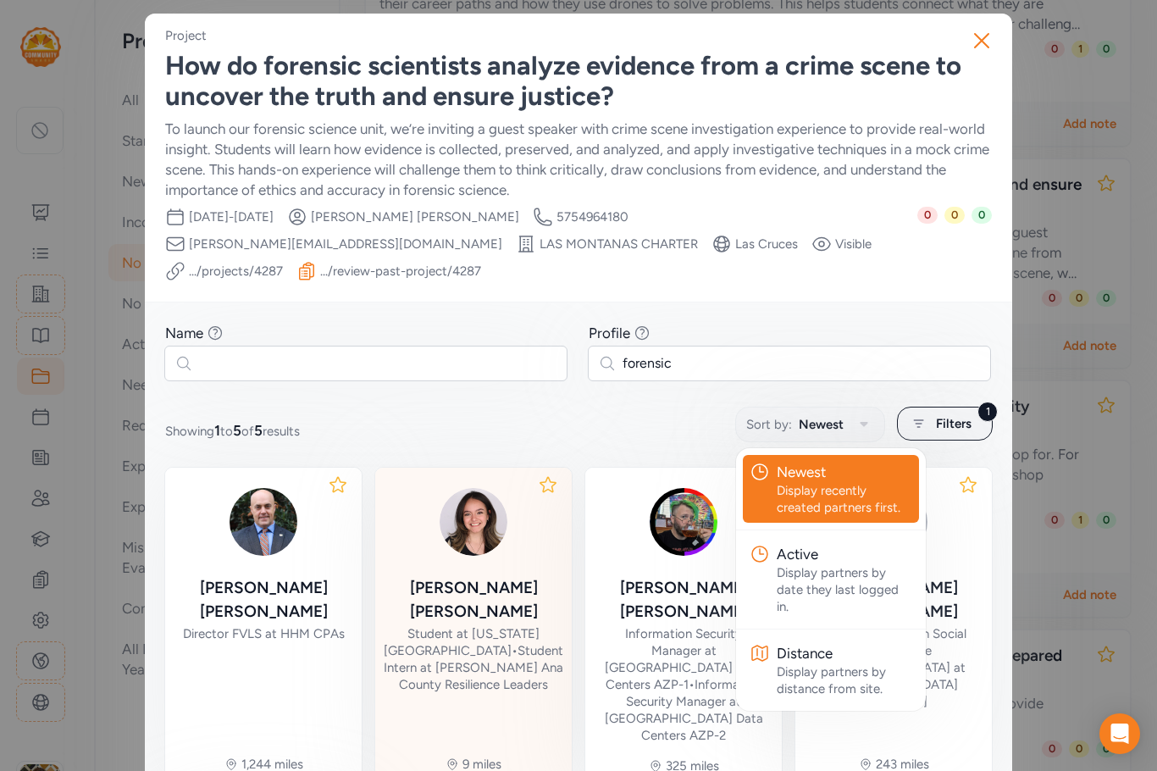
click at [498, 625] on div "Student at [US_STATE][GEOGRAPHIC_DATA] • Student Intern at [PERSON_NAME] Ana Co…" at bounding box center [474, 659] width 180 height 68
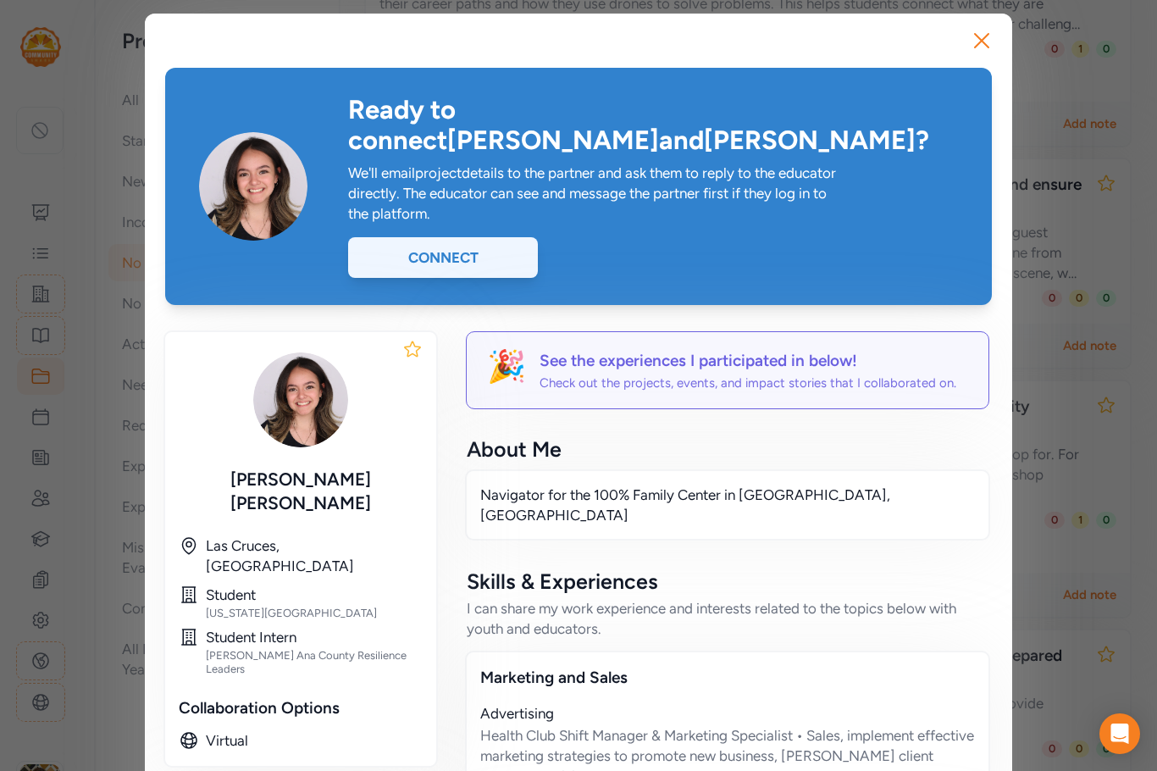
click at [451, 237] on div "Connect" at bounding box center [443, 257] width 190 height 41
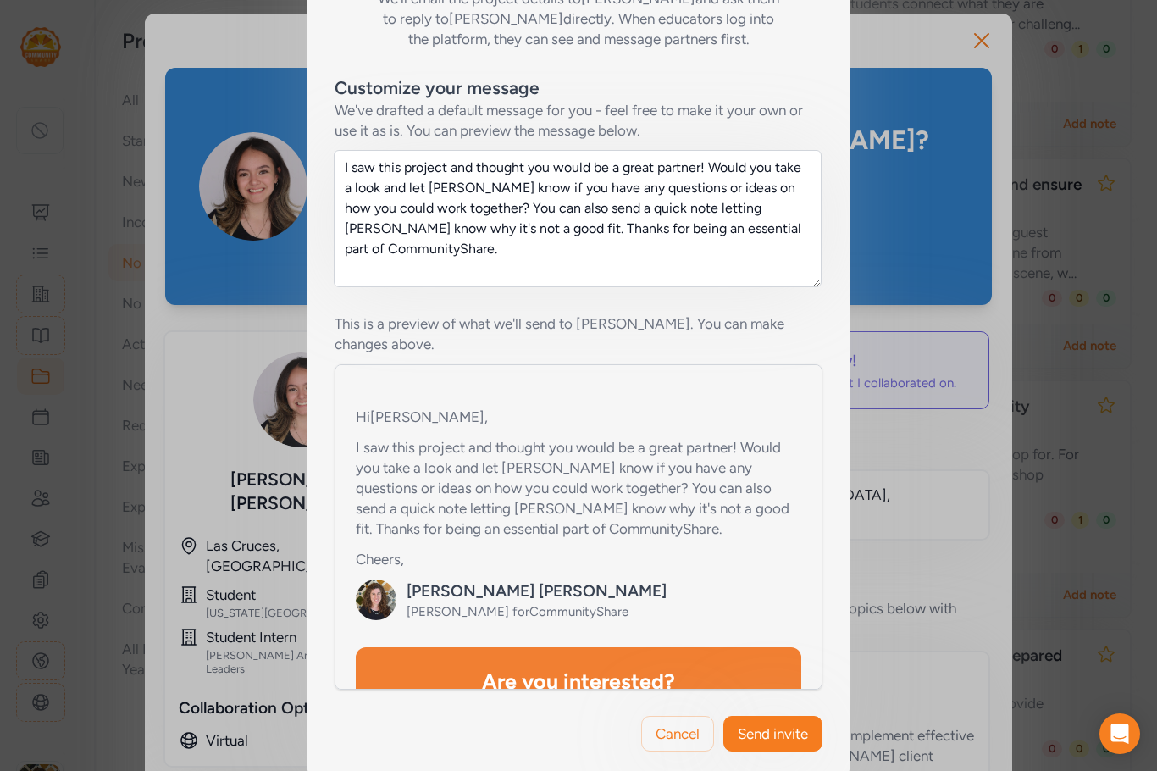
scroll to position [424, 0]
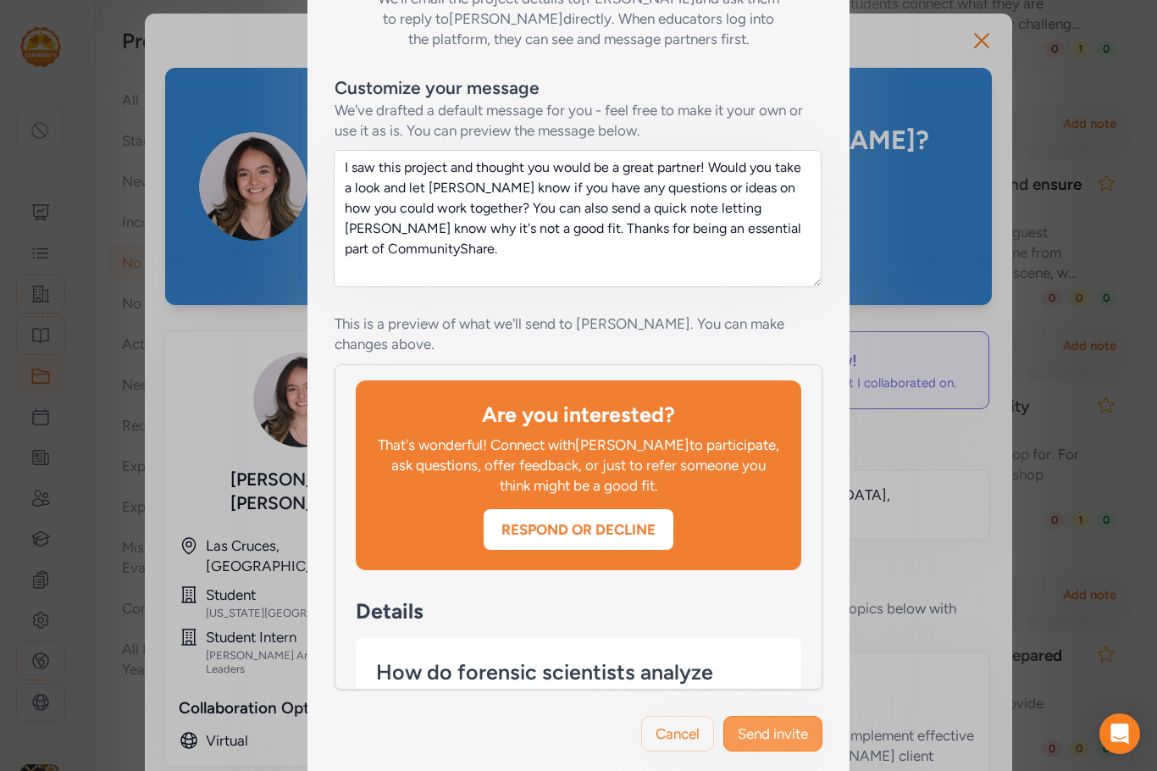
click at [800, 723] on span "Send invite" at bounding box center [773, 733] width 70 height 20
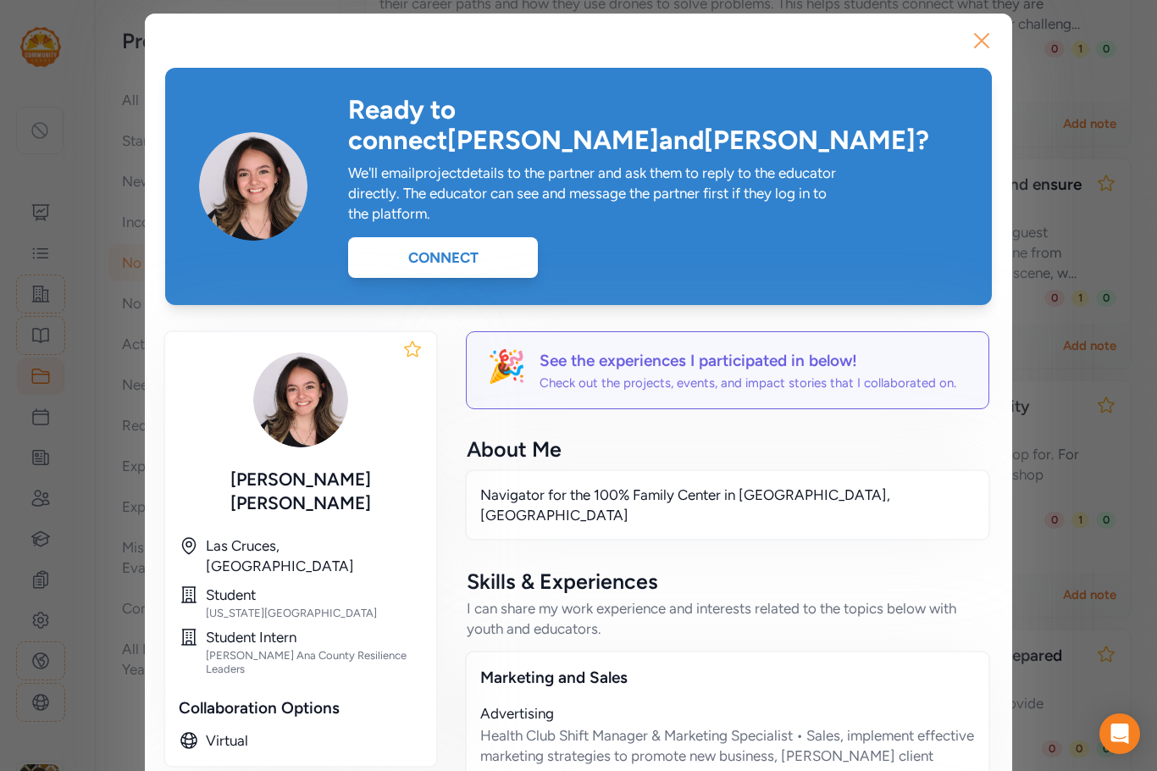
click at [968, 52] on icon "button" at bounding box center [981, 40] width 27 height 27
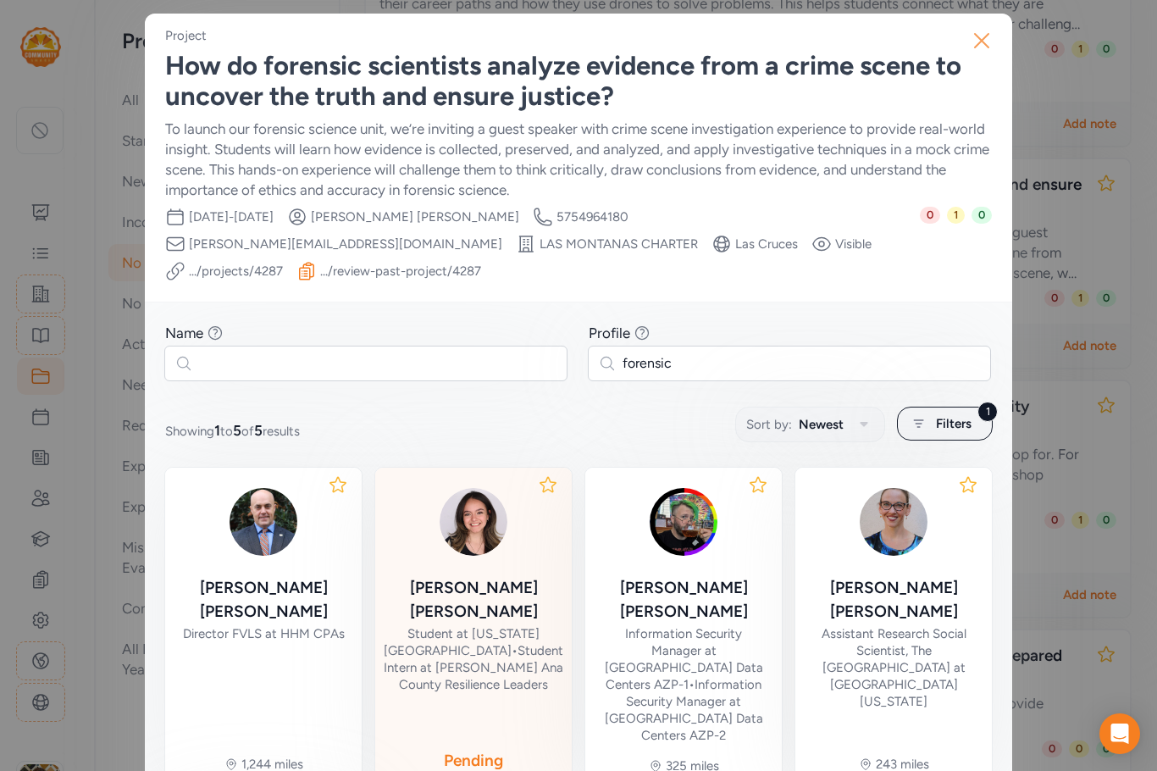
click at [975, 39] on icon "button" at bounding box center [981, 40] width 27 height 27
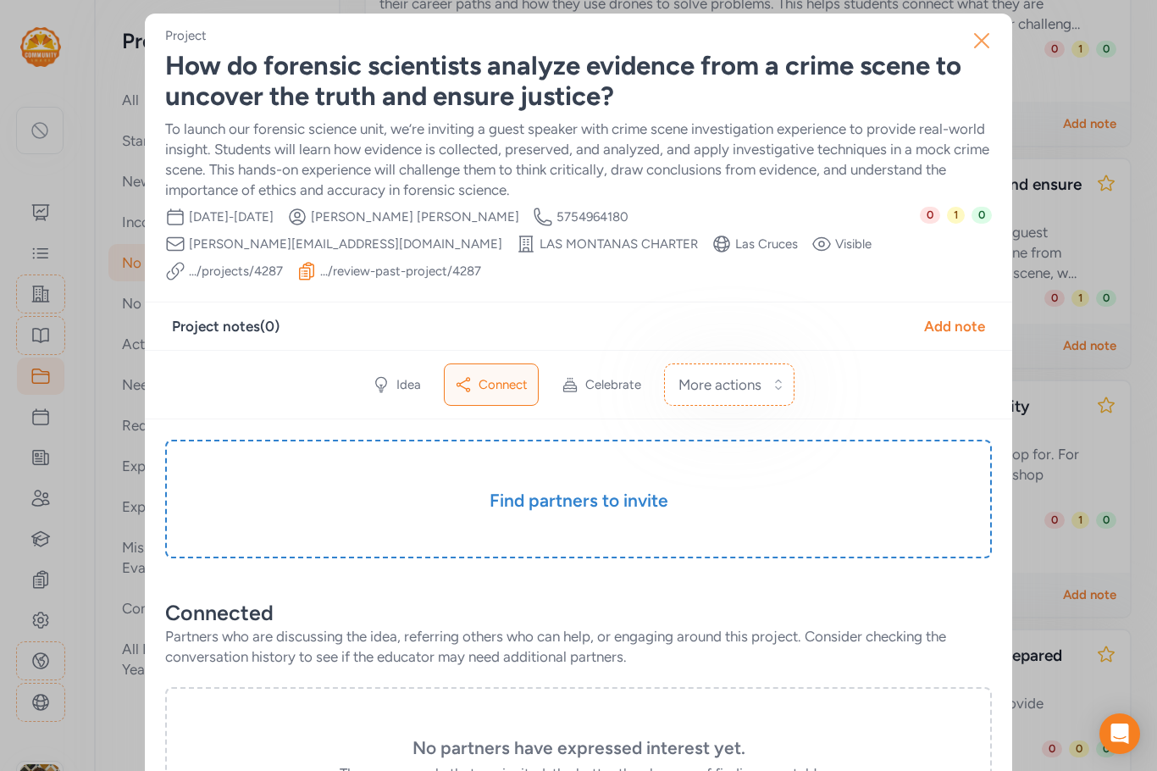
click at [971, 34] on icon "button" at bounding box center [981, 40] width 27 height 27
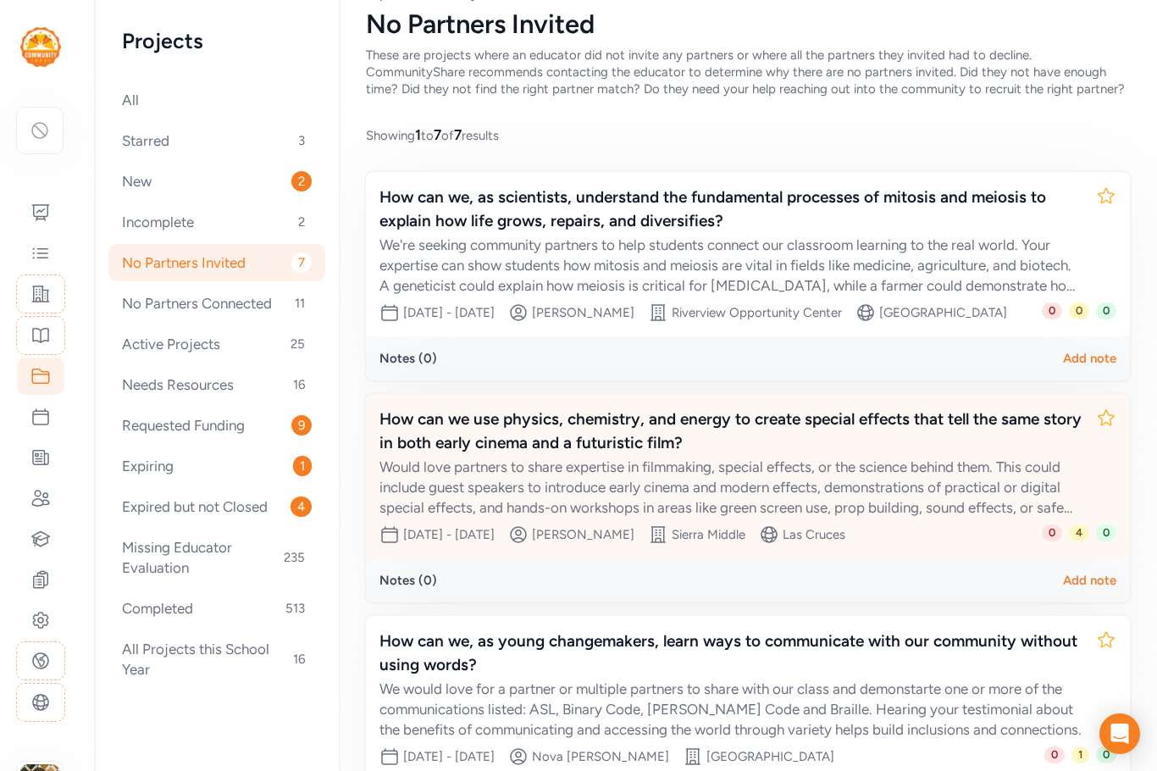
scroll to position [41, 0]
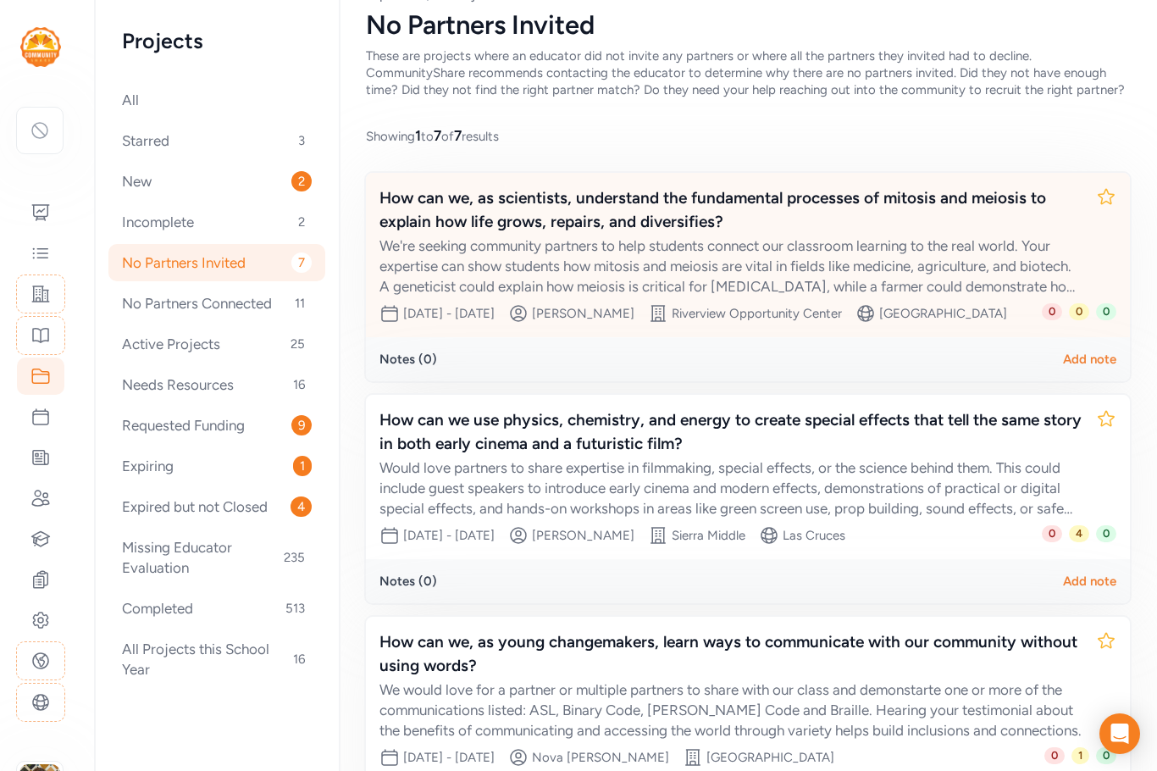
click at [704, 258] on div "We're seeking community partners to help students connect our classroom learnin…" at bounding box center [731, 266] width 703 height 61
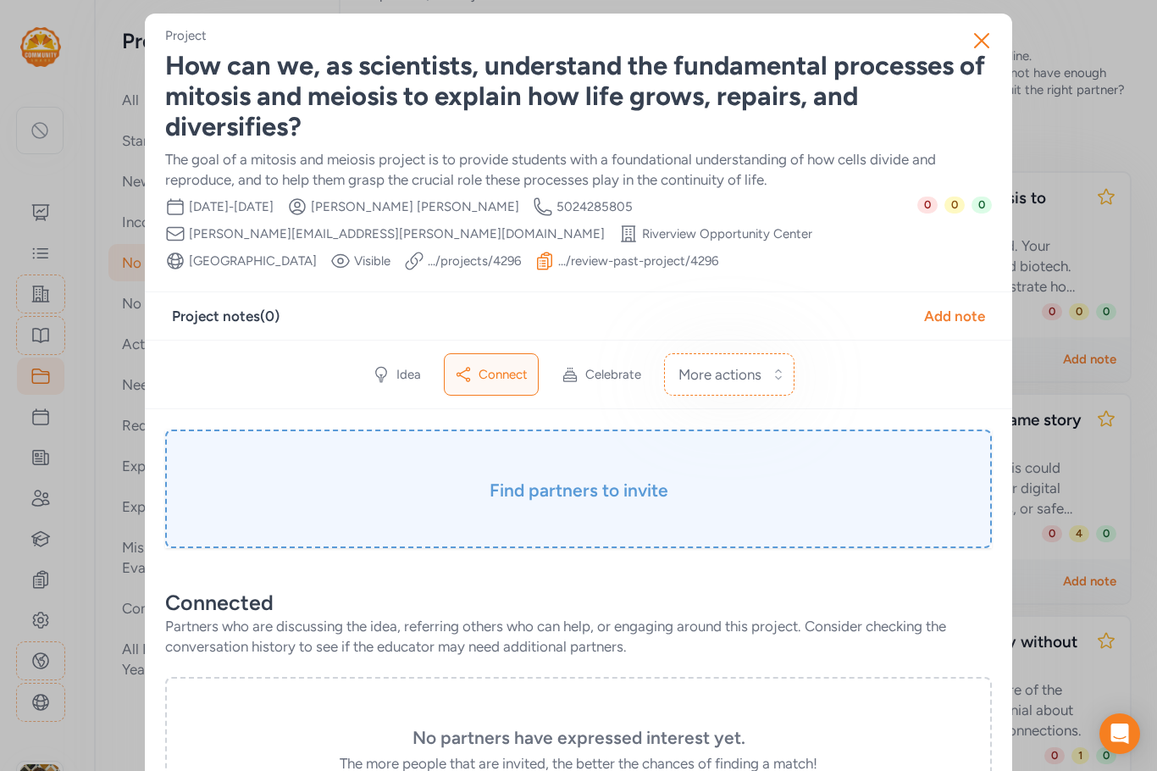
click at [582, 498] on h3 "Find partners to invite" at bounding box center [579, 491] width 742 height 24
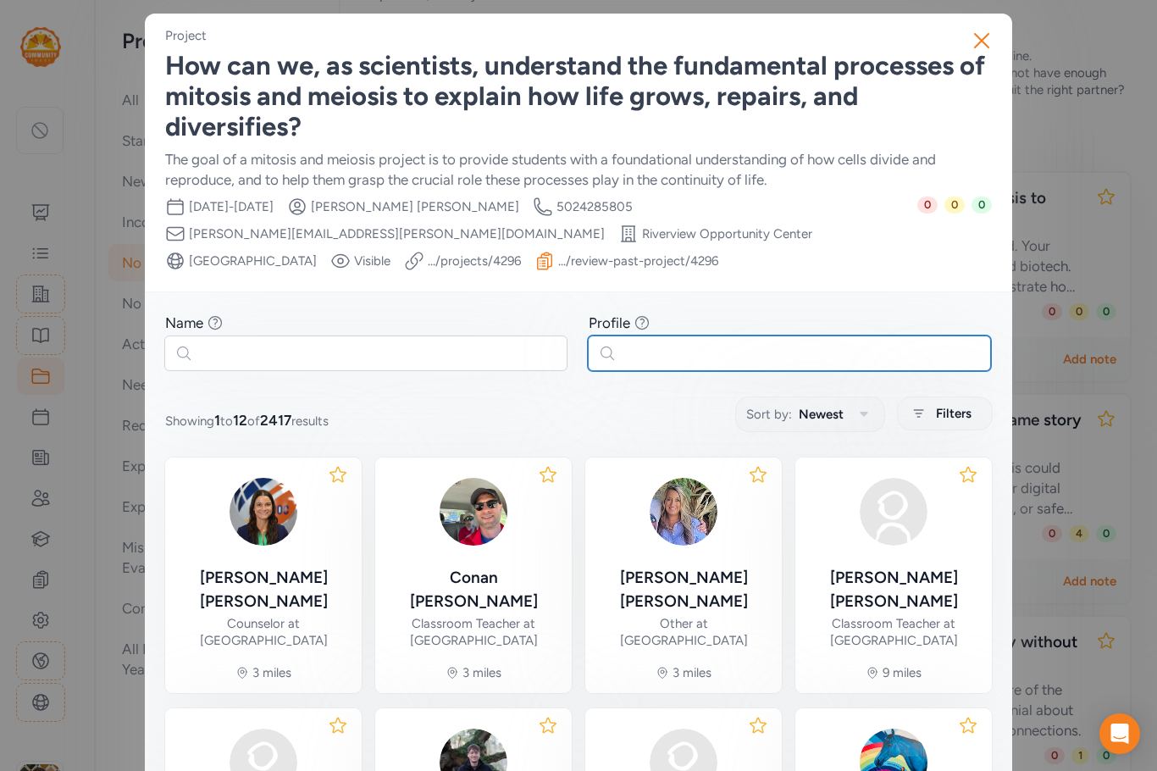
click at [655, 349] on input "text" at bounding box center [789, 353] width 403 height 36
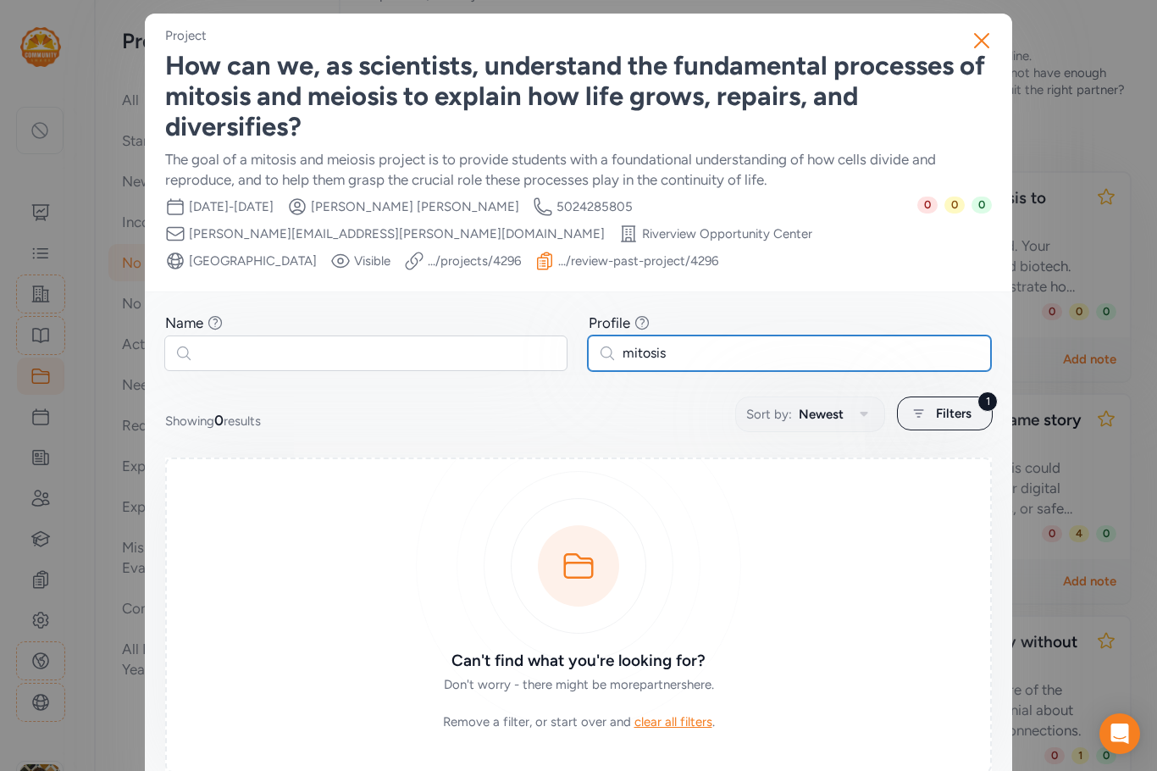
drag, startPoint x: 673, startPoint y: 359, endPoint x: 567, endPoint y: 358, distance: 106.8
click at [567, 358] on div "Name Find partners whose first or last name matches any of the words you enter.…" at bounding box center [578, 342] width 827 height 58
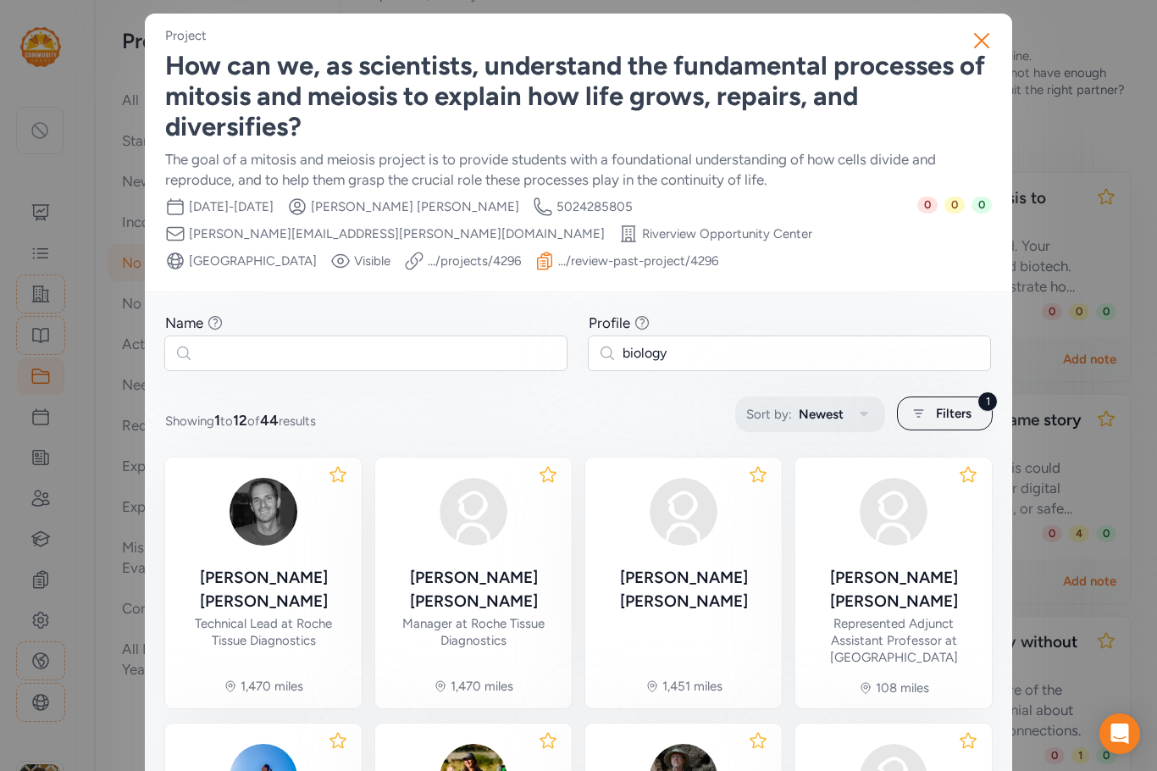
click at [828, 418] on span "Newest" at bounding box center [821, 414] width 45 height 20
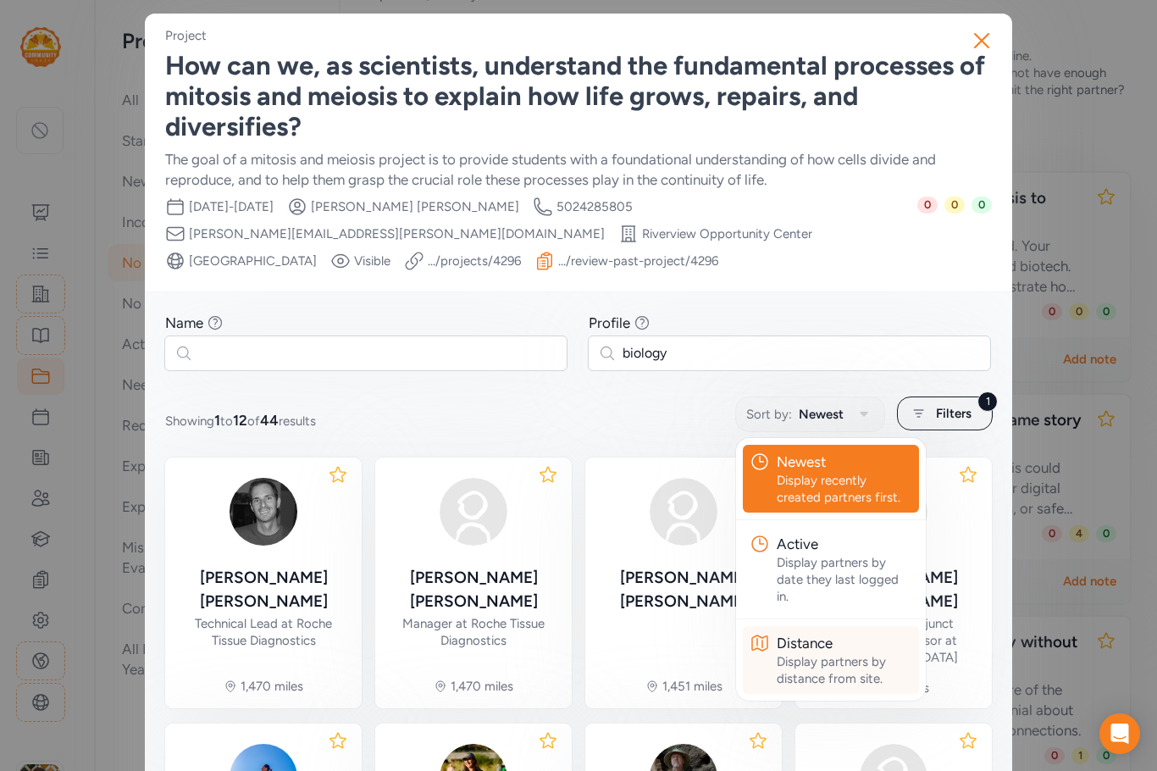
click at [805, 645] on div "Distance" at bounding box center [845, 643] width 136 height 20
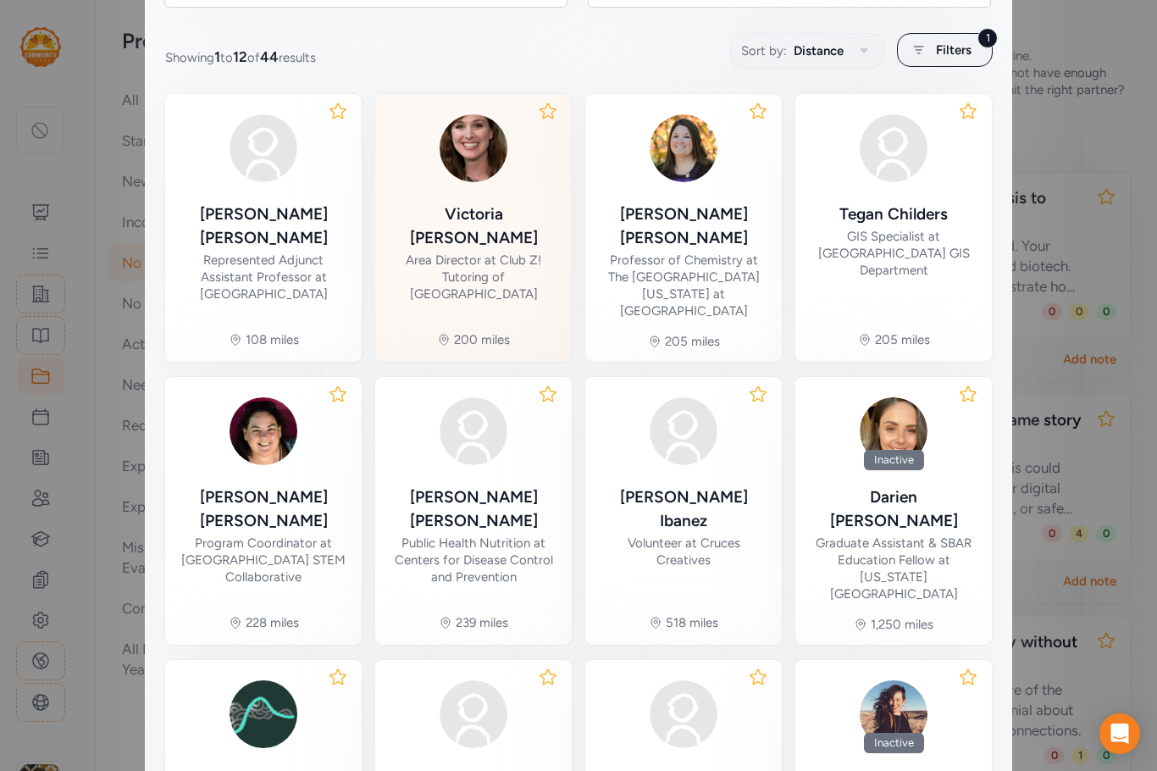
scroll to position [132, 0]
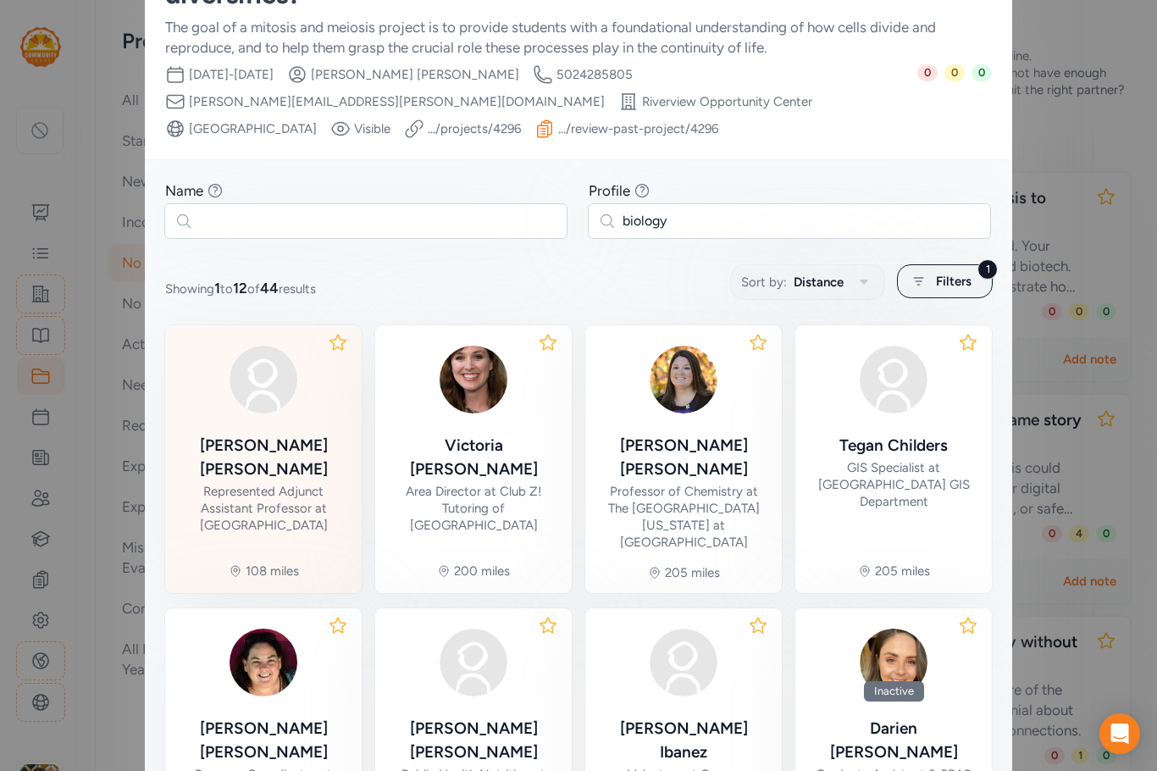
click at [252, 441] on div "[PERSON_NAME]" at bounding box center [263, 457] width 169 height 47
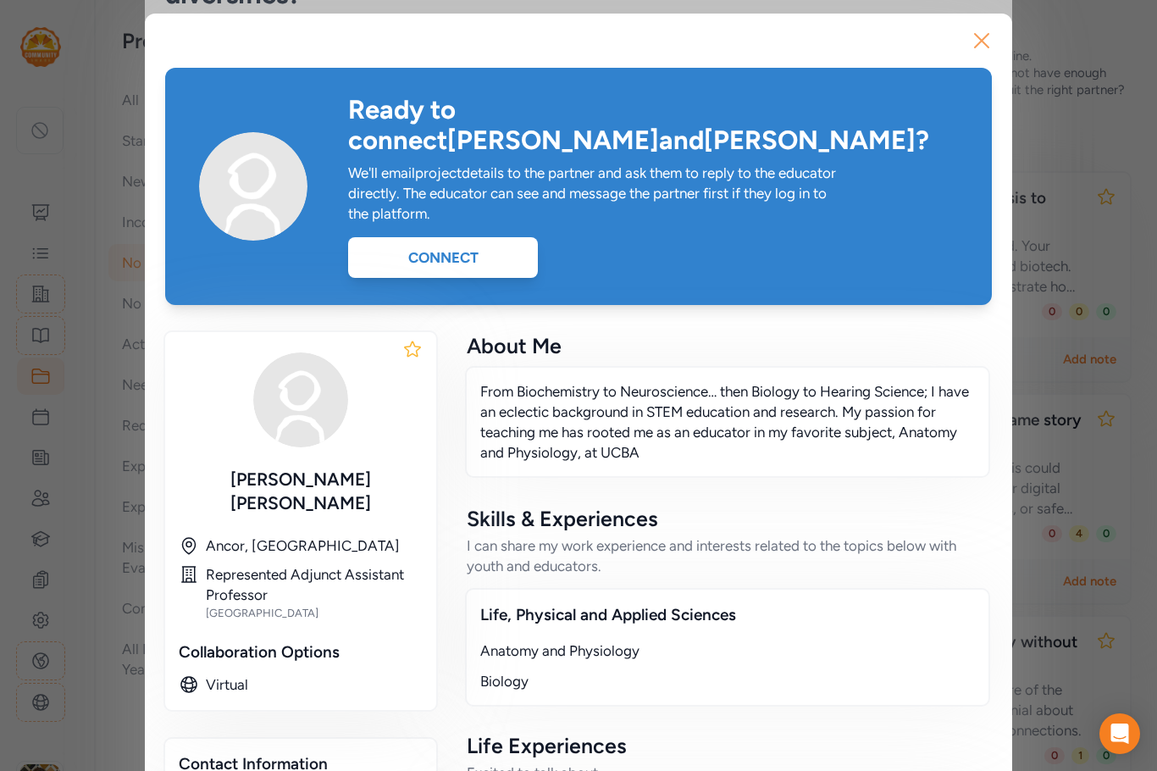
click at [969, 36] on icon "button" at bounding box center [981, 40] width 27 height 27
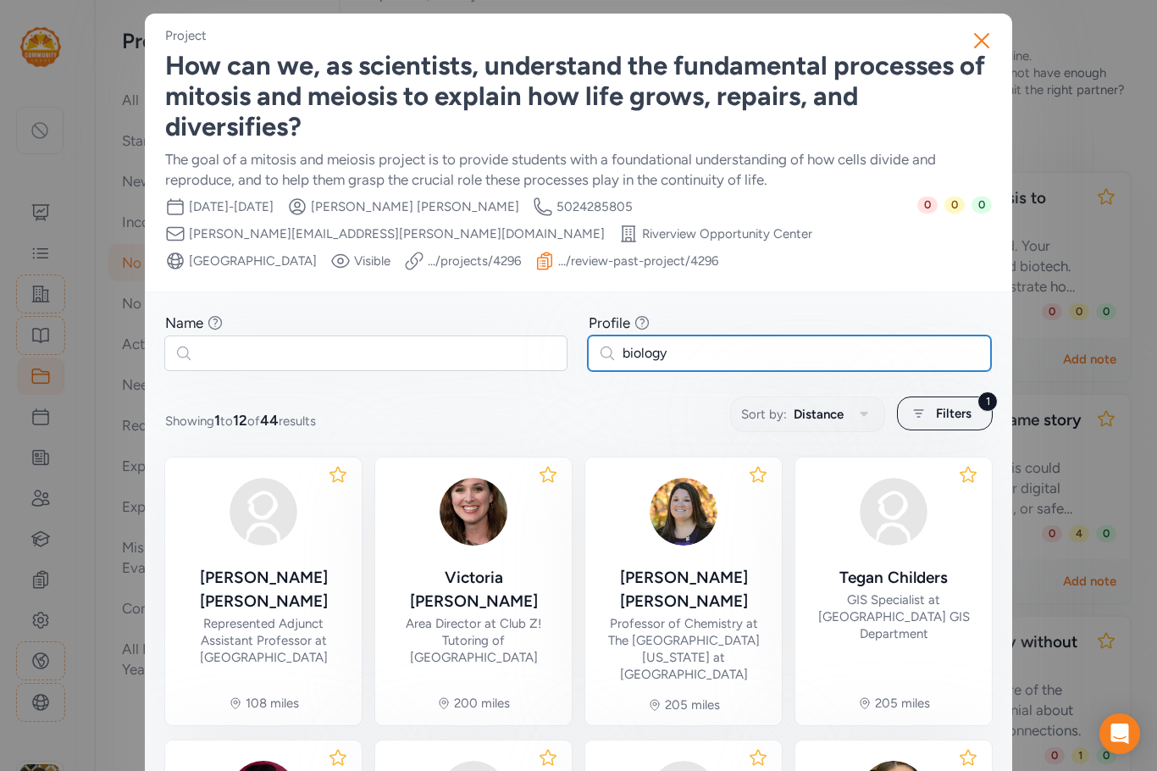
drag, startPoint x: 668, startPoint y: 357, endPoint x: 504, endPoint y: 356, distance: 164.4
click at [504, 356] on div "Name Find partners whose first or last name matches any of the words you enter.…" at bounding box center [578, 342] width 827 height 58
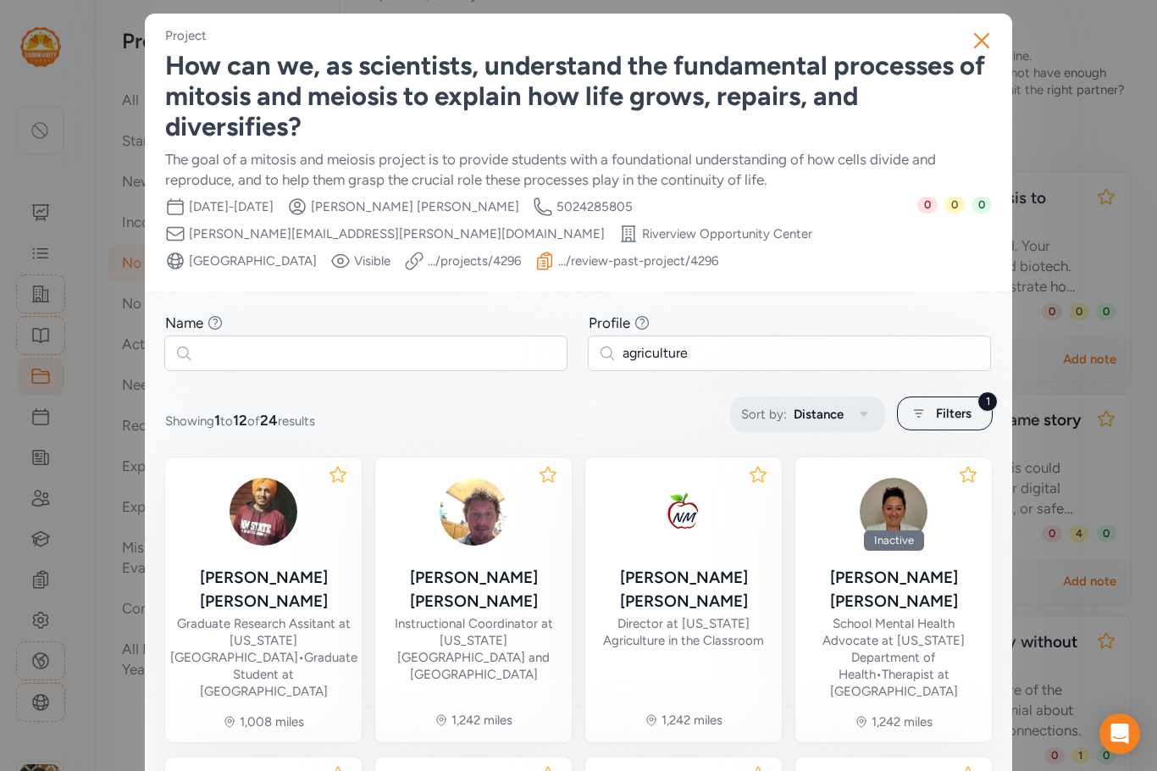
click at [827, 414] on span "Distance" at bounding box center [819, 414] width 50 height 20
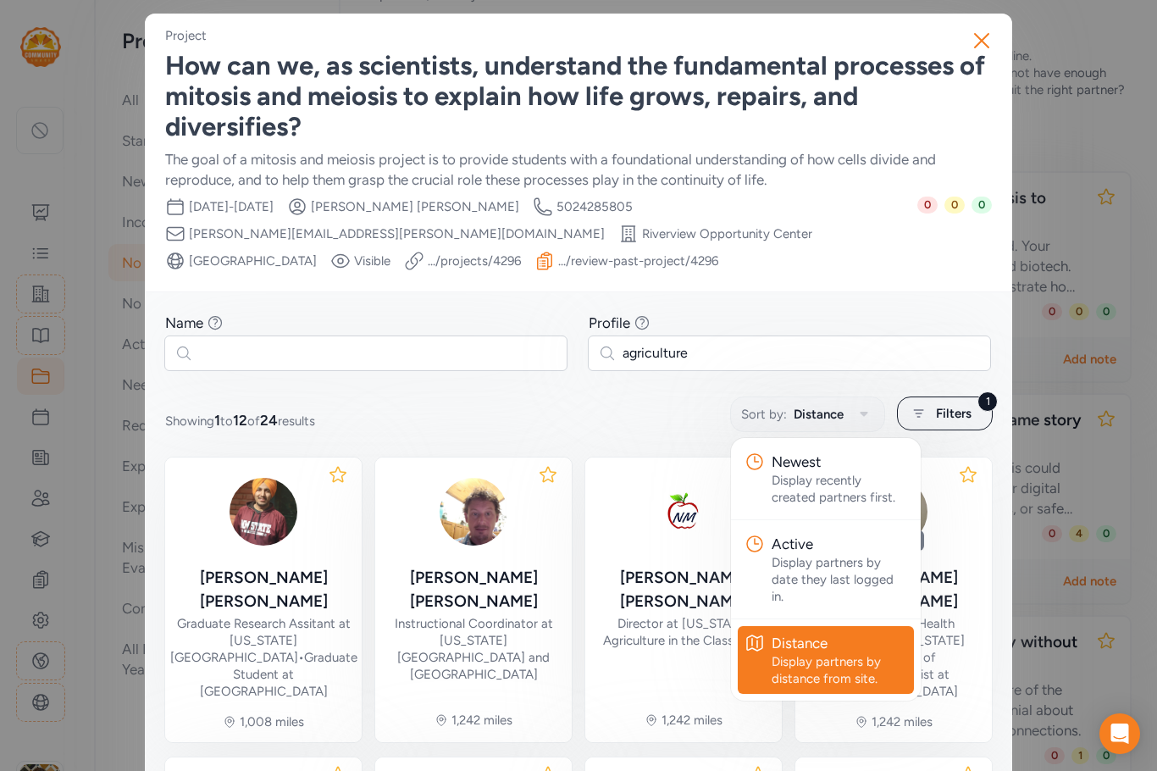
click at [785, 649] on div "Distance" at bounding box center [840, 643] width 136 height 20
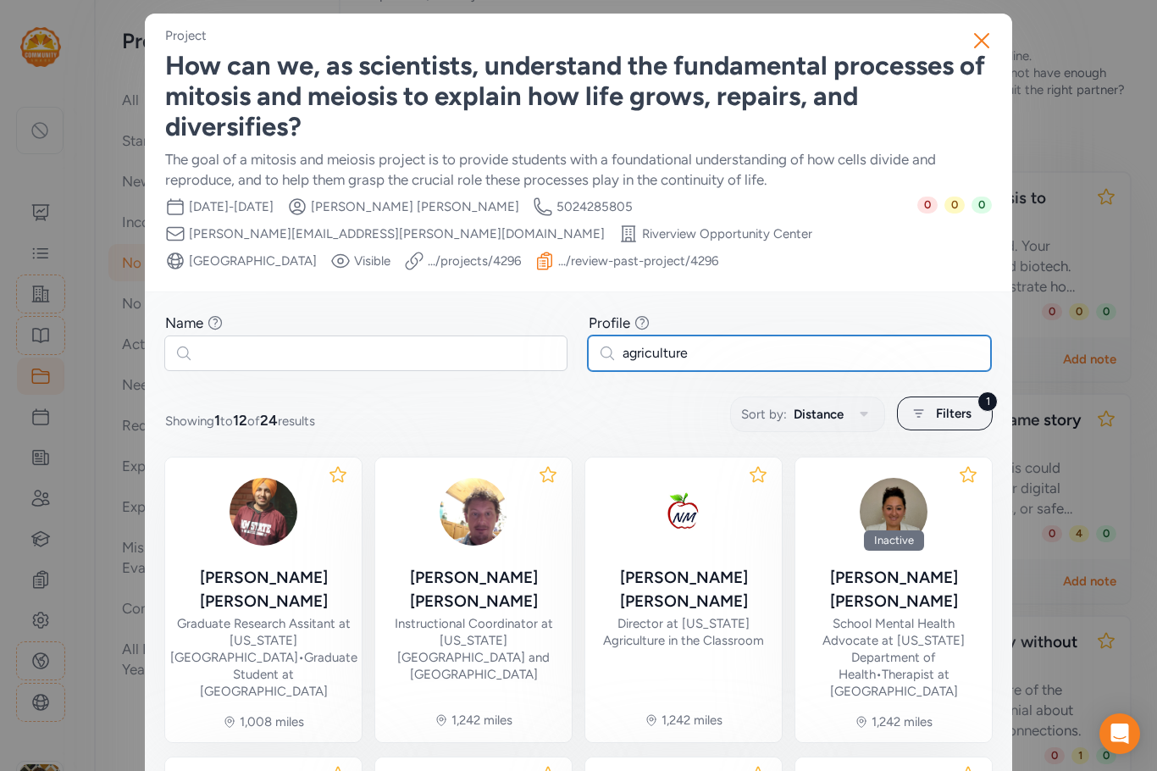
drag, startPoint x: 727, startPoint y: 348, endPoint x: 590, endPoint y: 350, distance: 137.3
click at [590, 350] on input "agriculture" at bounding box center [789, 353] width 403 height 36
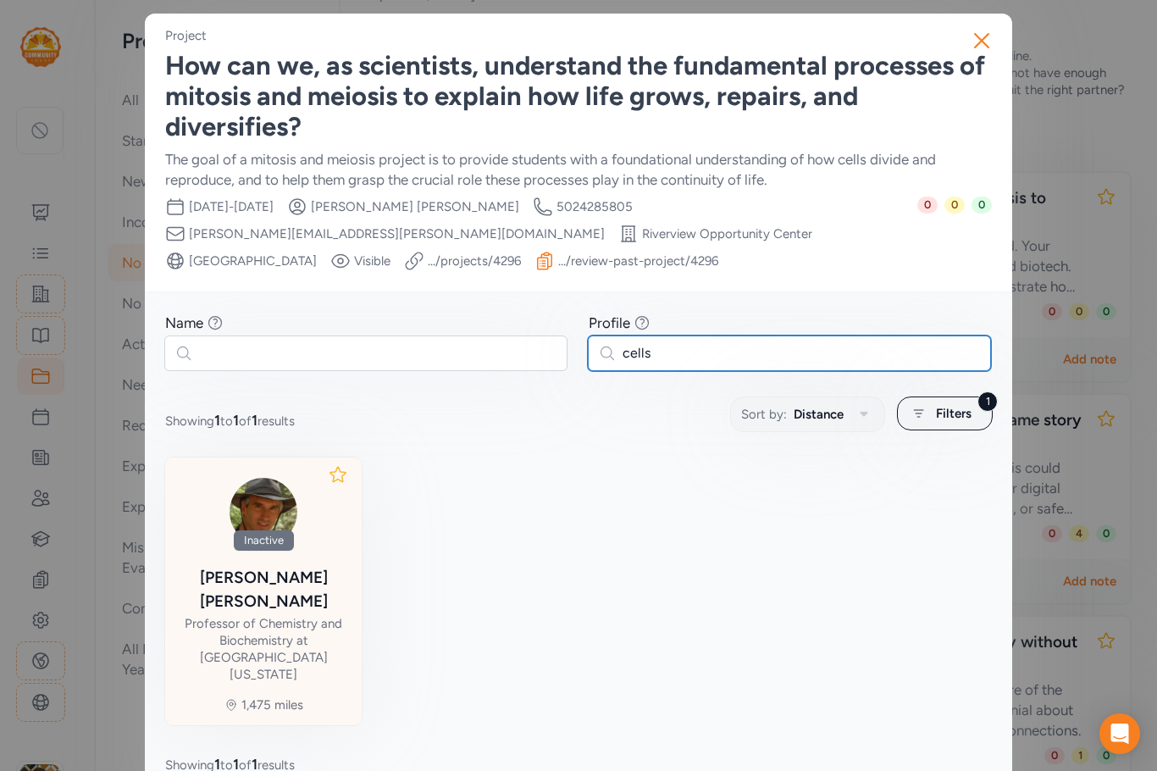
type input "cells"
click at [321, 562] on div "Inactive [PERSON_NAME] Professor of Chemistry and Biochemistry at [GEOGRAPHIC_D…" at bounding box center [263, 577] width 169 height 212
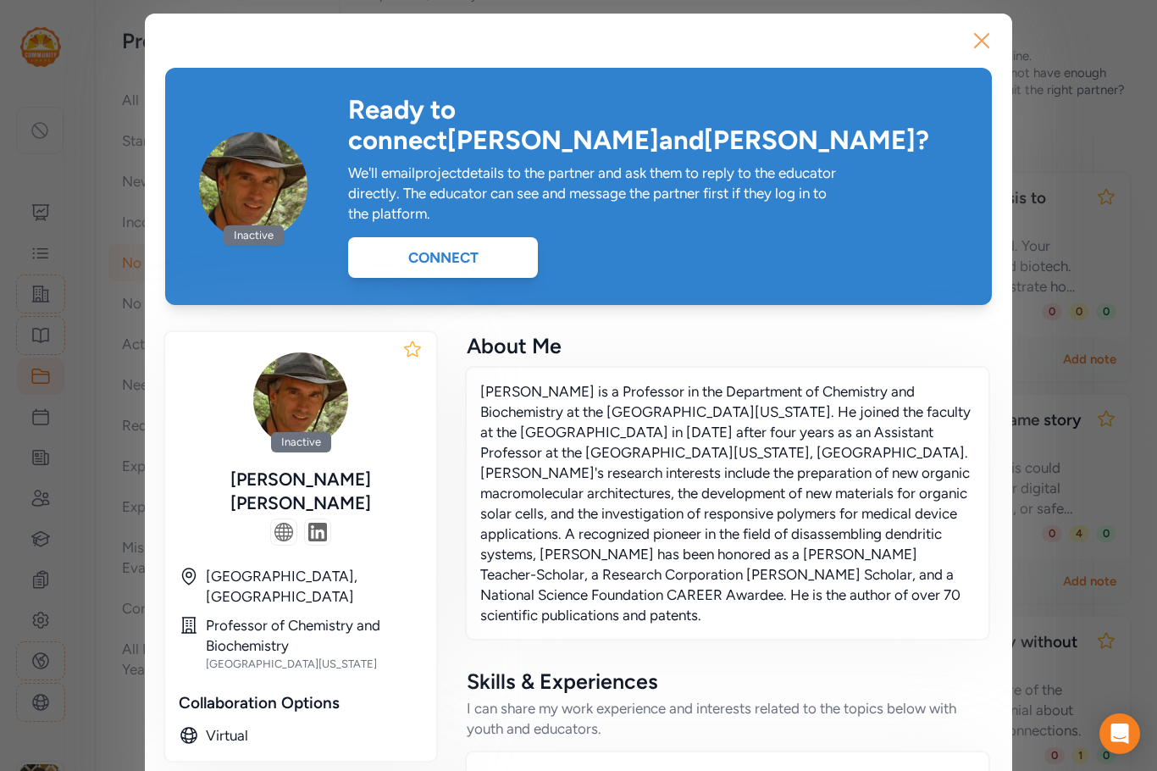
click at [975, 39] on icon "button" at bounding box center [982, 41] width 14 height 14
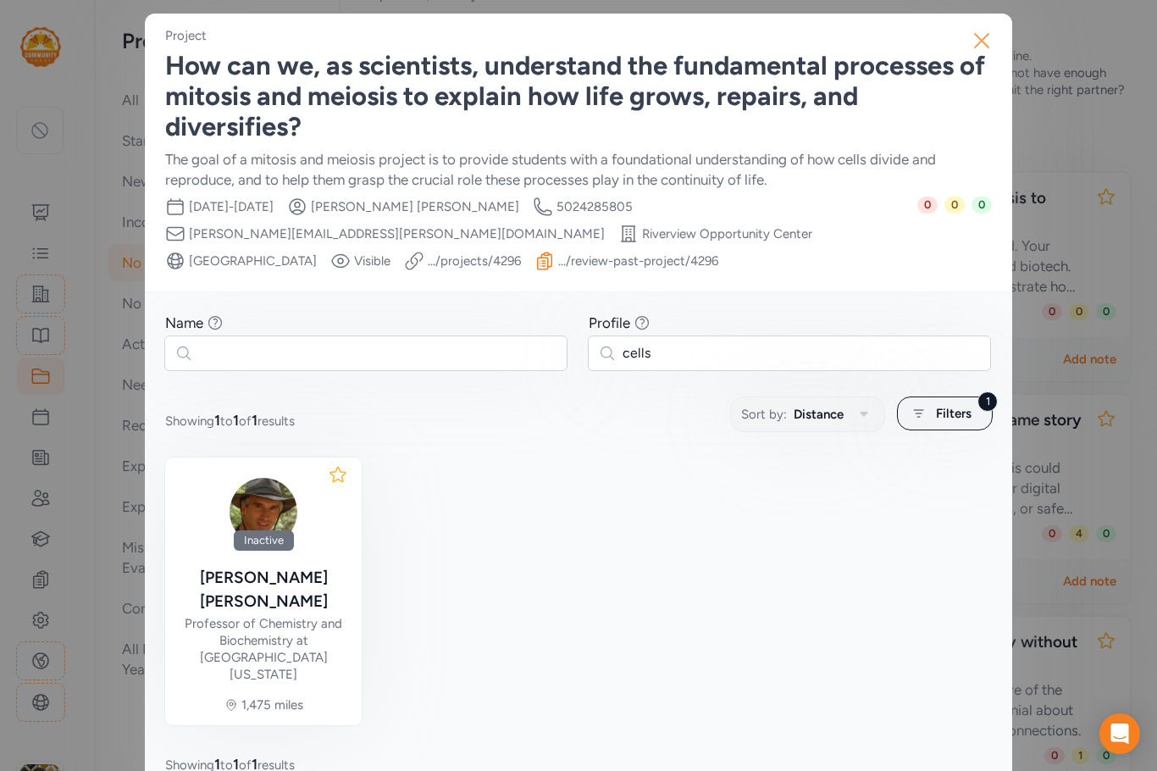
click at [984, 36] on icon "button" at bounding box center [981, 40] width 27 height 27
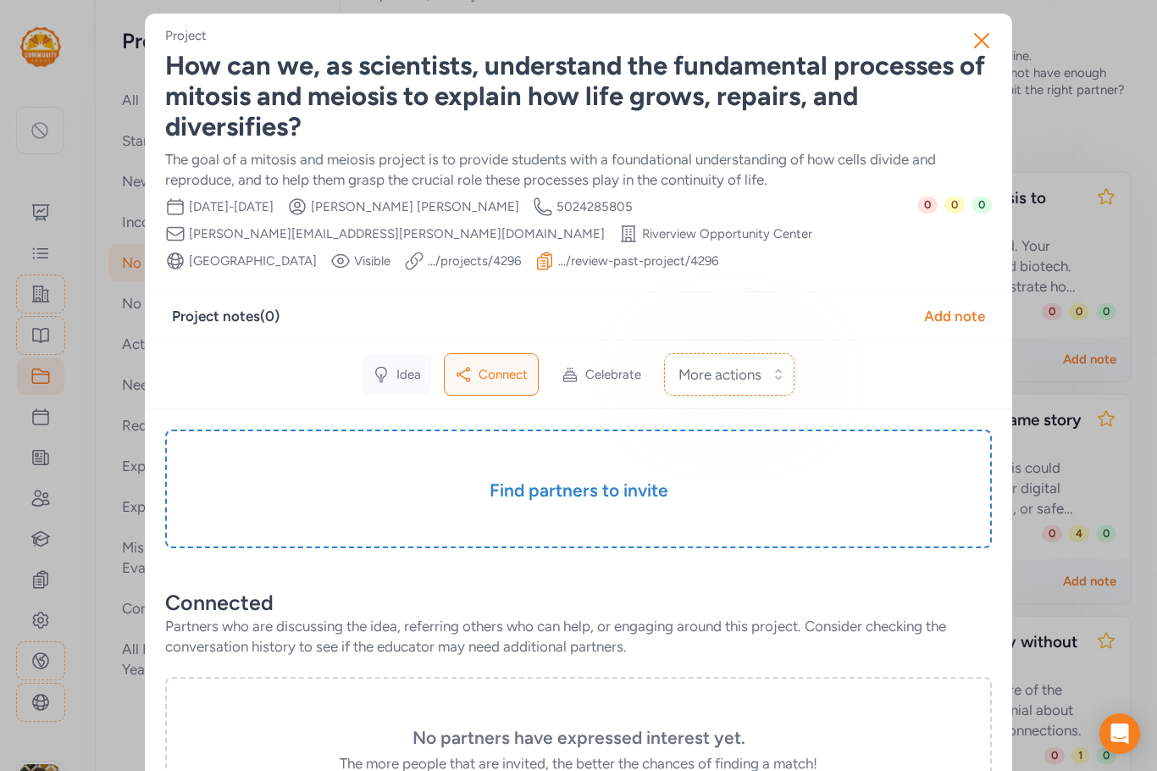
click at [385, 373] on div "Idea" at bounding box center [397, 374] width 69 height 41
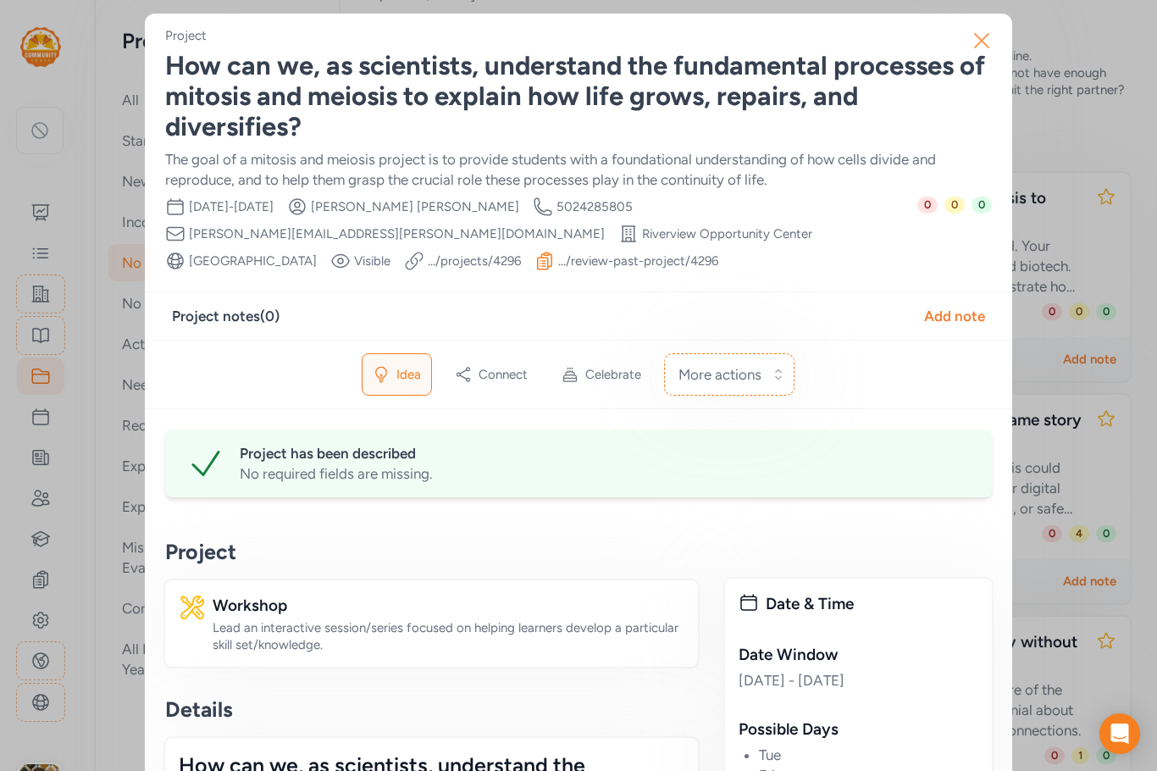
click at [977, 35] on icon "button" at bounding box center [981, 40] width 27 height 27
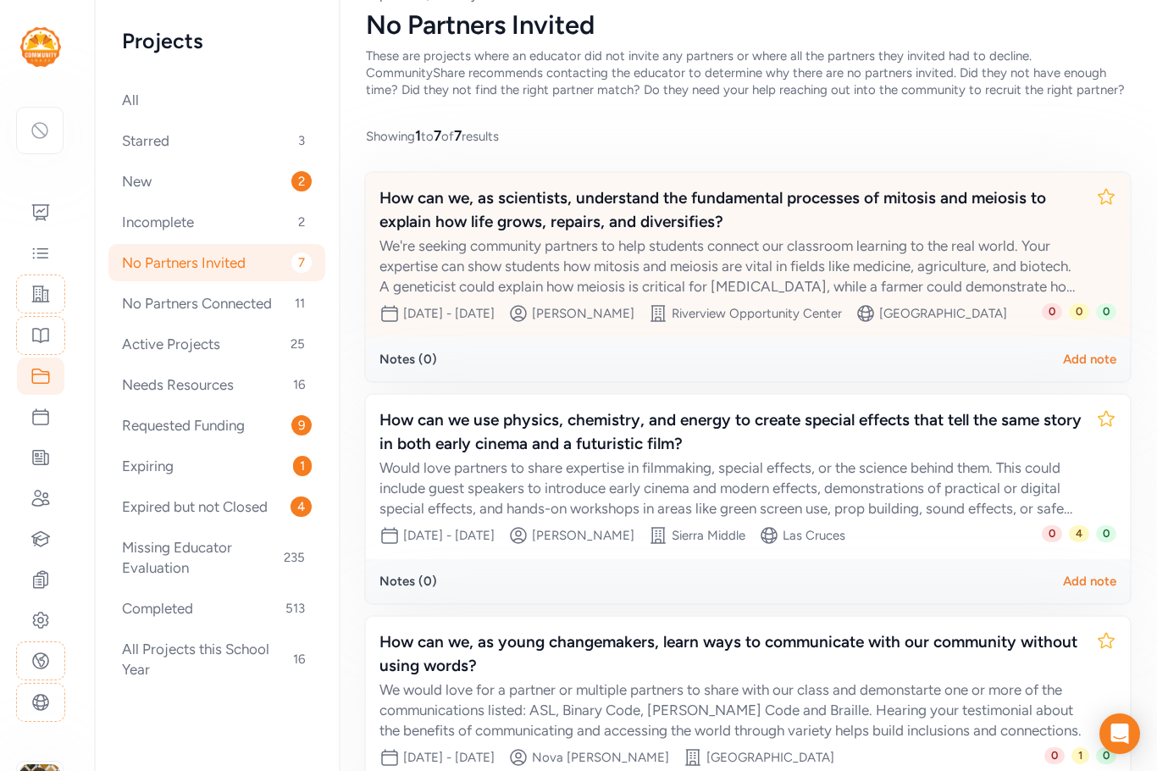
click at [582, 297] on div "We're seeking community partners to help students connect our classroom learnin…" at bounding box center [731, 266] width 703 height 61
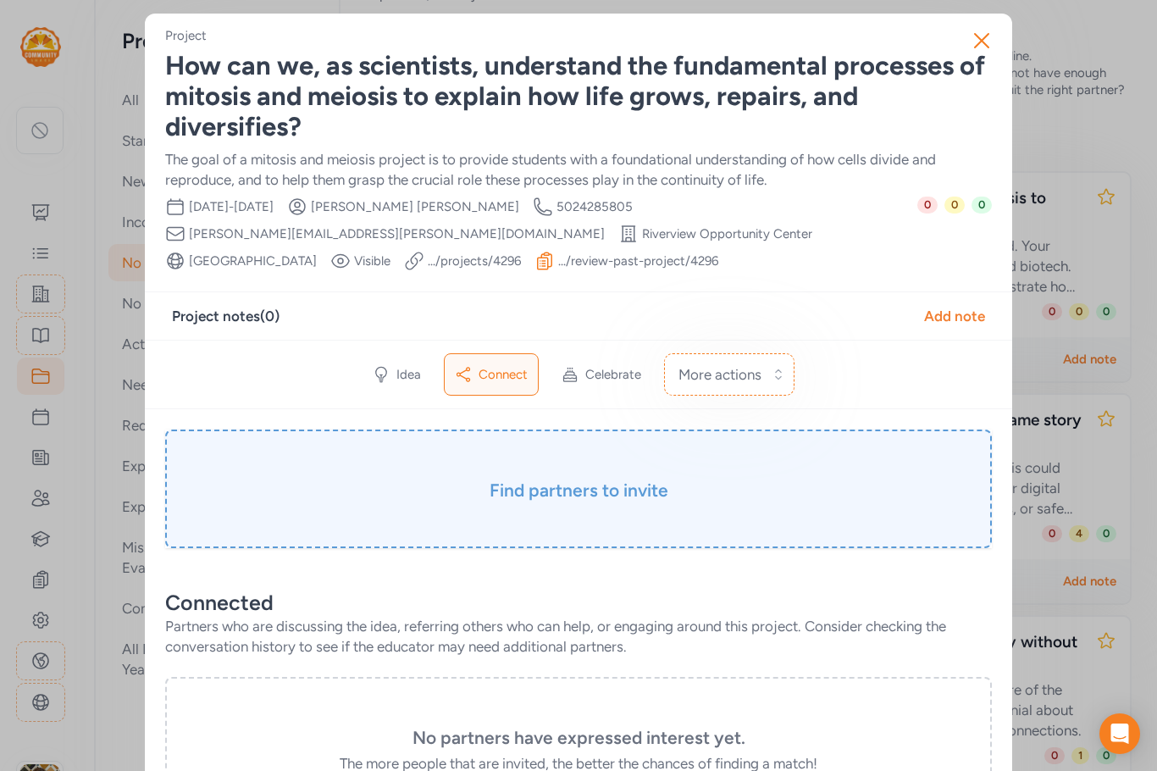
click at [649, 482] on h3 "Find partners to invite" at bounding box center [579, 491] width 742 height 24
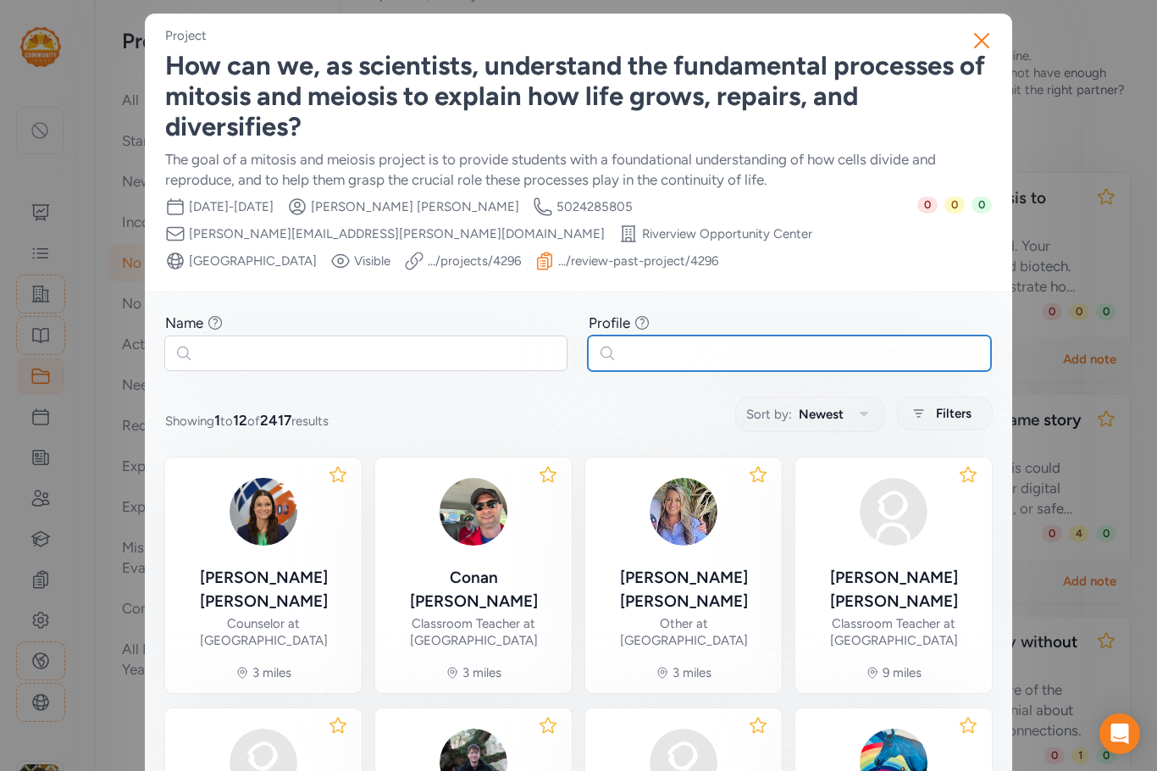
click at [641, 360] on input "text" at bounding box center [789, 353] width 403 height 36
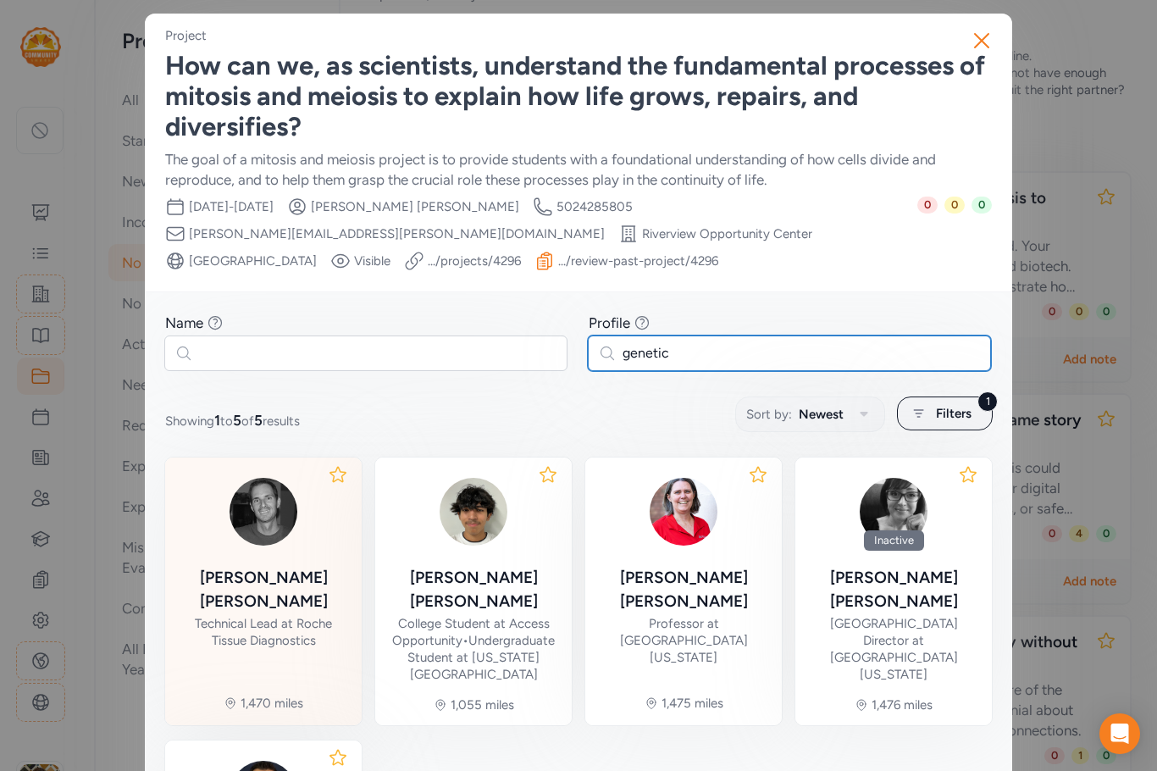
type input "genetic"
click at [330, 578] on div "[PERSON_NAME] Technical Lead at Roche Tissue Diagnostics" at bounding box center [263, 607] width 169 height 83
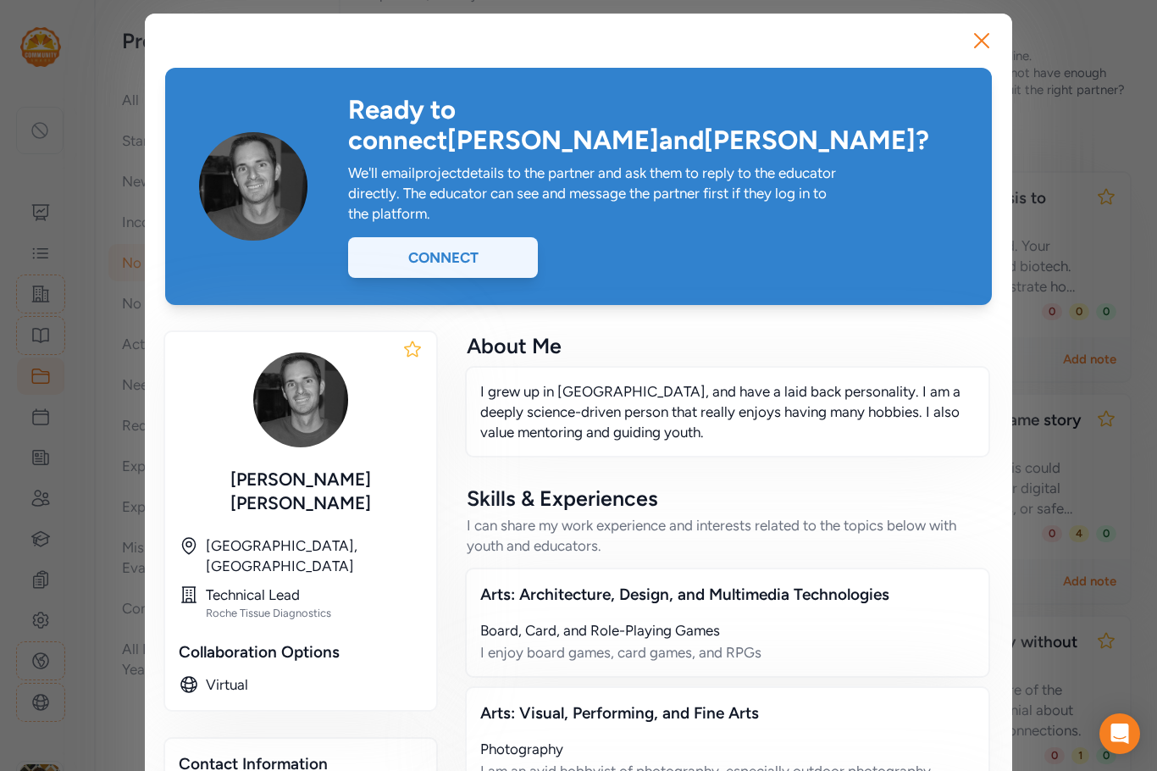
click at [438, 237] on div "Connect" at bounding box center [443, 257] width 190 height 41
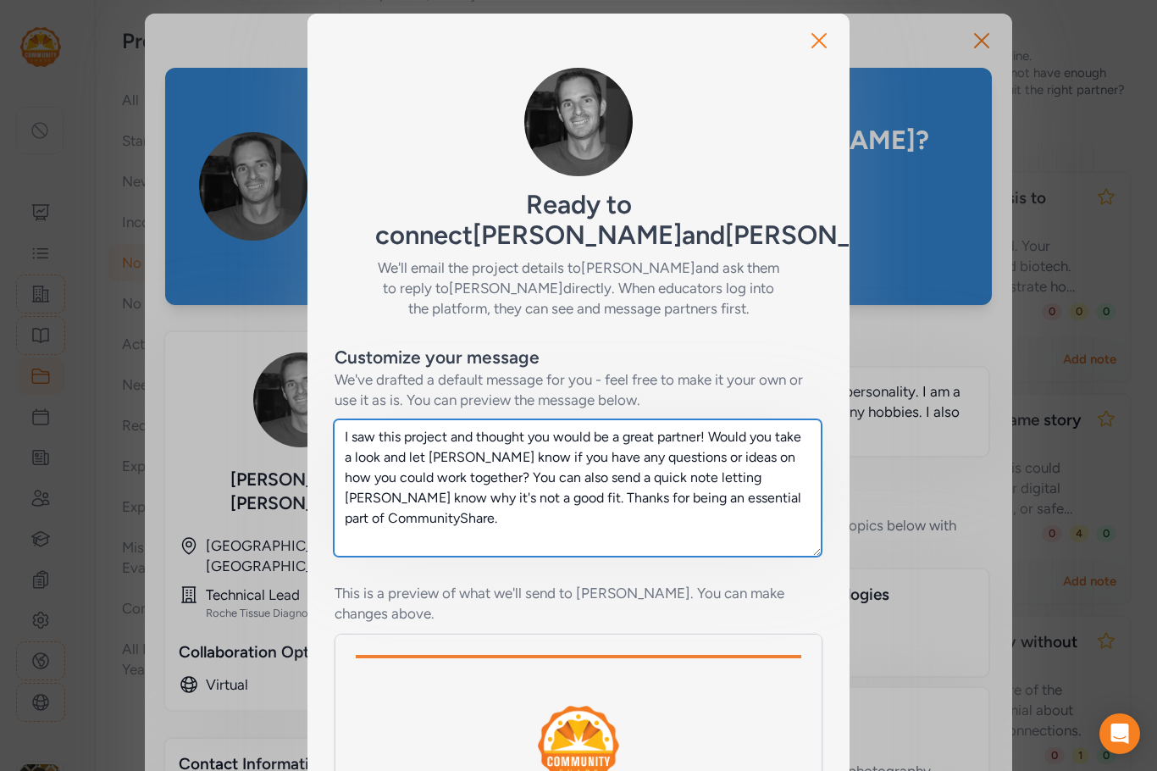
click at [335, 438] on textarea "I saw this project and thought you would be a great partner! Would you take a l…" at bounding box center [578, 487] width 488 height 137
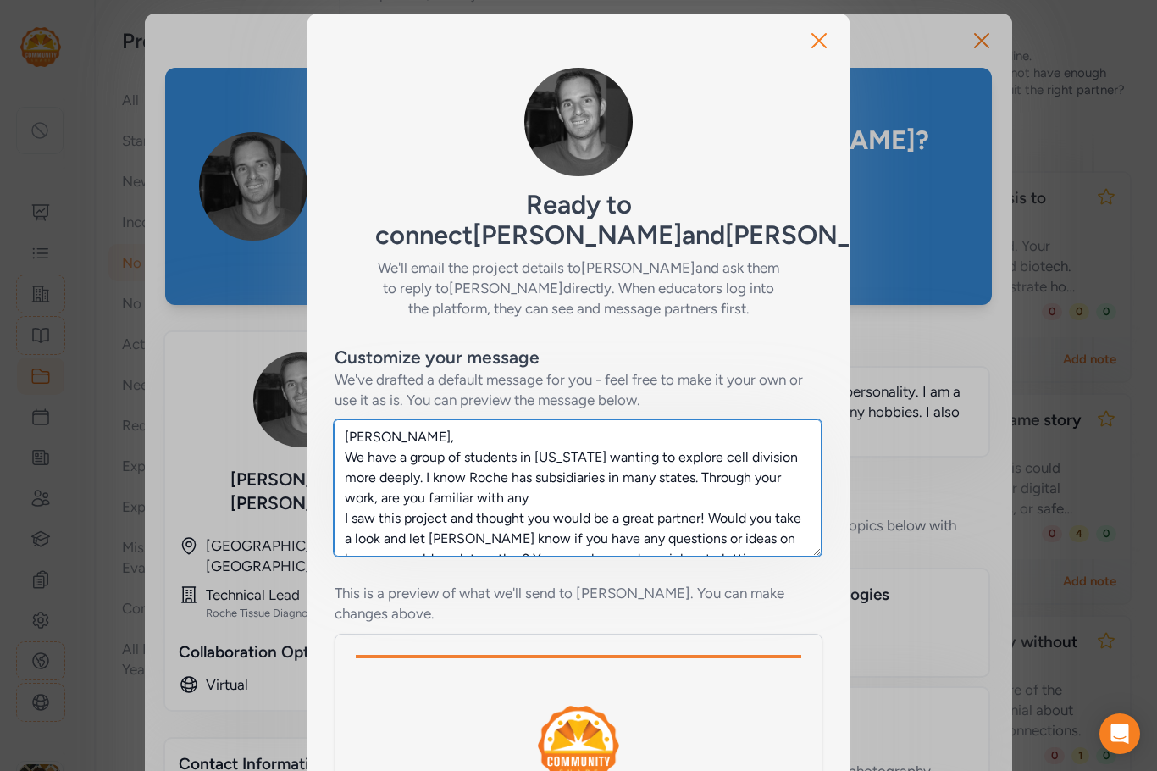
type textarea "[PERSON_NAME], We have a group of students in [US_STATE] wanting to explore cel…"
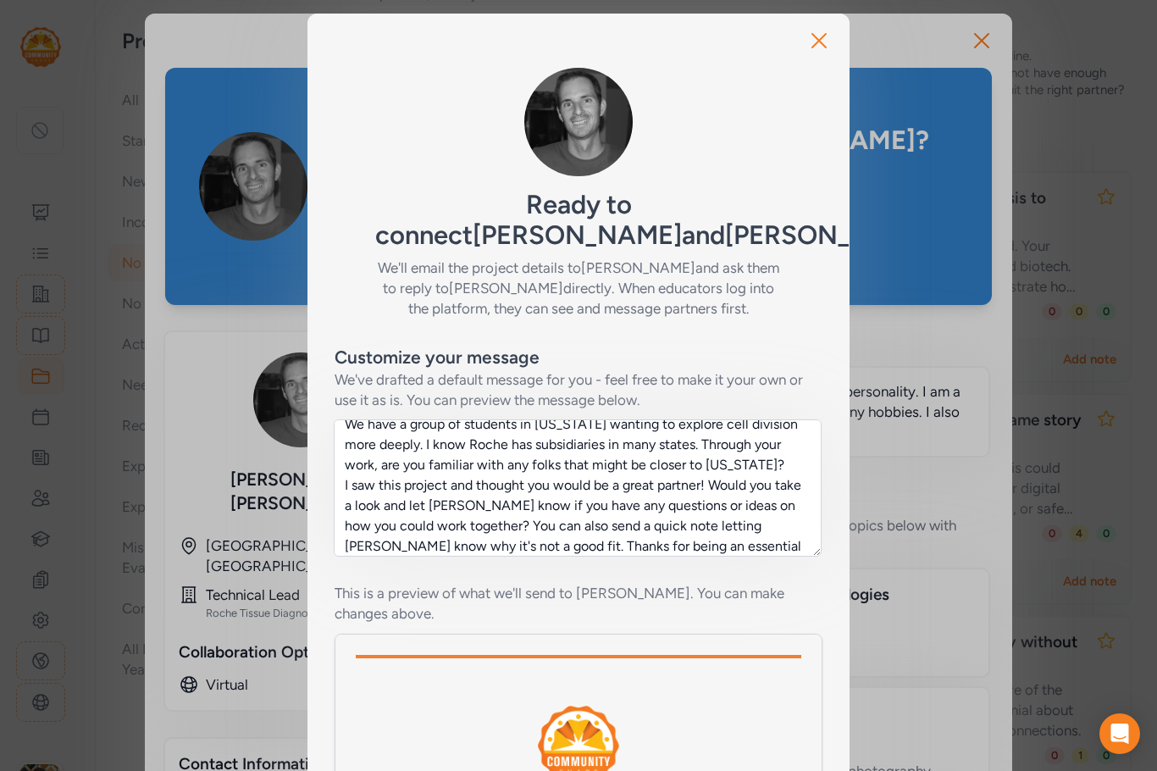
scroll to position [61, 0]
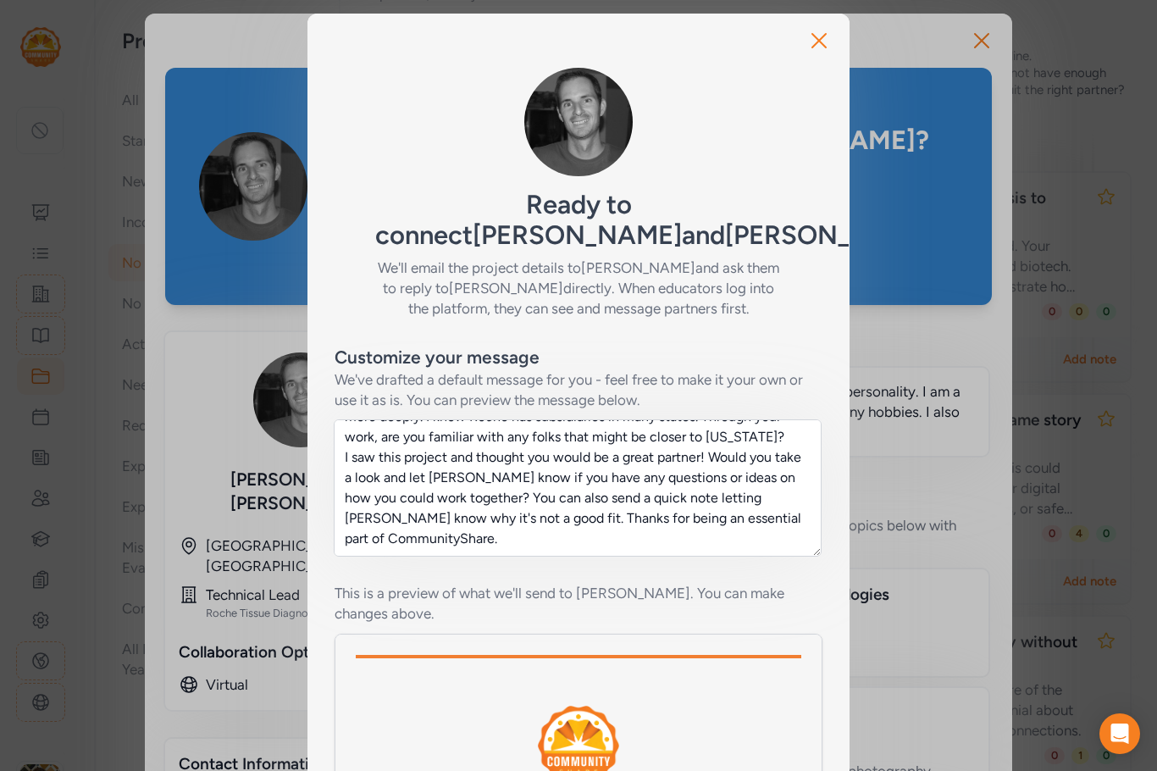
drag, startPoint x: 508, startPoint y: 518, endPoint x: 310, endPoint y: 455, distance: 207.9
click at [310, 455] on div "Customize your message We've drafted a default message for you - feel free to m…" at bounding box center [579, 639] width 542 height 640
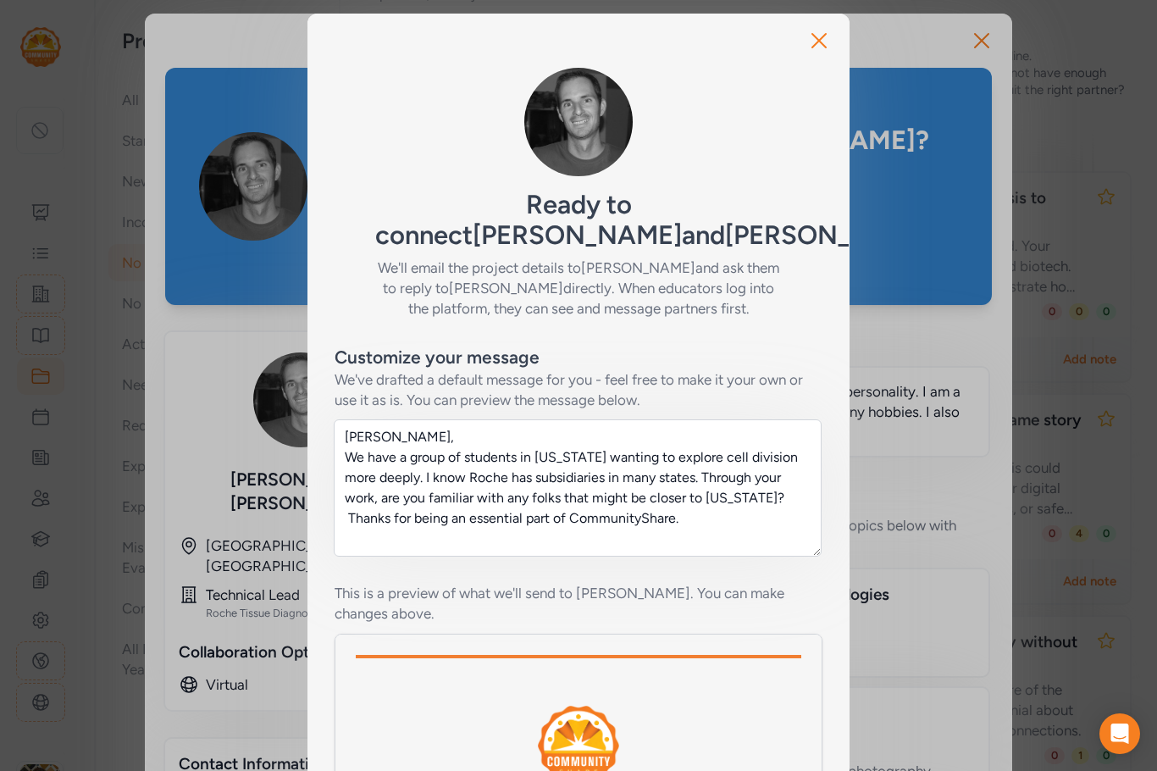
scroll to position [0, 0]
click at [591, 535] on textarea "Chris, We have a group of students in Kentucky wanting to explore cell division…" at bounding box center [578, 487] width 488 height 137
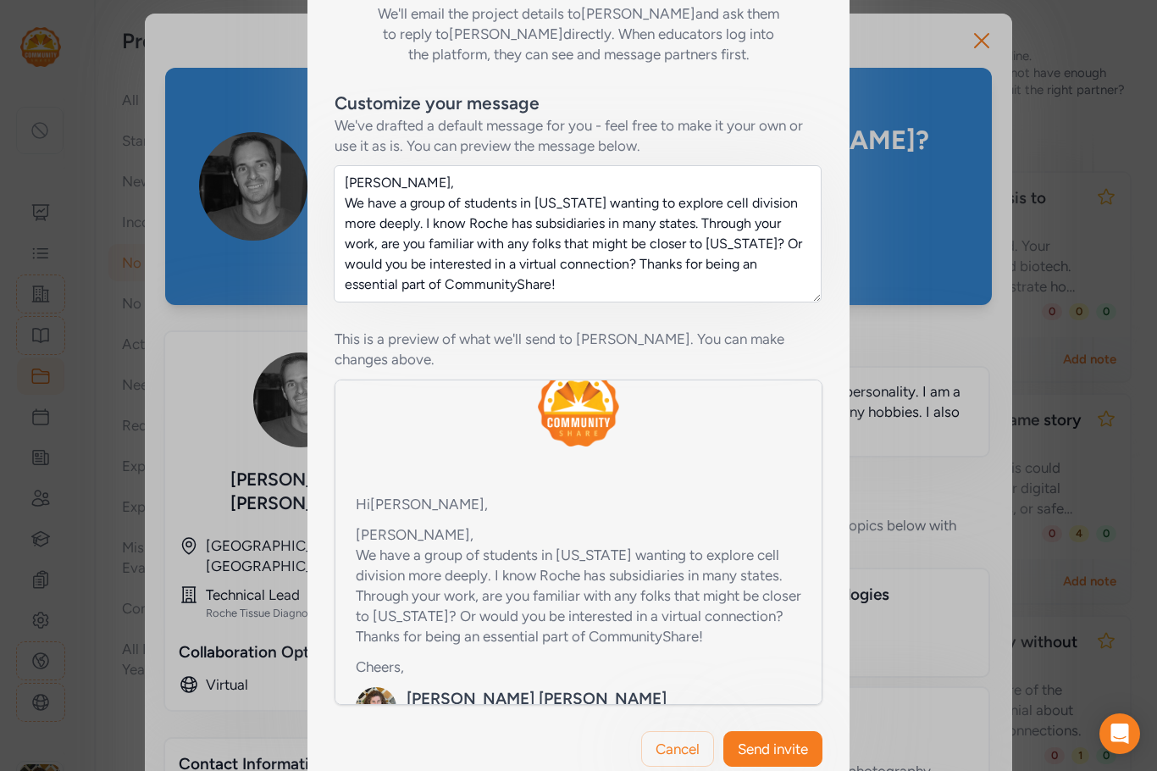
scroll to position [254, 0]
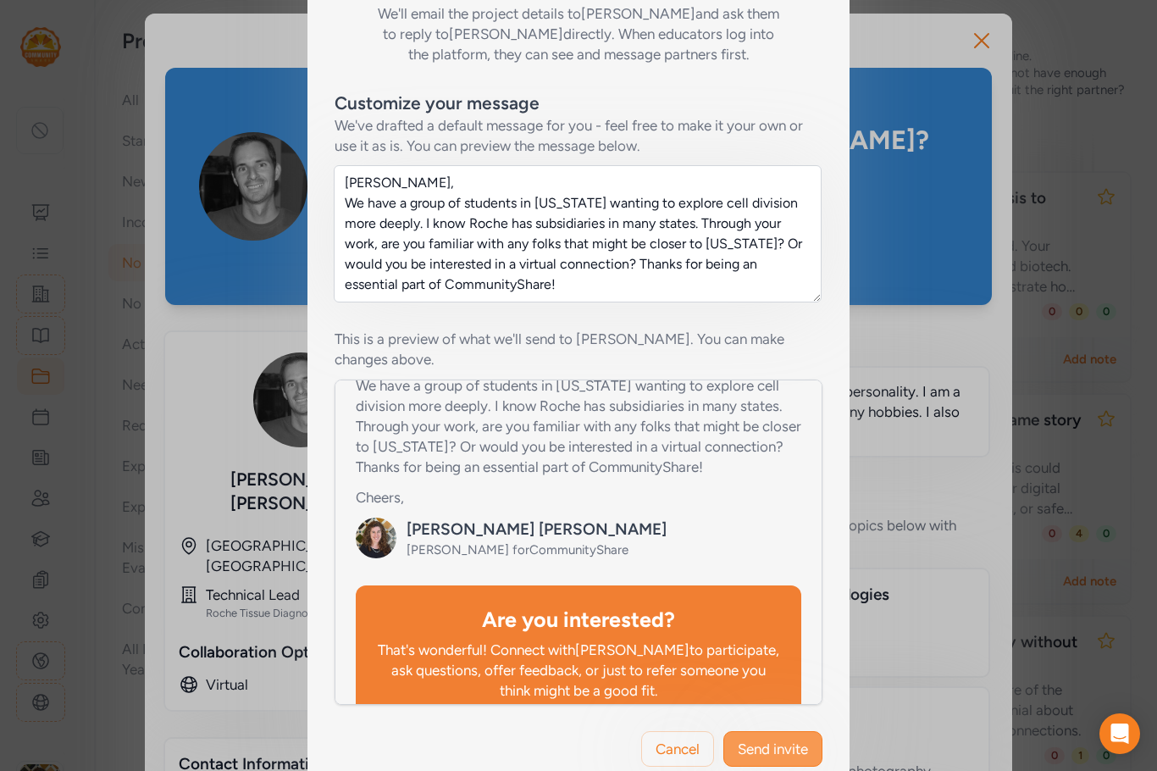
type textarea "Chris, We have a group of students in Kentucky wanting to explore cell division…"
click at [773, 739] on span "Send invite" at bounding box center [773, 749] width 70 height 20
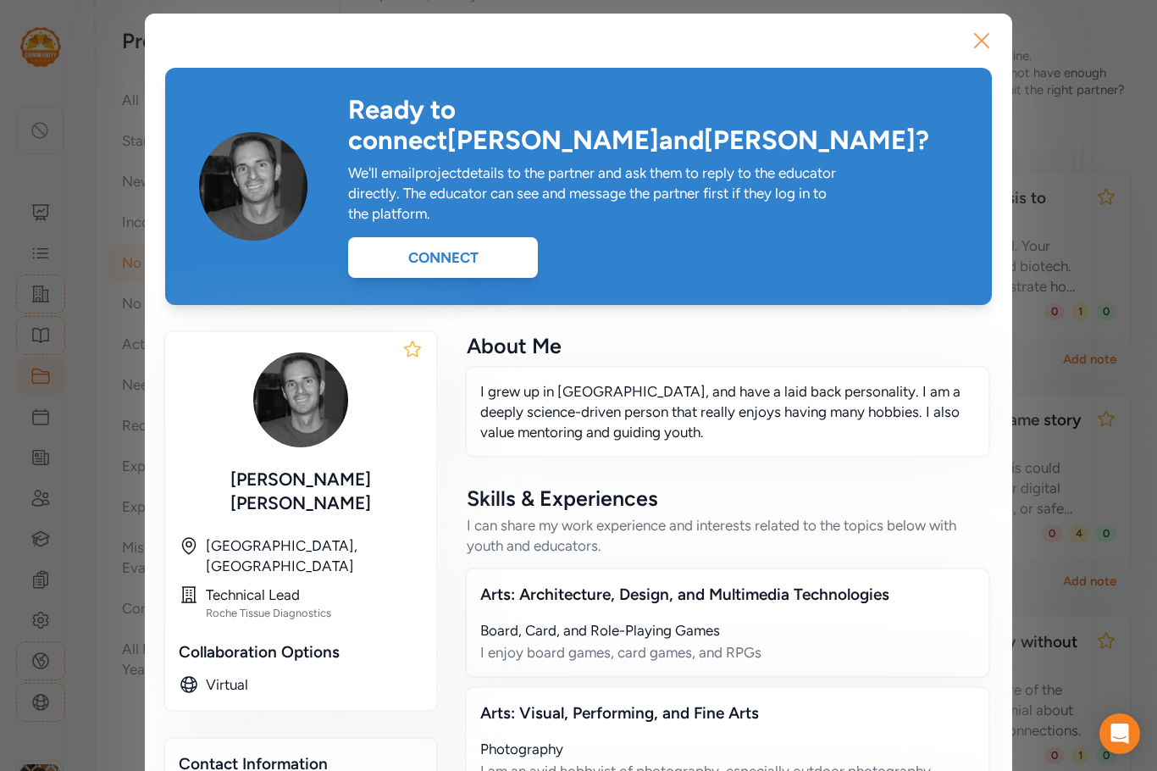
click at [979, 38] on icon "button" at bounding box center [981, 40] width 27 height 27
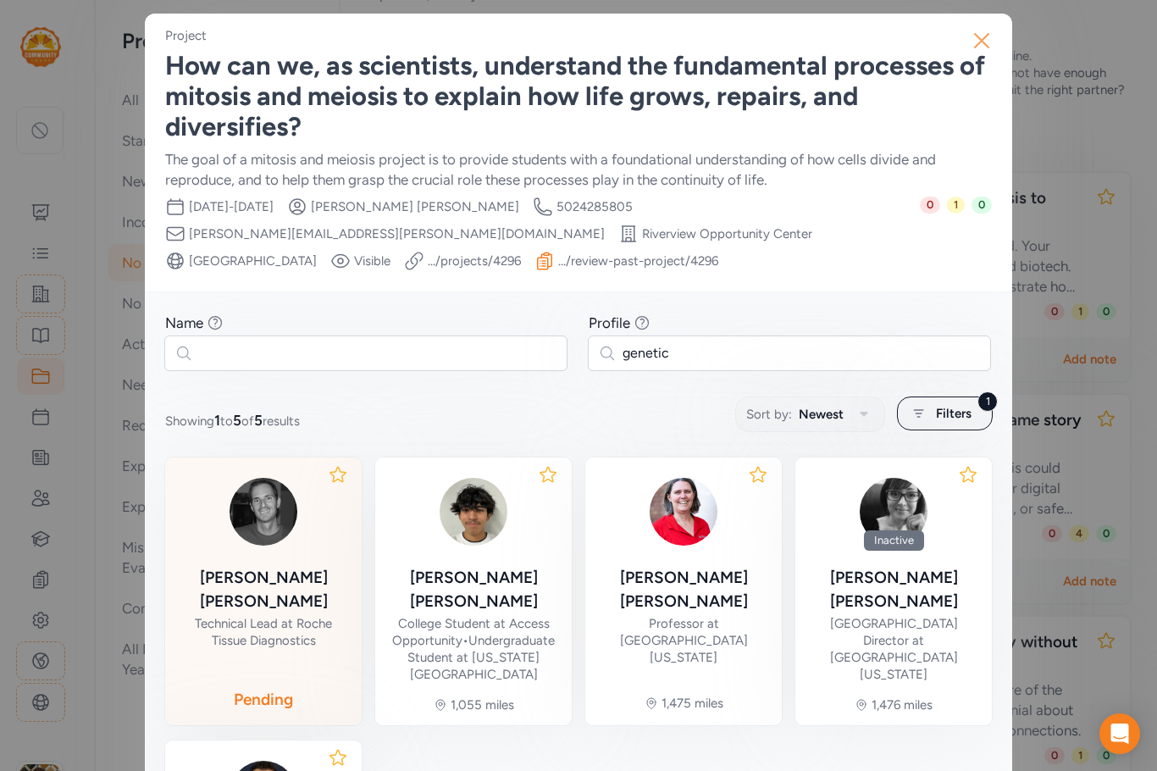
click at [979, 32] on icon "button" at bounding box center [981, 40] width 27 height 27
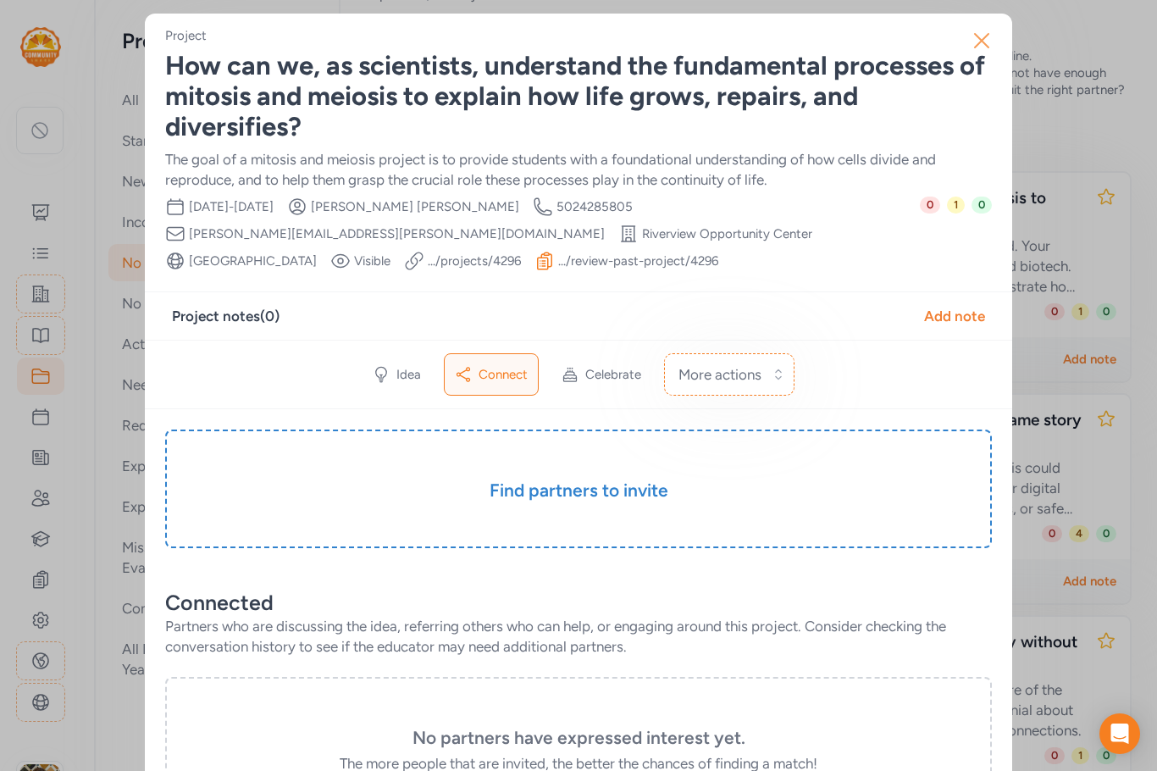
click at [980, 36] on icon "button" at bounding box center [982, 41] width 14 height 14
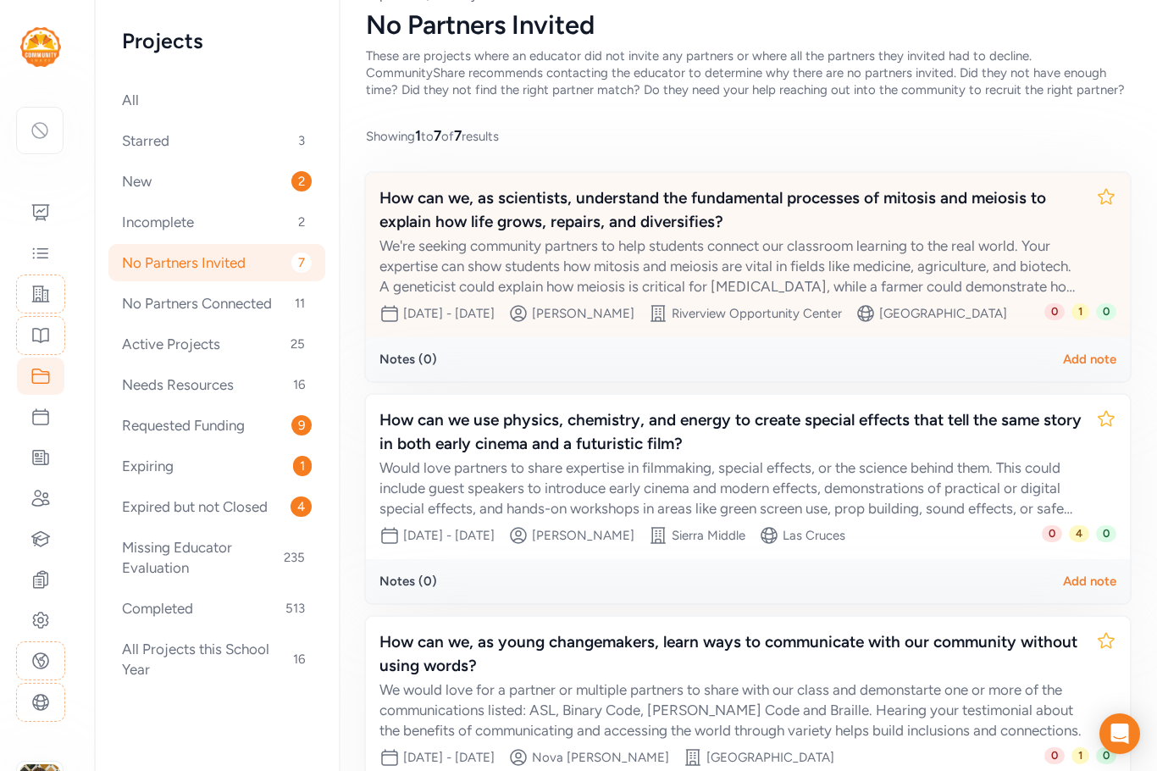
click at [624, 274] on div "We're seeking community partners to help students connect our classroom learnin…" at bounding box center [731, 266] width 703 height 61
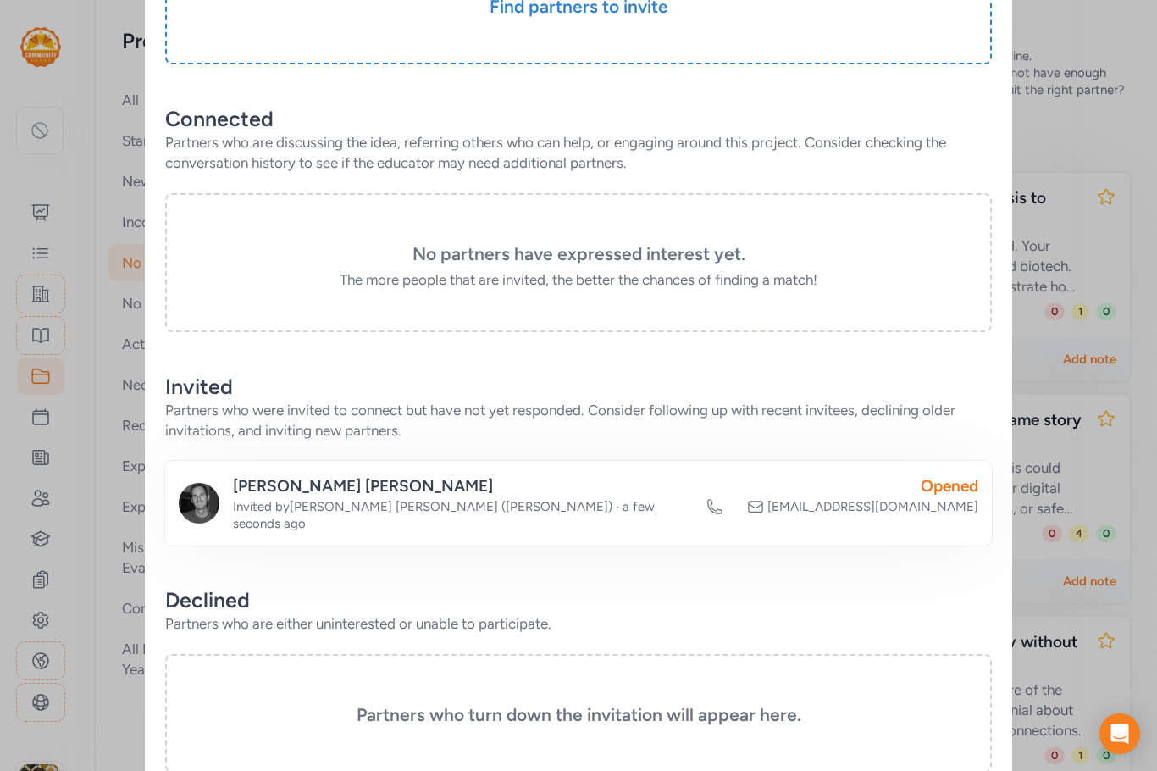
scroll to position [502, 0]
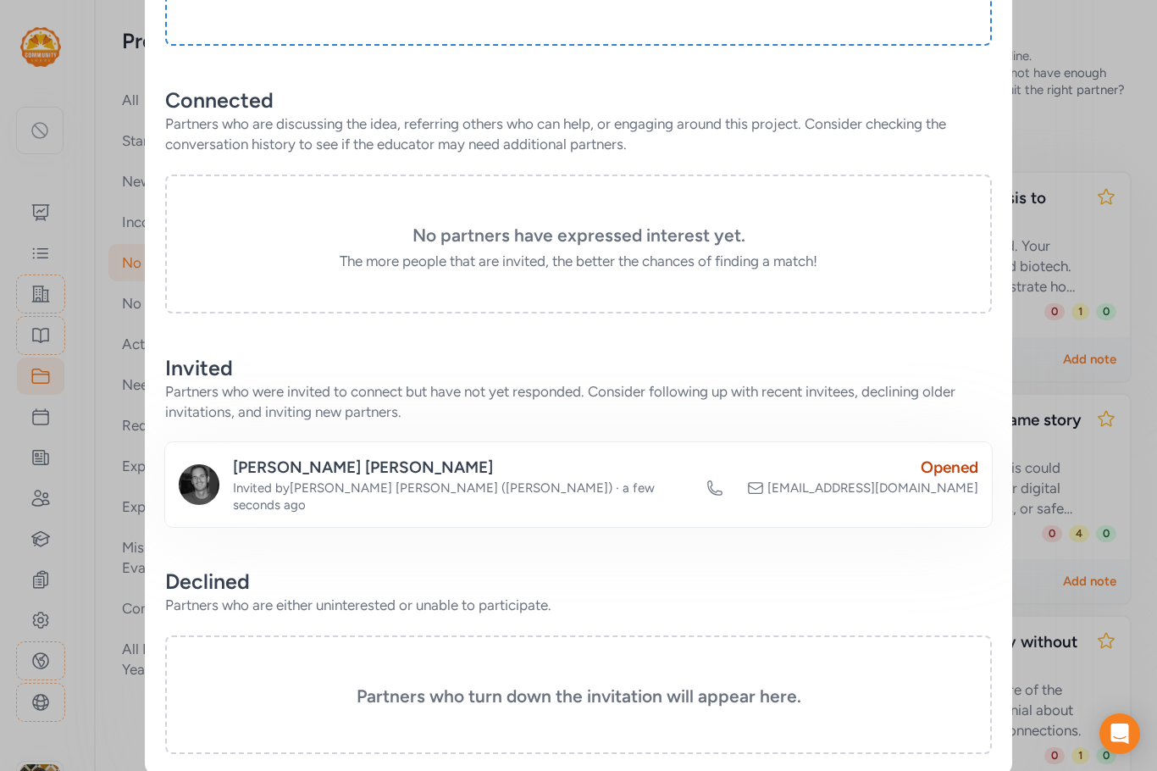
click at [272, 468] on div "Chris Roessler" at bounding box center [463, 468] width 460 height 24
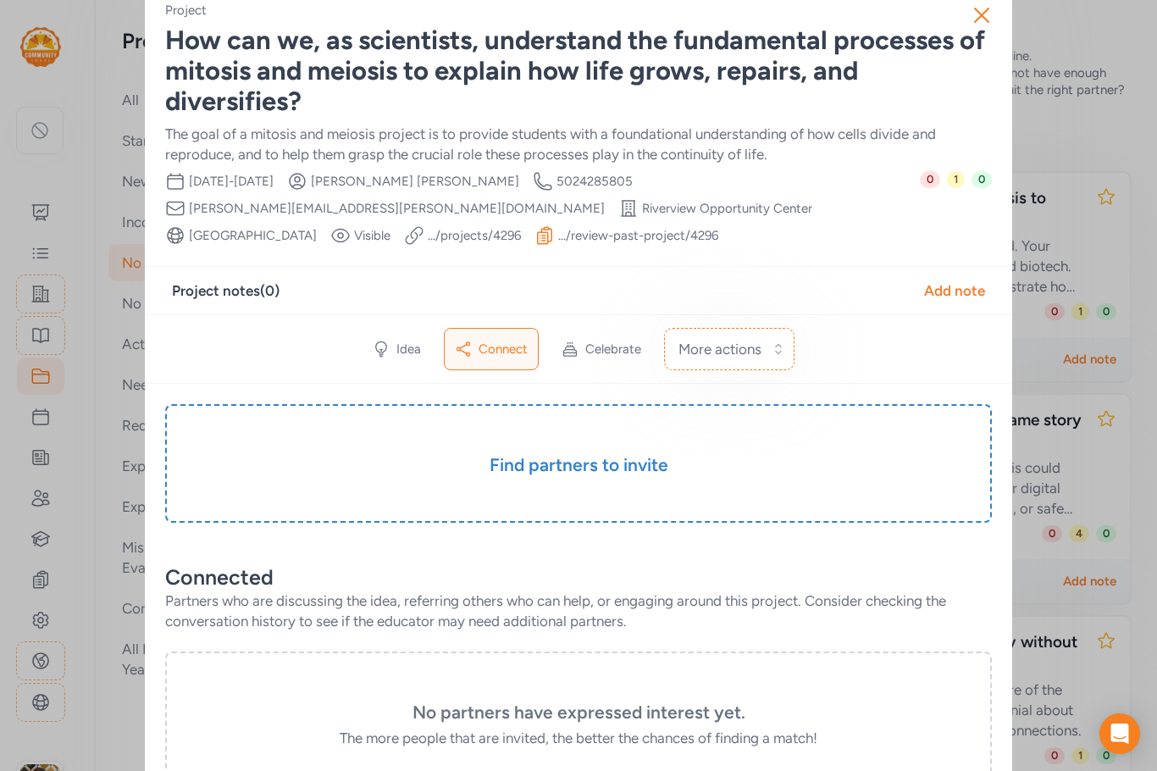
scroll to position [0, 0]
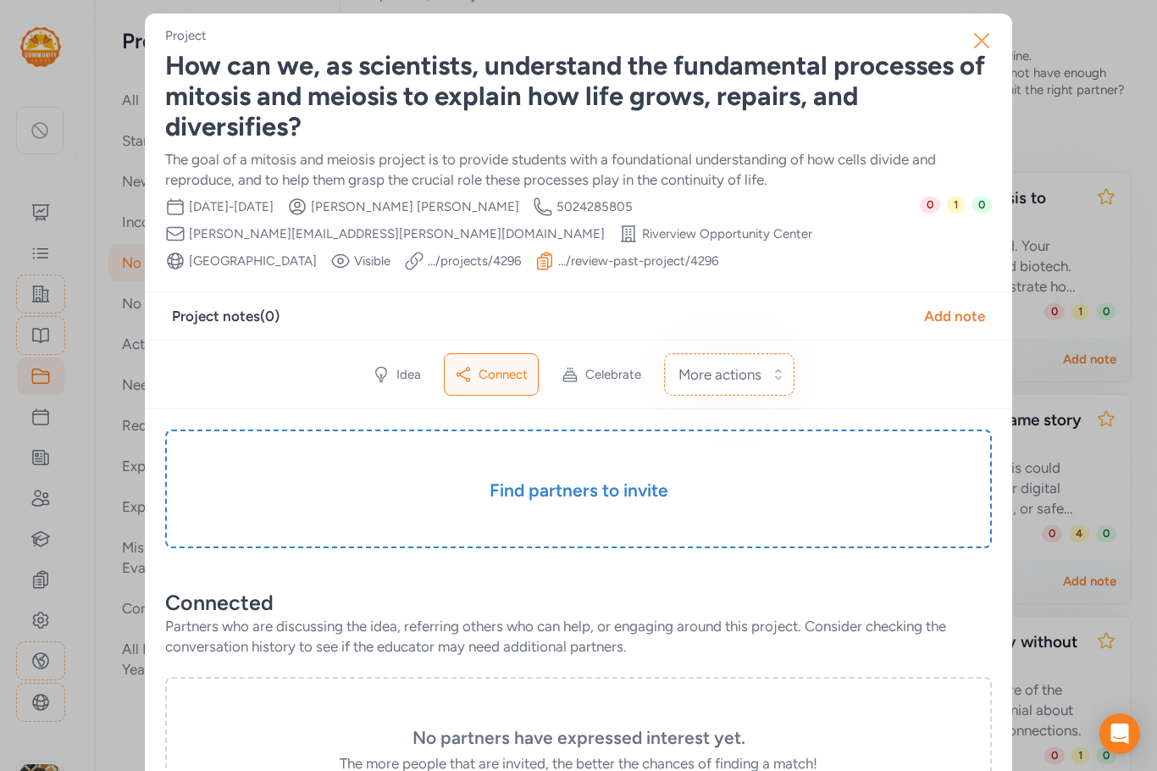
click at [977, 37] on icon "button" at bounding box center [981, 40] width 27 height 27
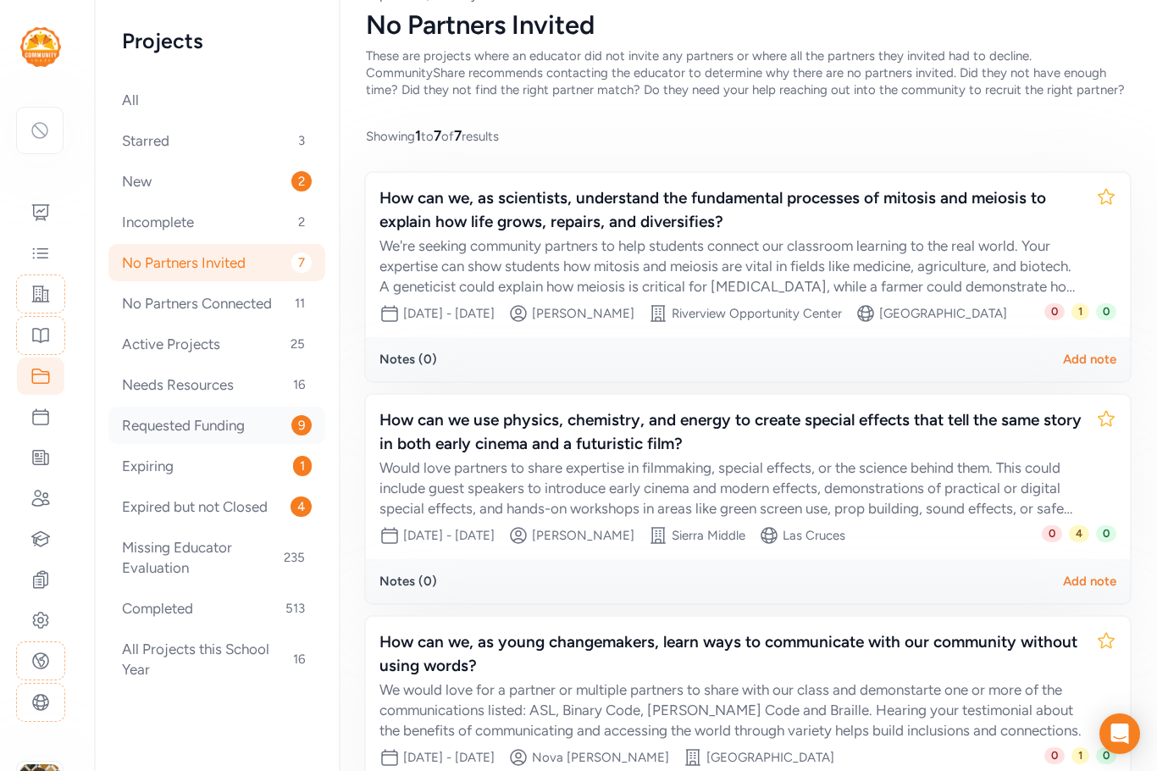
click at [201, 423] on div "Requested Funding 9" at bounding box center [216, 425] width 217 height 37
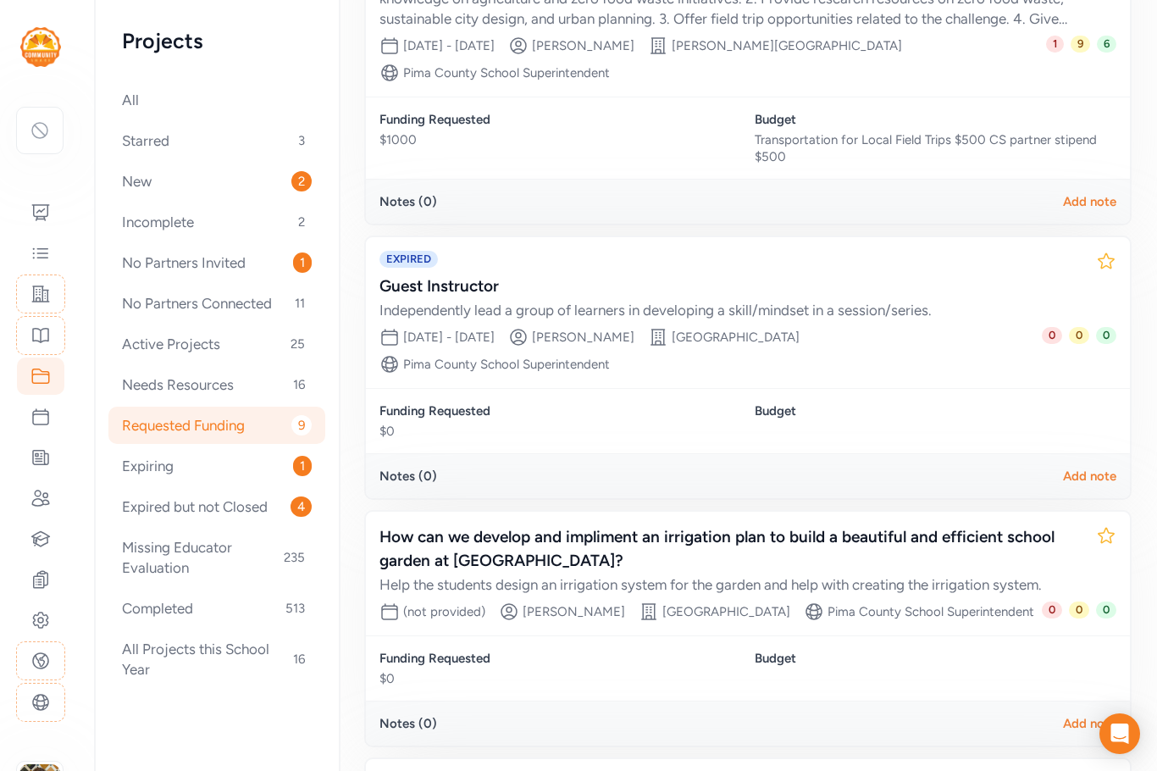
scroll to position [1948, 0]
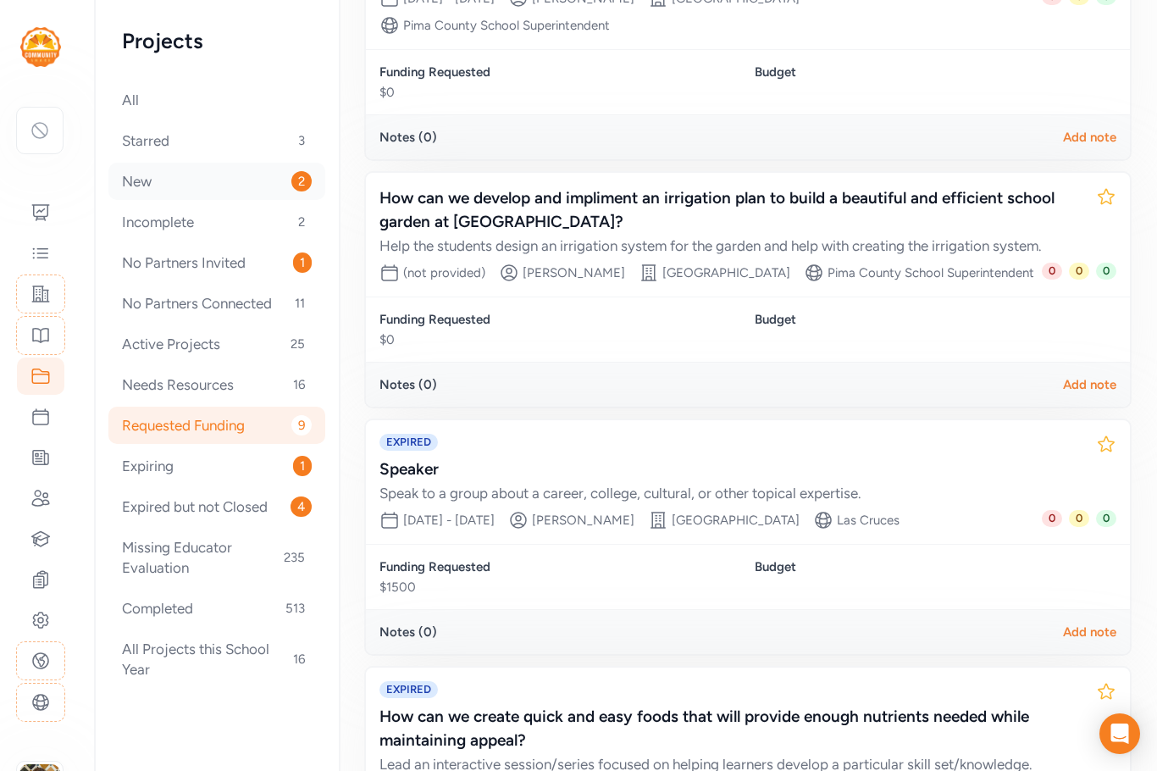
click at [164, 181] on div "New 2" at bounding box center [216, 181] width 217 height 37
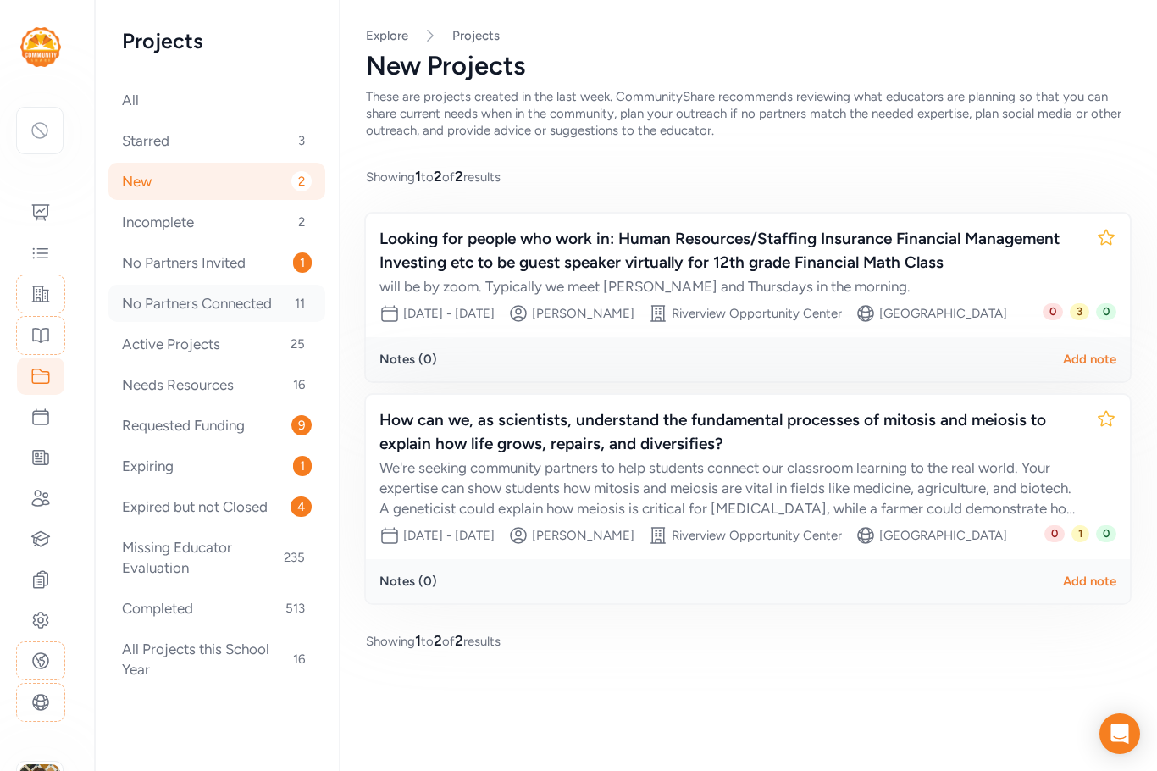
click at [217, 301] on div "No Partners Connected 11" at bounding box center [216, 303] width 217 height 37
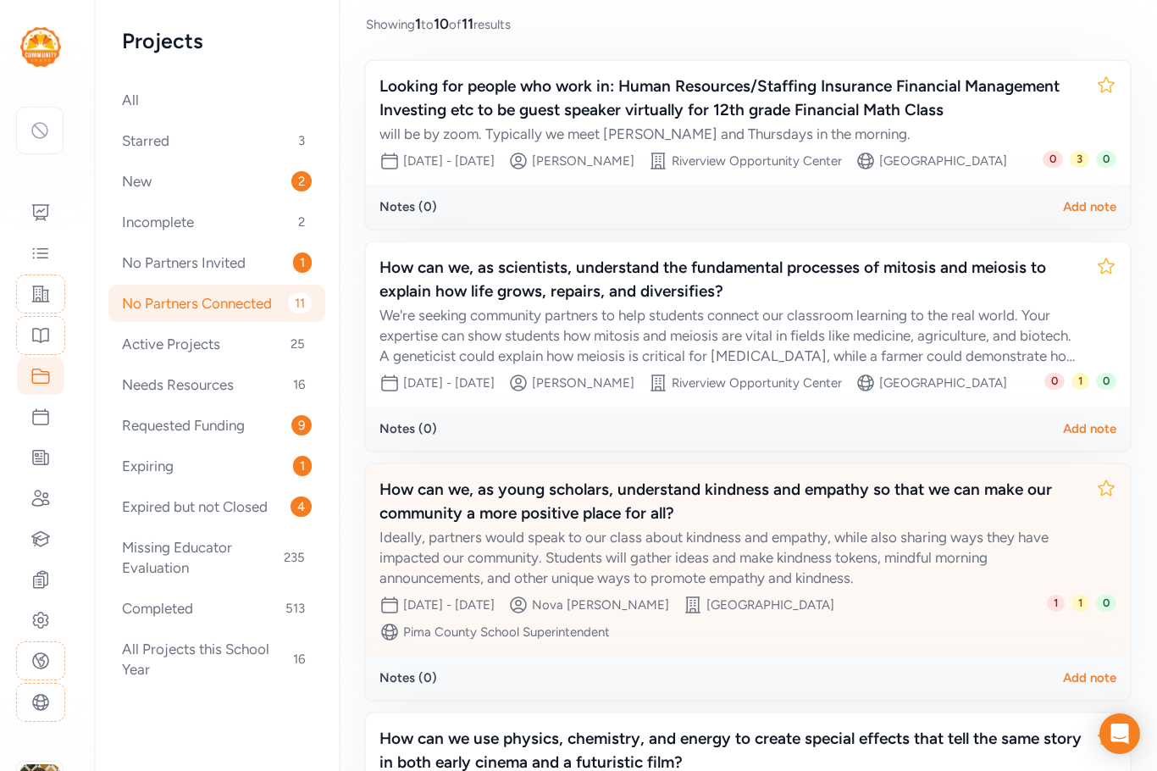
scroll to position [254, 0]
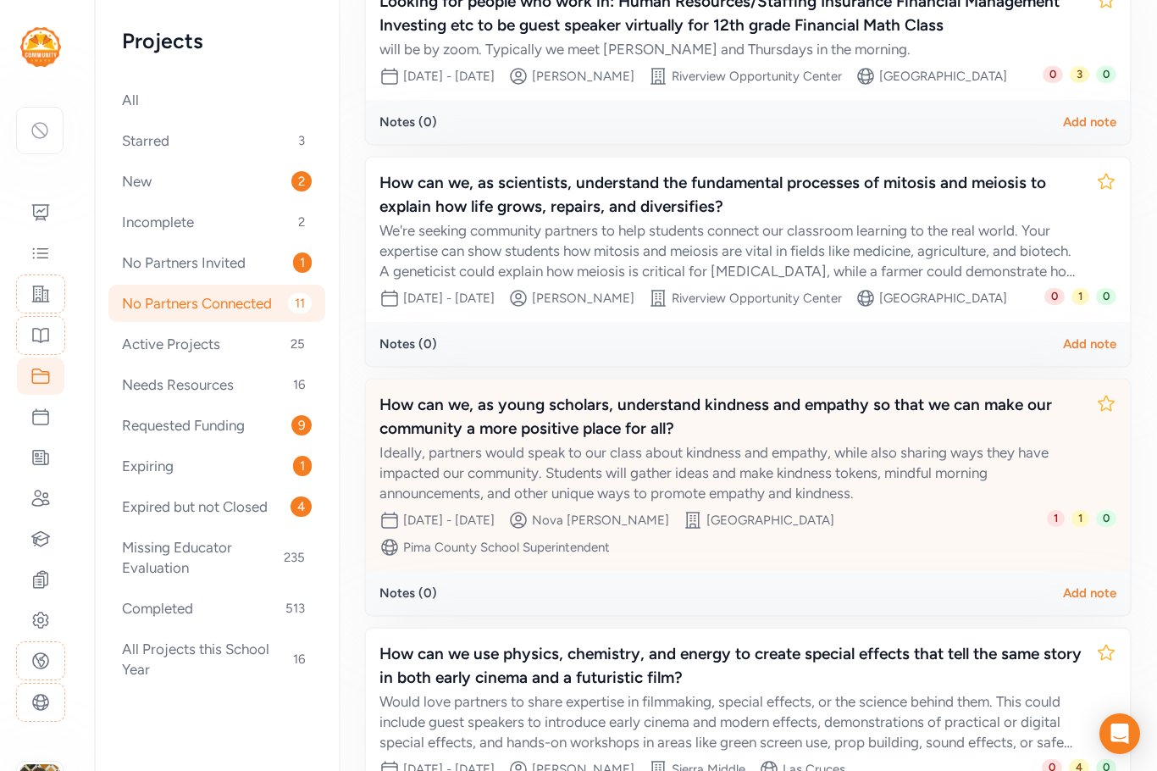
click at [746, 503] on div "Ideally, partners would speak to our class about kindness and empathy, while al…" at bounding box center [731, 472] width 703 height 61
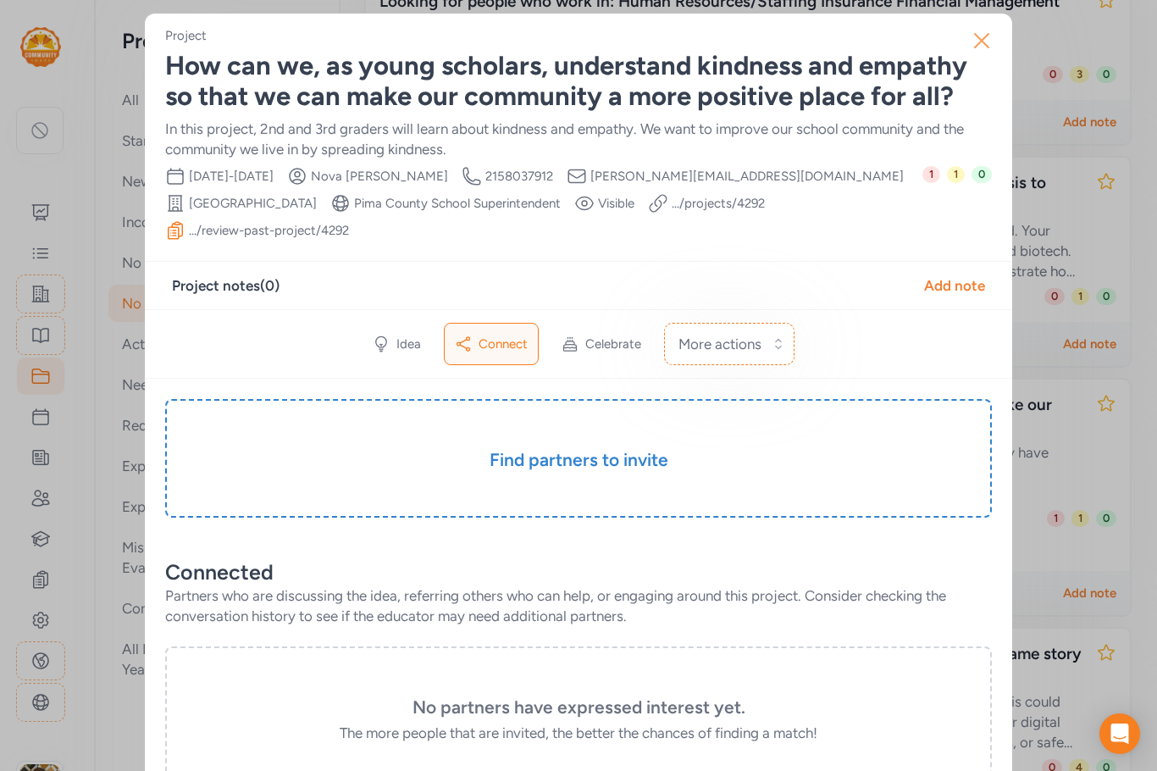
click at [971, 40] on icon "button" at bounding box center [981, 40] width 27 height 27
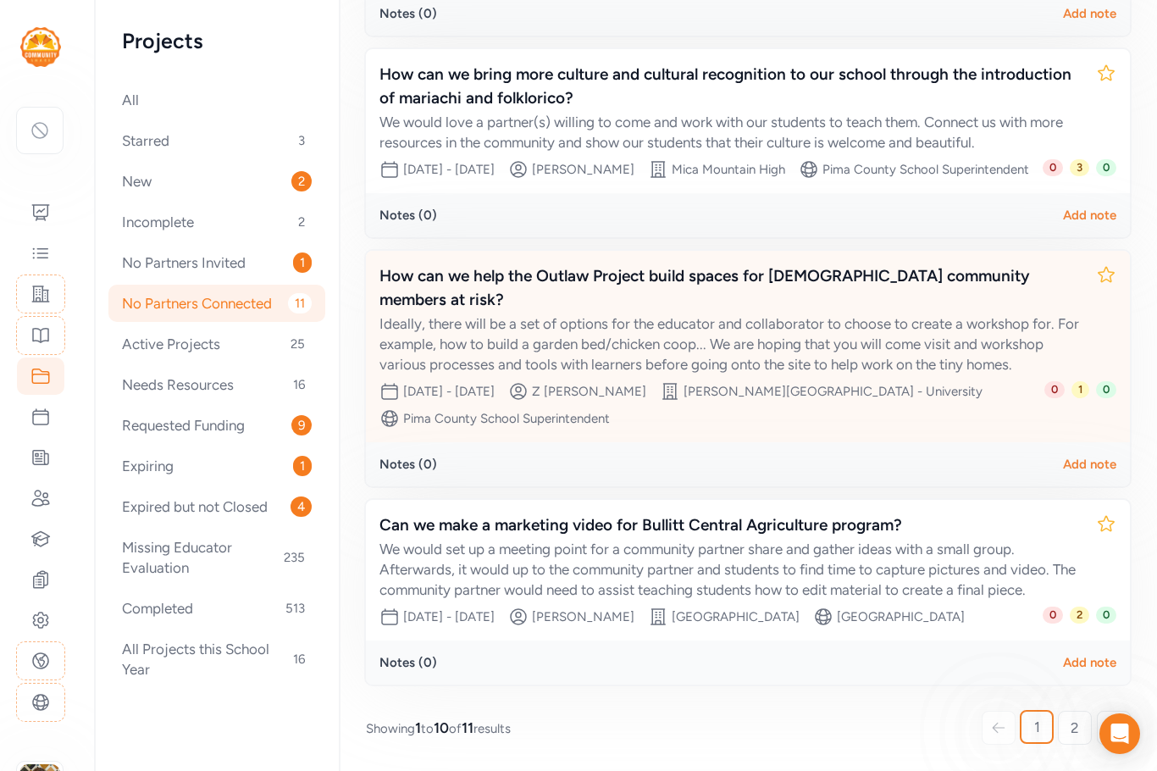
scroll to position [1837, 0]
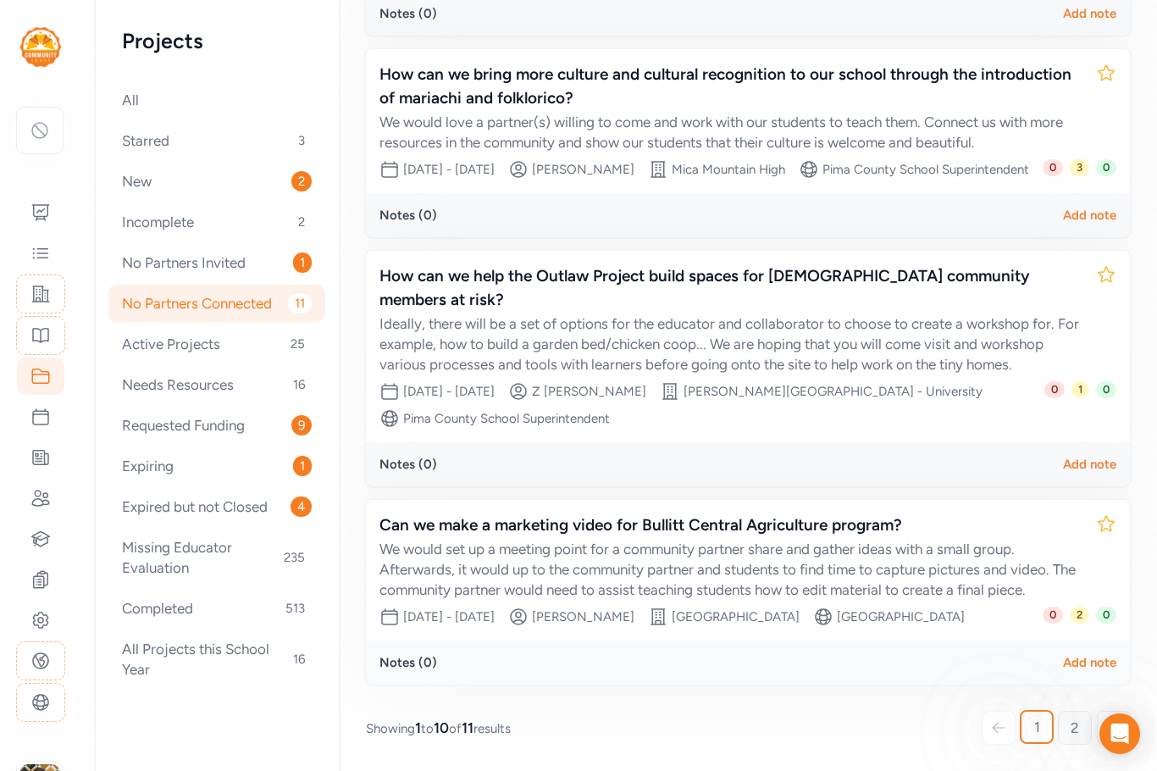
click at [1058, 721] on link "2" at bounding box center [1075, 728] width 34 height 34
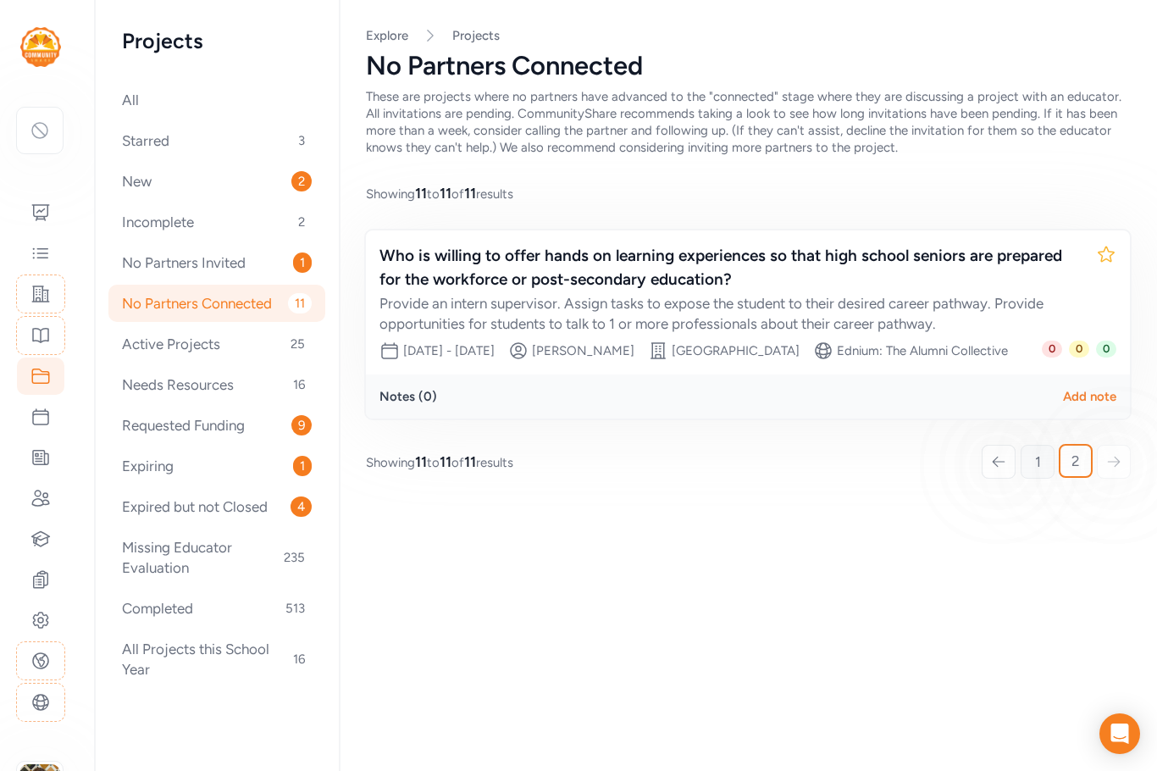
click at [1043, 479] on link "1" at bounding box center [1038, 462] width 34 height 34
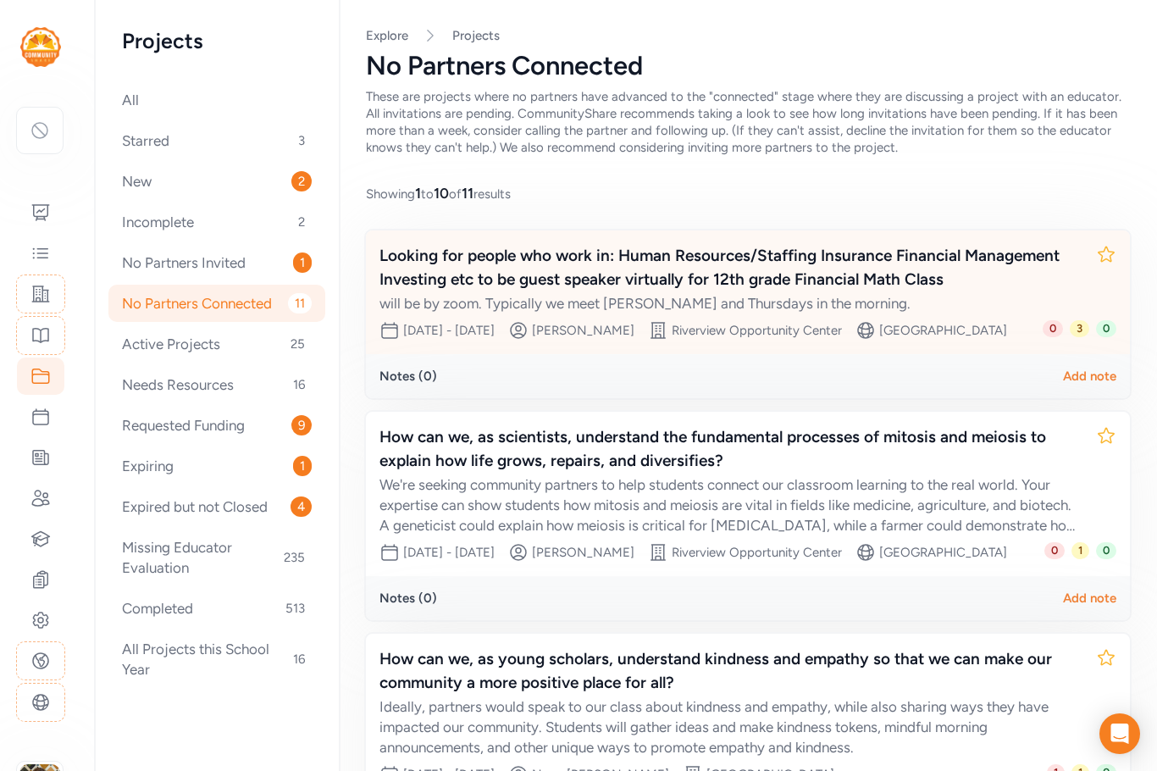
click at [670, 274] on div "Looking for people who work in: Human Resources/Staffing Insurance Financial Ma…" at bounding box center [731, 267] width 703 height 47
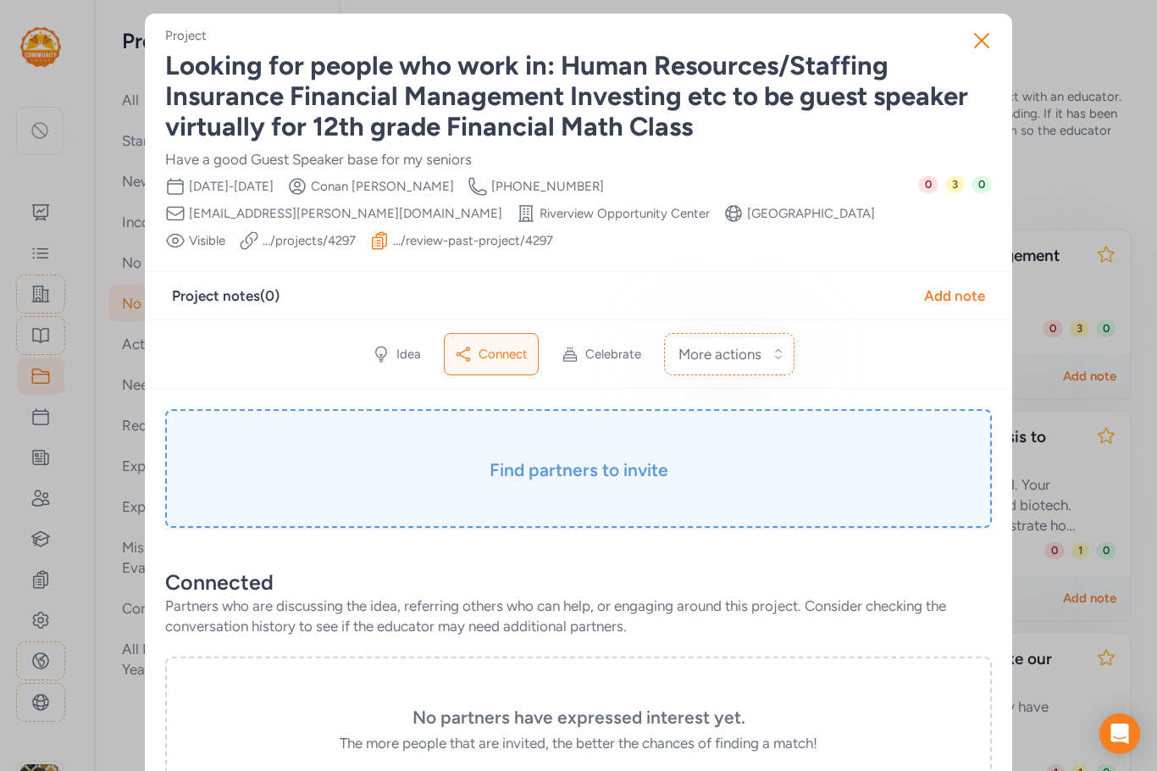
click at [615, 449] on div "Find partners to invite" at bounding box center [578, 468] width 827 height 119
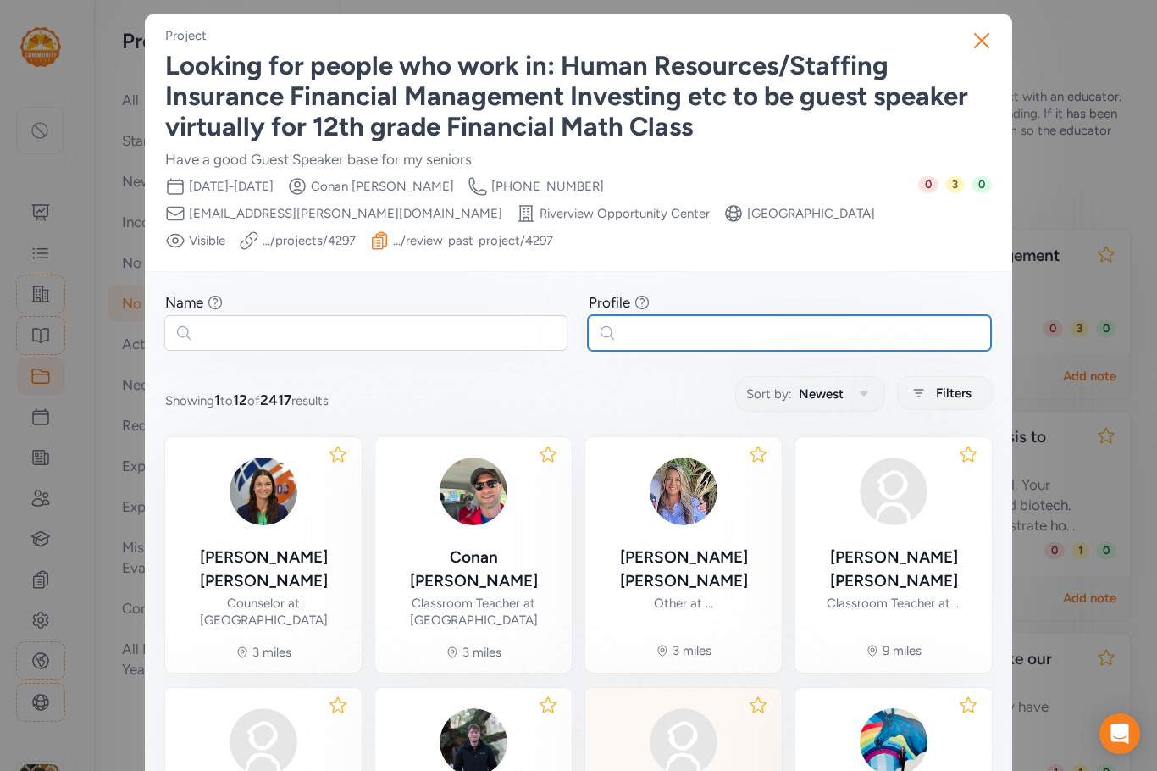
click at [642, 335] on input "text" at bounding box center [789, 333] width 403 height 36
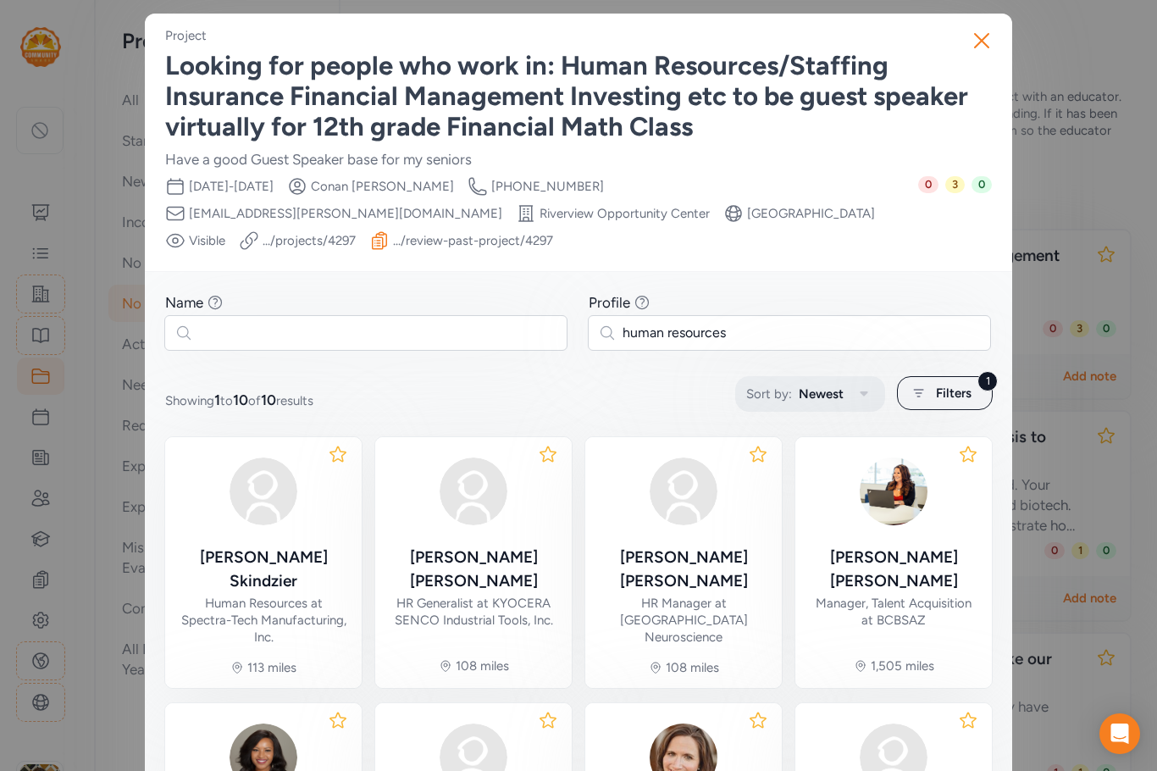
click at [799, 396] on span "Newest" at bounding box center [821, 394] width 45 height 20
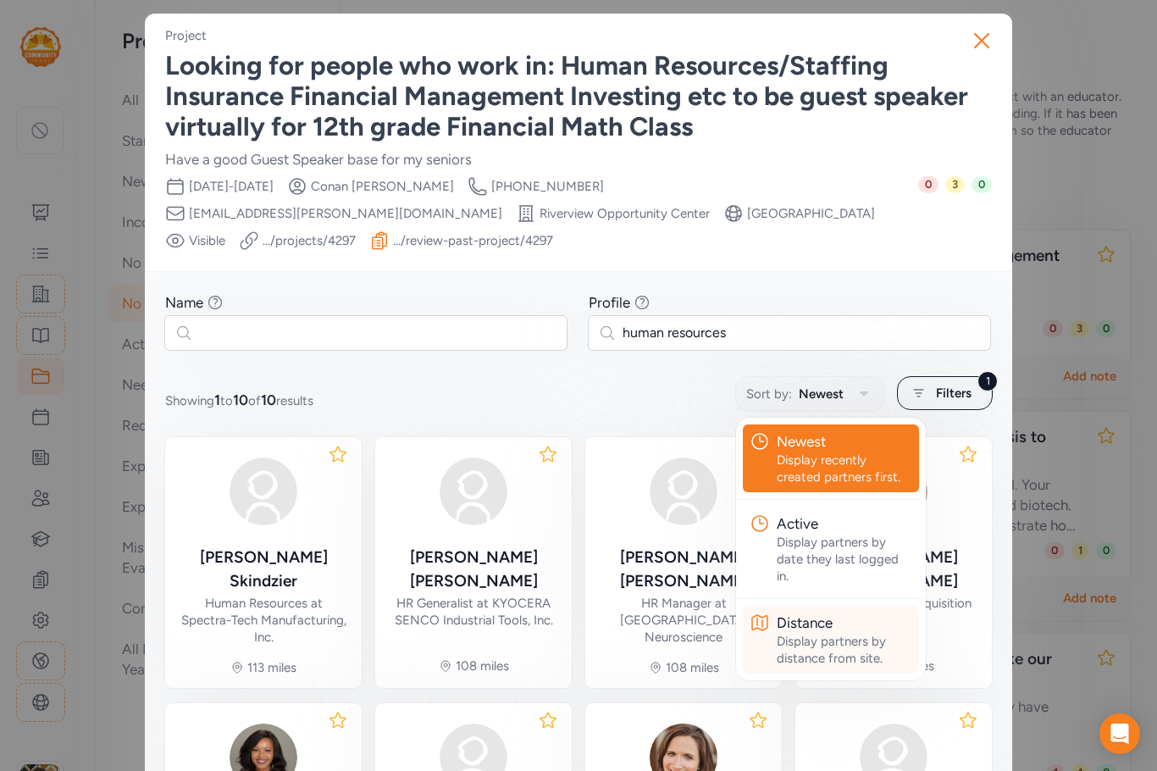
click at [798, 633] on div "Display partners by distance from site." at bounding box center [845, 650] width 136 height 34
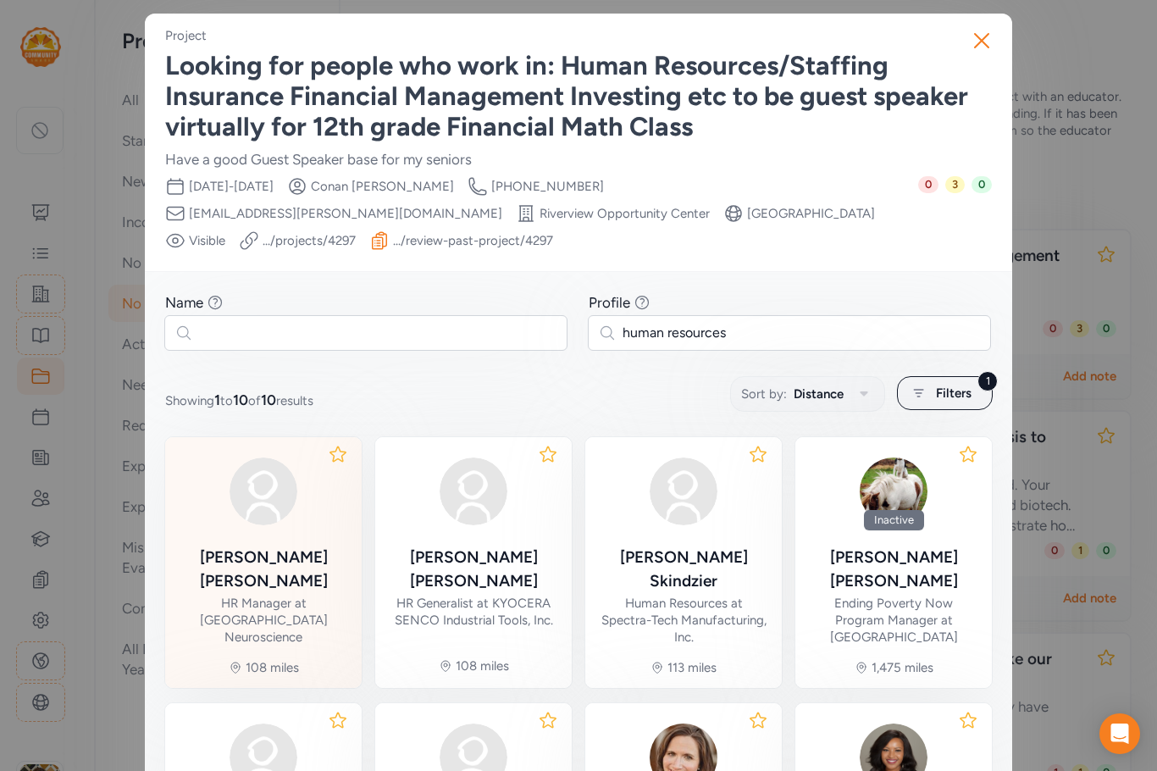
click at [268, 565] on div "Rebecca Curtis" at bounding box center [263, 569] width 169 height 47
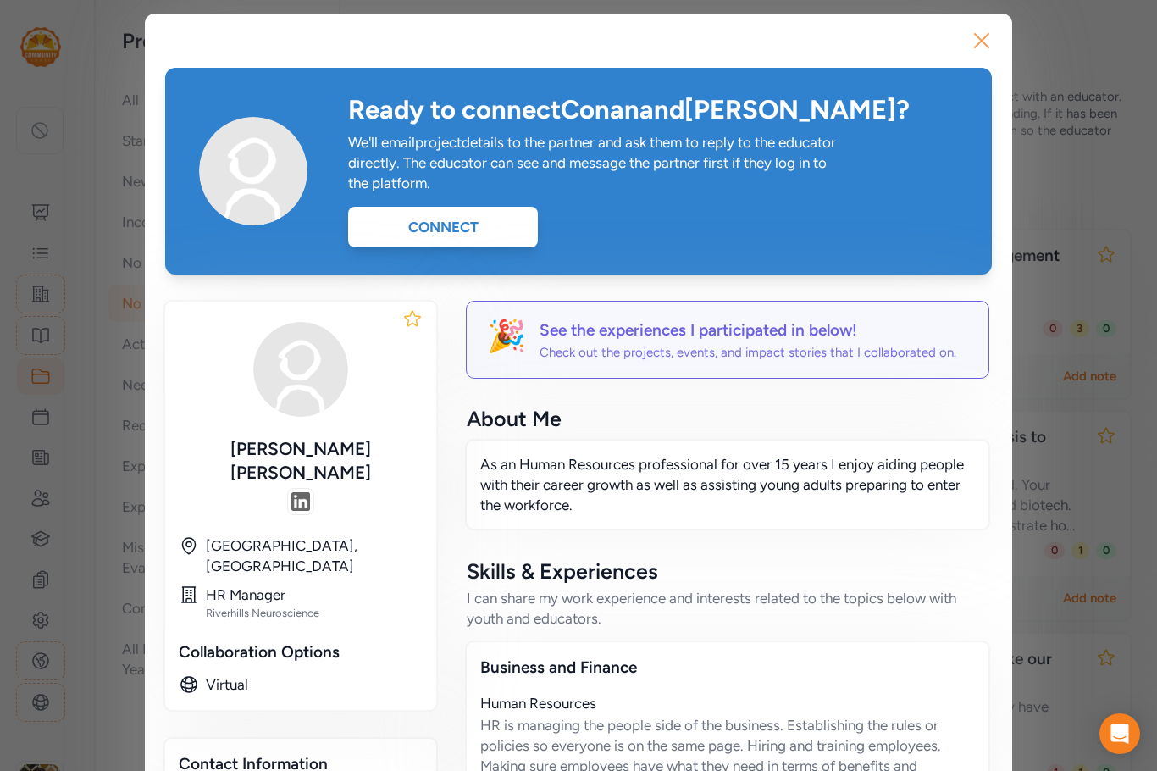
click at [976, 42] on icon "button" at bounding box center [981, 40] width 27 height 27
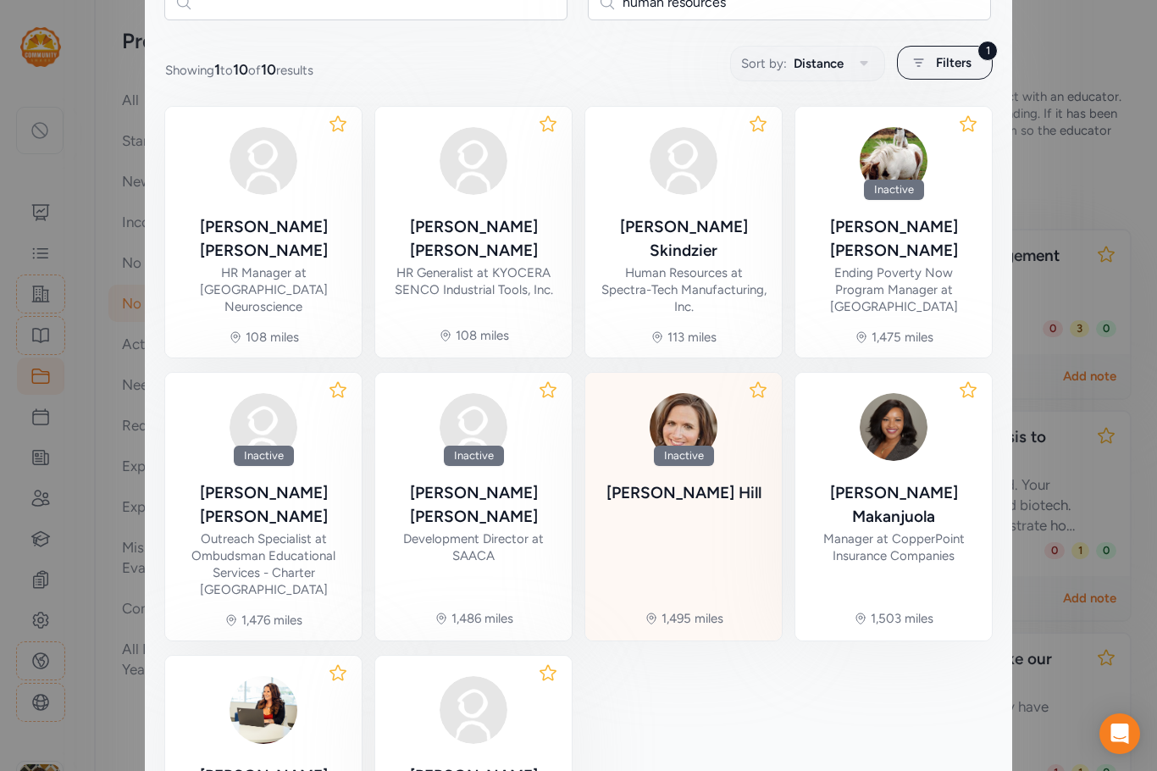
scroll to position [424, 0]
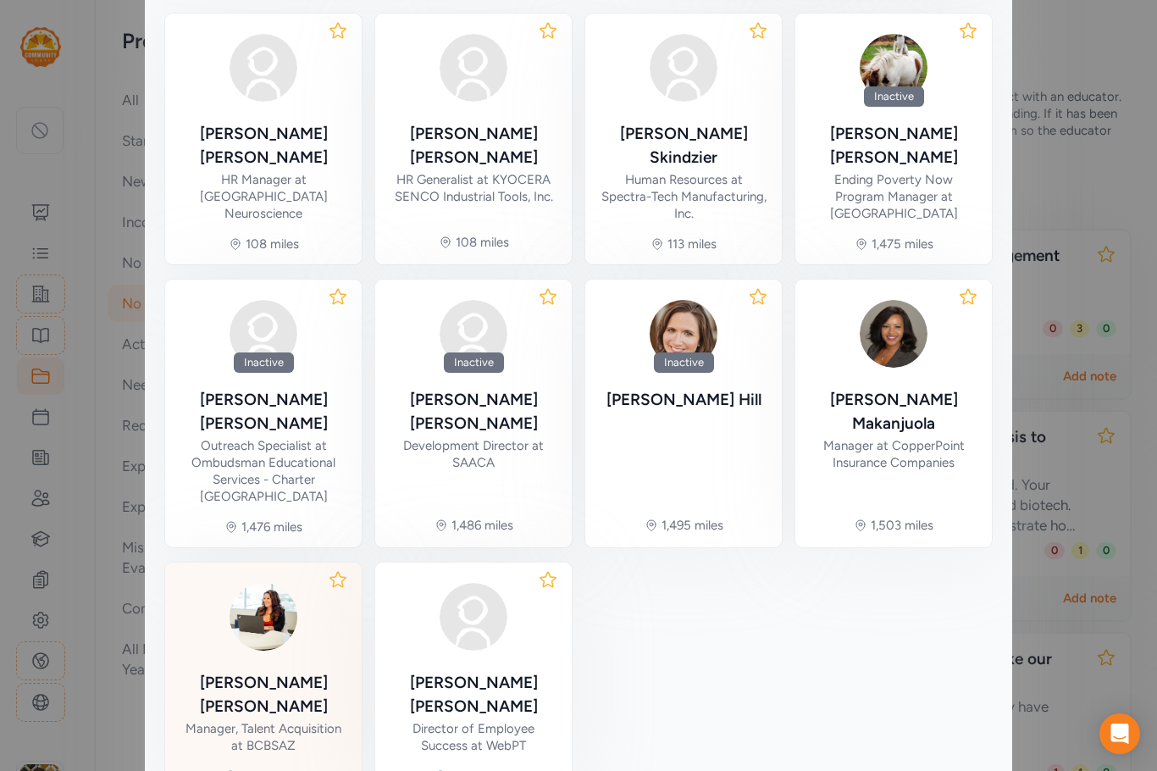
click at [265, 671] on div "Elizabeth Carrion" at bounding box center [263, 694] width 169 height 47
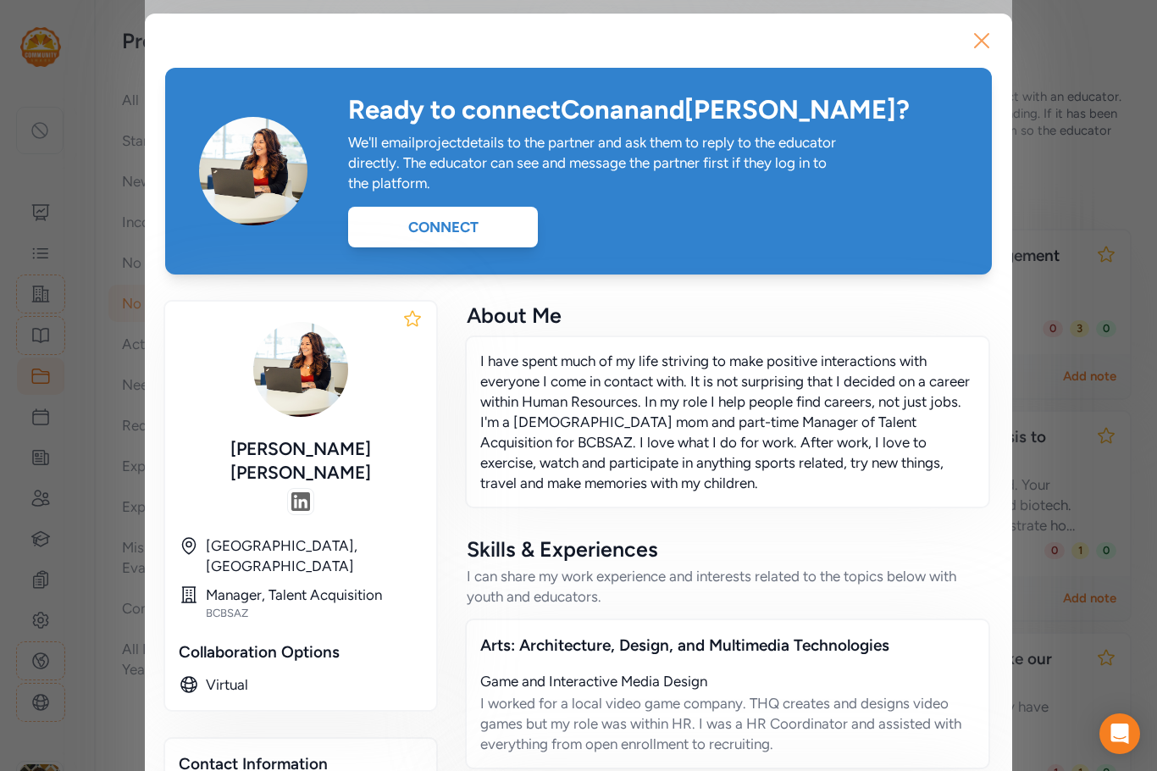
click at [976, 40] on icon "button" at bounding box center [982, 41] width 14 height 14
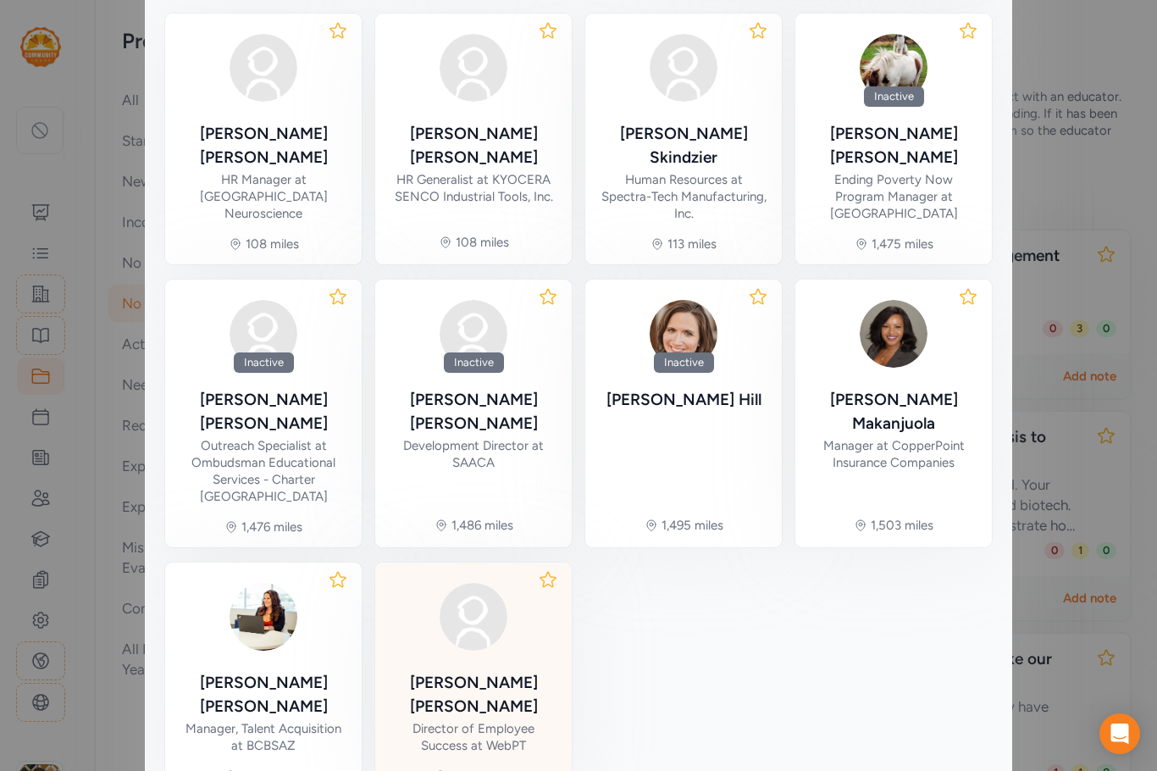
click at [476, 671] on div "Jessica Jackson" at bounding box center [473, 694] width 169 height 47
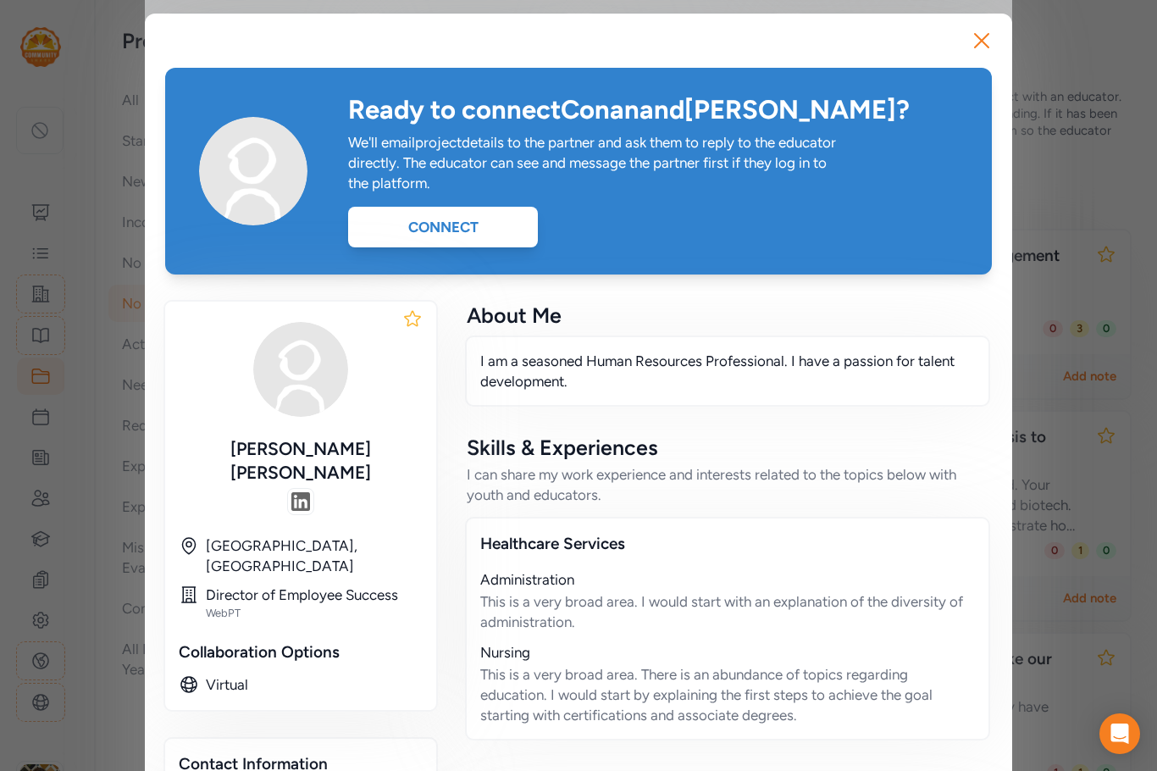
scroll to position [85, 0]
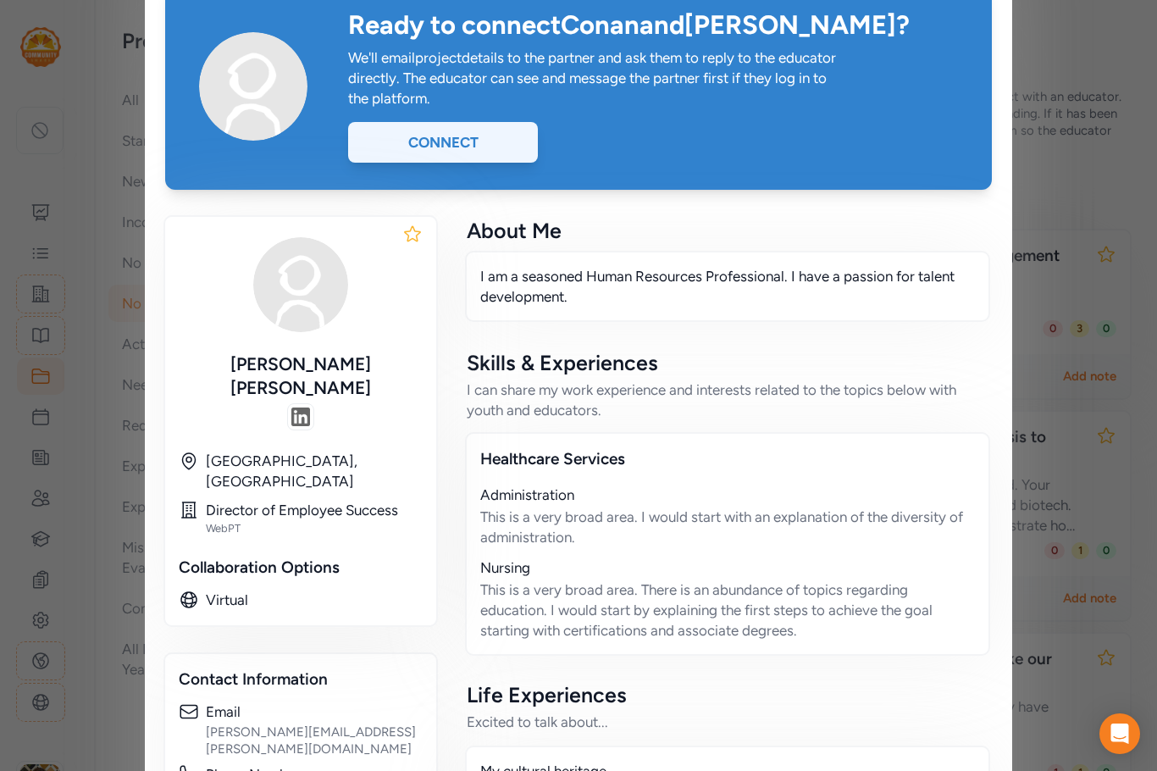
click at [413, 139] on div "Connect" at bounding box center [443, 142] width 190 height 41
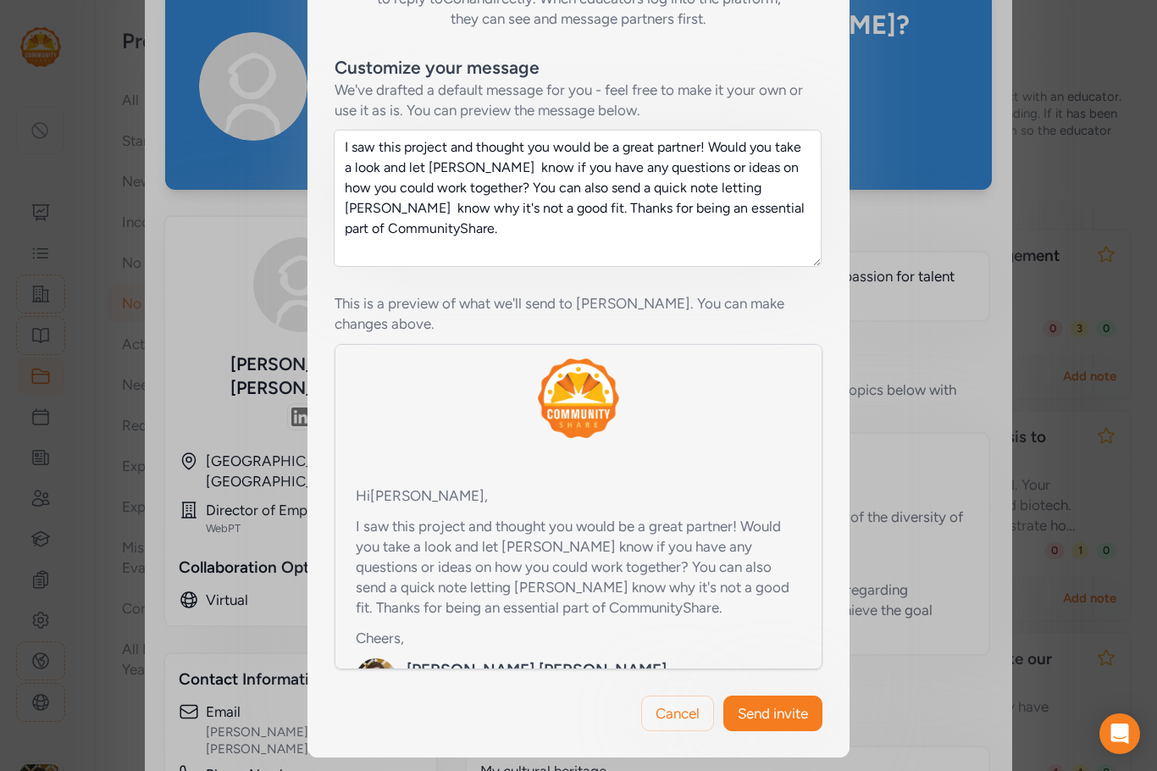
scroll to position [85, 0]
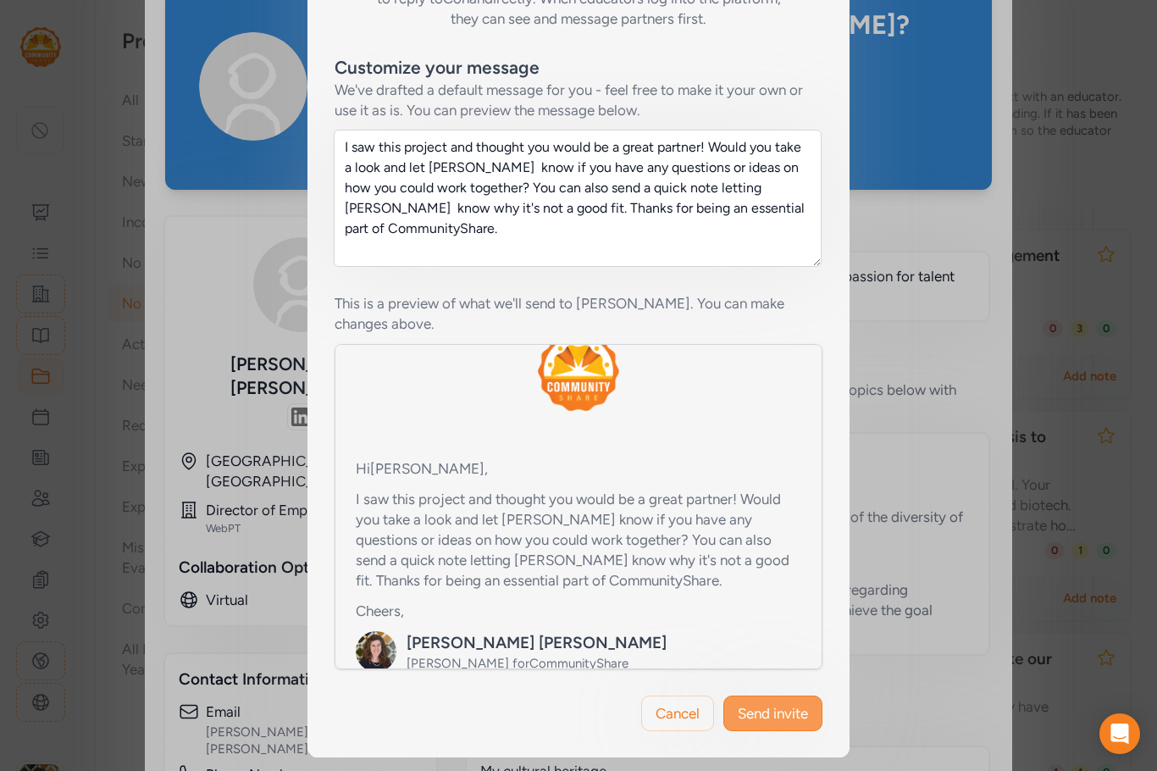
click at [775, 718] on span "Send invite" at bounding box center [773, 713] width 70 height 20
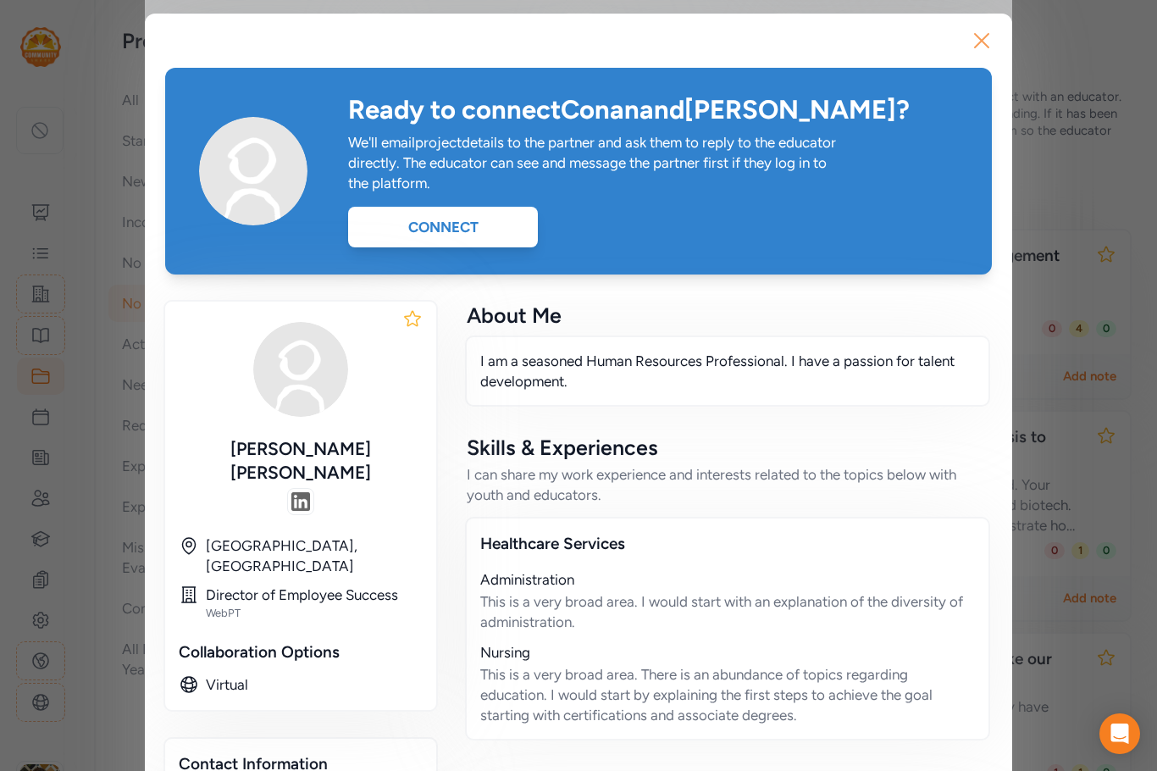
click at [979, 42] on icon "button" at bounding box center [981, 40] width 27 height 27
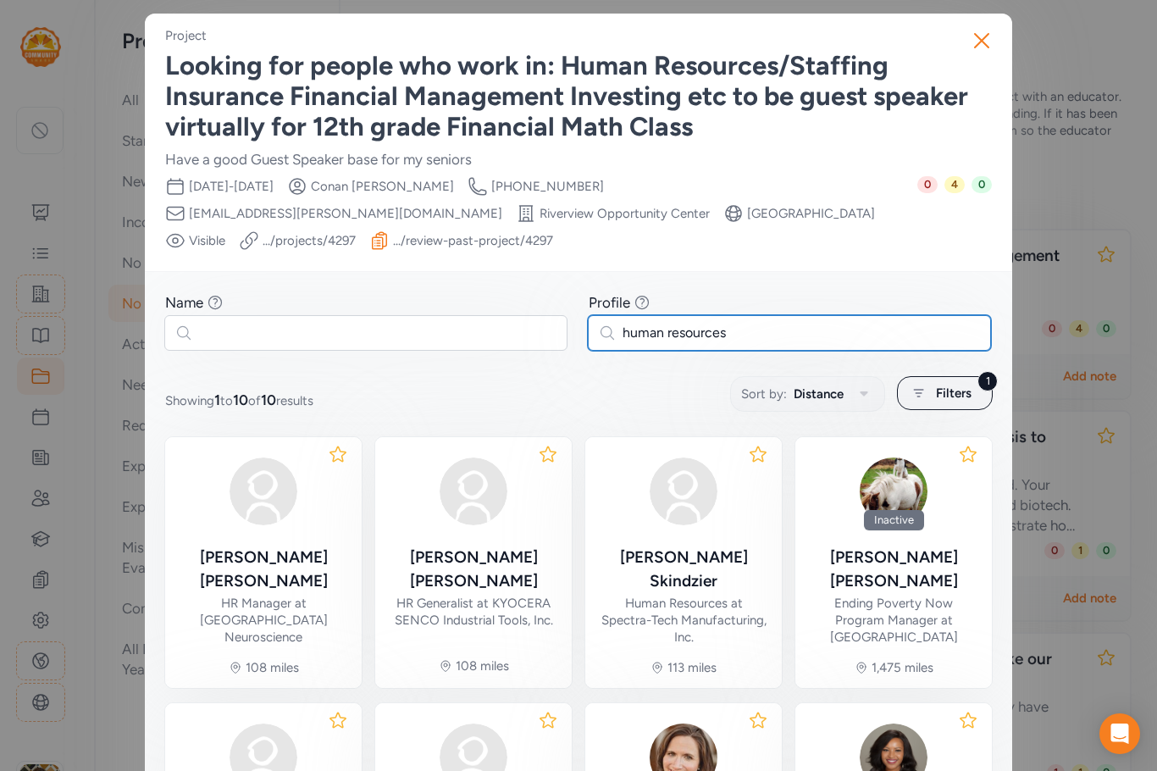
drag, startPoint x: 742, startPoint y: 339, endPoint x: 577, endPoint y: 337, distance: 165.2
click at [577, 337] on div "Name Find partners whose first or last name matches any of the words you enter.…" at bounding box center [578, 321] width 827 height 58
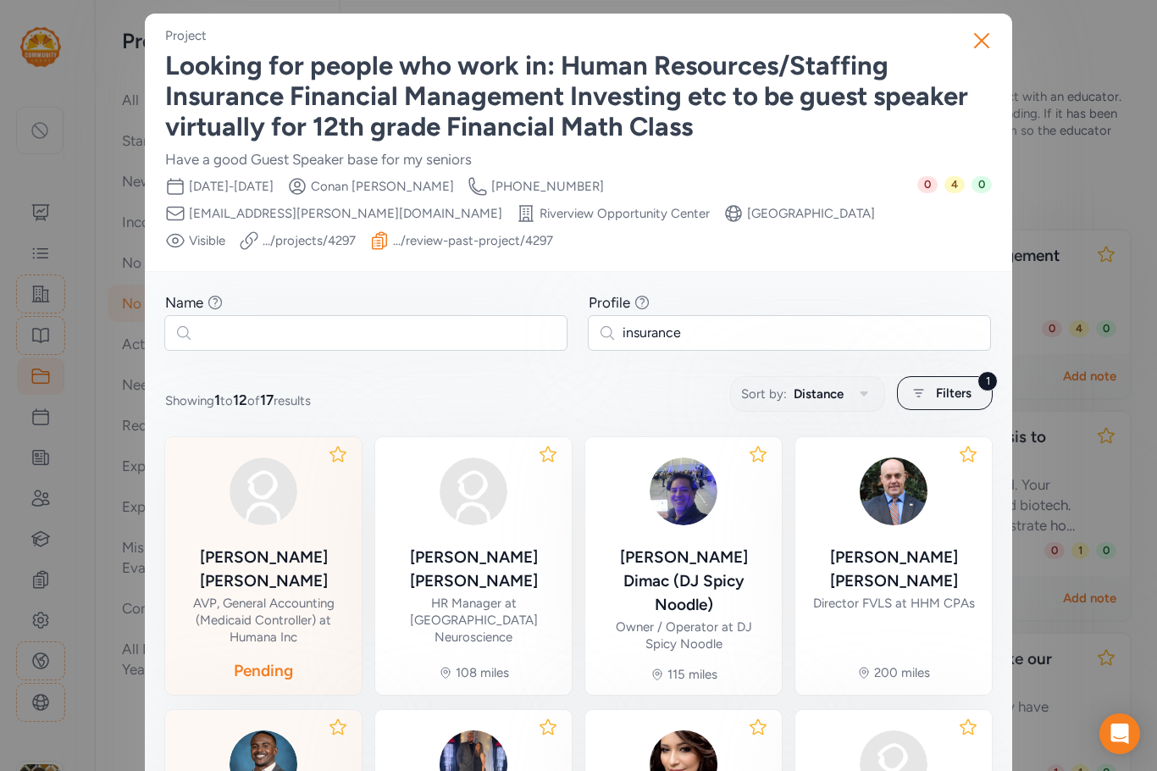
click at [296, 746] on img at bounding box center [263, 763] width 81 height 81
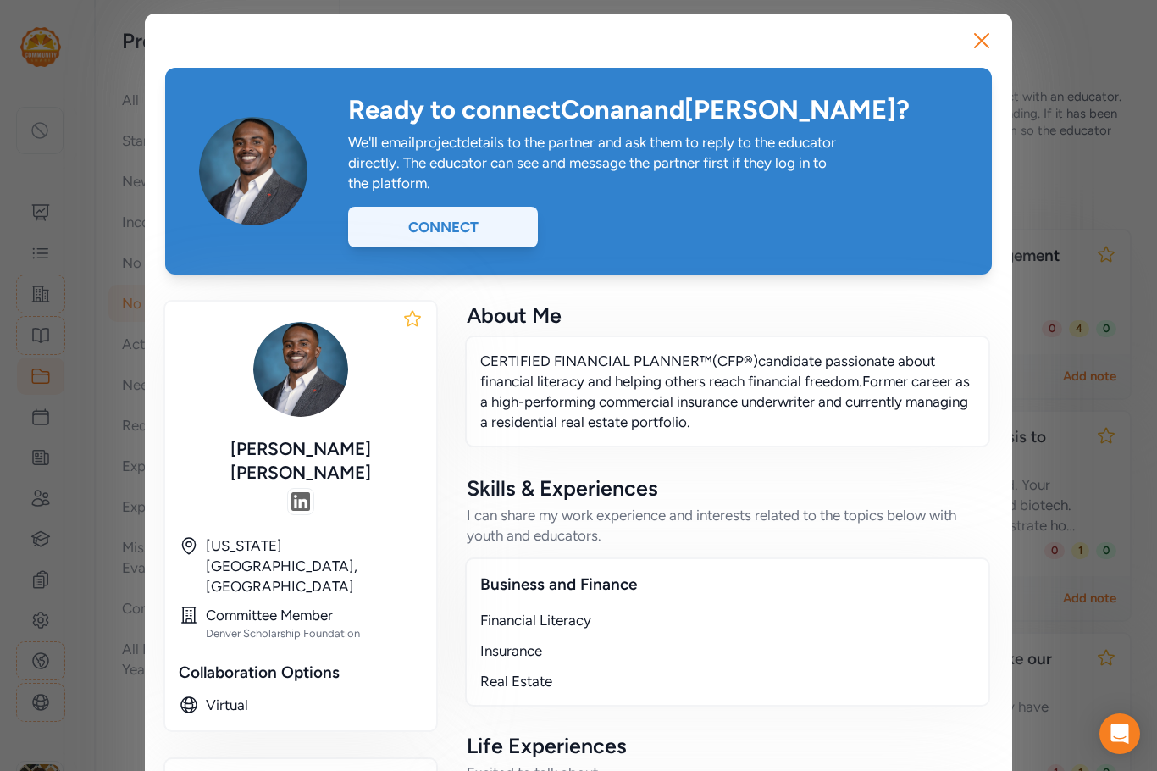
click at [423, 228] on div "Connect" at bounding box center [443, 227] width 190 height 41
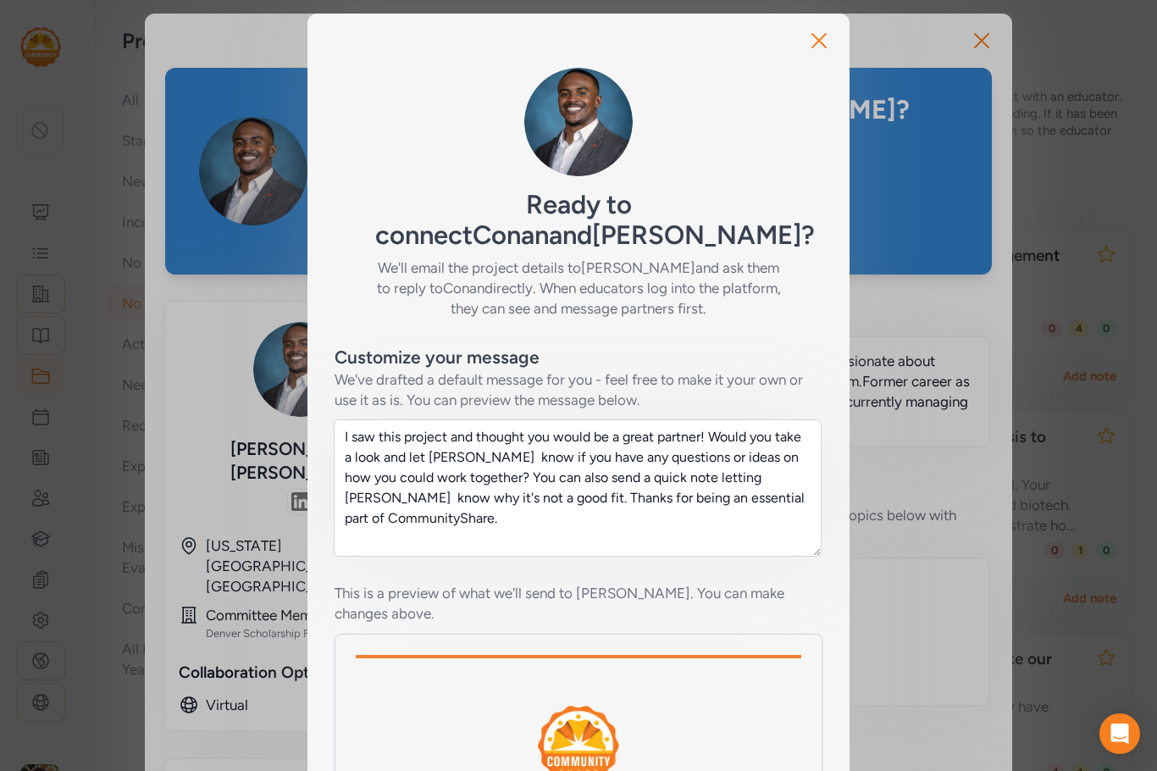
scroll to position [290, 0]
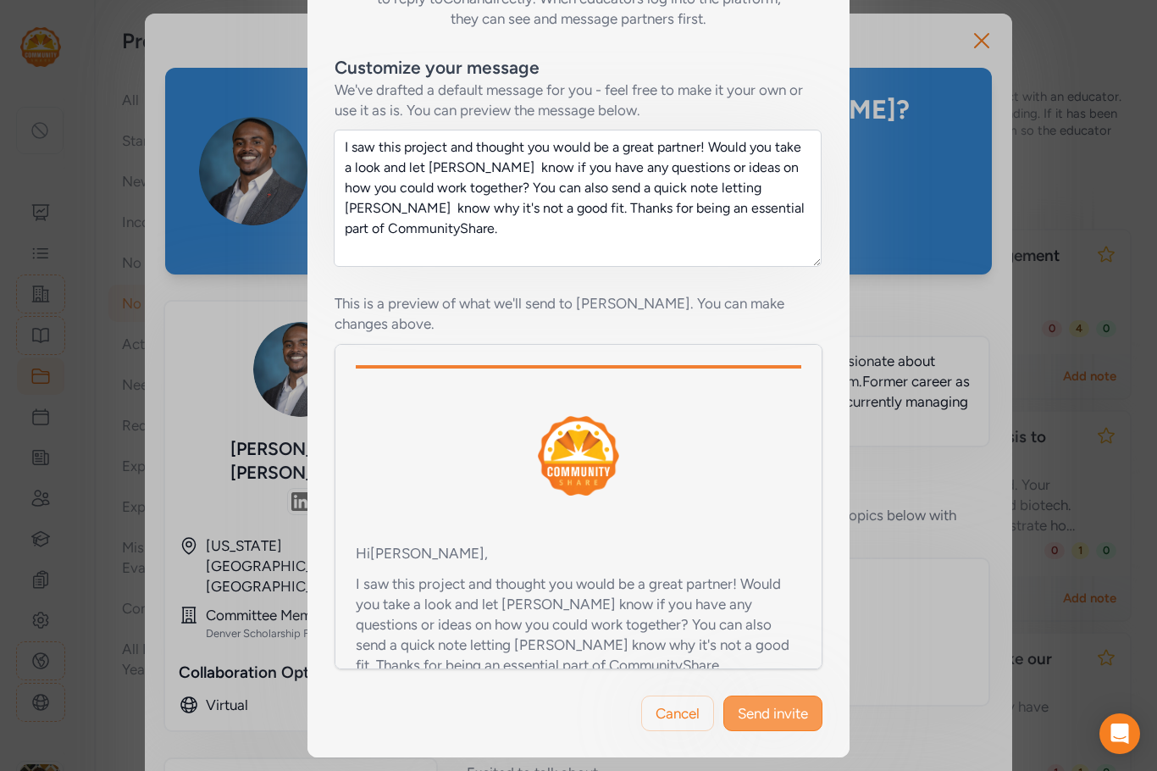
click at [795, 720] on span "Send invite" at bounding box center [773, 713] width 70 height 20
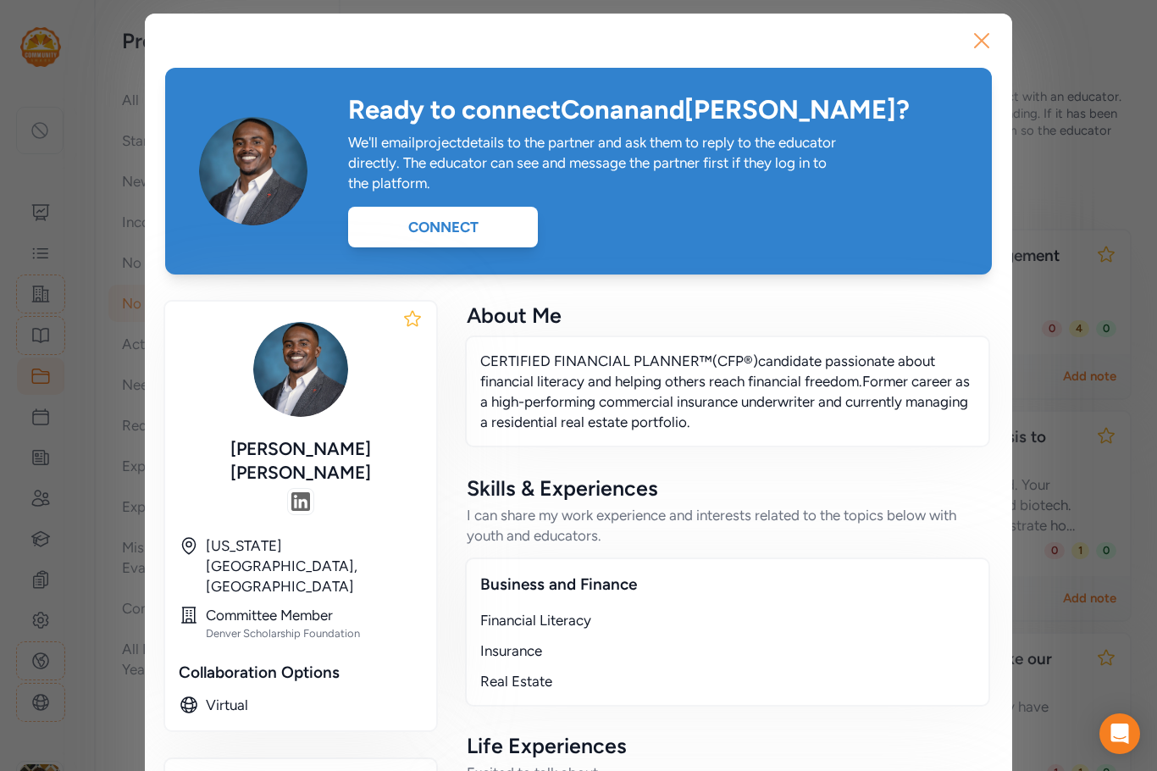
click at [974, 41] on icon "button" at bounding box center [981, 40] width 27 height 27
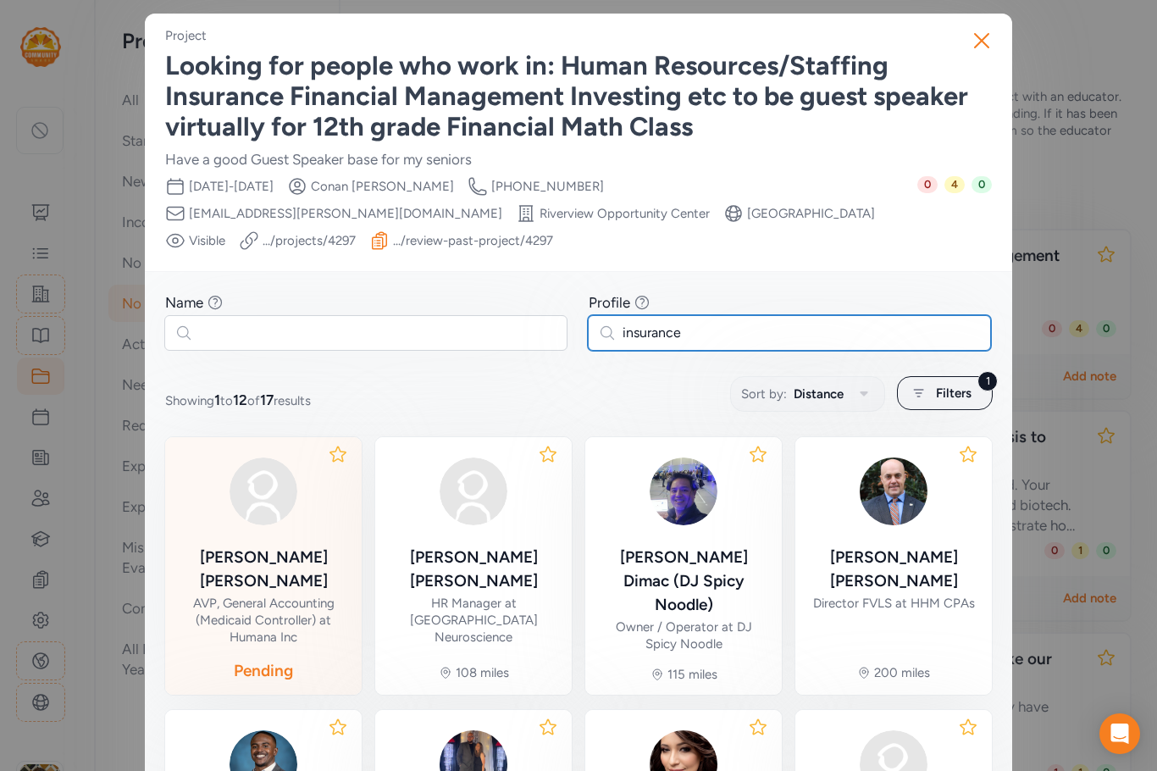
drag, startPoint x: 695, startPoint y: 330, endPoint x: 577, endPoint y: 331, distance: 117.8
click at [577, 331] on div "Name Find partners whose first or last name matches any of the words you enter.…" at bounding box center [578, 321] width 827 height 58
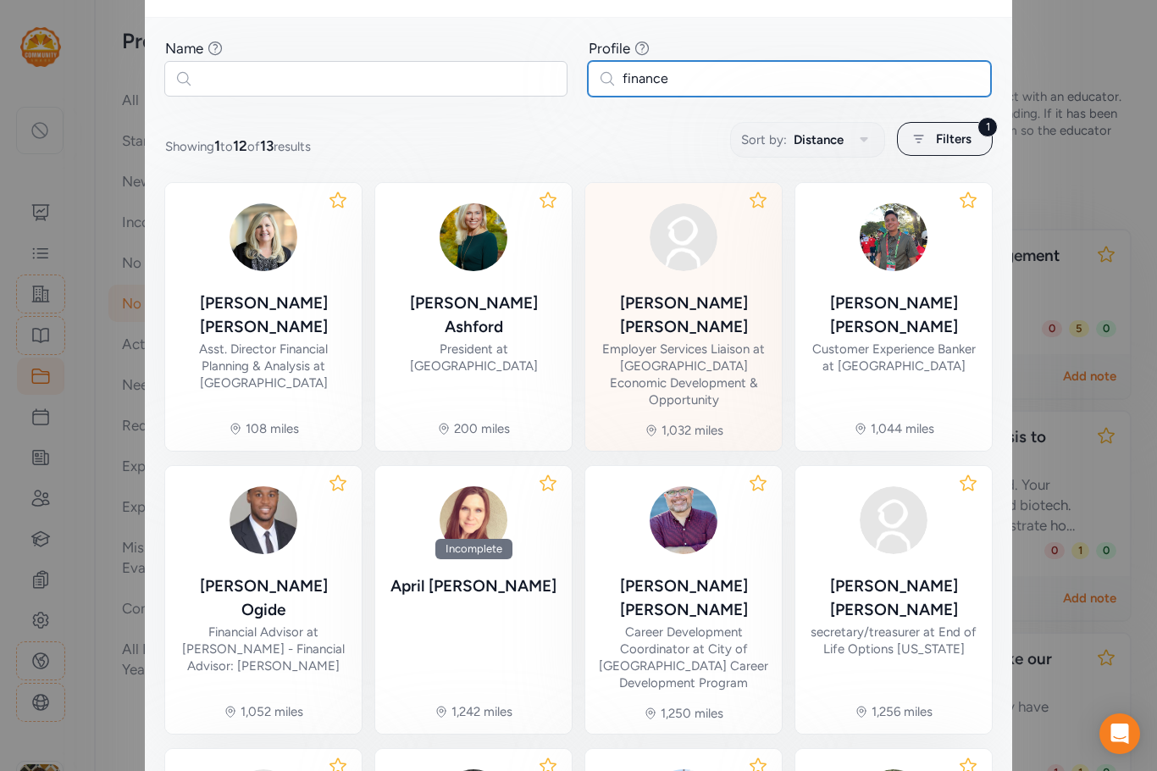
scroll to position [535, 0]
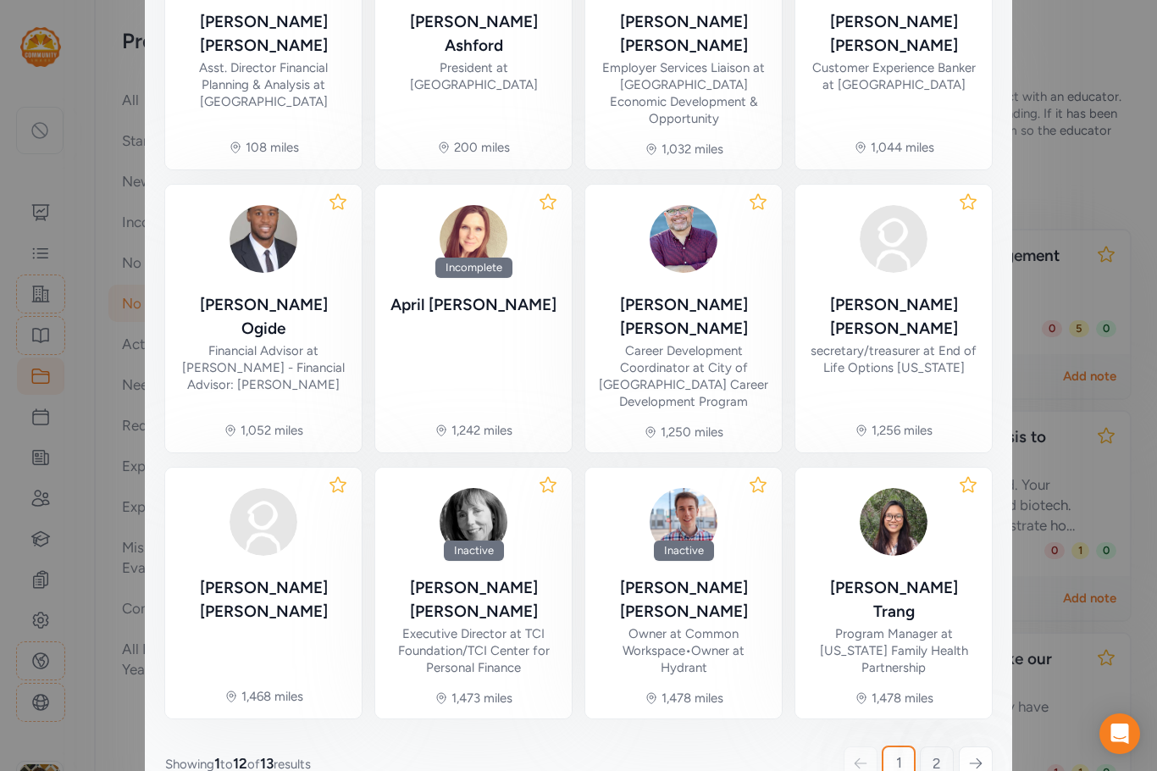
type input "finance"
click at [933, 753] on span "2" at bounding box center [937, 763] width 8 height 20
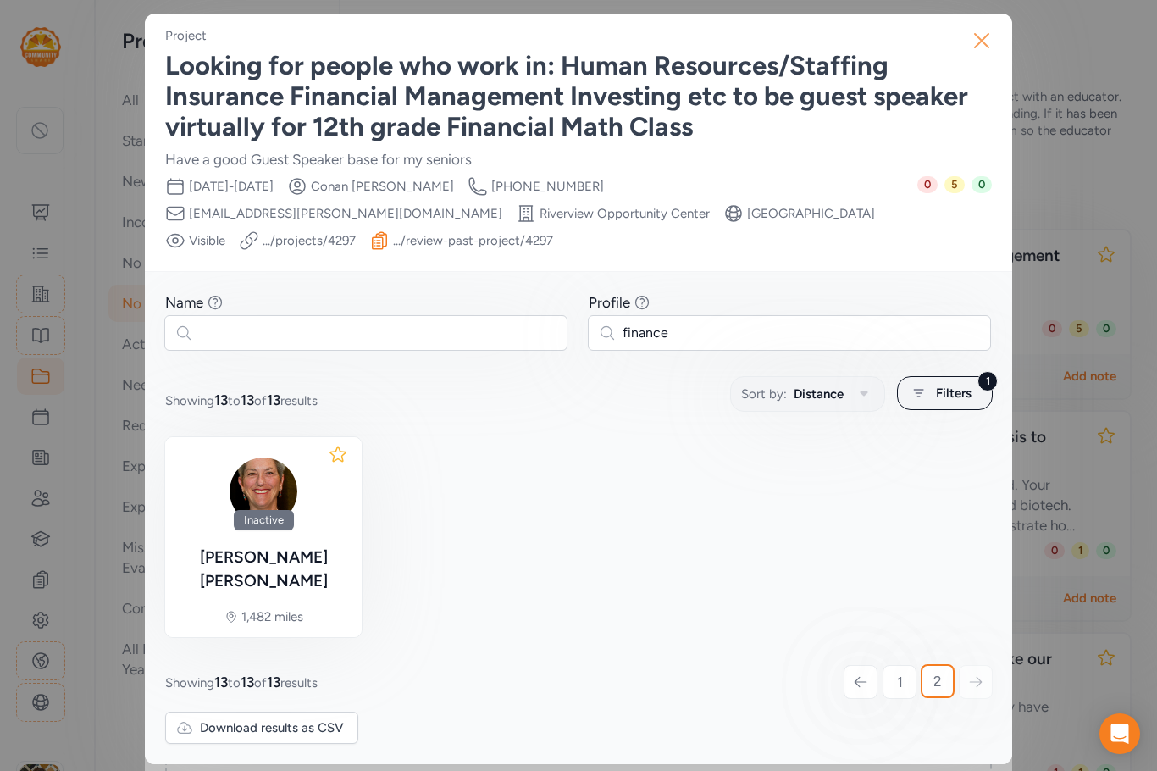
click at [983, 38] on icon "button" at bounding box center [981, 40] width 27 height 27
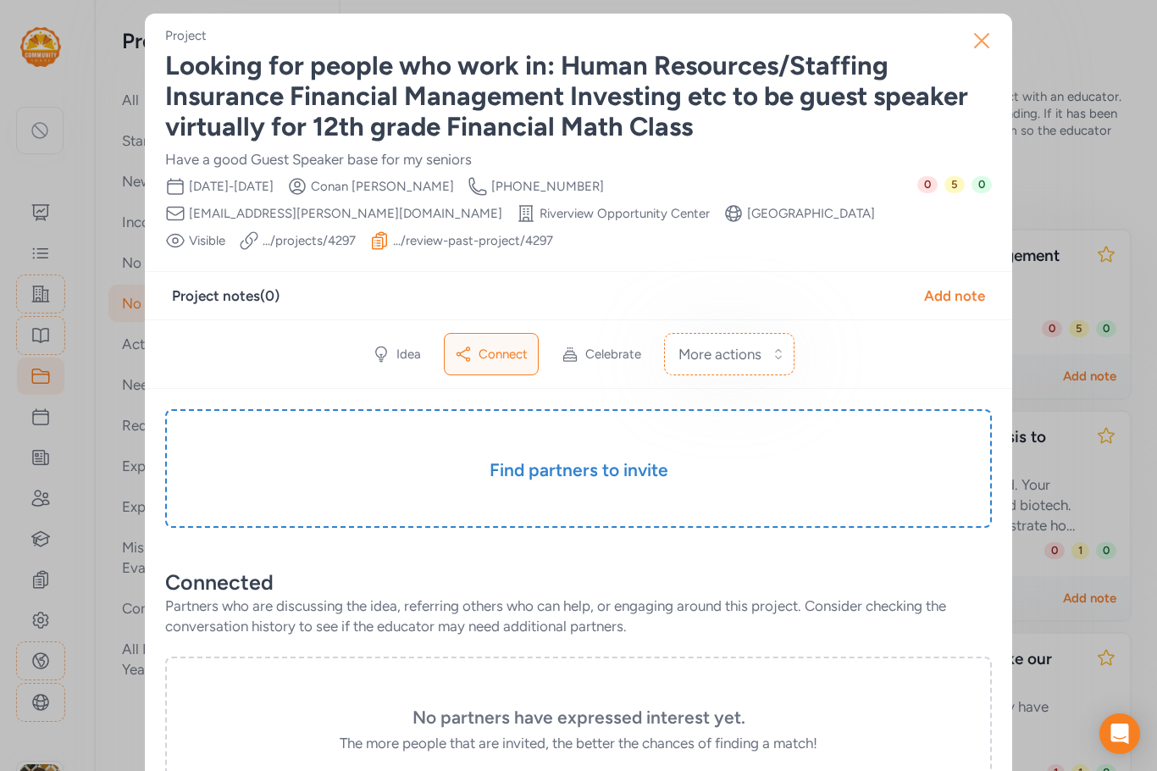
click at [977, 36] on icon "button" at bounding box center [981, 40] width 27 height 27
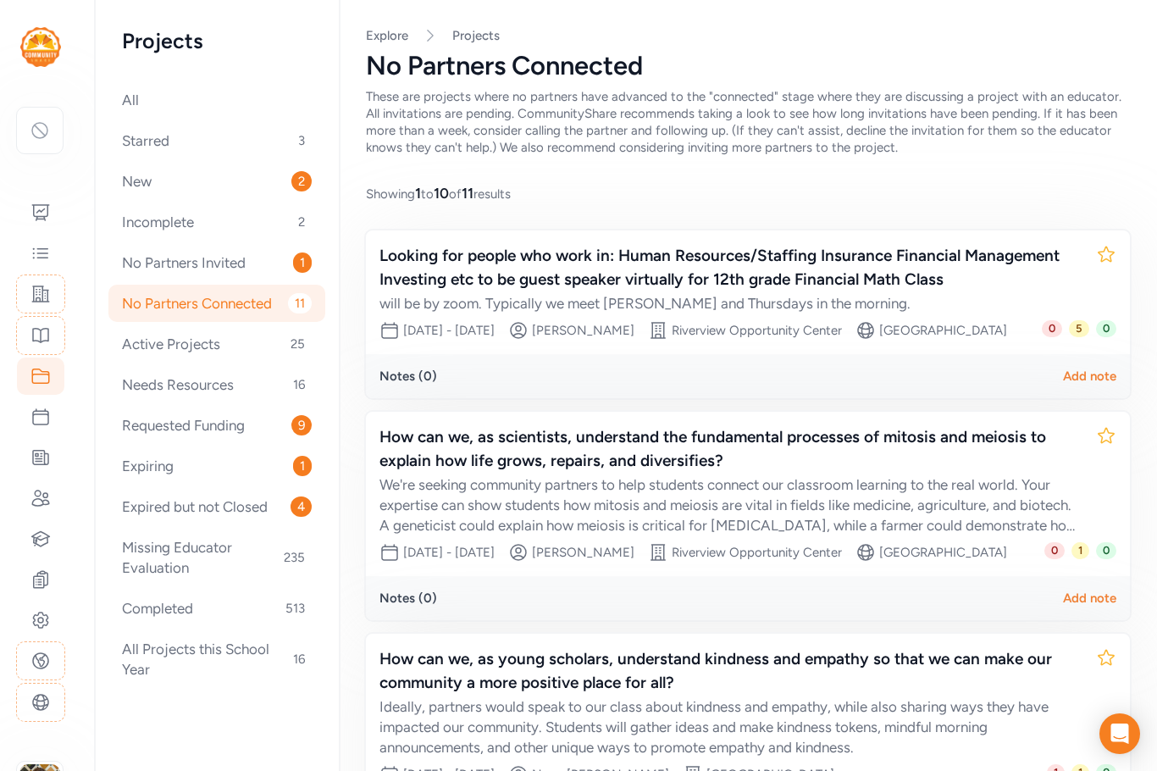
click at [223, 301] on div "No Partners Connected 11" at bounding box center [216, 303] width 217 height 37
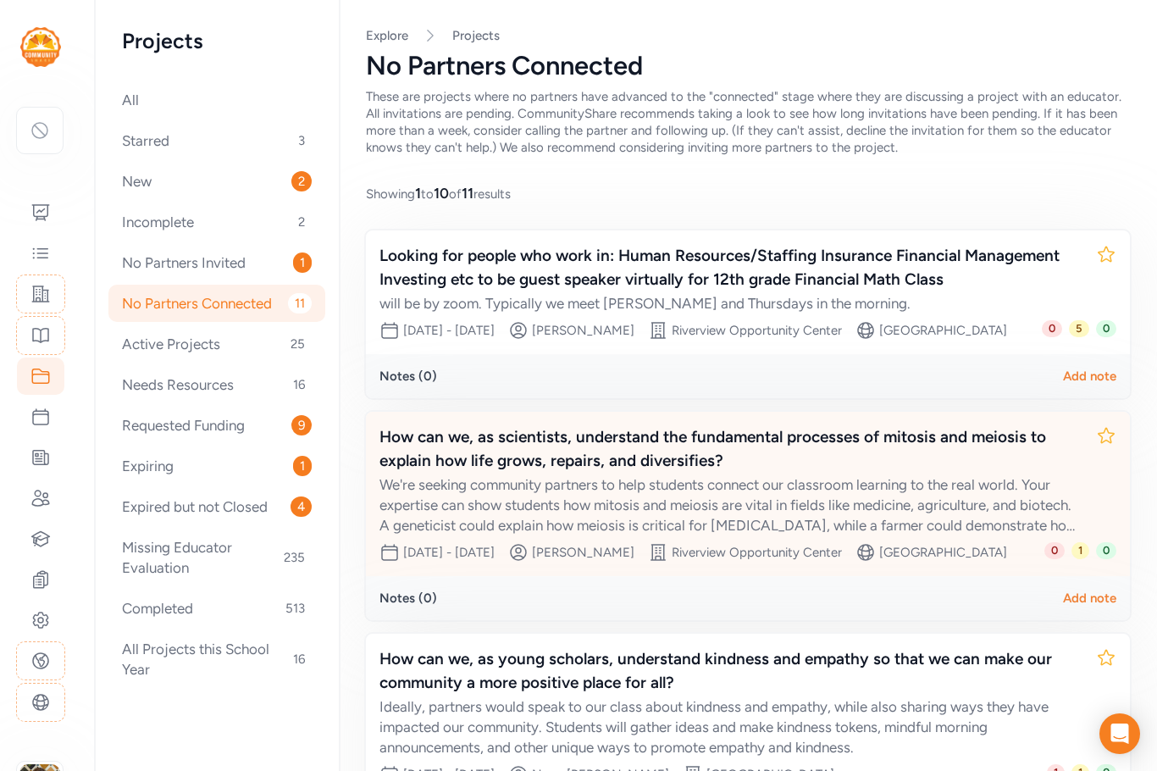
click at [880, 524] on div "We're seeking community partners to help students connect our classroom learnin…" at bounding box center [731, 504] width 703 height 61
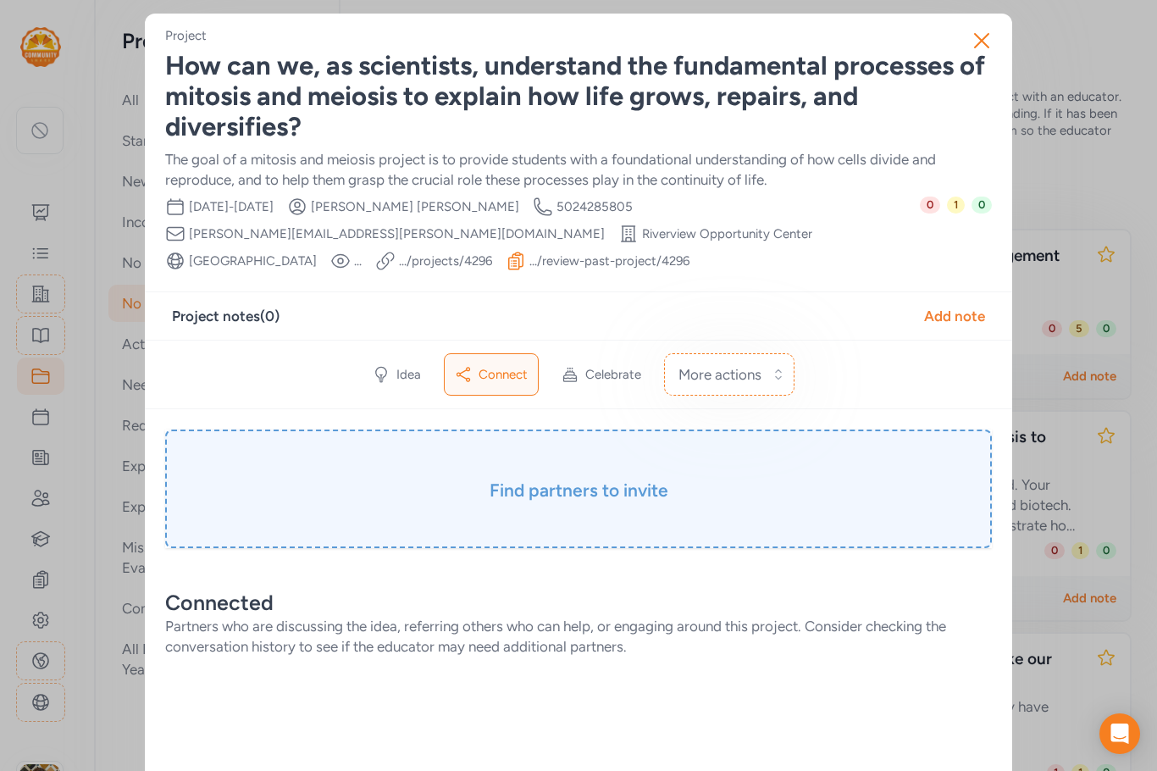
click at [590, 474] on div "Find partners to invite" at bounding box center [578, 489] width 827 height 119
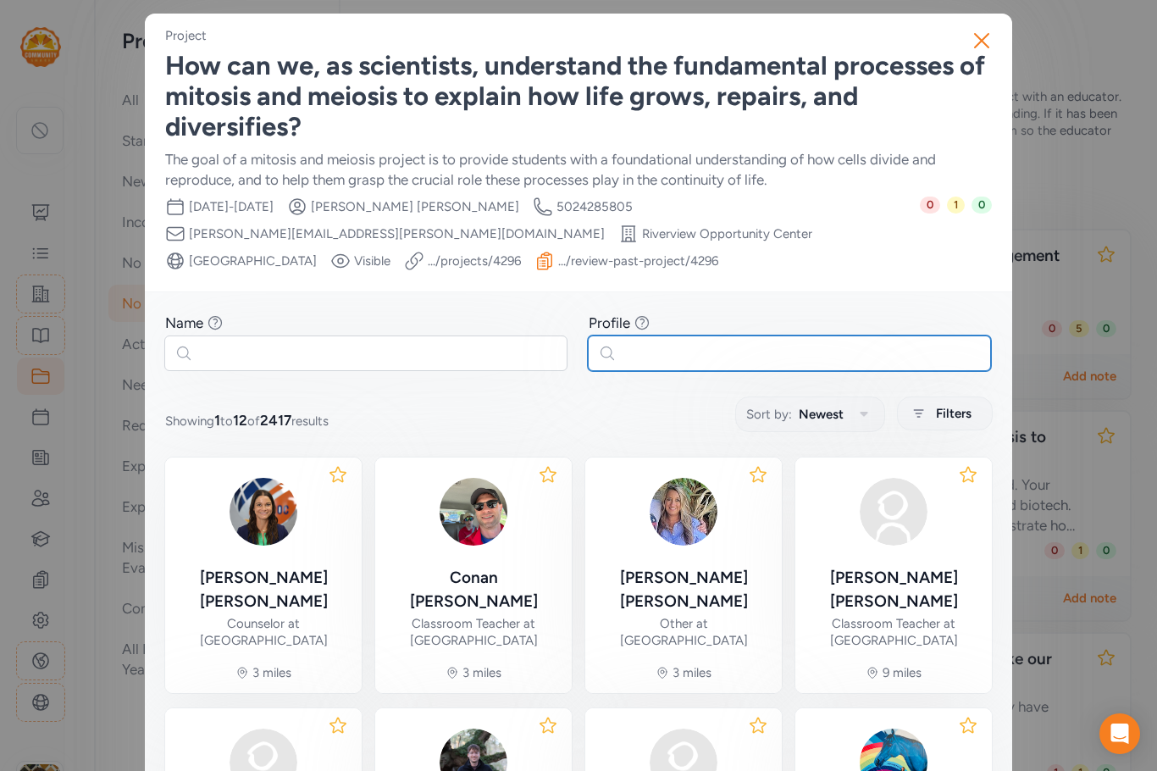
click at [646, 368] on input "text" at bounding box center [789, 353] width 403 height 36
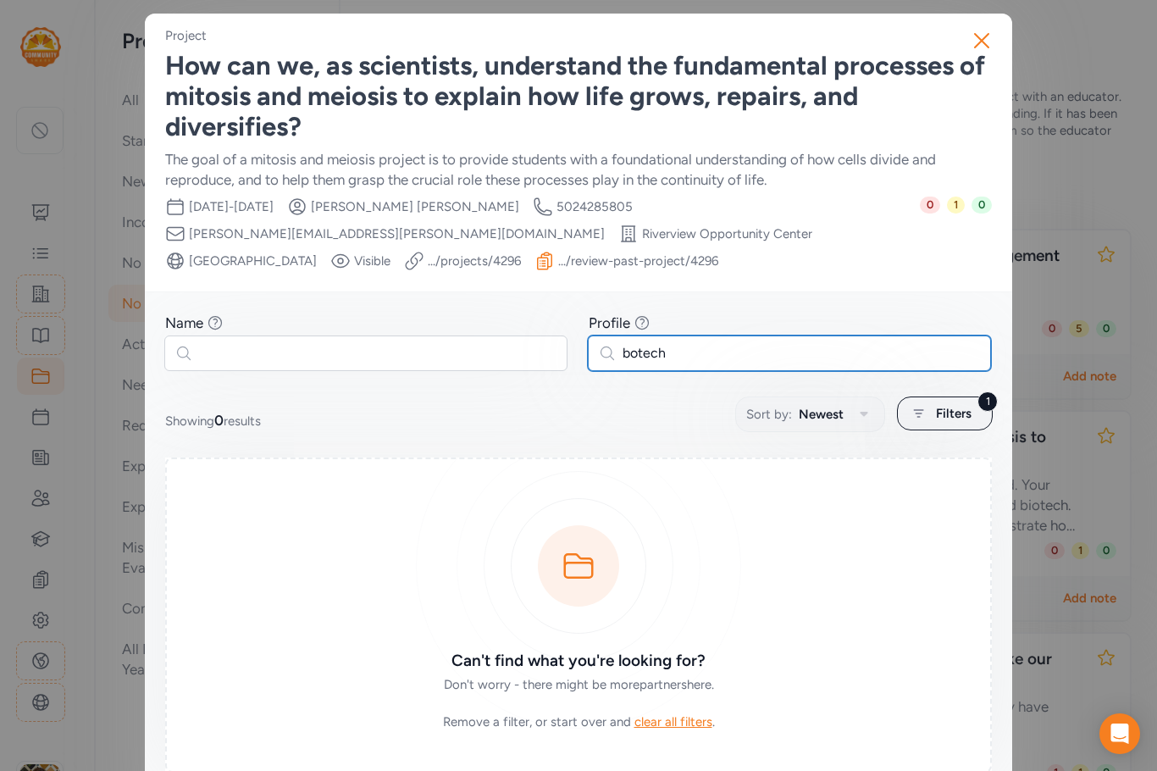
click at [627, 357] on input "botech" at bounding box center [789, 353] width 403 height 36
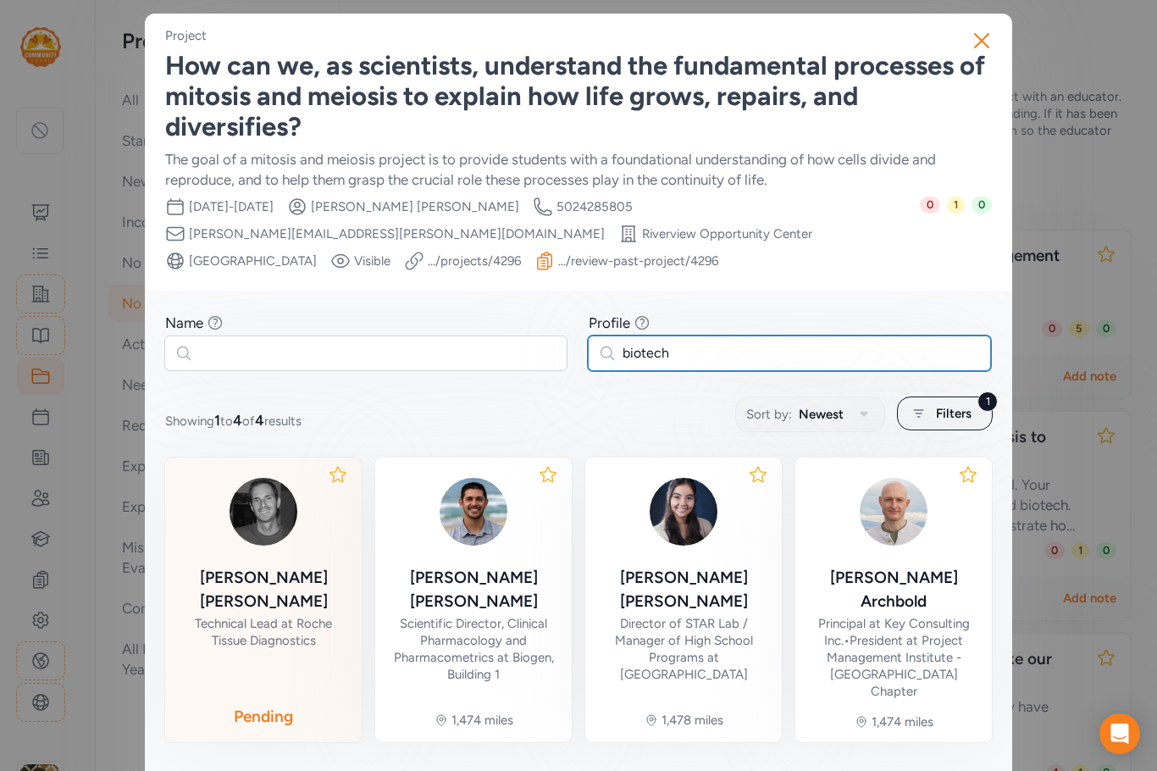
drag, startPoint x: 687, startPoint y: 352, endPoint x: 613, endPoint y: 339, distance: 75.6
click at [613, 339] on input "biotech" at bounding box center [789, 353] width 403 height 36
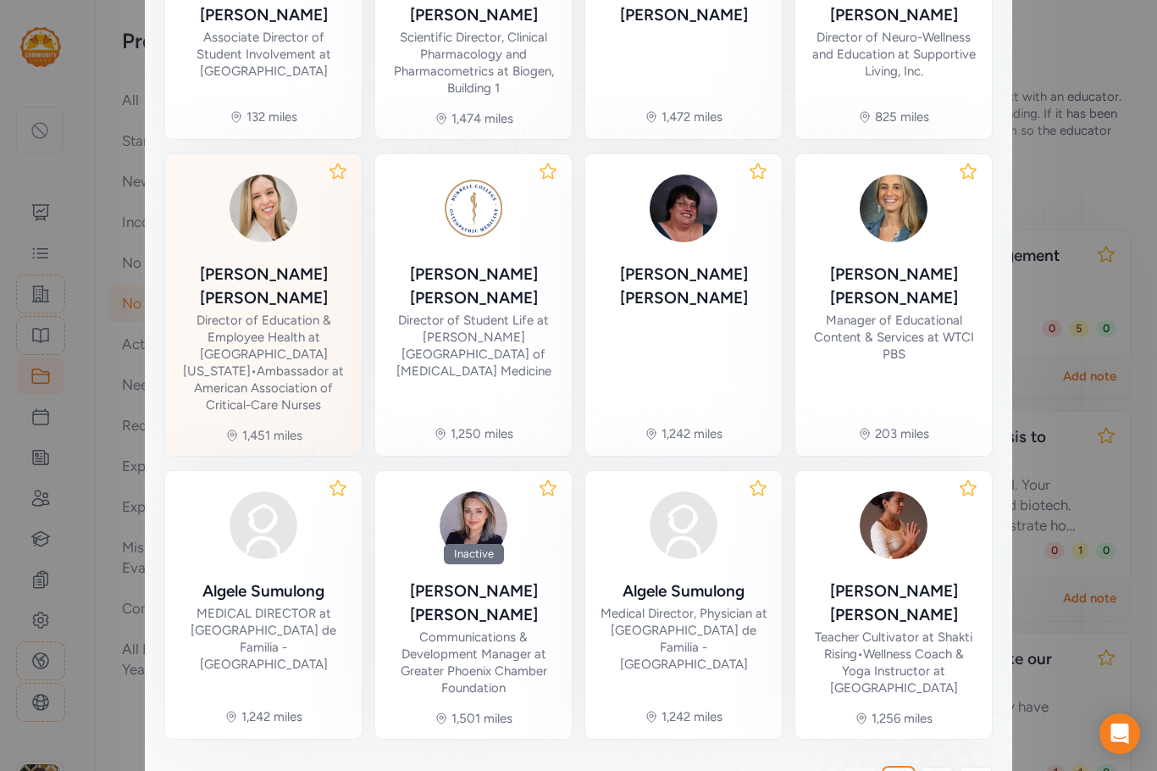
scroll to position [593, 0]
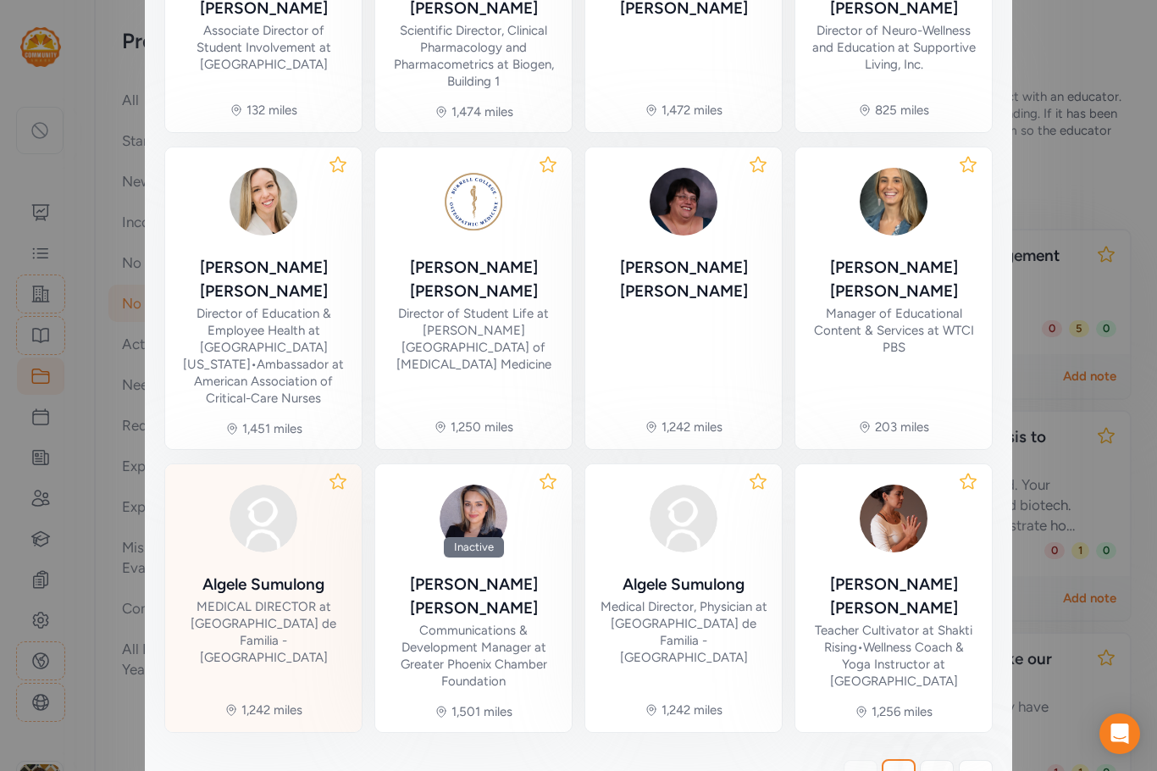
type input "medicine"
click at [306, 524] on div "Algele Sumulong MEDICAL DIRECTOR at La Clinica de Familia - Central Medical" at bounding box center [263, 572] width 169 height 188
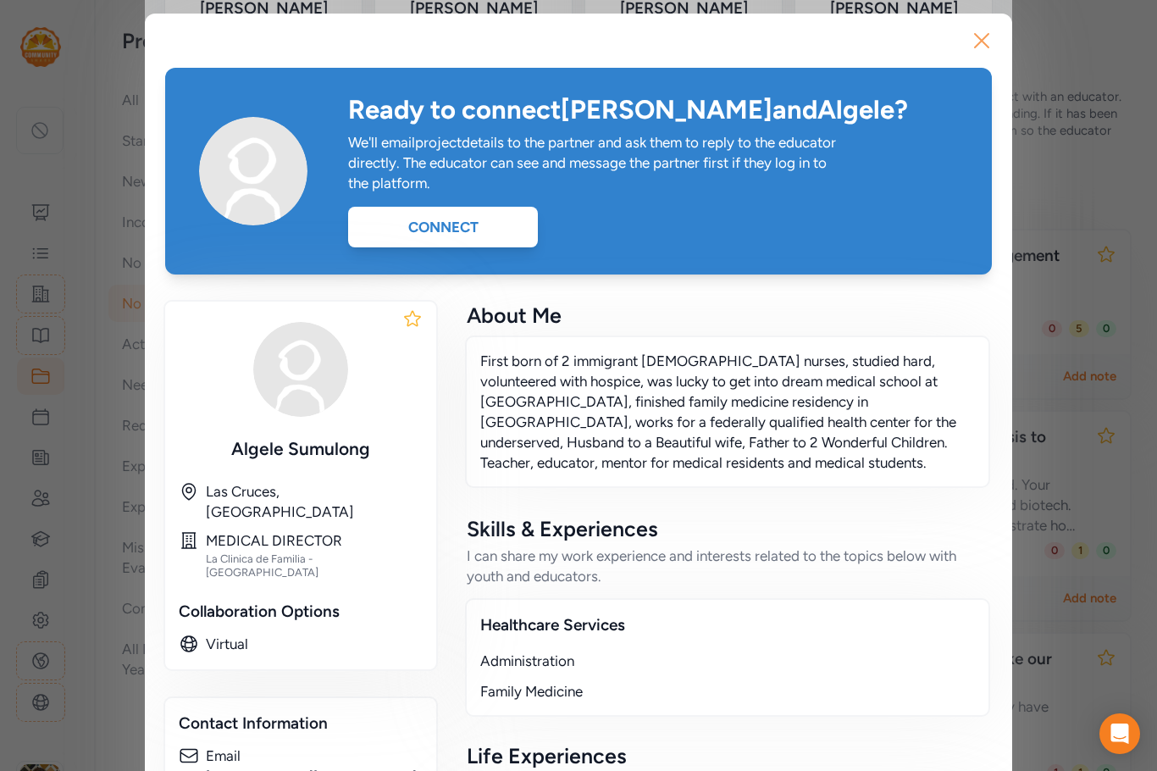
click at [988, 43] on icon "button" at bounding box center [981, 40] width 27 height 27
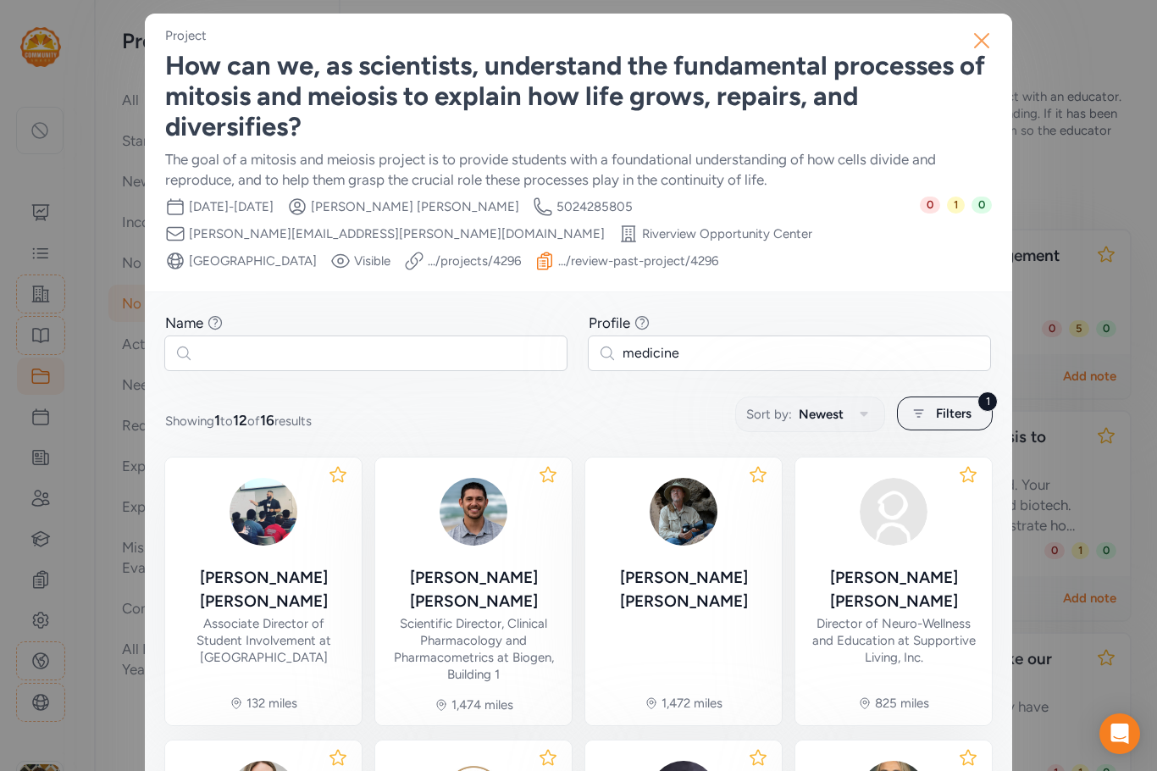
click at [986, 37] on icon "button" at bounding box center [981, 40] width 27 height 27
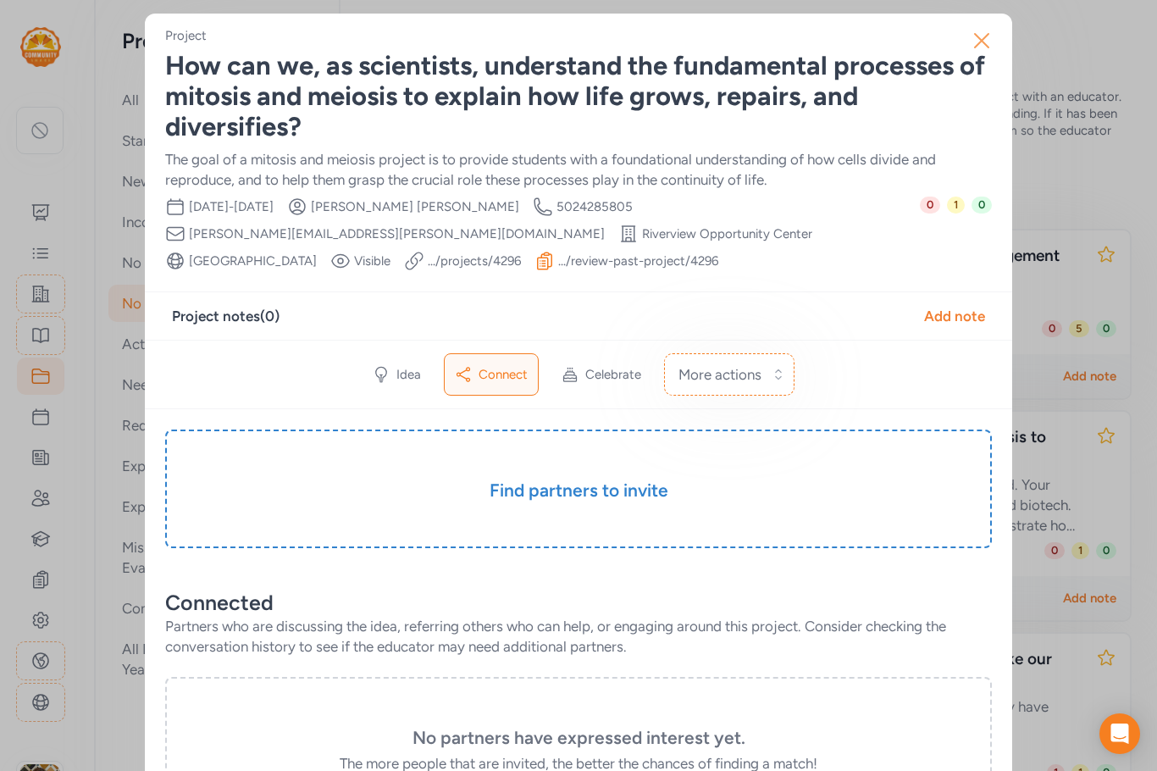
click at [983, 42] on icon "button" at bounding box center [981, 40] width 27 height 27
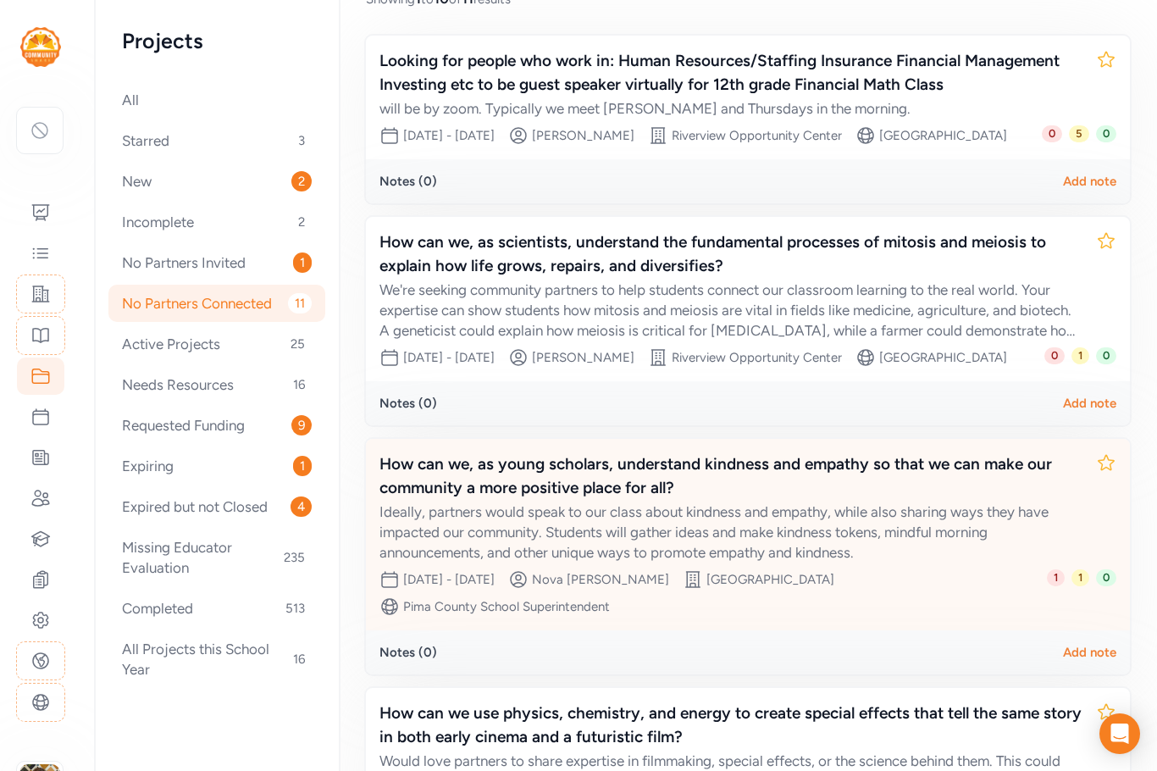
scroll to position [424, 0]
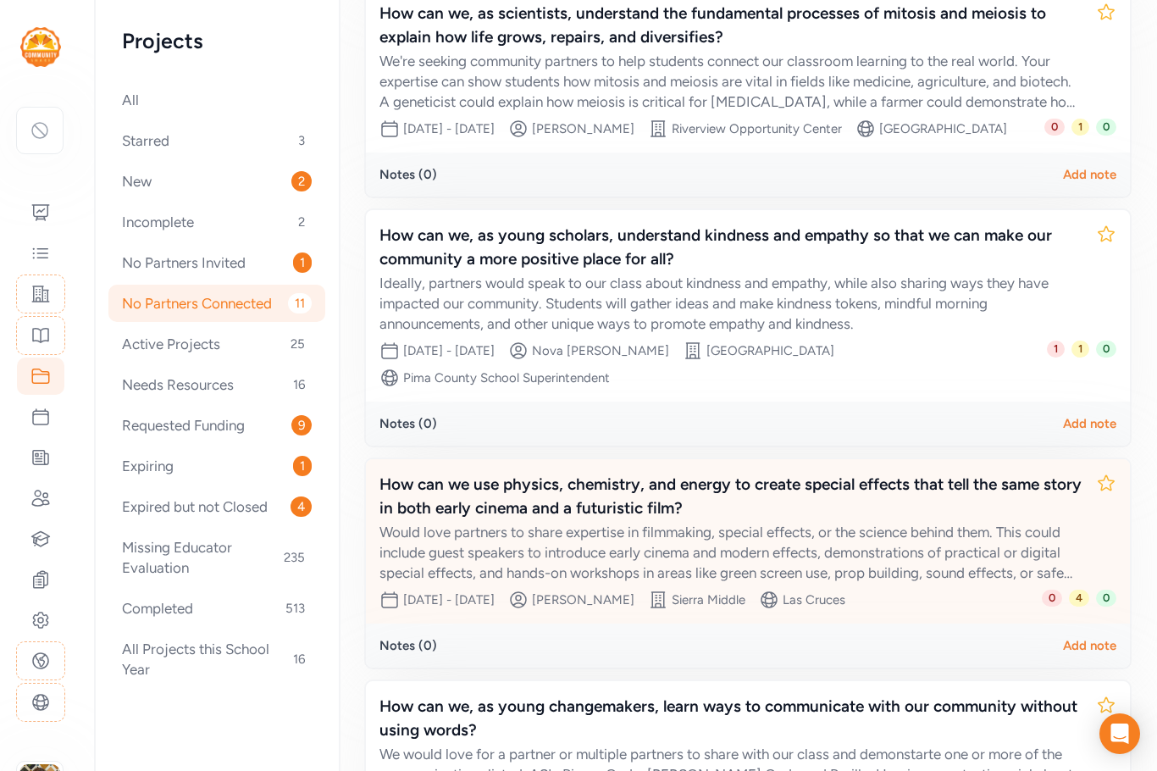
click at [829, 520] on div "How can we use physics, chemistry, and energy to create special effects that te…" at bounding box center [731, 496] width 703 height 47
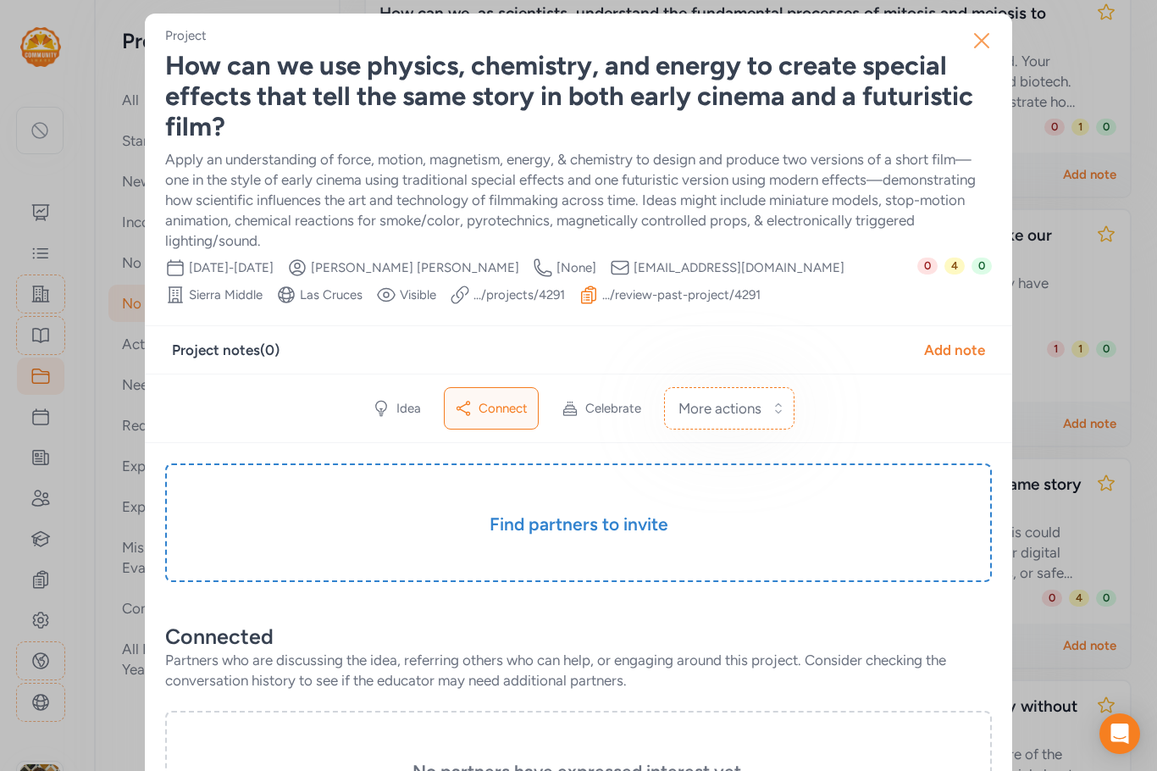
click at [973, 42] on icon "button" at bounding box center [981, 40] width 27 height 27
